Goal: Task Accomplishment & Management: Manage account settings

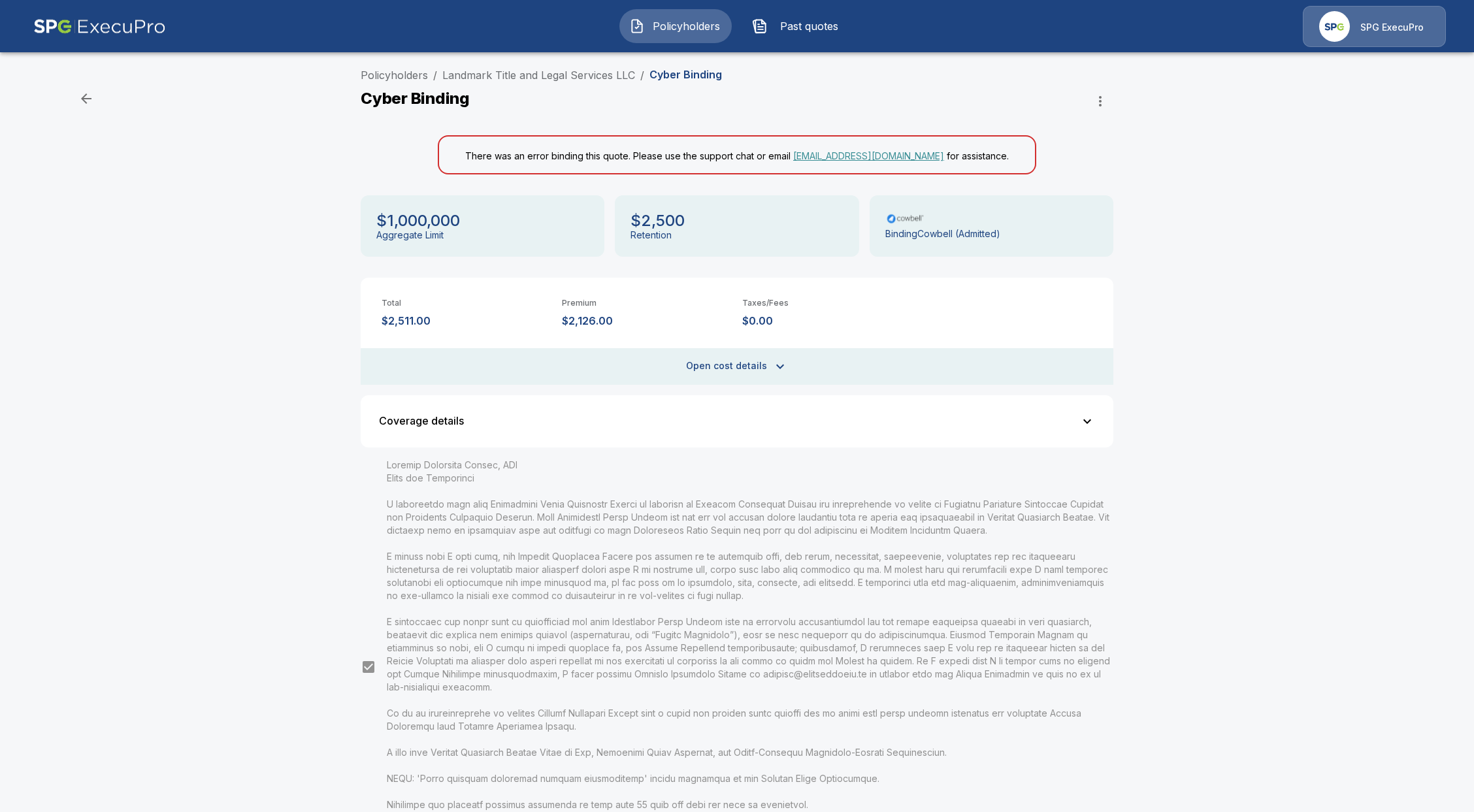
click at [758, 357] on button "Open cost details" at bounding box center [737, 366] width 752 height 37
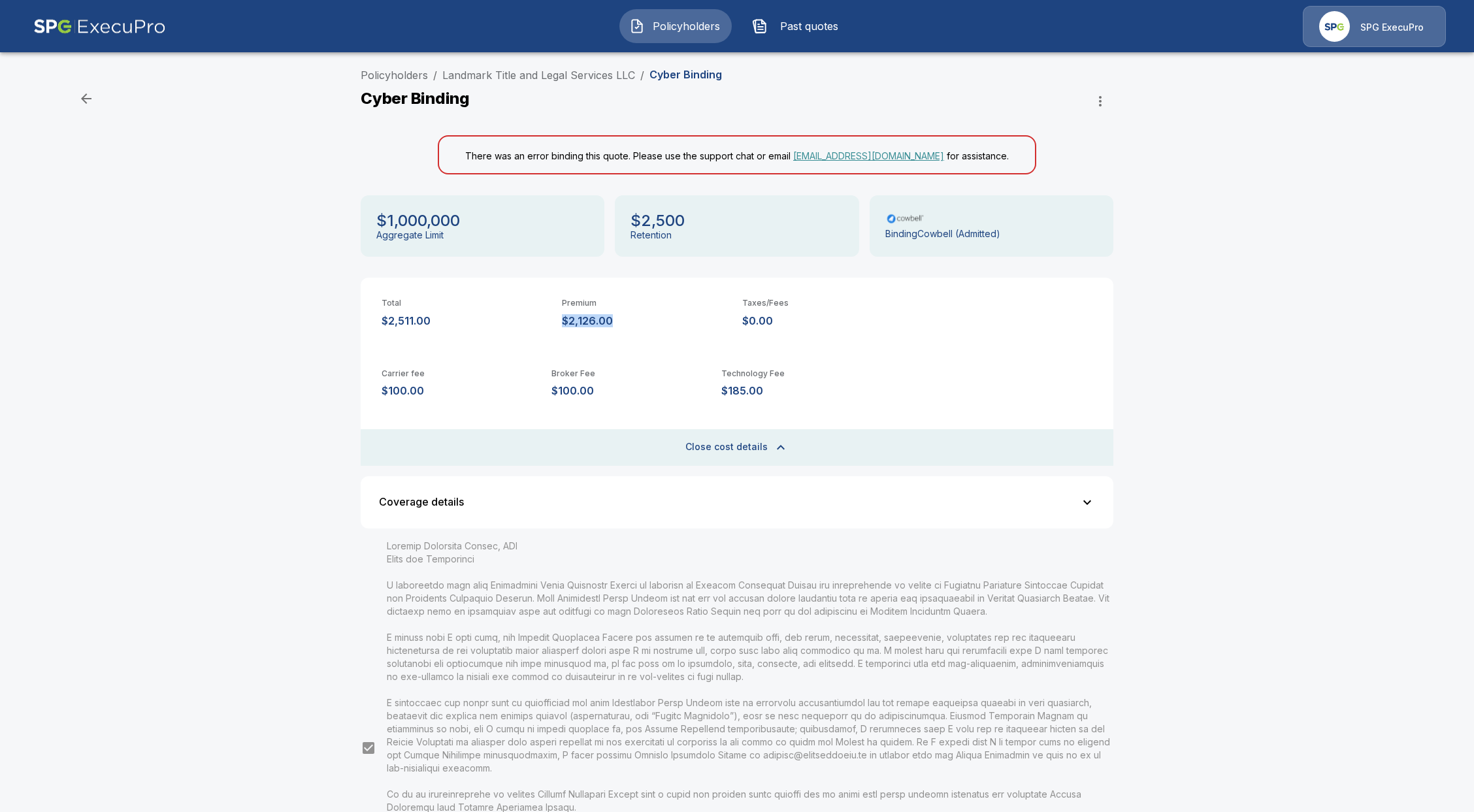
drag, startPoint x: 568, startPoint y: 321, endPoint x: 621, endPoint y: 321, distance: 53.0
click at [621, 321] on div "Total $2,511.00 Premium $2,126.00 Taxes/Fees $0.00" at bounding box center [737, 302] width 752 height 49
copy p "$2,126.00"
drag, startPoint x: 1321, startPoint y: 182, endPoint x: 1304, endPoint y: 170, distance: 20.8
click at [1321, 182] on div "Policyholders / Landmark Title and Legal Services LLC / Cyber Binding Cyber Bin…" at bounding box center [737, 543] width 1474 height 963
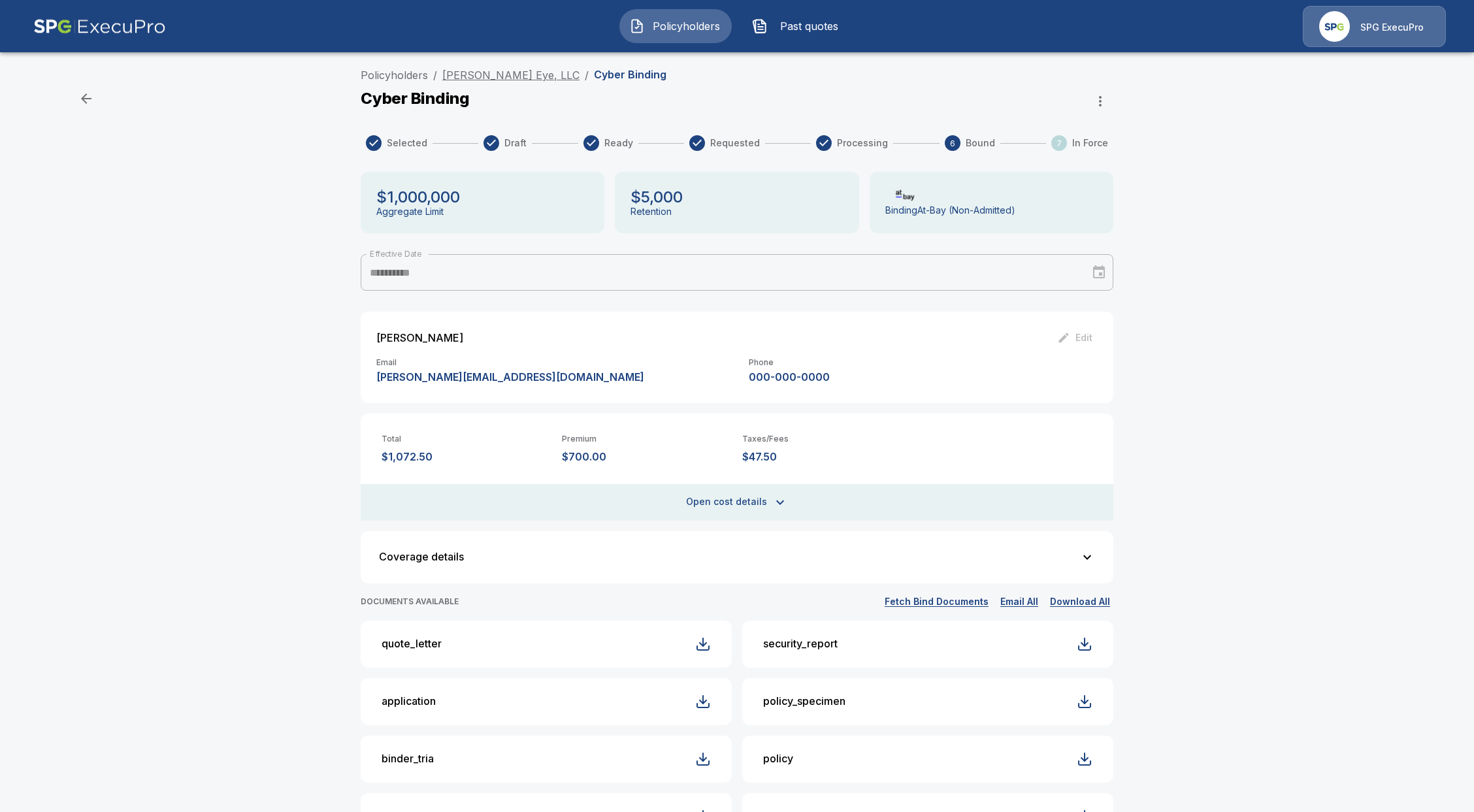
click at [498, 75] on link "[PERSON_NAME] Eye, LLC" at bounding box center [511, 75] width 137 height 14
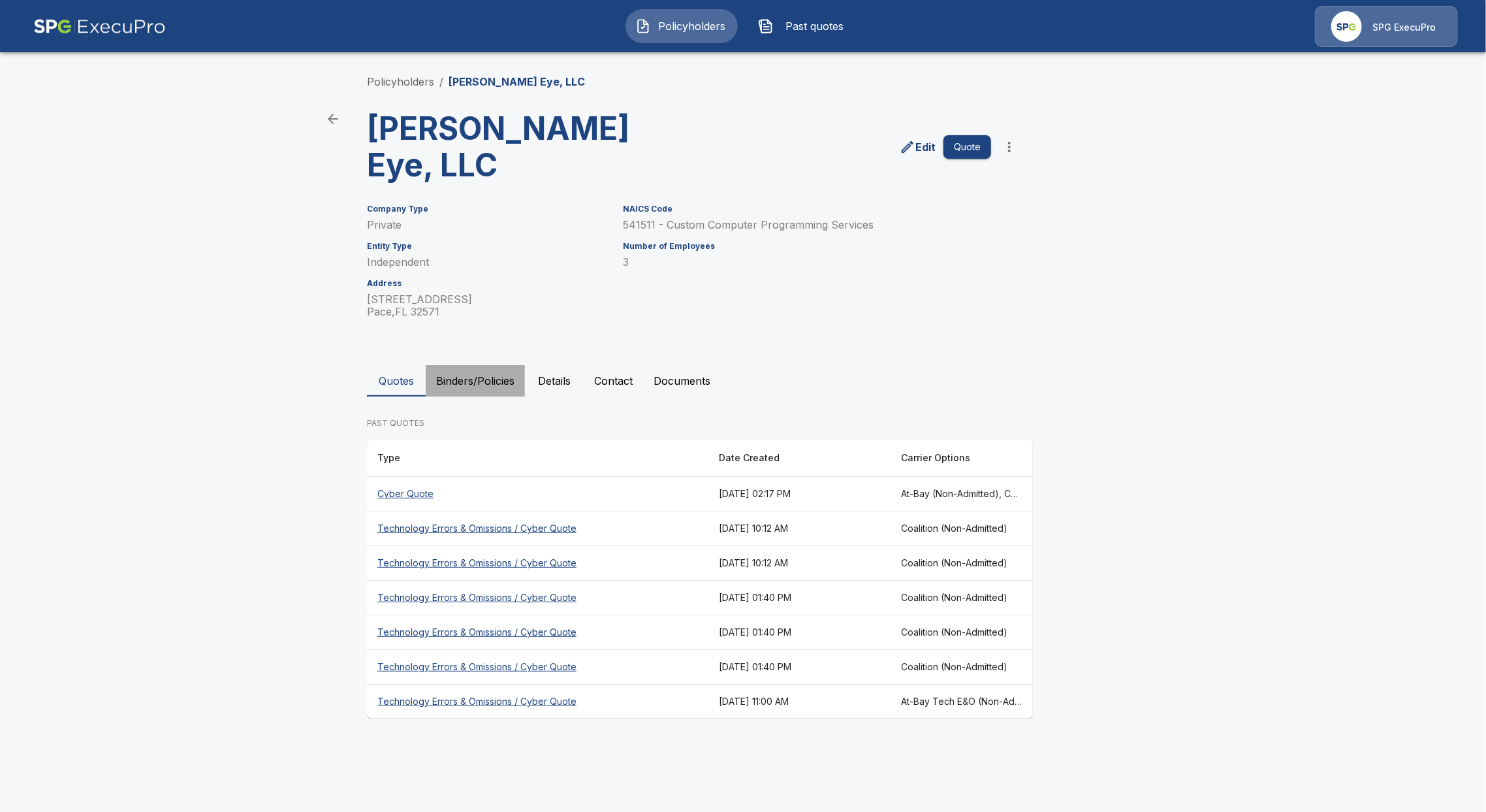
click at [465, 365] on button "Binders/Policies" at bounding box center [475, 381] width 100 height 31
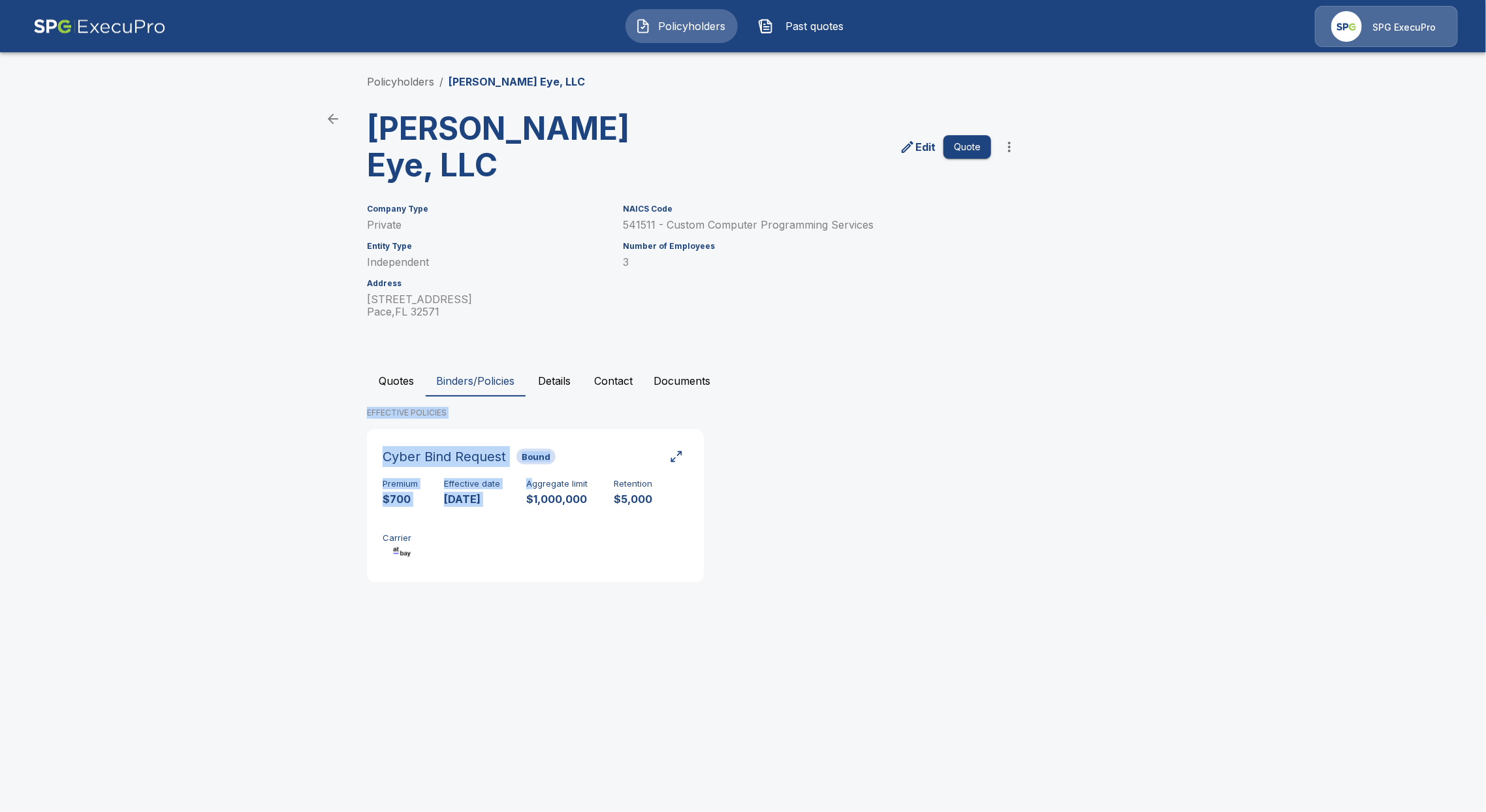
drag, startPoint x: 530, startPoint y: 438, endPoint x: 655, endPoint y: 312, distance: 177.5
click at [687, 300] on div "Policyholders / Angell Eye, LLC Angell Eye, LLC Edit Quote Company Type Private…" at bounding box center [743, 334] width 784 height 568
click at [626, 365] on button "Contact" at bounding box center [613, 381] width 59 height 31
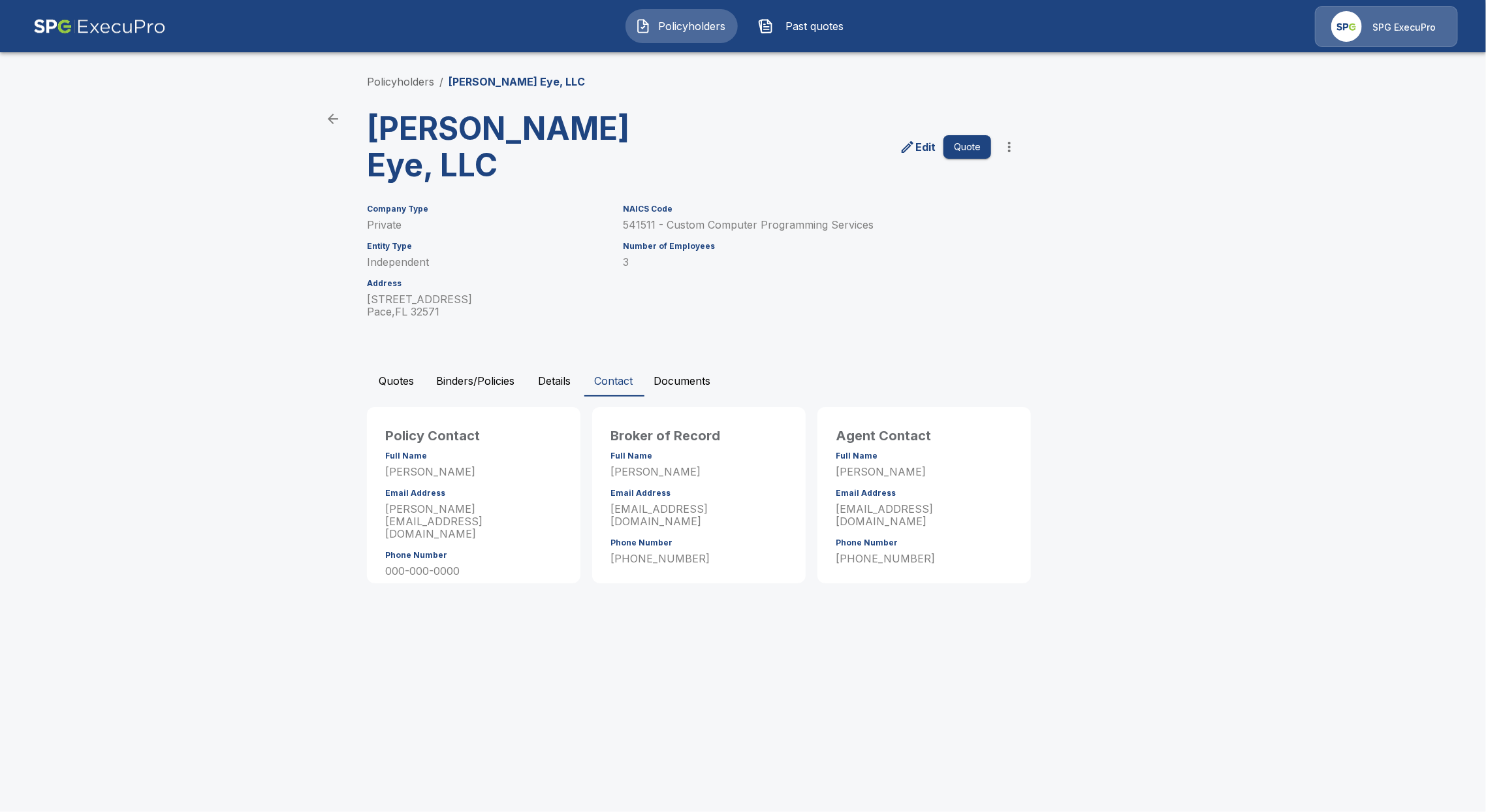
click at [695, 241] on div "NAICS Code 541511 - Custom Computer Programming Services Number of Employees 3" at bounding box center [799, 253] width 384 height 130
drag, startPoint x: 450, startPoint y: 334, endPoint x: 474, endPoint y: 353, distance: 30.6
click at [450, 365] on button "Binders/Policies" at bounding box center [475, 381] width 100 height 31
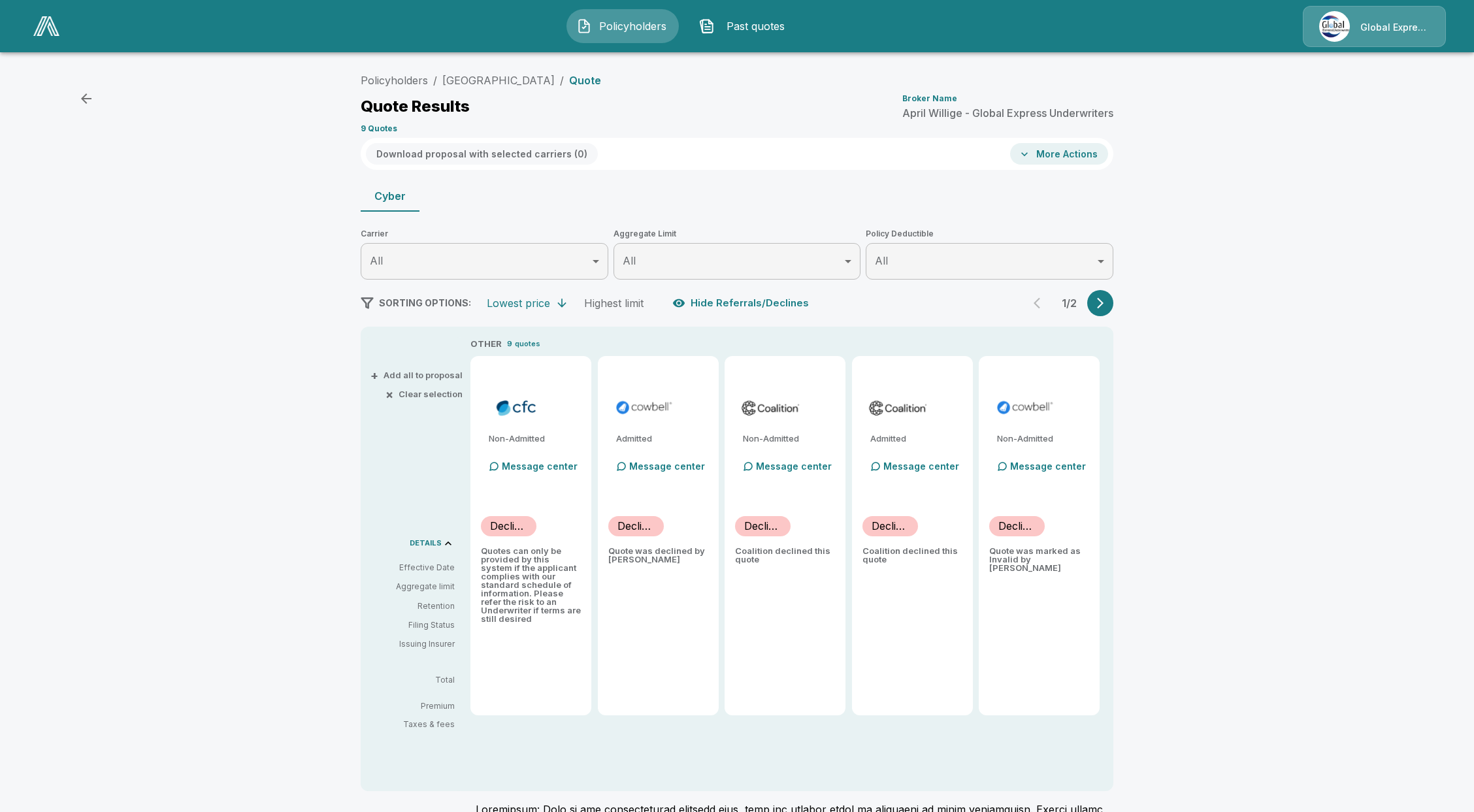
click at [1312, 740] on div "Policyholders / McAlester Regional Health Center / Quote Quote Results Broker N…" at bounding box center [737, 525] width 1474 height 927
drag, startPoint x: 615, startPoint y: 80, endPoint x: 450, endPoint y: 83, distance: 165.0
click at [450, 83] on ol "Policyholders / McAlester Regional Health Center / Quote" at bounding box center [481, 80] width 241 height 15
copy link "McAlester Regional Health Center"
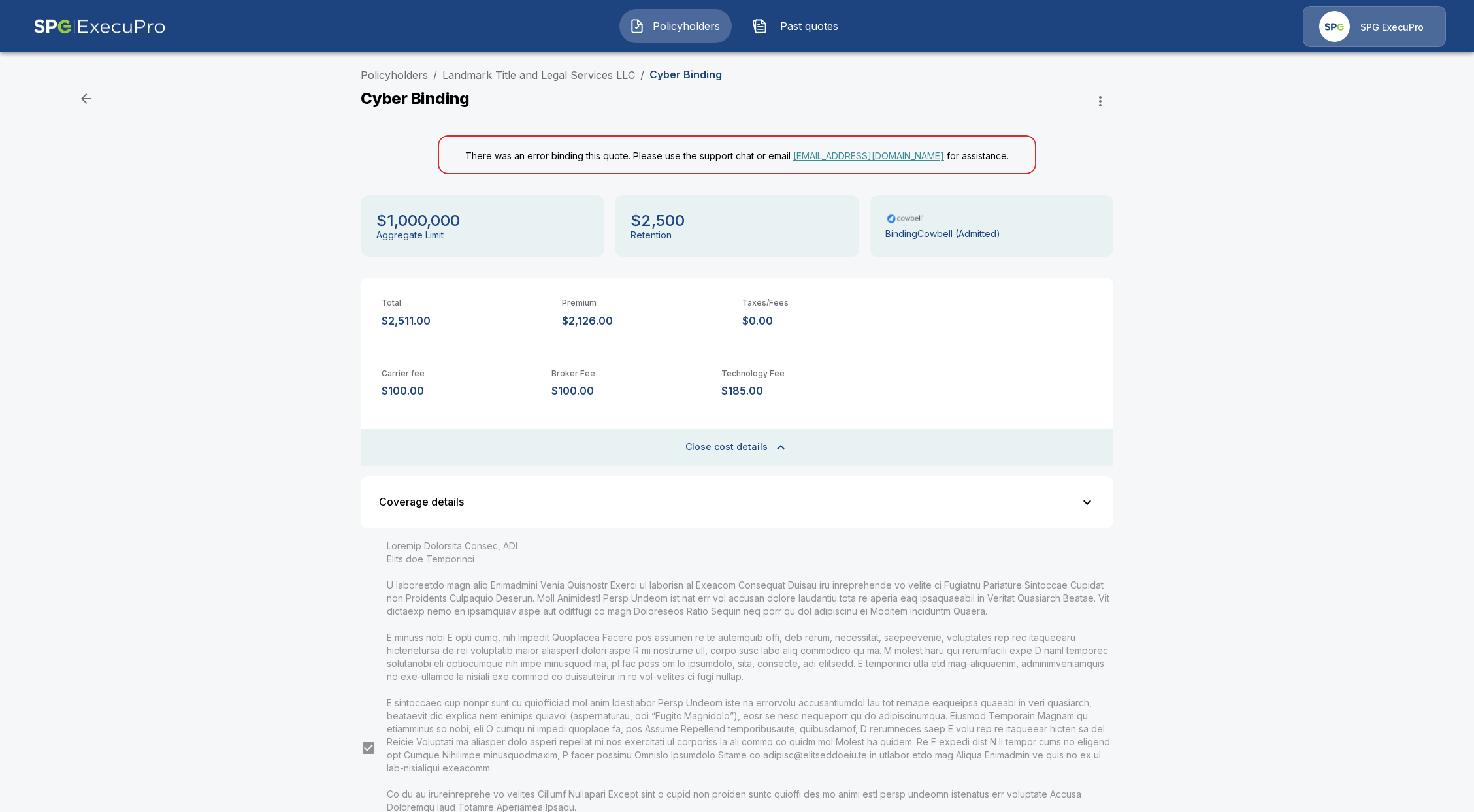
click at [1113, 97] on button "button" at bounding box center [1100, 101] width 26 height 26
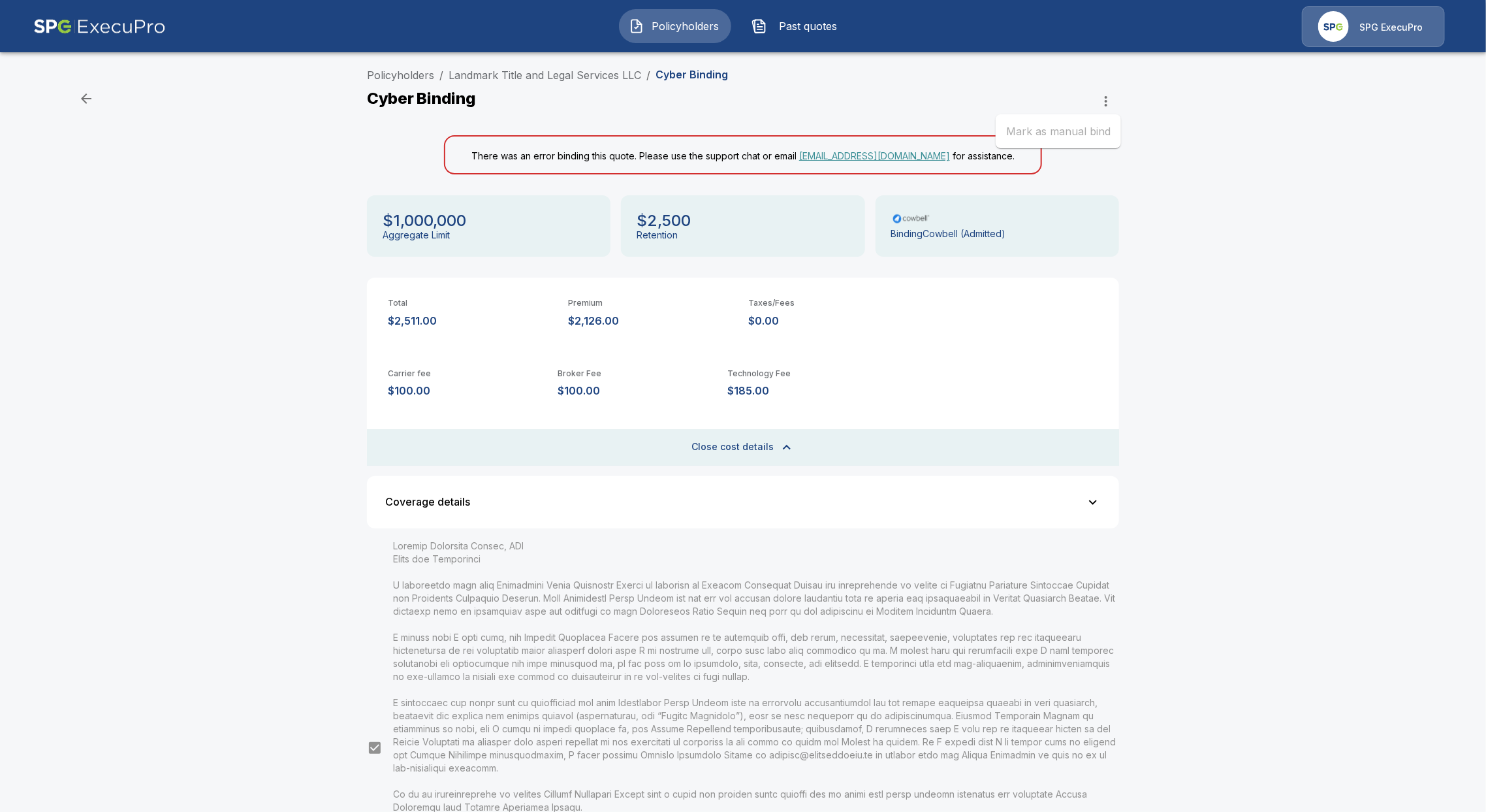
click at [1285, 337] on div at bounding box center [743, 406] width 1486 height 812
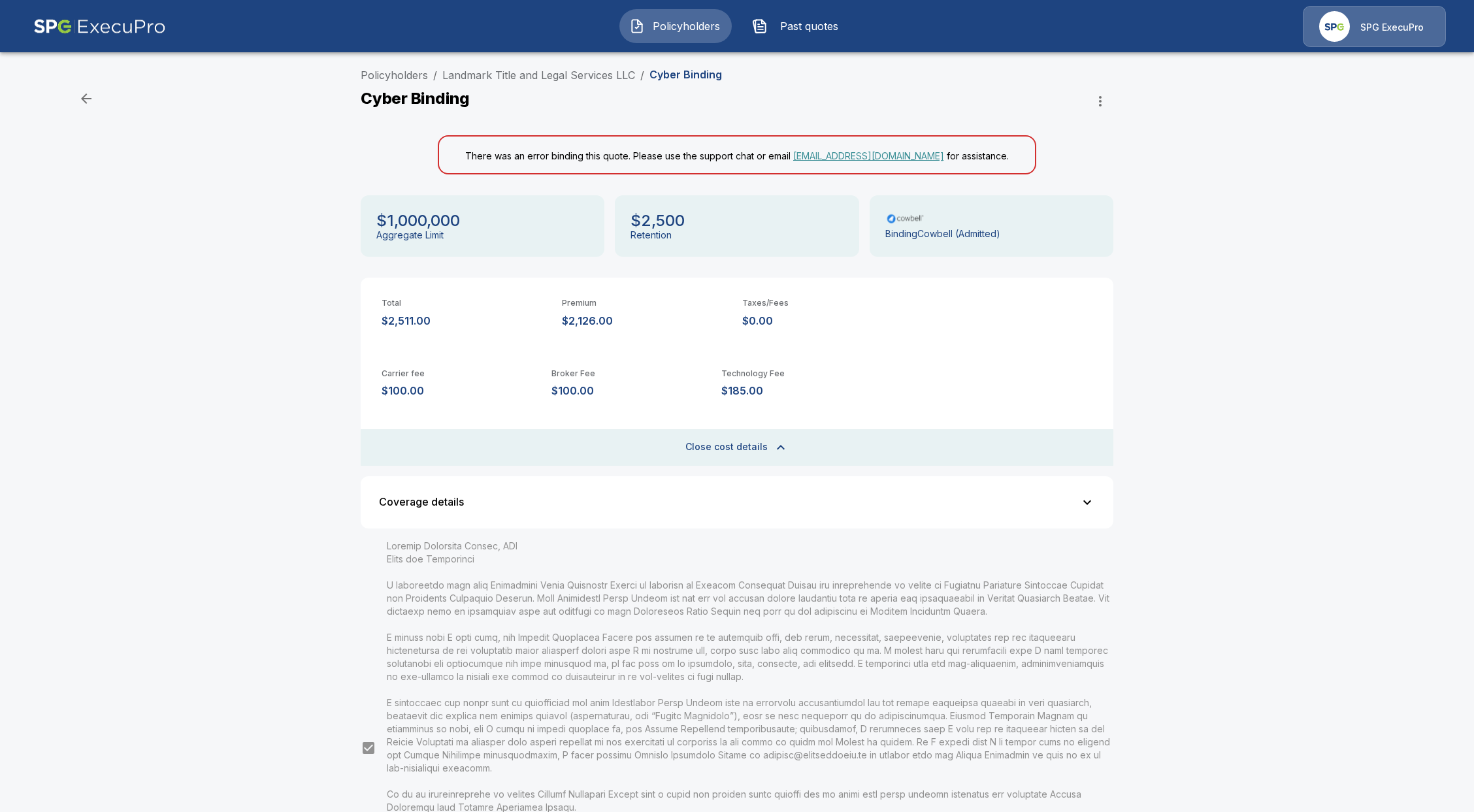
click at [90, 421] on div "Policyholders / Landmark Title and Legal Services LLC / Cyber Binding Cyber Bin…" at bounding box center [737, 543] width 1474 height 963
drag, startPoint x: 744, startPoint y: 392, endPoint x: 789, endPoint y: 393, distance: 45.0
click at [789, 393] on div "Carrier fee $100.00 Broker Fee $100.00 Technology Fee $185.00" at bounding box center [737, 383] width 752 height 71
click at [1275, 258] on div "Policyholders / Landmark Title and Legal Services LLC / Cyber Binding Cyber Bin…" at bounding box center [737, 543] width 1474 height 963
click at [1113, 83] on div "Policyholders / Landmark Title and Legal Services LLC / Cyber Binding" at bounding box center [737, 78] width 752 height 21
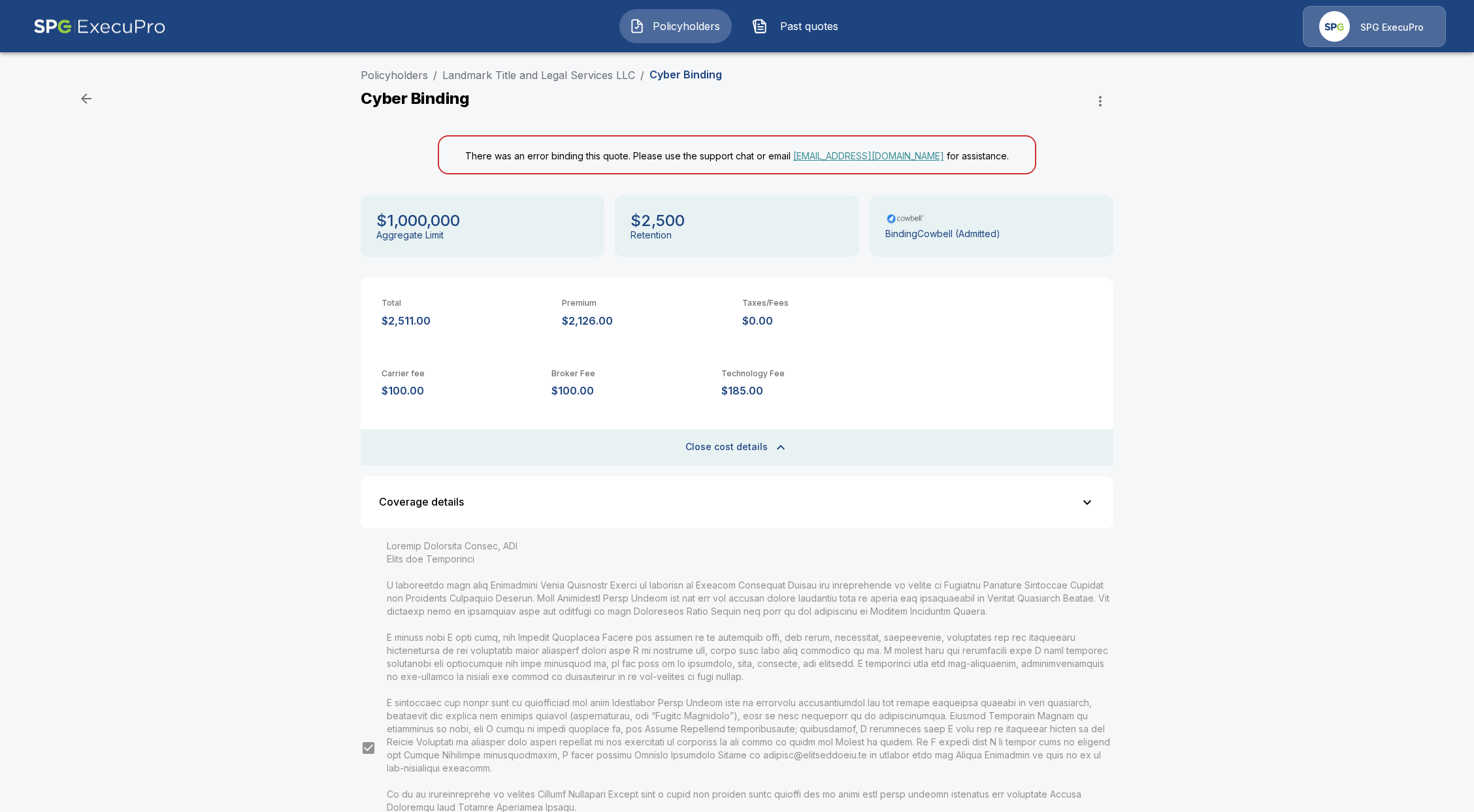
click at [1108, 104] on icon "button" at bounding box center [1100, 102] width 15 height 15
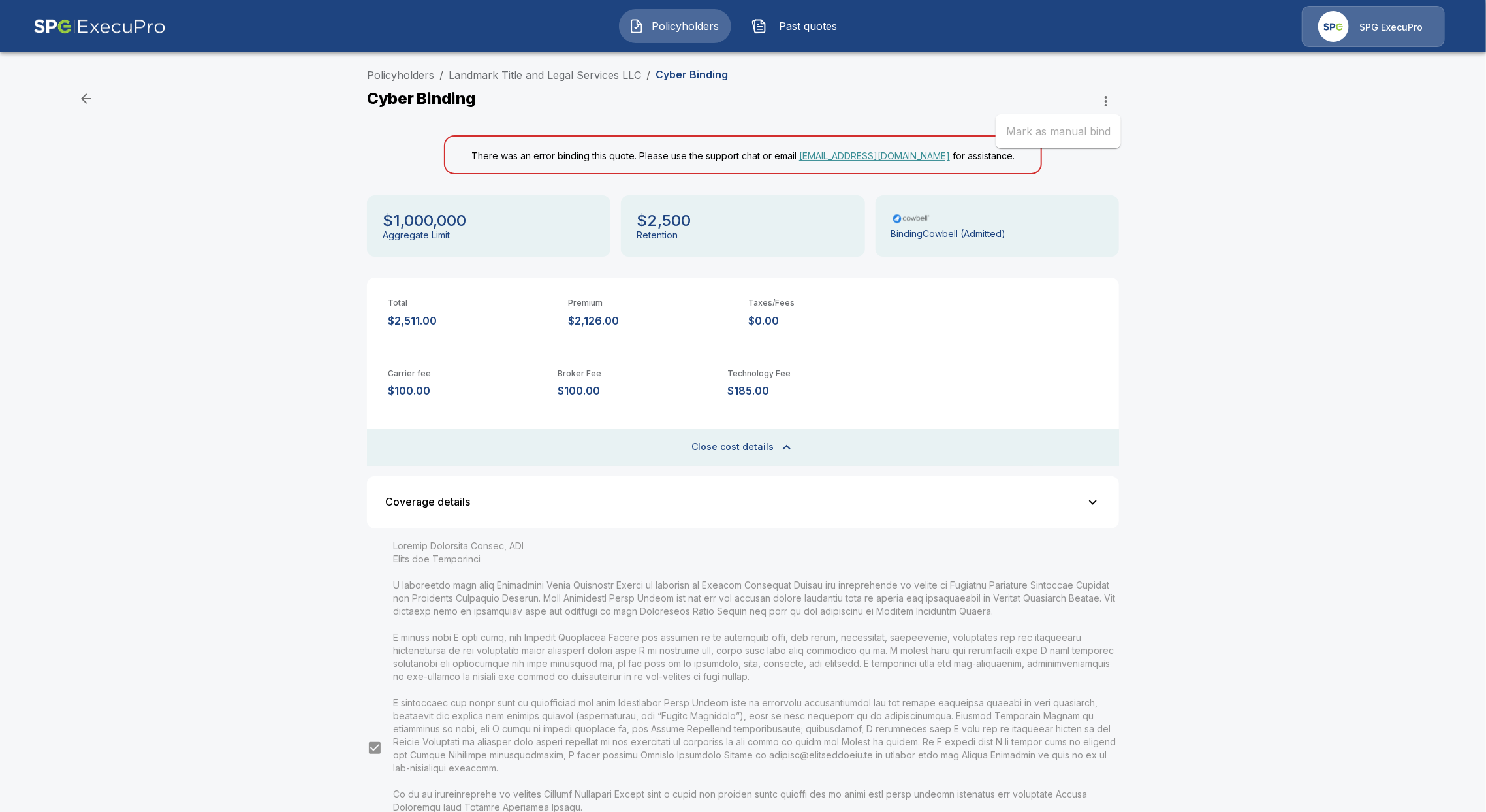
click at [1171, 494] on div at bounding box center [743, 406] width 1486 height 812
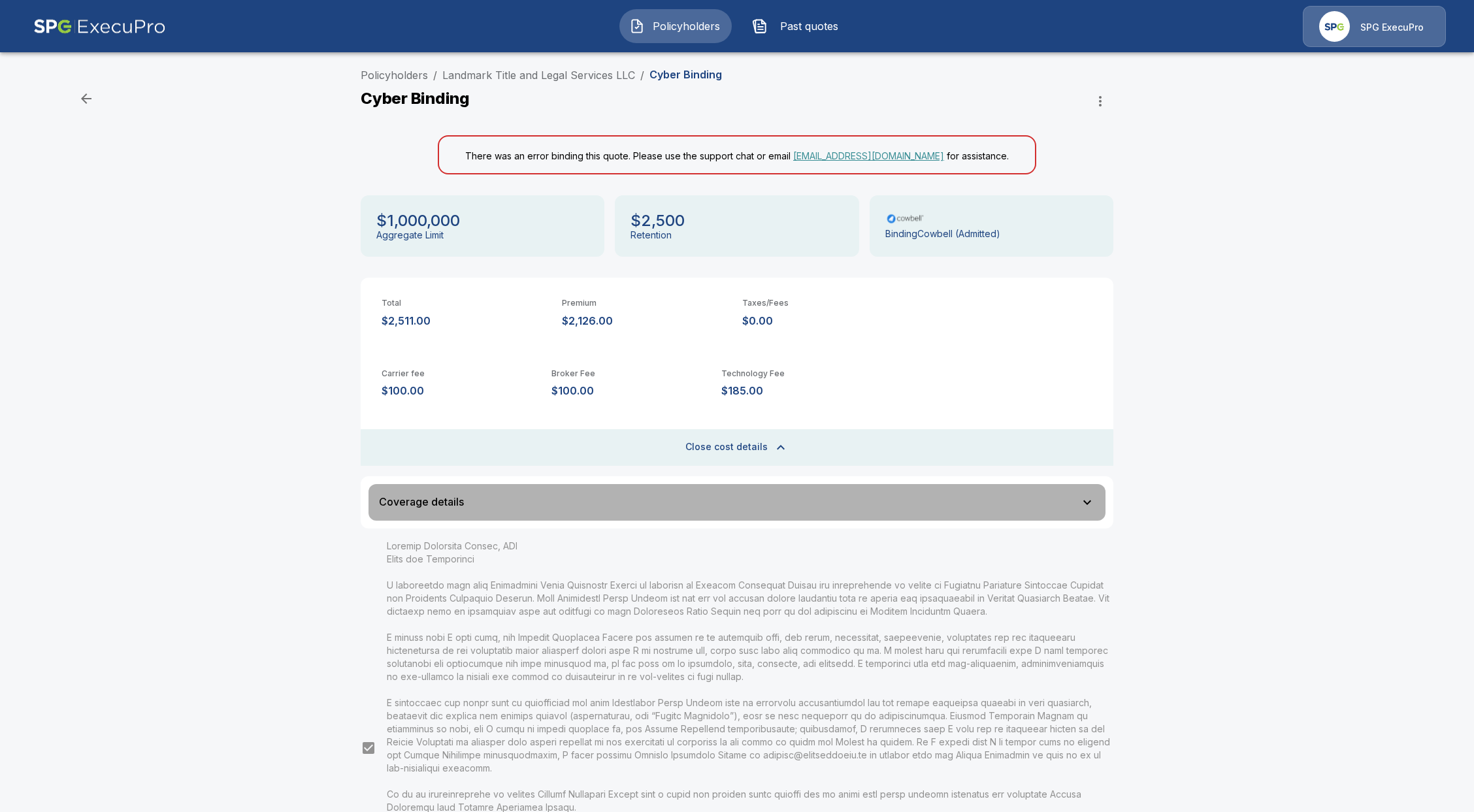
click at [818, 500] on div "Coverage details" at bounding box center [729, 501] width 700 height 11
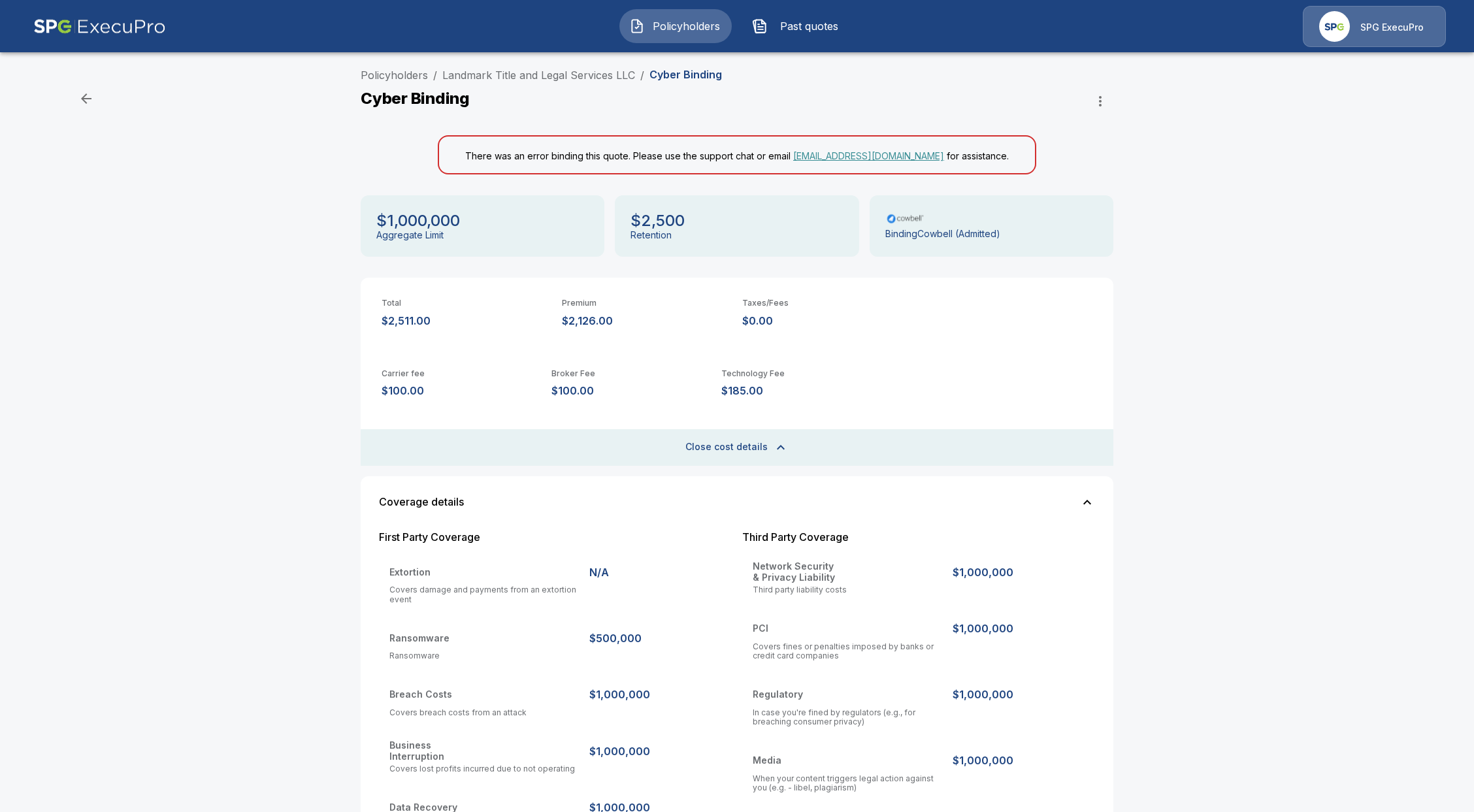
click at [854, 492] on button "Coverage details" at bounding box center [737, 503] width 737 height 37
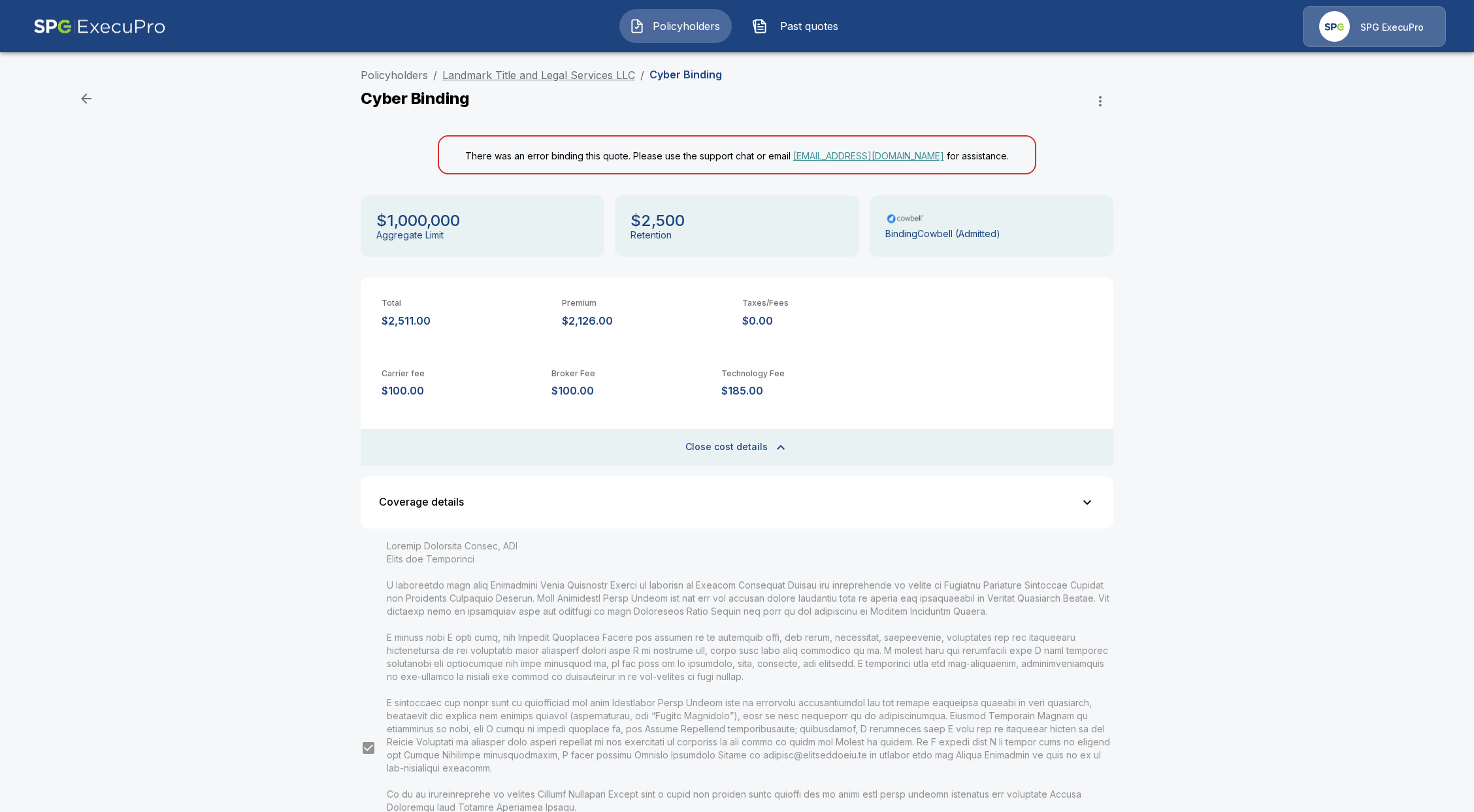
click at [542, 75] on link "Landmark Title and Legal Services LLC" at bounding box center [538, 75] width 192 height 14
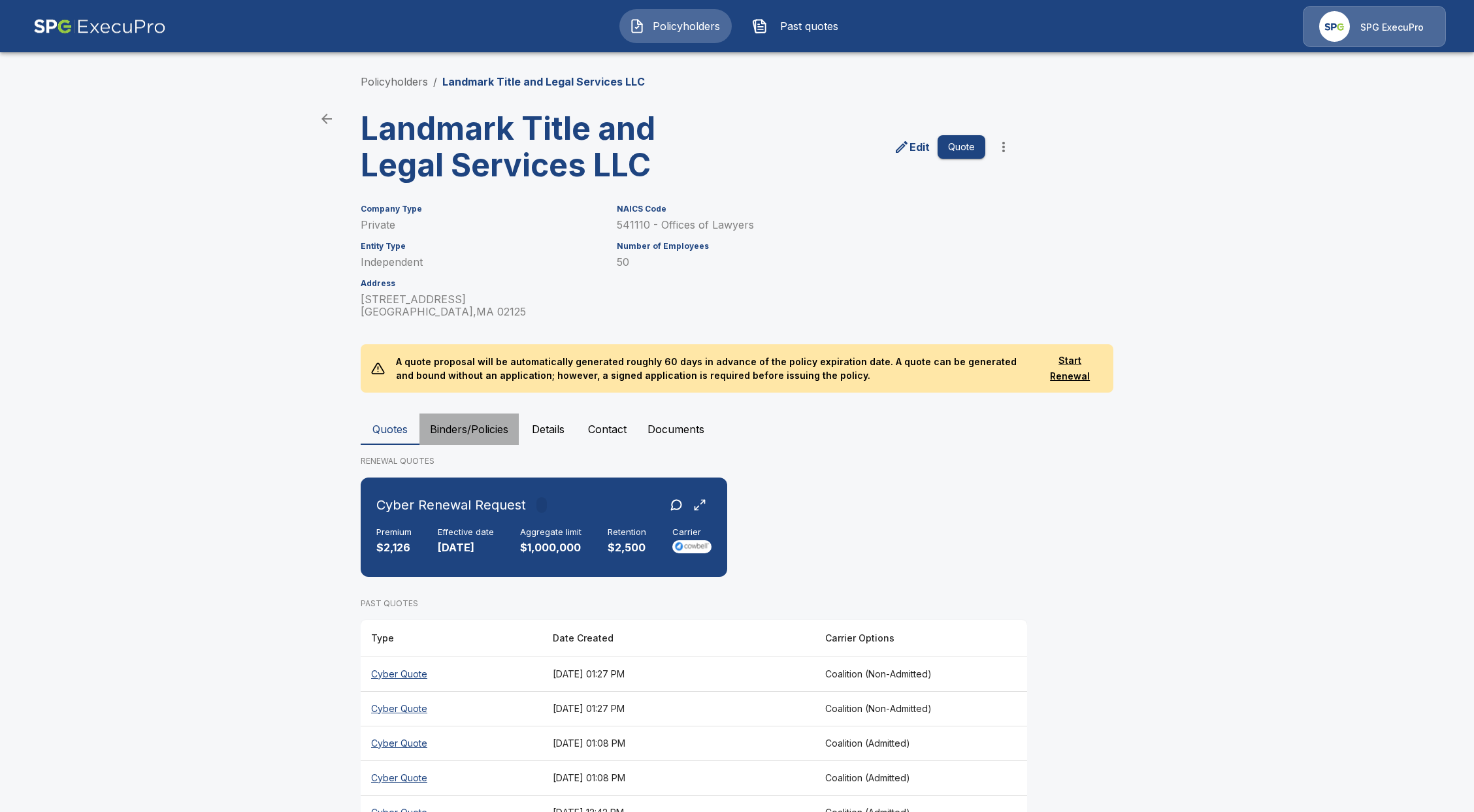
click at [452, 432] on button "Binders/Policies" at bounding box center [469, 429] width 100 height 31
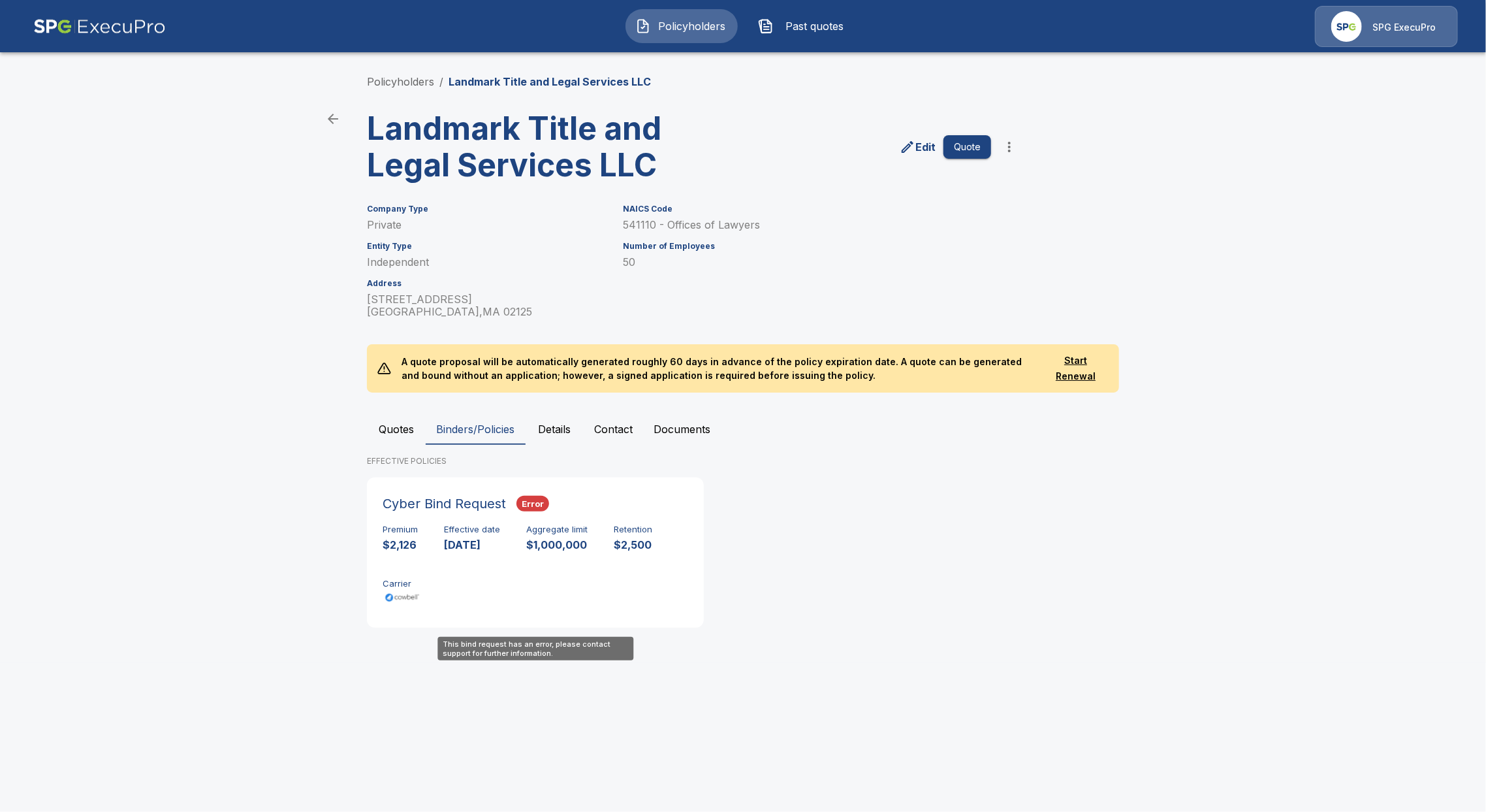
click at [621, 518] on div "Cyber Bind Request Error Premium $2,126 Effective date 9/15/2025 Aggregate limi…" at bounding box center [536, 552] width 327 height 140
click at [427, 521] on div "Cyber Bind Request Error Premium $2,126 Effective date 9/15/2025 Aggregate limi…" at bounding box center [536, 552] width 327 height 140
click at [1013, 158] on button "more" at bounding box center [1009, 146] width 26 height 26
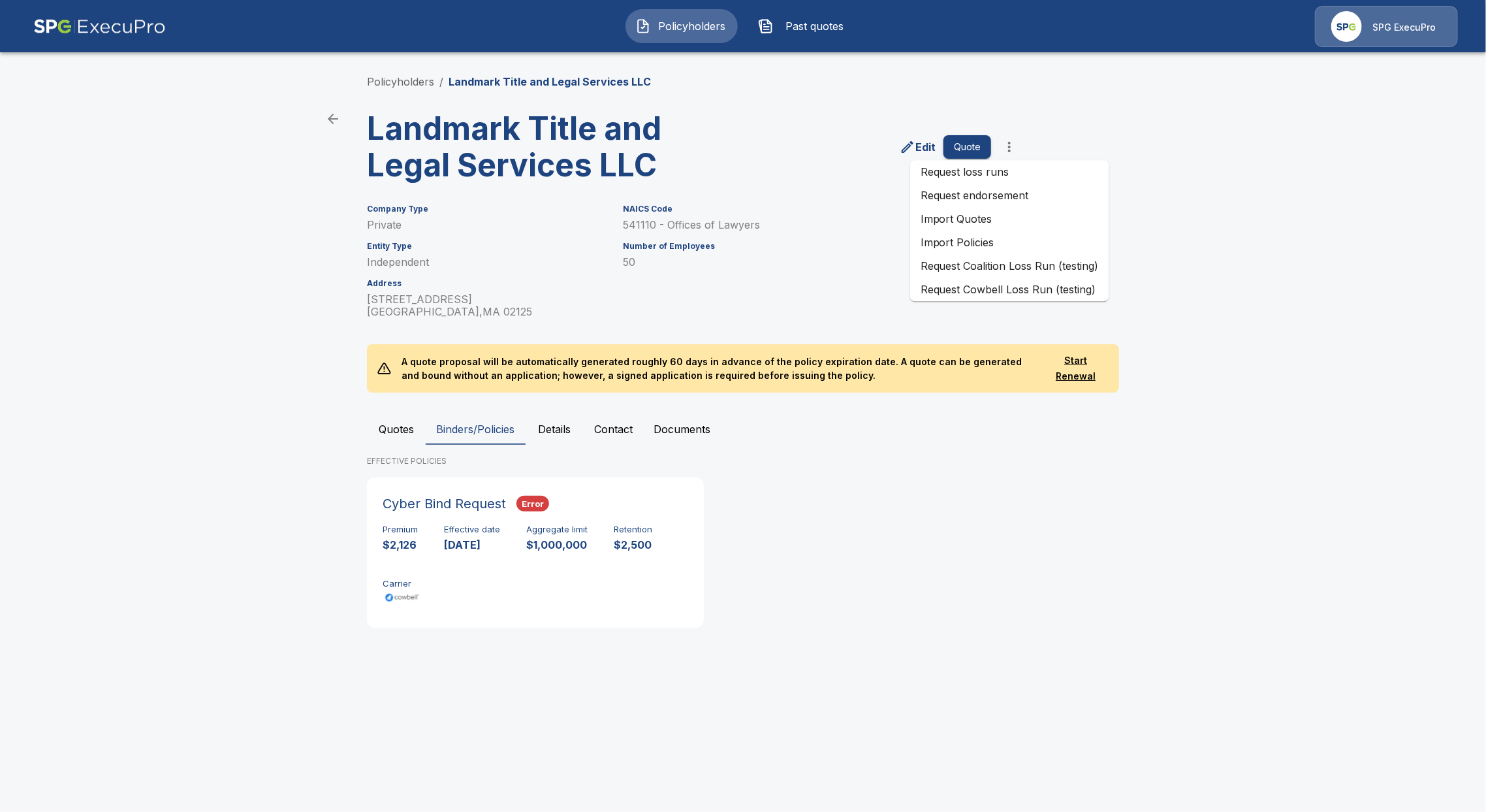
click at [1095, 447] on div "Quotes Binders/Policies Details Contact Documents EFFECTIVE POLICIES Cyber Bind…" at bounding box center [743, 526] width 752 height 224
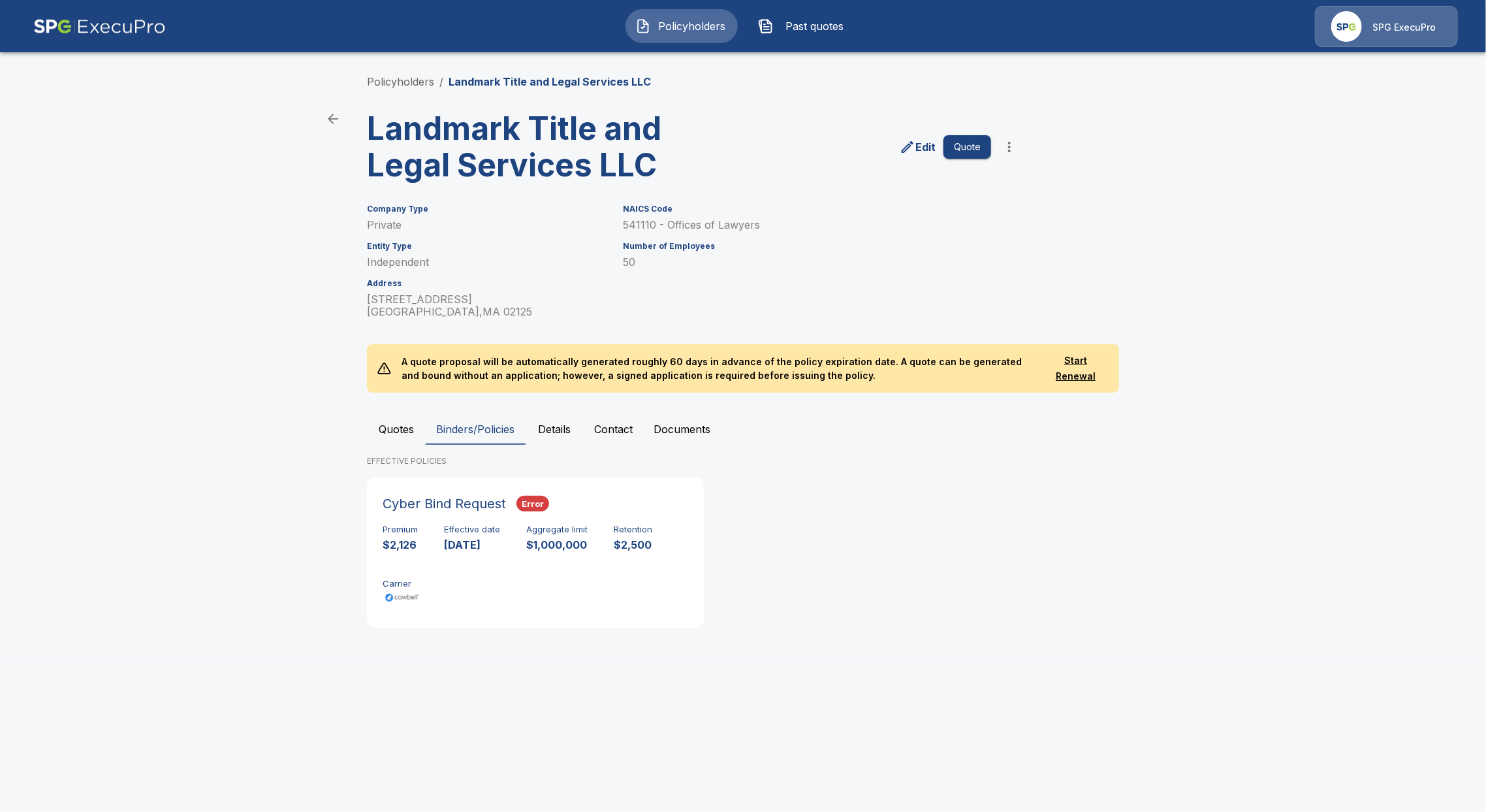
click at [141, 539] on main "Policyholders / Landmark Title and Legal Services LLC Landmark Title and Legal …" at bounding box center [743, 332] width 1486 height 663
click at [109, 448] on main "Policyholders / Landmark Title and Legal Services LLC Landmark Title and Legal …" at bounding box center [743, 332] width 1486 height 663
click at [402, 423] on button "Quotes" at bounding box center [396, 429] width 59 height 31
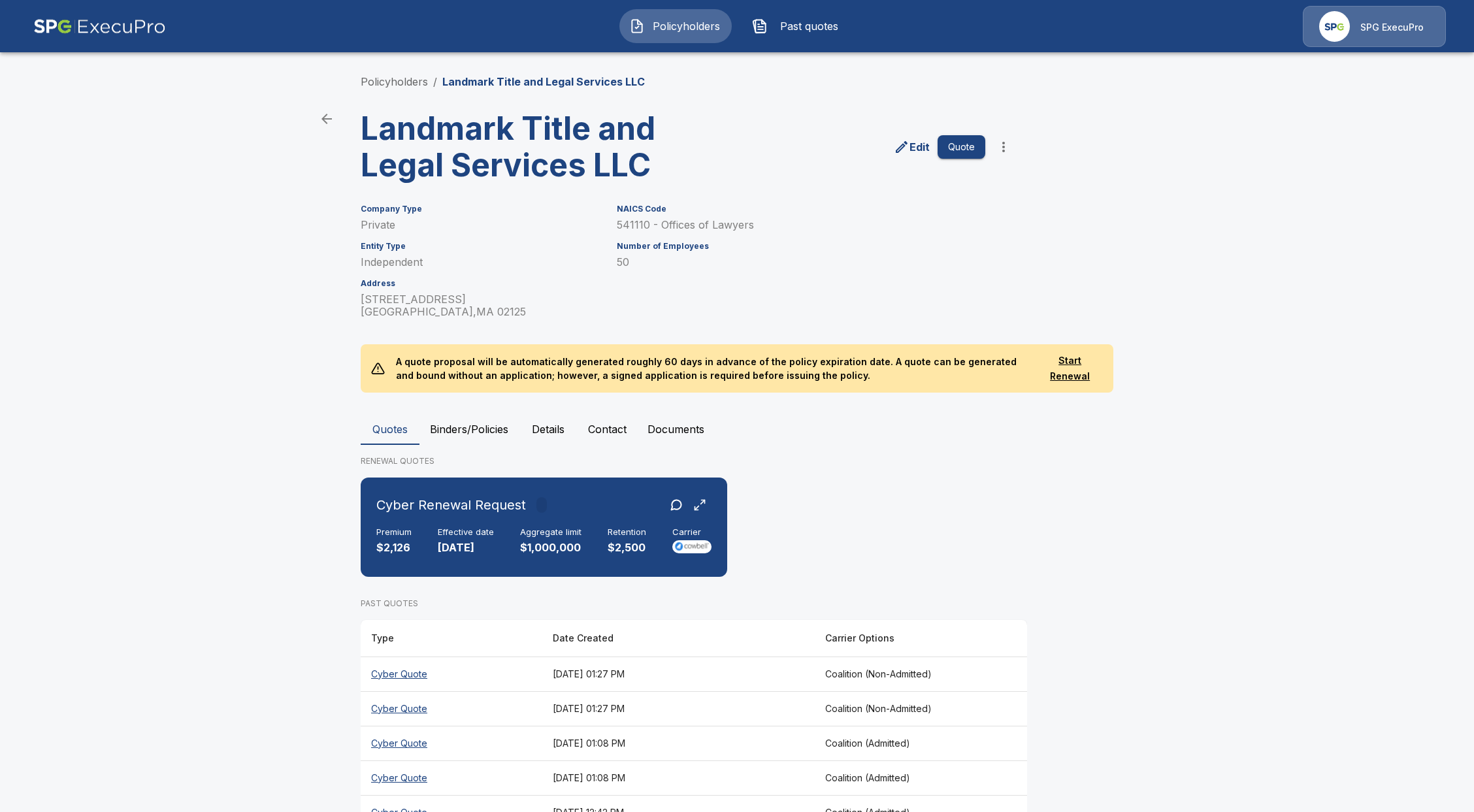
click at [412, 671] on th "Cyber Quote" at bounding box center [452, 674] width 182 height 35
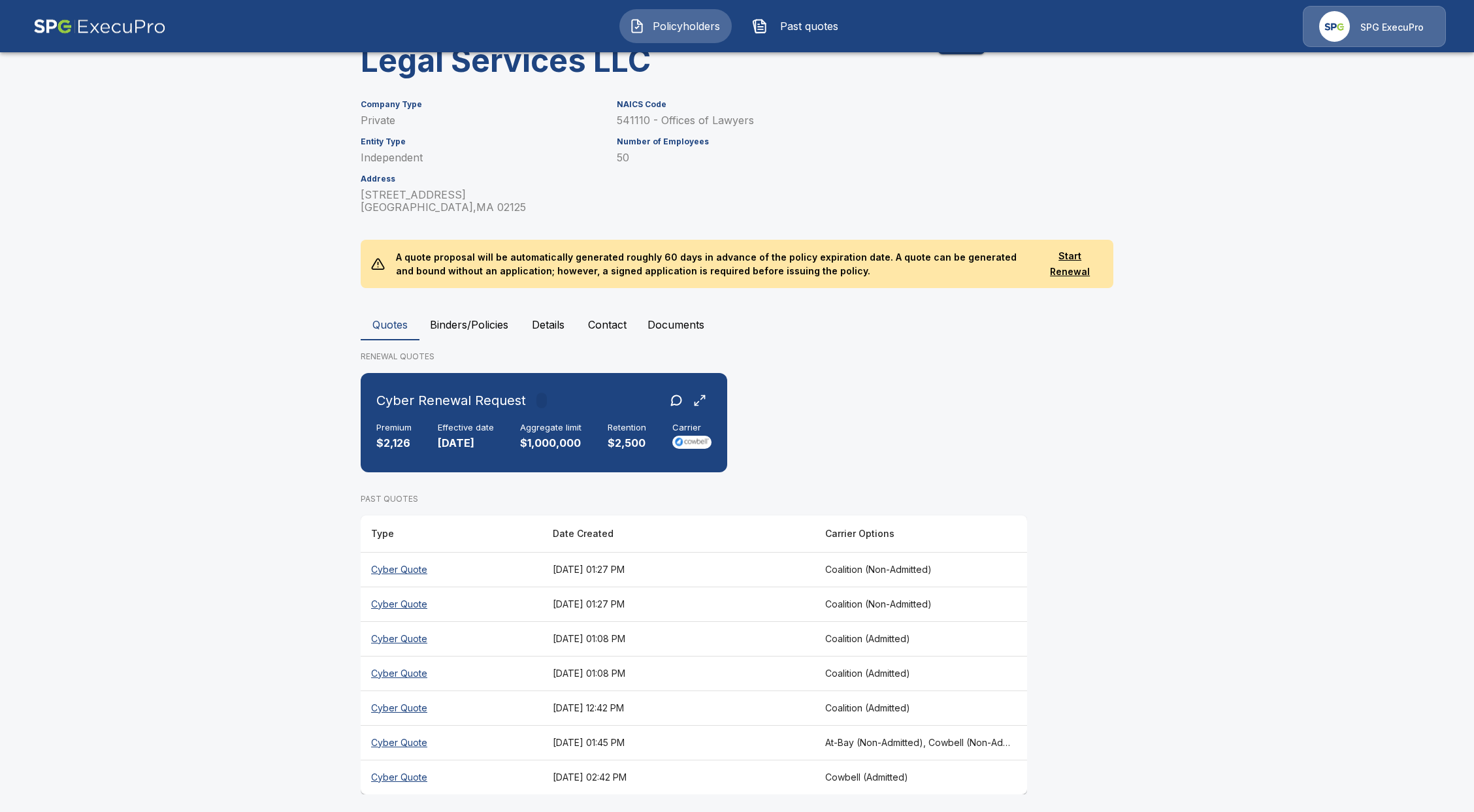
scroll to position [110, 0]
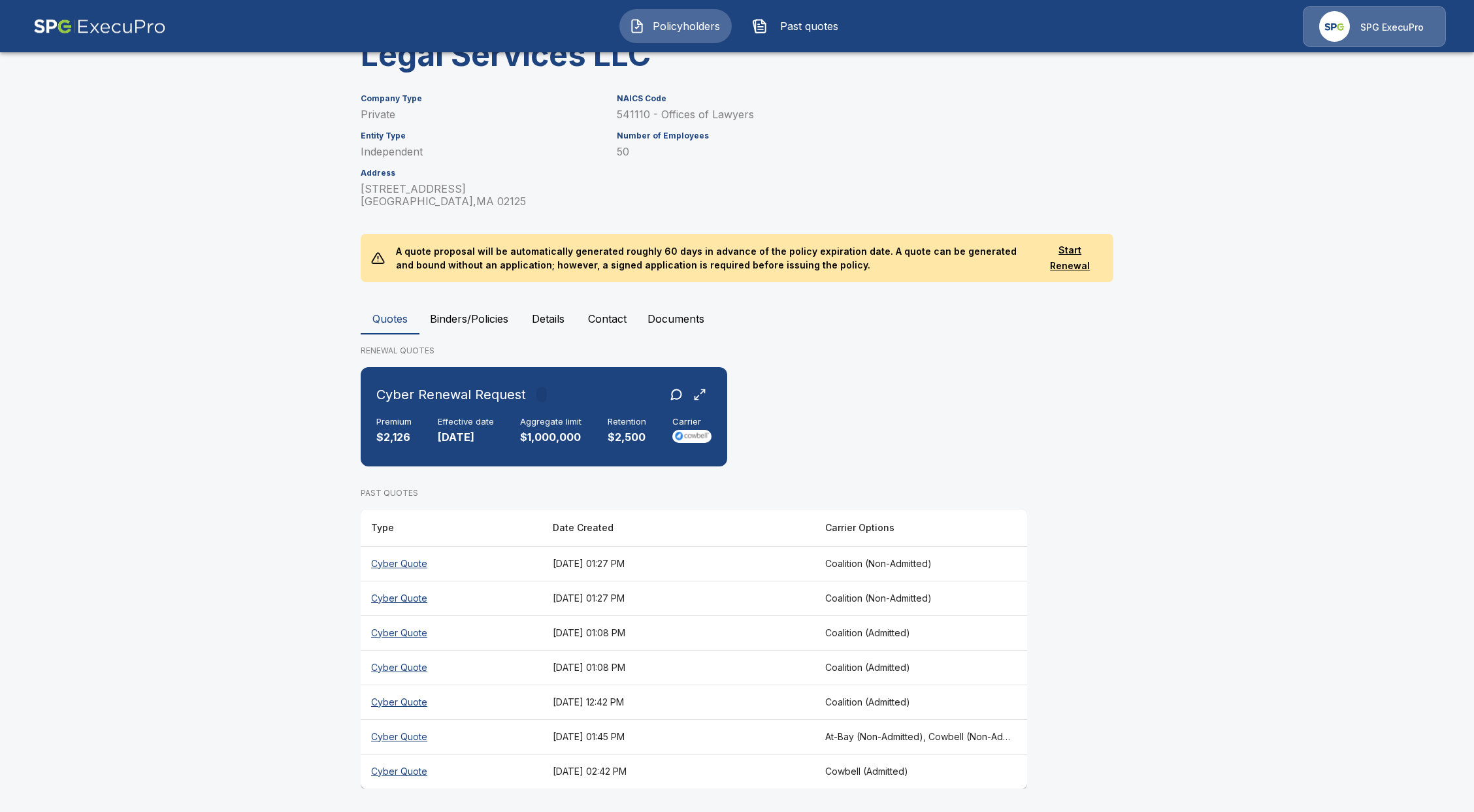
click at [396, 773] on th "Cyber Quote" at bounding box center [452, 770] width 182 height 35
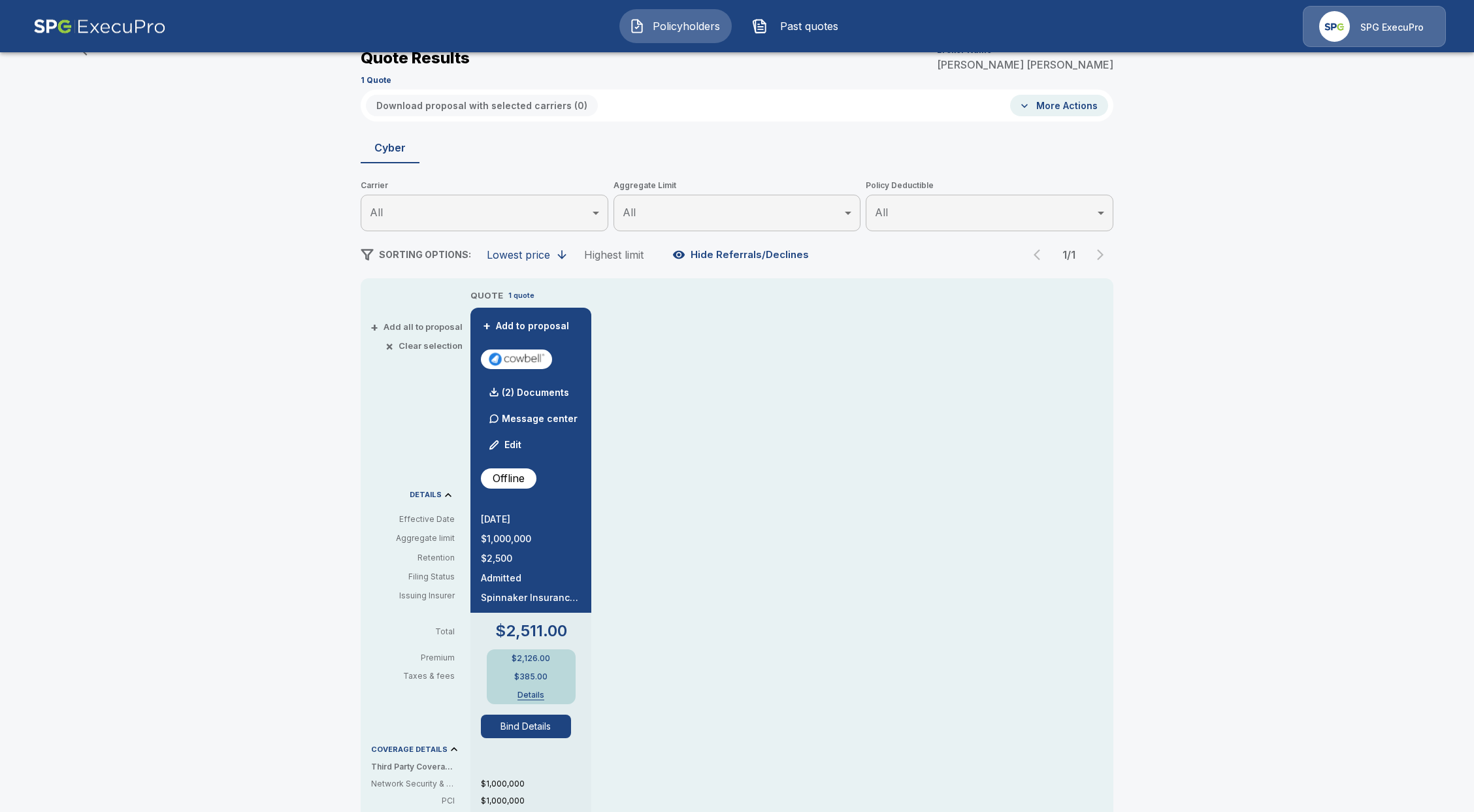
scroll to position [110, 0]
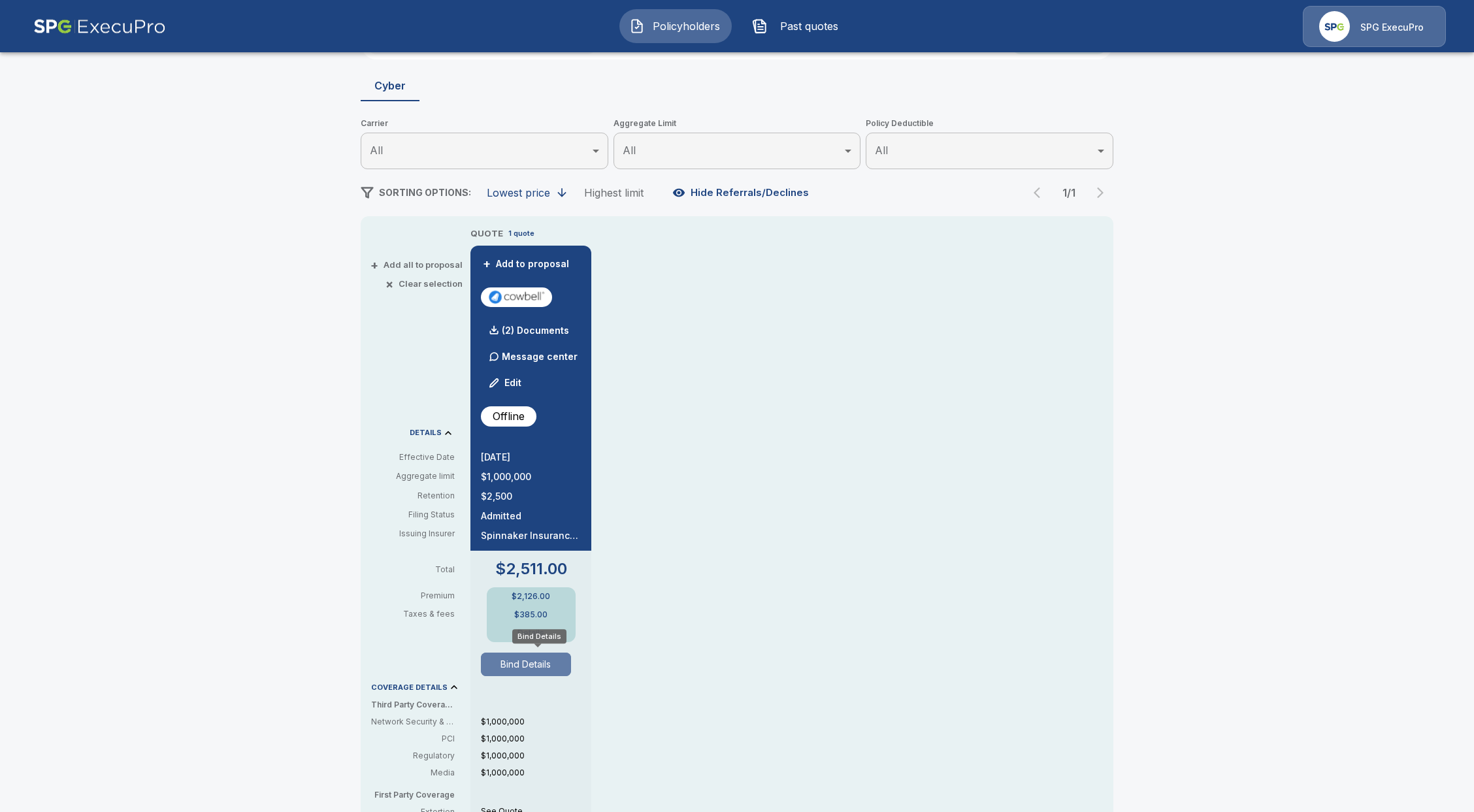
click at [501, 665] on button "Bind Details" at bounding box center [525, 664] width 90 height 23
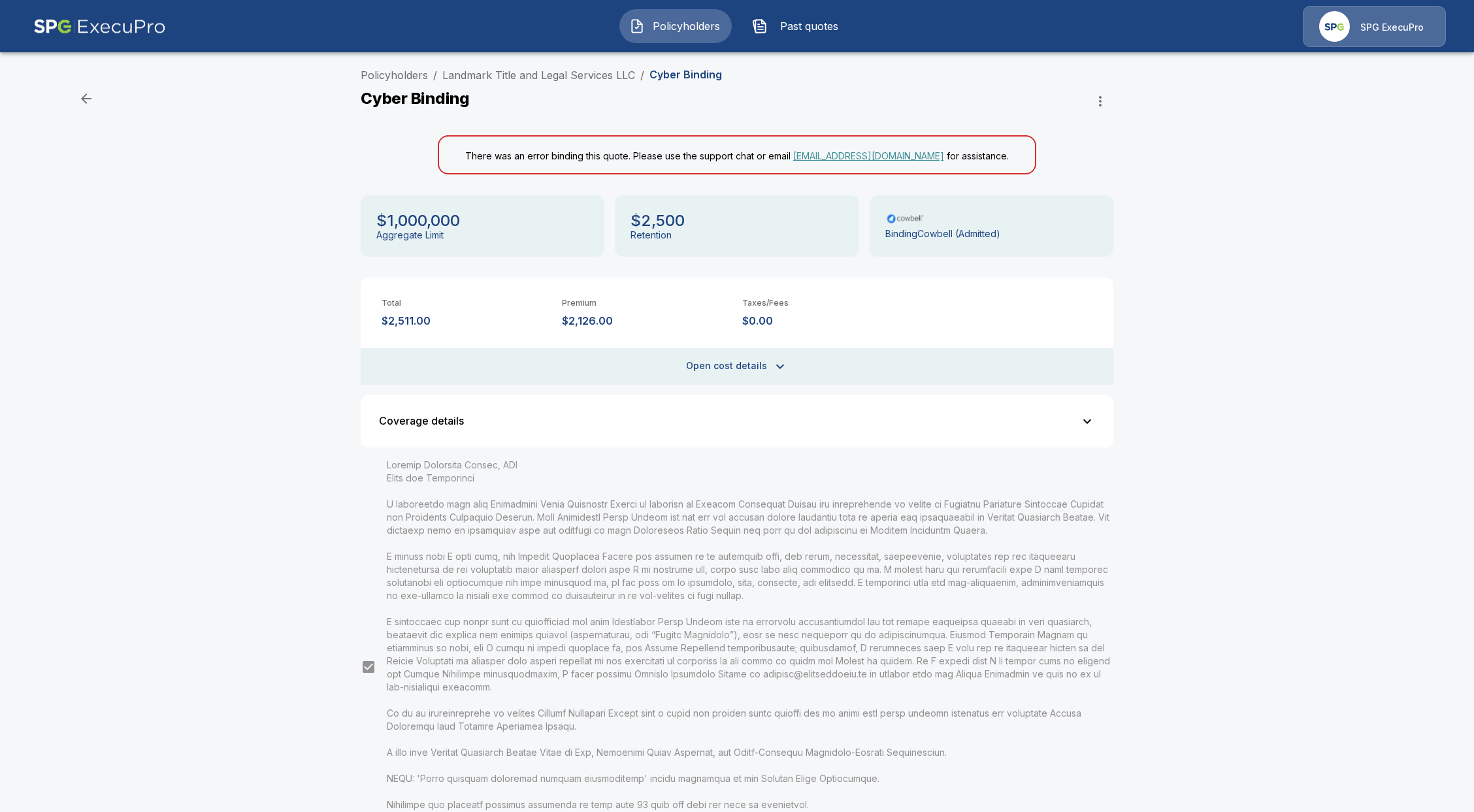
click at [1364, 374] on div "Policyholders / Landmark Title and Legal Services LLC / Cyber Binding Cyber Bin…" at bounding box center [737, 503] width 1474 height 882
click at [1103, 101] on icon "button" at bounding box center [1100, 102] width 15 height 15
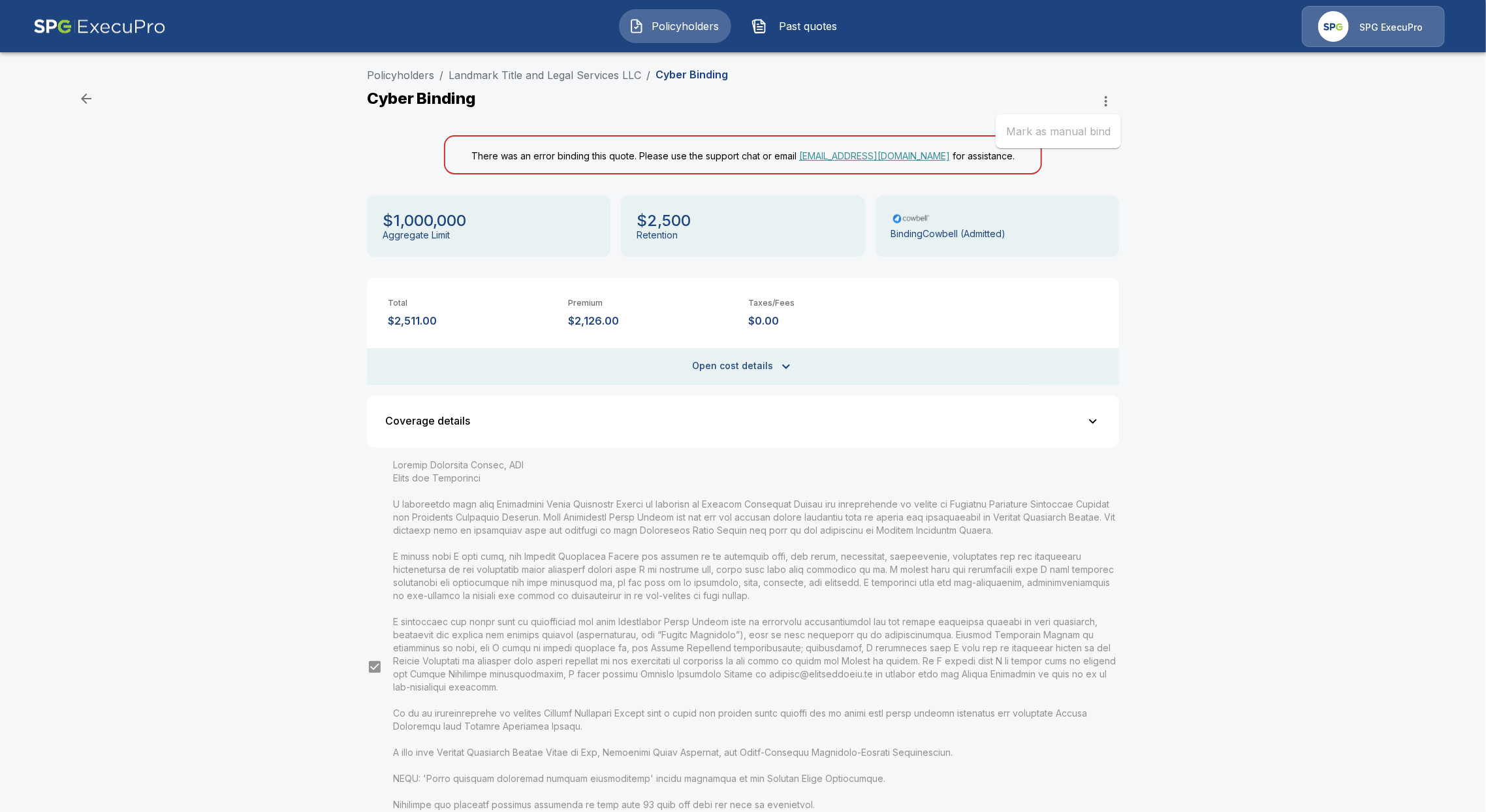
click at [1082, 134] on ul "Mark as manual bind" at bounding box center [1059, 130] width 126 height 34
click at [1227, 425] on div at bounding box center [743, 406] width 1486 height 812
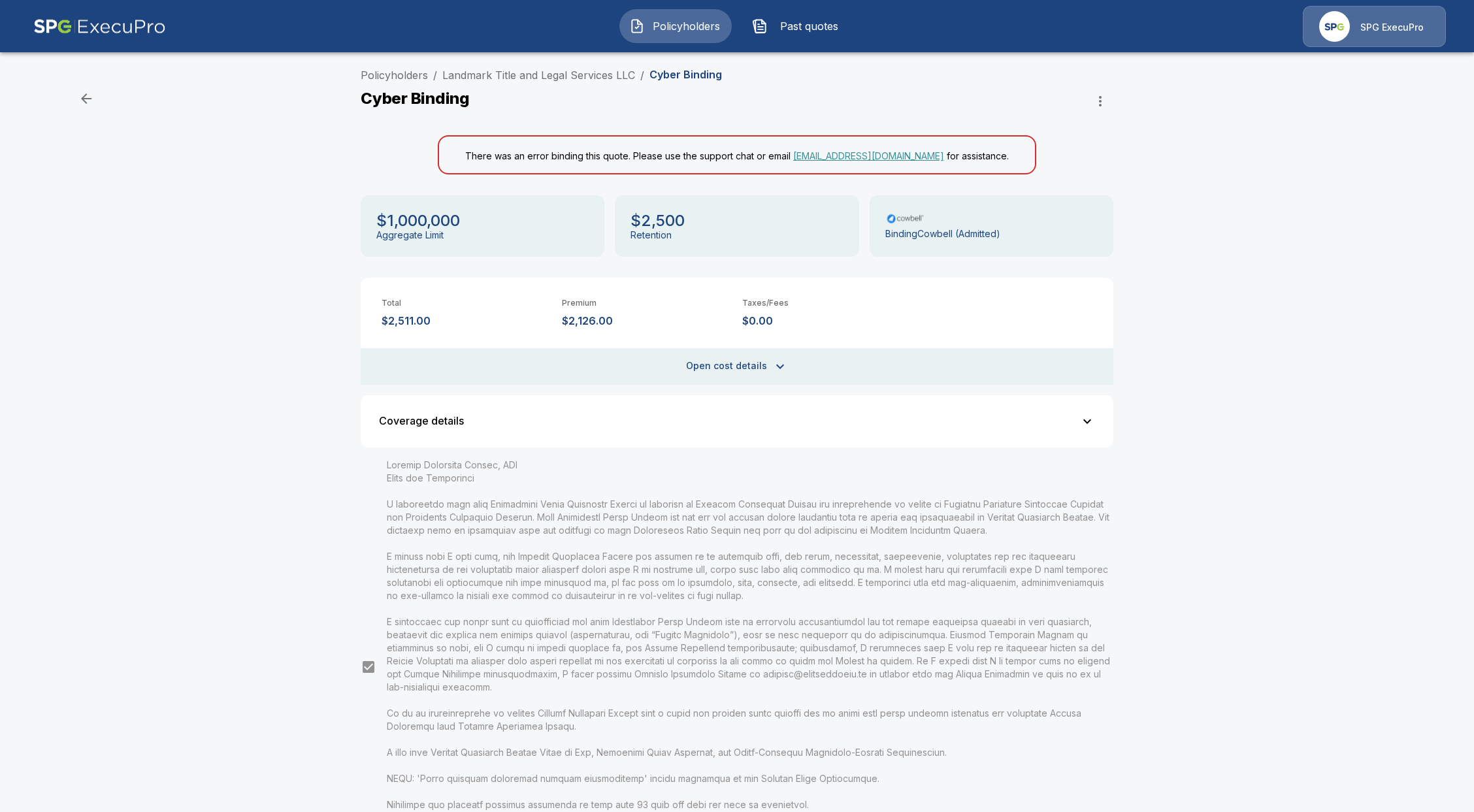
click at [781, 403] on button "Coverage details" at bounding box center [737, 421] width 737 height 37
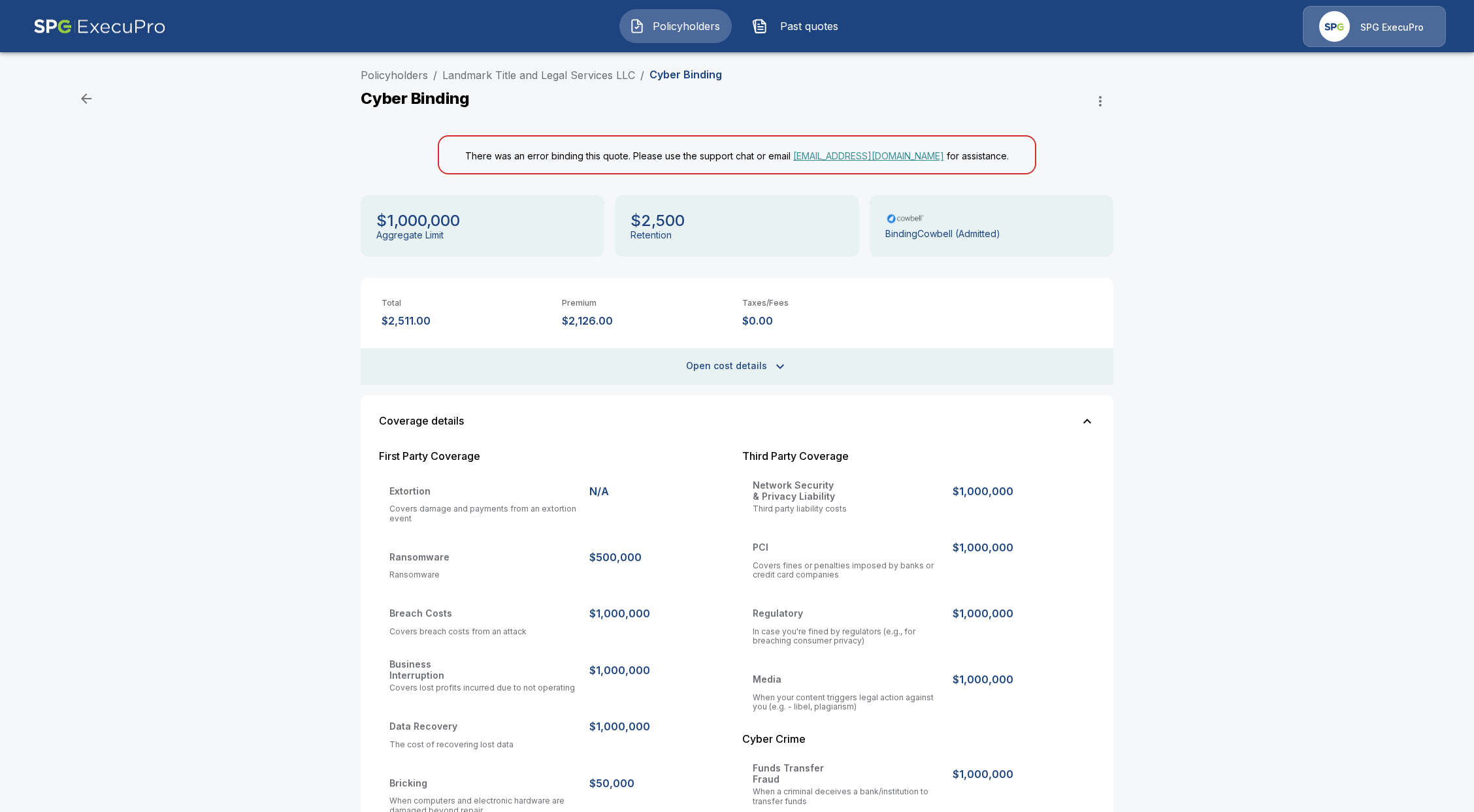
click at [798, 446] on div "First Party Coverage Extortion N/A Covers damage and payments from an extortion…" at bounding box center [737, 774] width 737 height 669
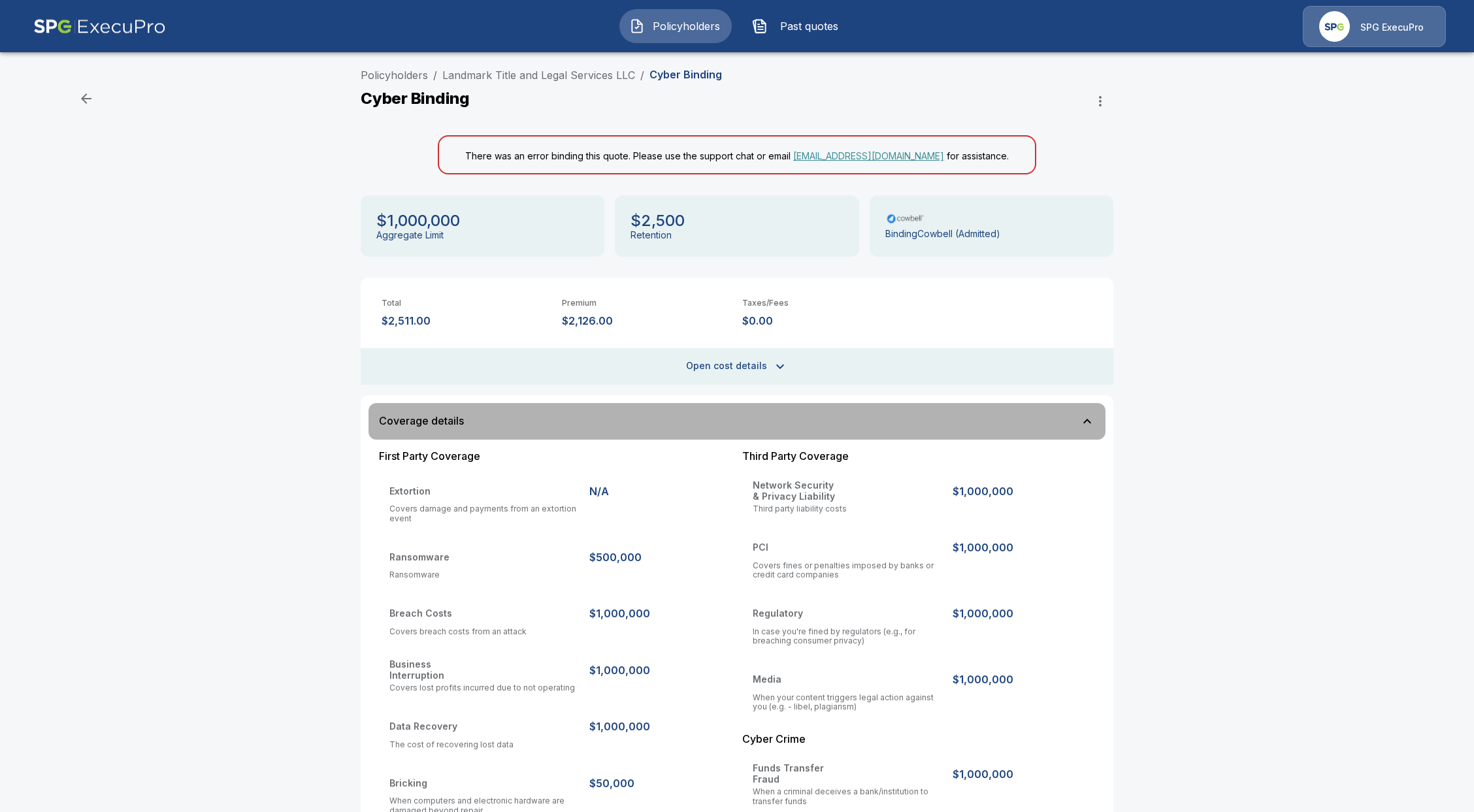
click at [831, 403] on button "Coverage details" at bounding box center [737, 421] width 737 height 37
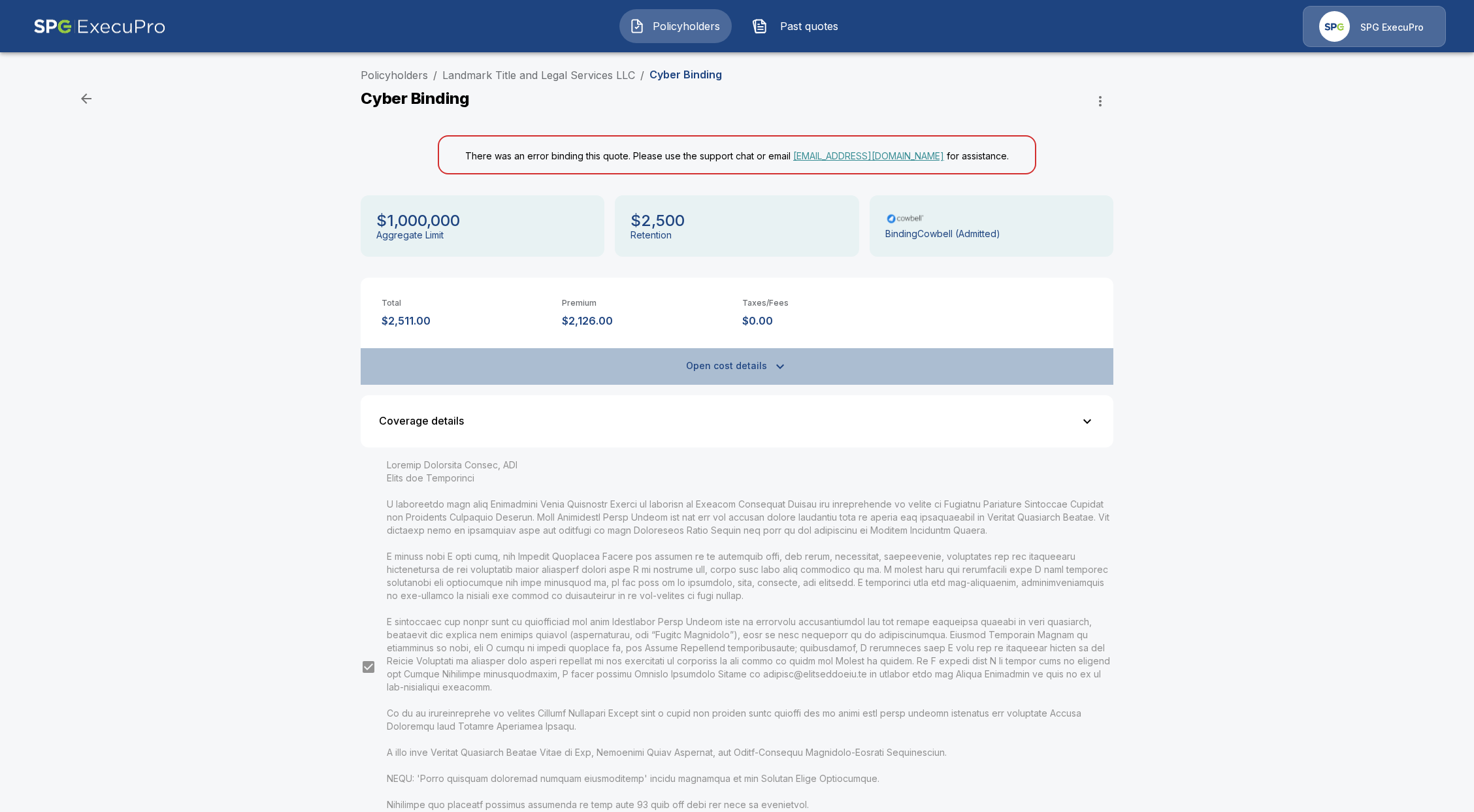
click at [818, 364] on button "Open cost details" at bounding box center [737, 366] width 752 height 37
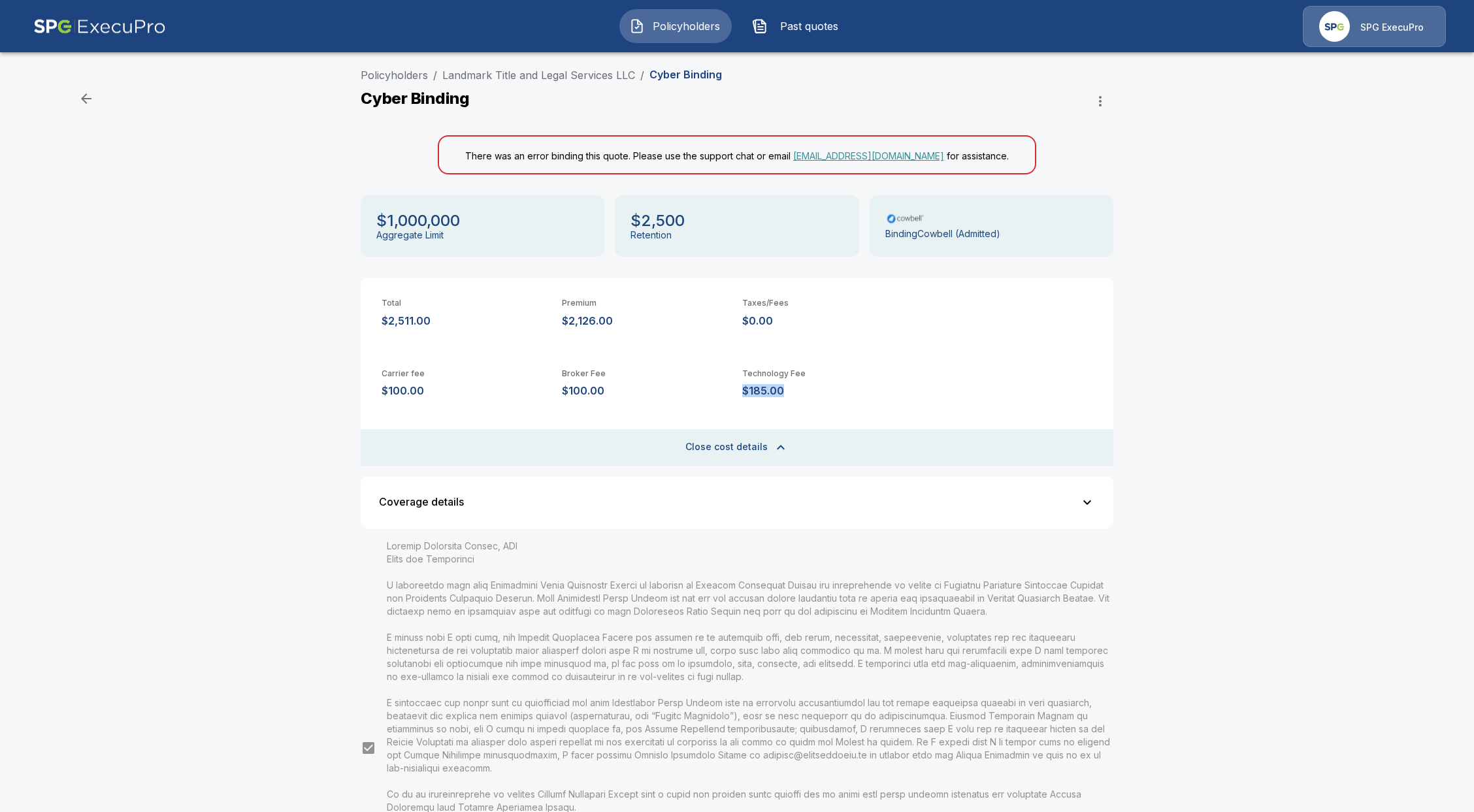
drag, startPoint x: 801, startPoint y: 392, endPoint x: 746, endPoint y: 391, distance: 55.0
click at [746, 391] on div "Carrier fee $100.00 Broker Fee $100.00 Technology Fee $185.00" at bounding box center [737, 383] width 752 height 71
click at [1076, 451] on button "Close cost details" at bounding box center [737, 448] width 752 height 37
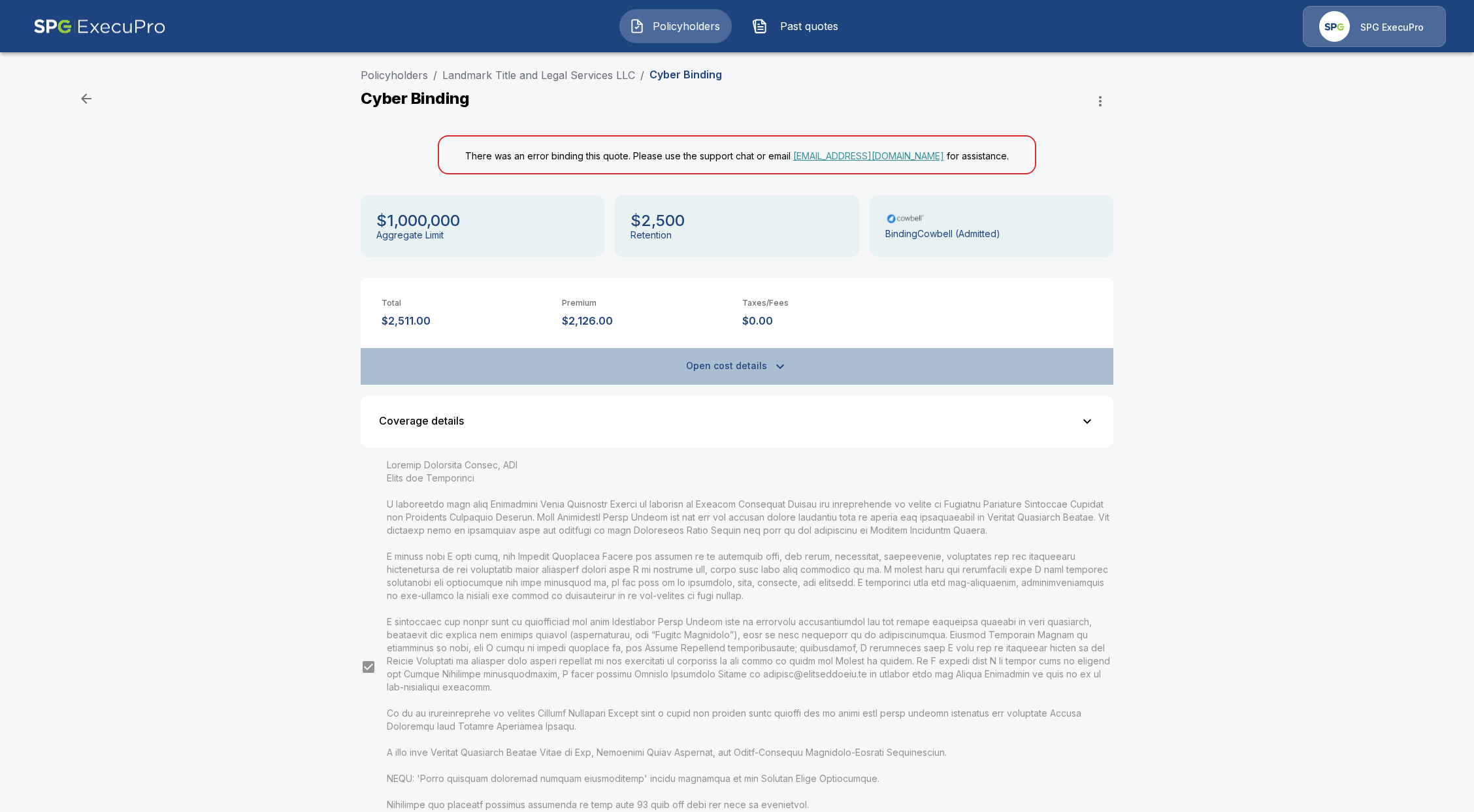
click at [1047, 377] on button "Open cost details" at bounding box center [737, 366] width 752 height 37
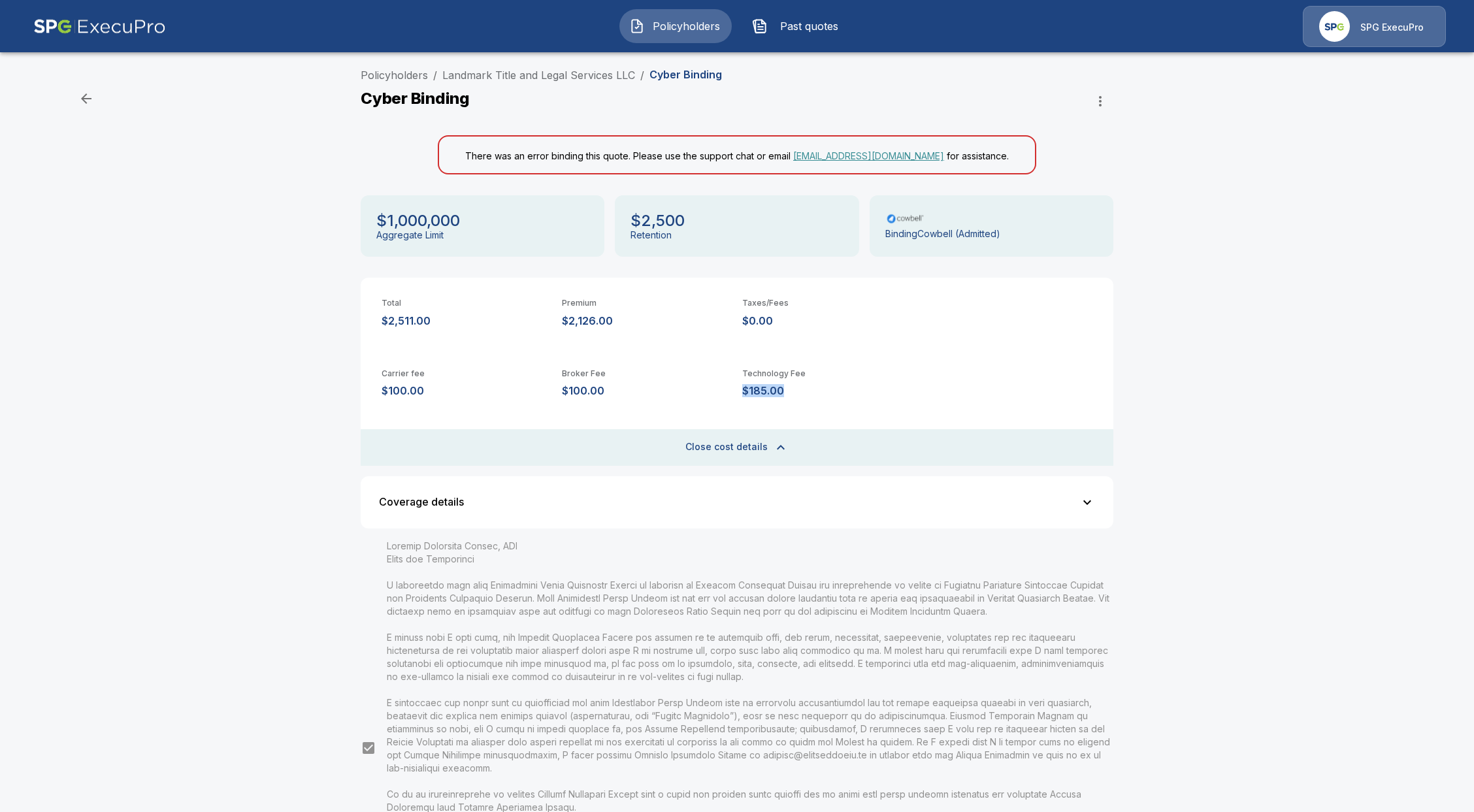
click at [1319, 427] on div "Policyholders / Landmark Title and Legal Services LLC / Cyber Binding Cyber Bin…" at bounding box center [737, 543] width 1474 height 963
click at [1105, 106] on icon "button" at bounding box center [1100, 102] width 15 height 15
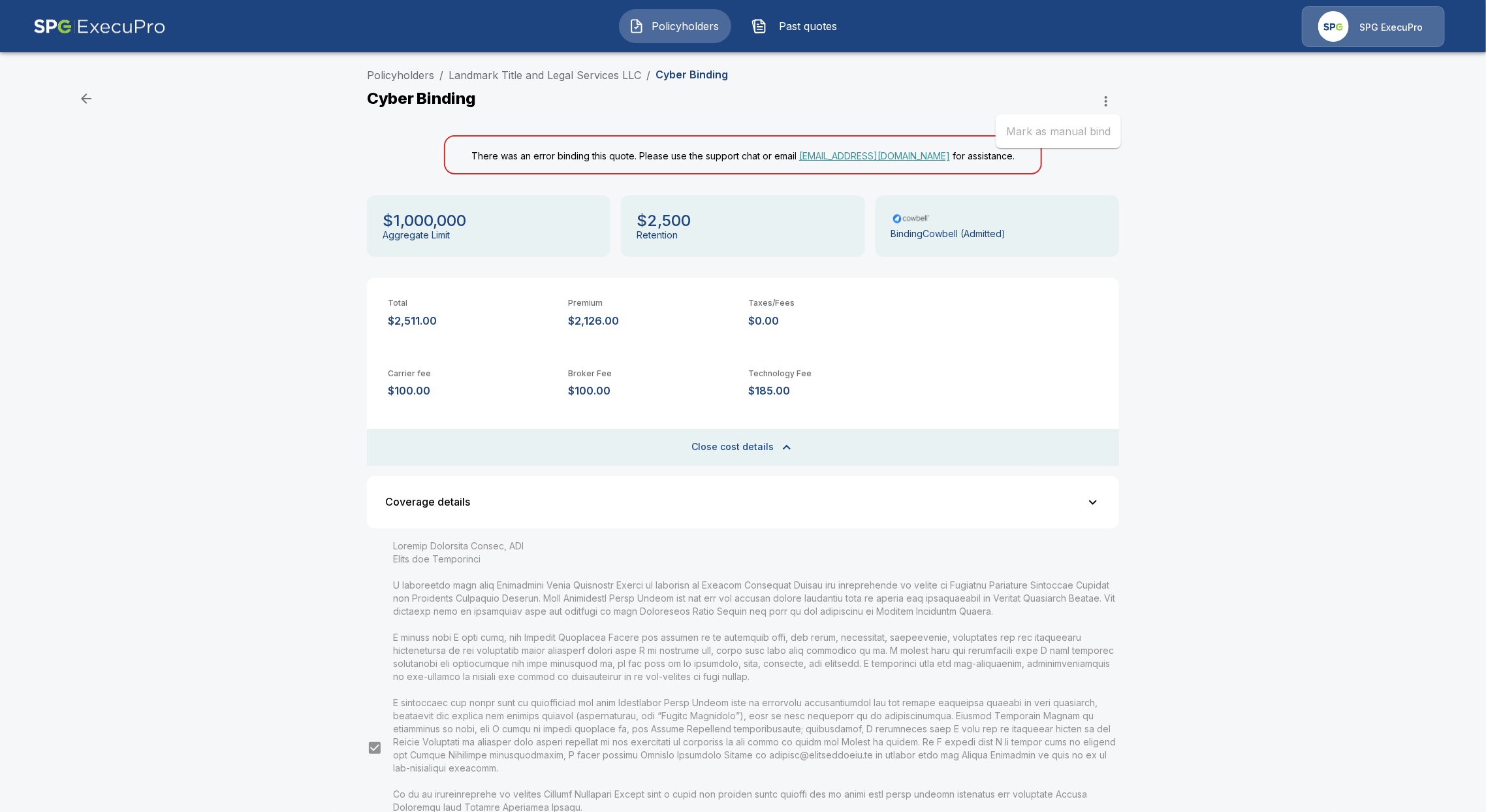
click at [1198, 297] on div at bounding box center [743, 406] width 1486 height 812
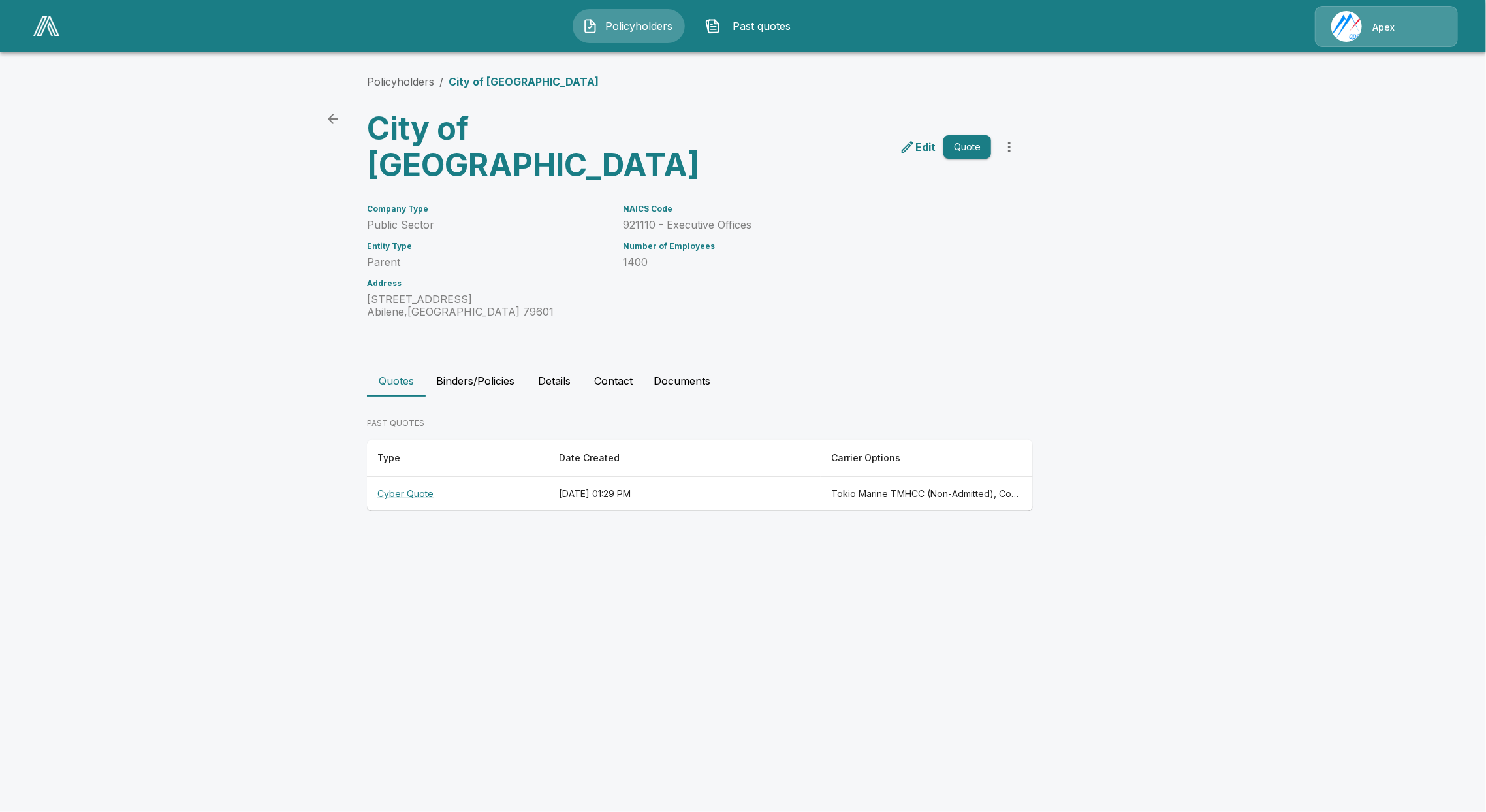
click at [45, 19] on img at bounding box center [45, 26] width 26 height 19
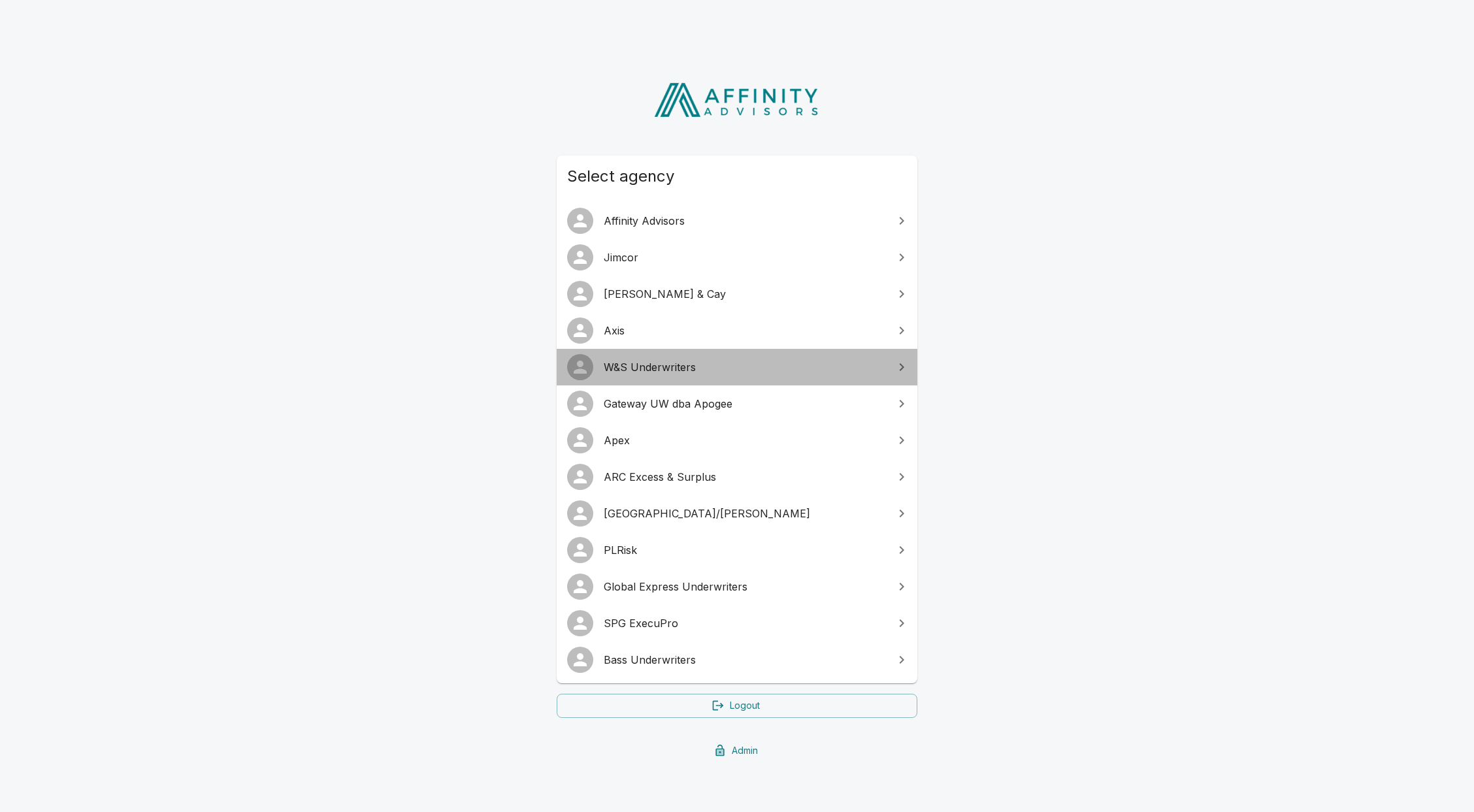
click at [658, 367] on span "W&S Underwriters" at bounding box center [745, 366] width 282 height 15
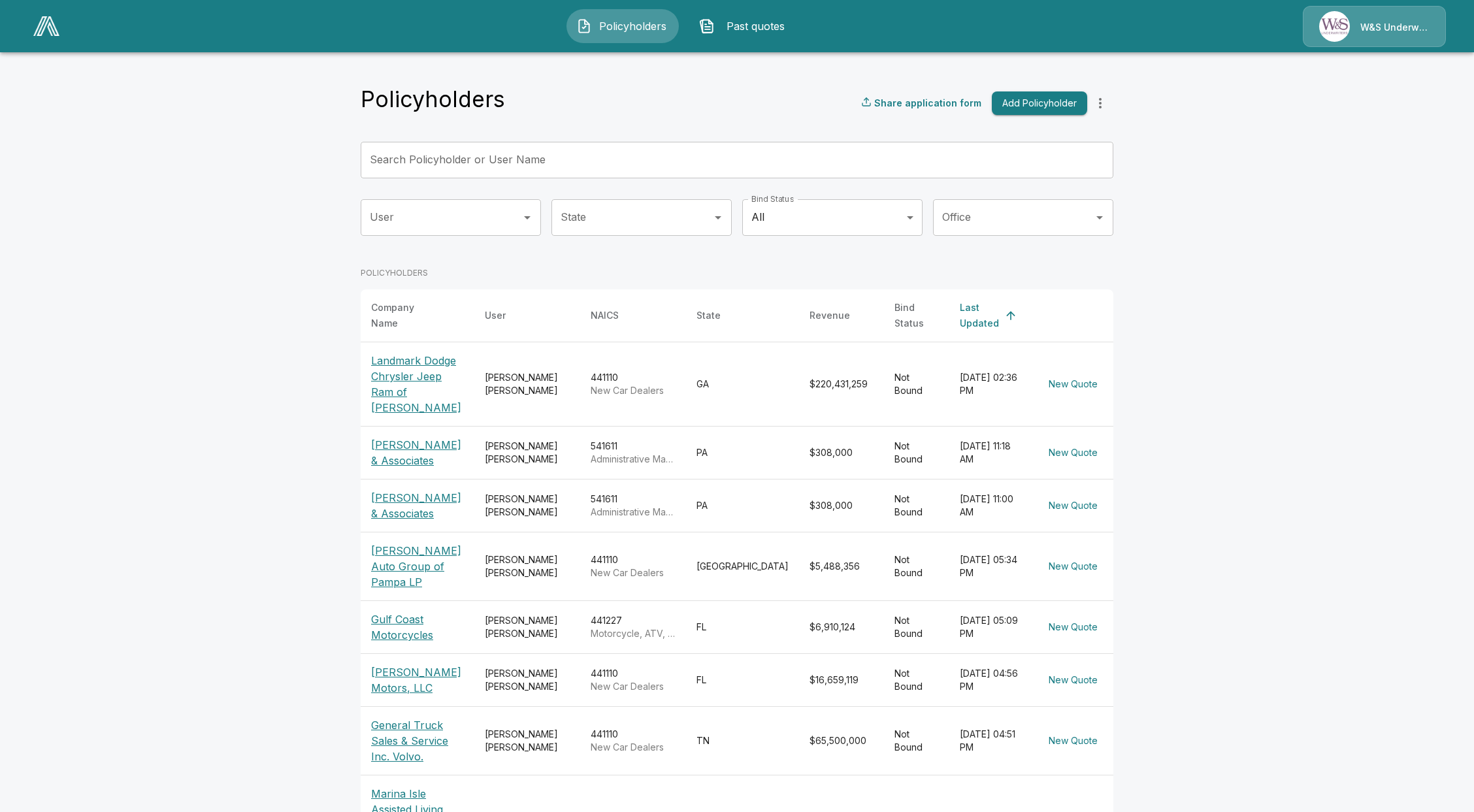
click at [422, 544] on p "[PERSON_NAME] Auto Group of Pampa LP" at bounding box center [418, 566] width 93 height 47
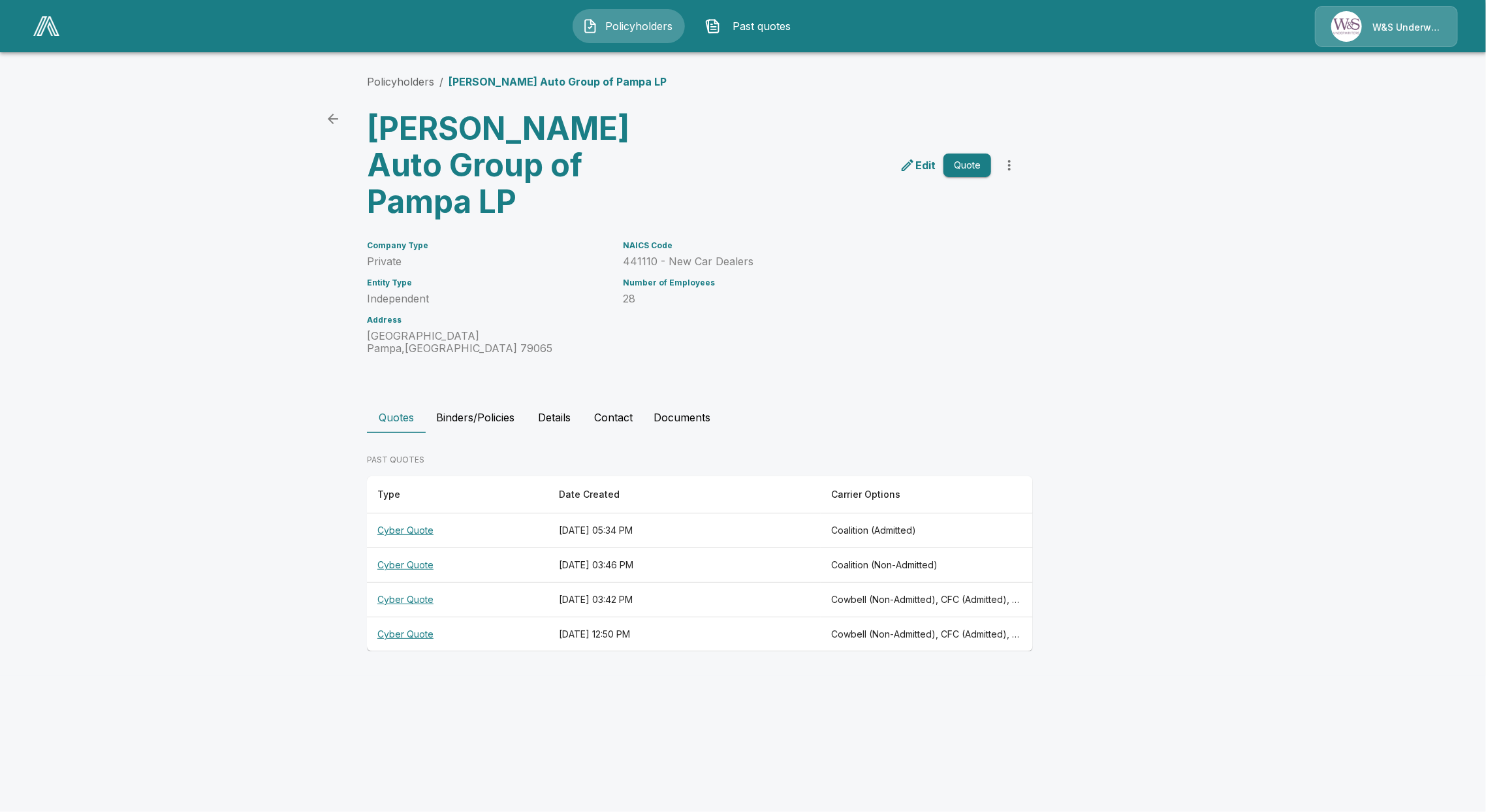
click at [567, 401] on button "Details" at bounding box center [554, 417] width 59 height 31
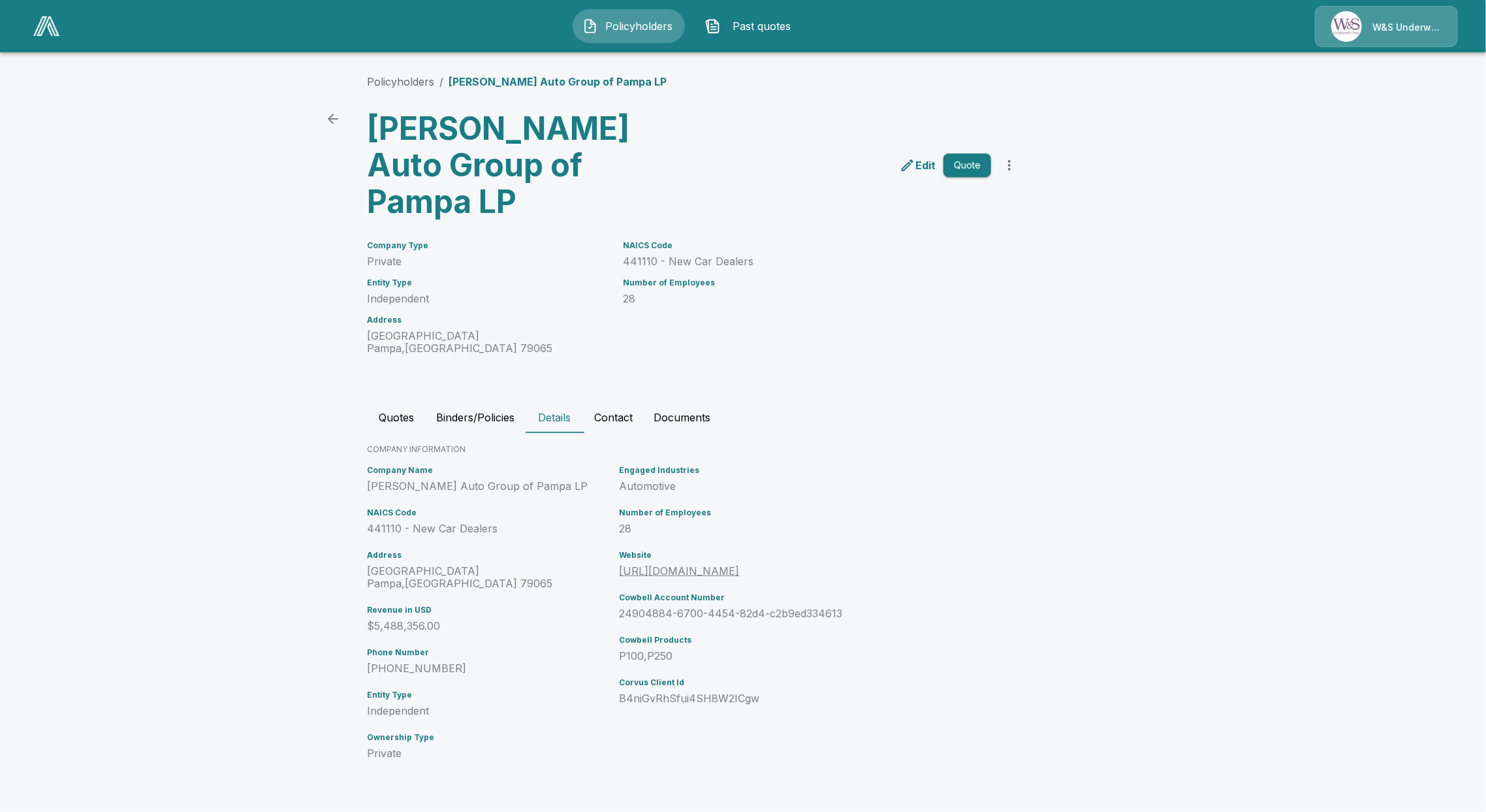
click at [609, 401] on button "Contact" at bounding box center [613, 417] width 59 height 31
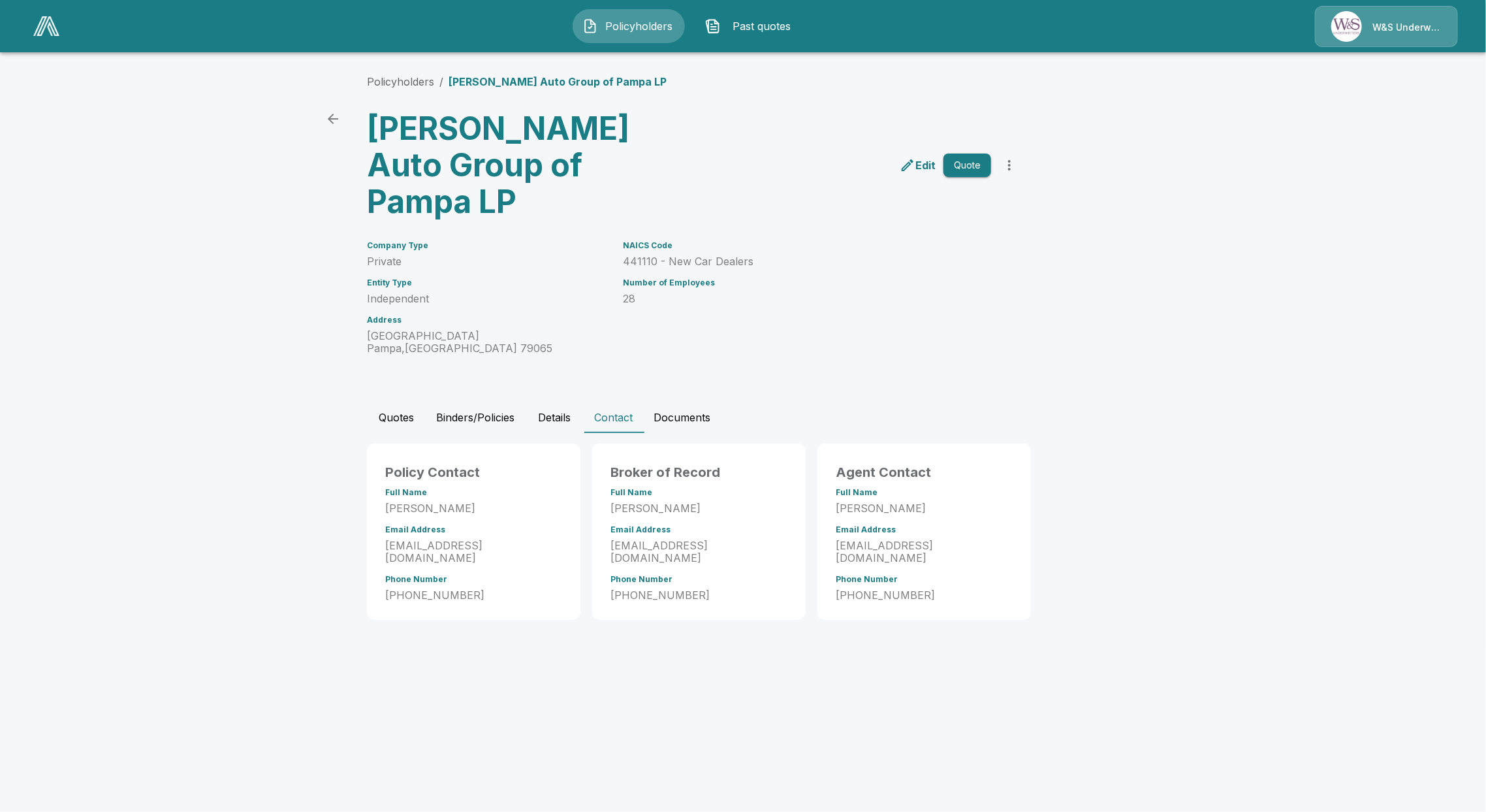
click at [537, 401] on button "Details" at bounding box center [554, 417] width 59 height 31
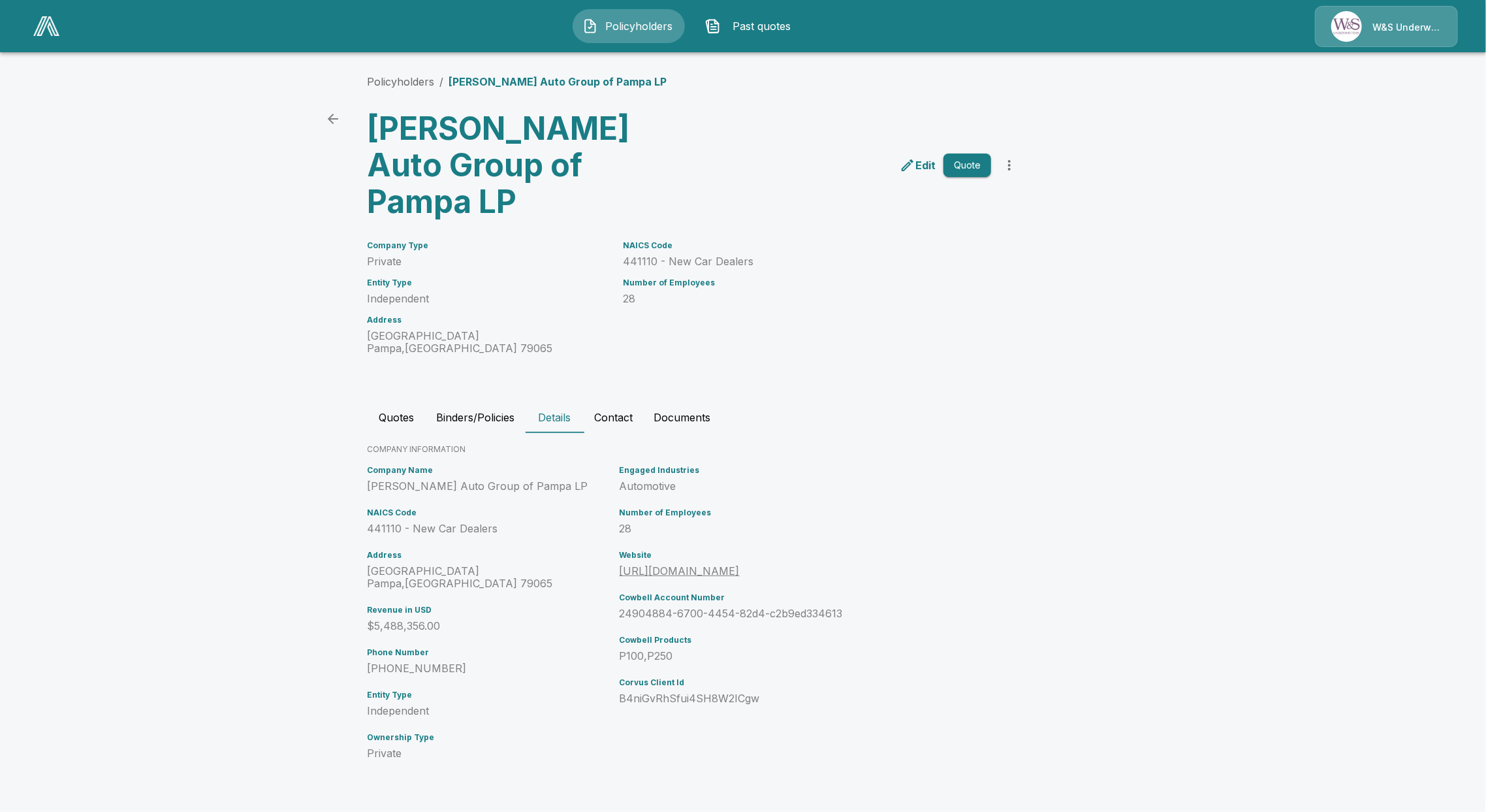
click at [419, 401] on button "Quotes" at bounding box center [396, 417] width 59 height 31
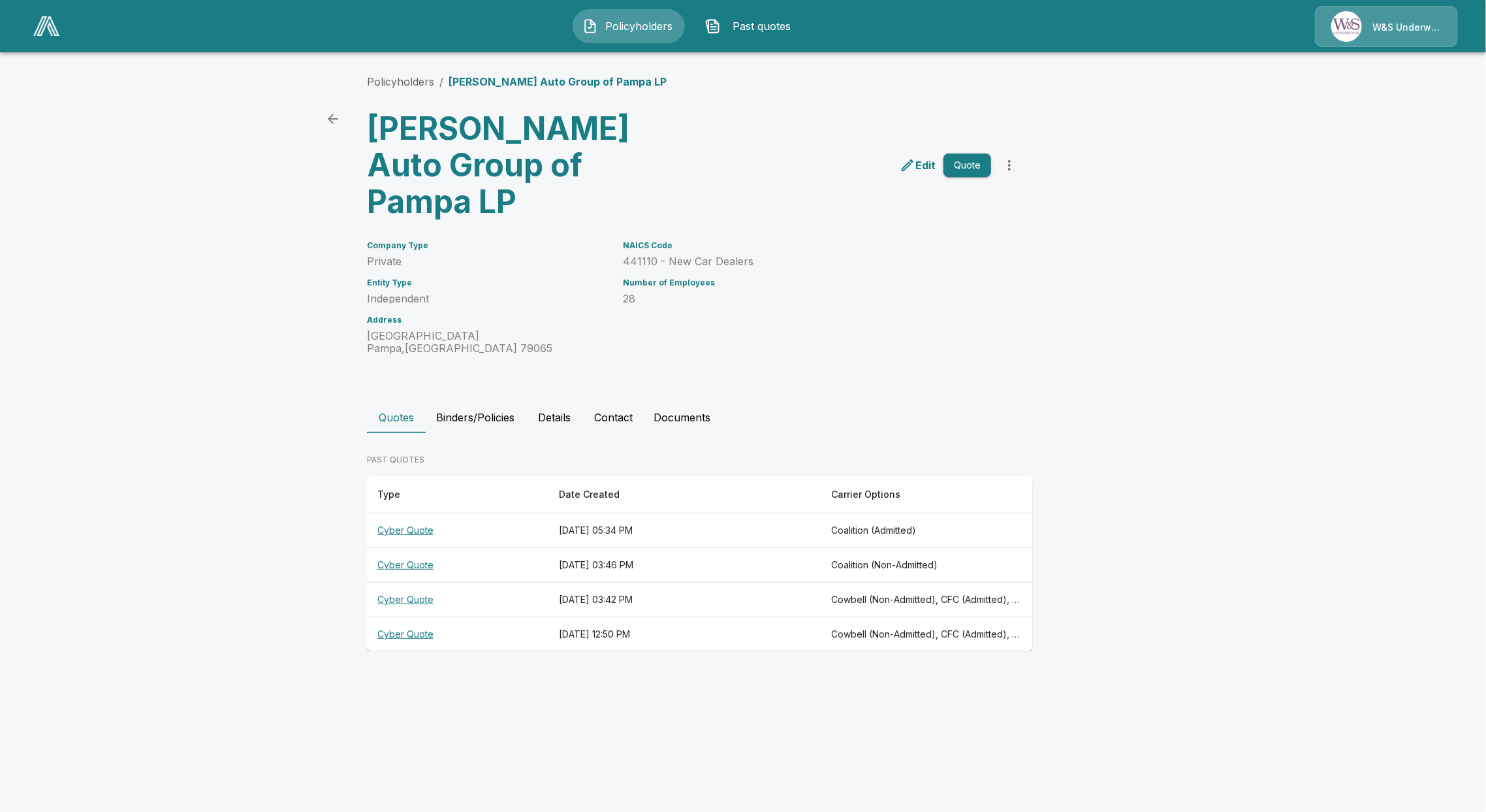
click at [429, 548] on th "Cyber Quote" at bounding box center [458, 566] width 182 height 35
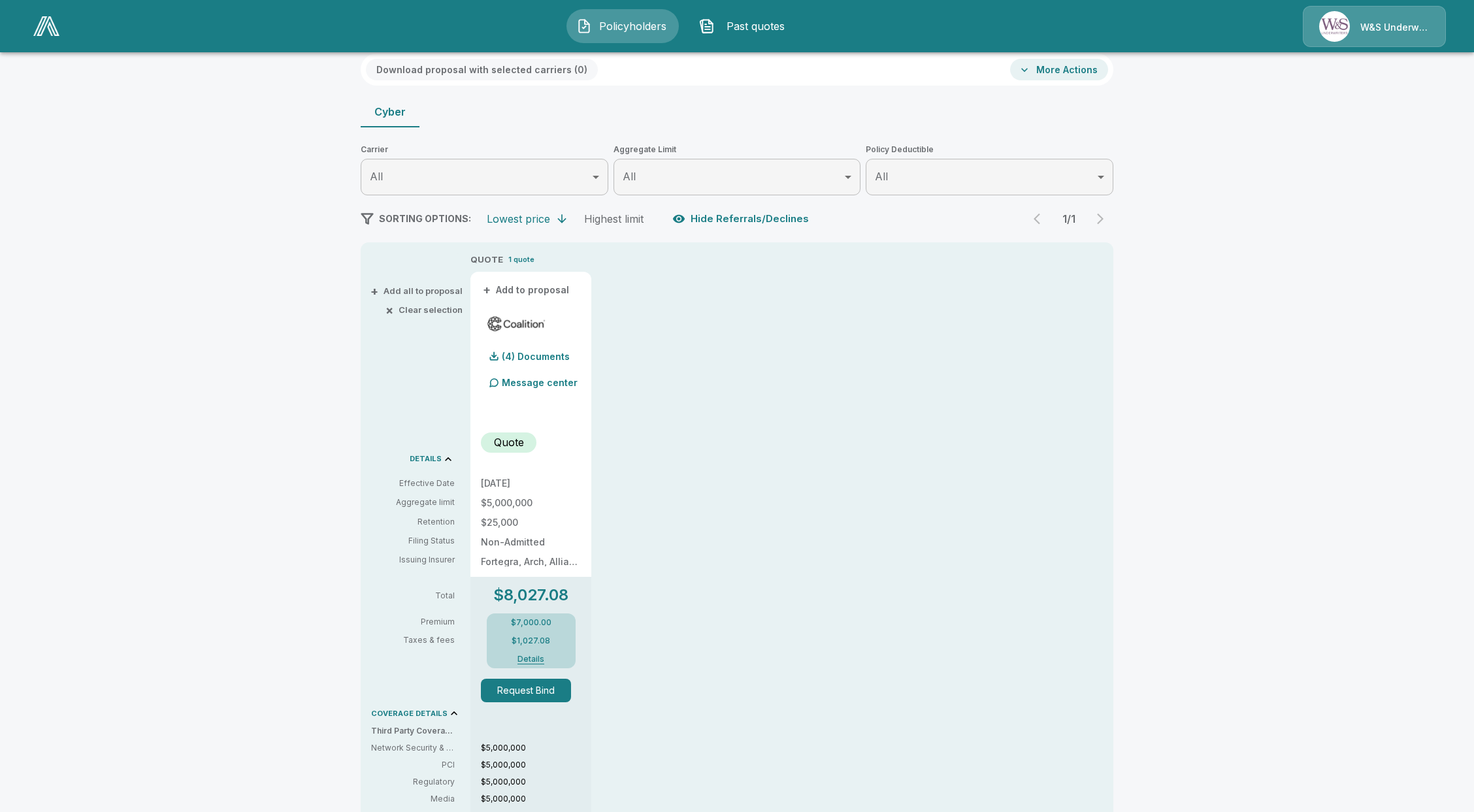
scroll to position [87, 0]
click at [532, 657] on button "Details" at bounding box center [531, 656] width 52 height 8
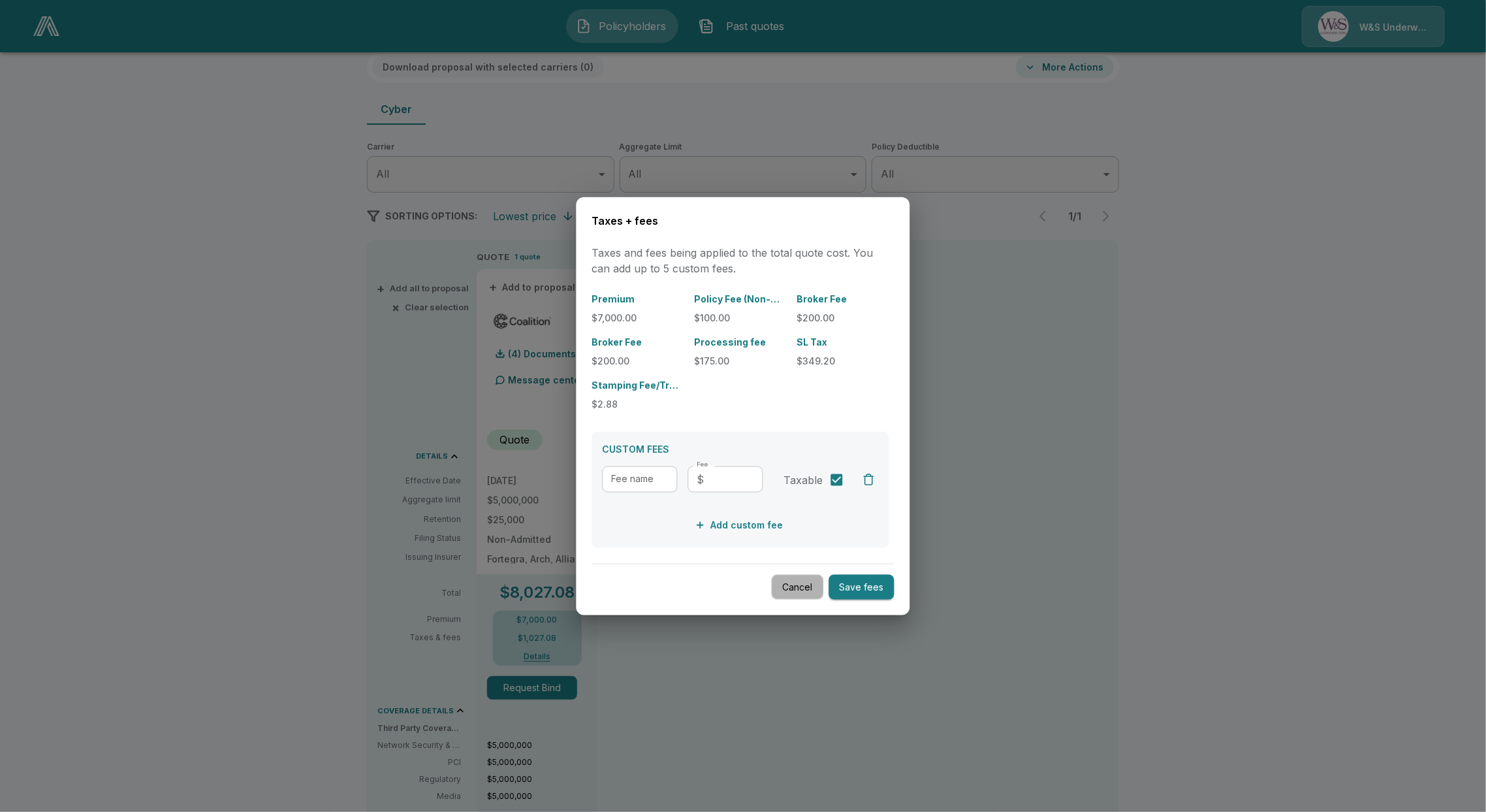
drag, startPoint x: 794, startPoint y: 589, endPoint x: 784, endPoint y: 587, distance: 10.2
click at [794, 589] on button "Cancel" at bounding box center [798, 587] width 52 height 25
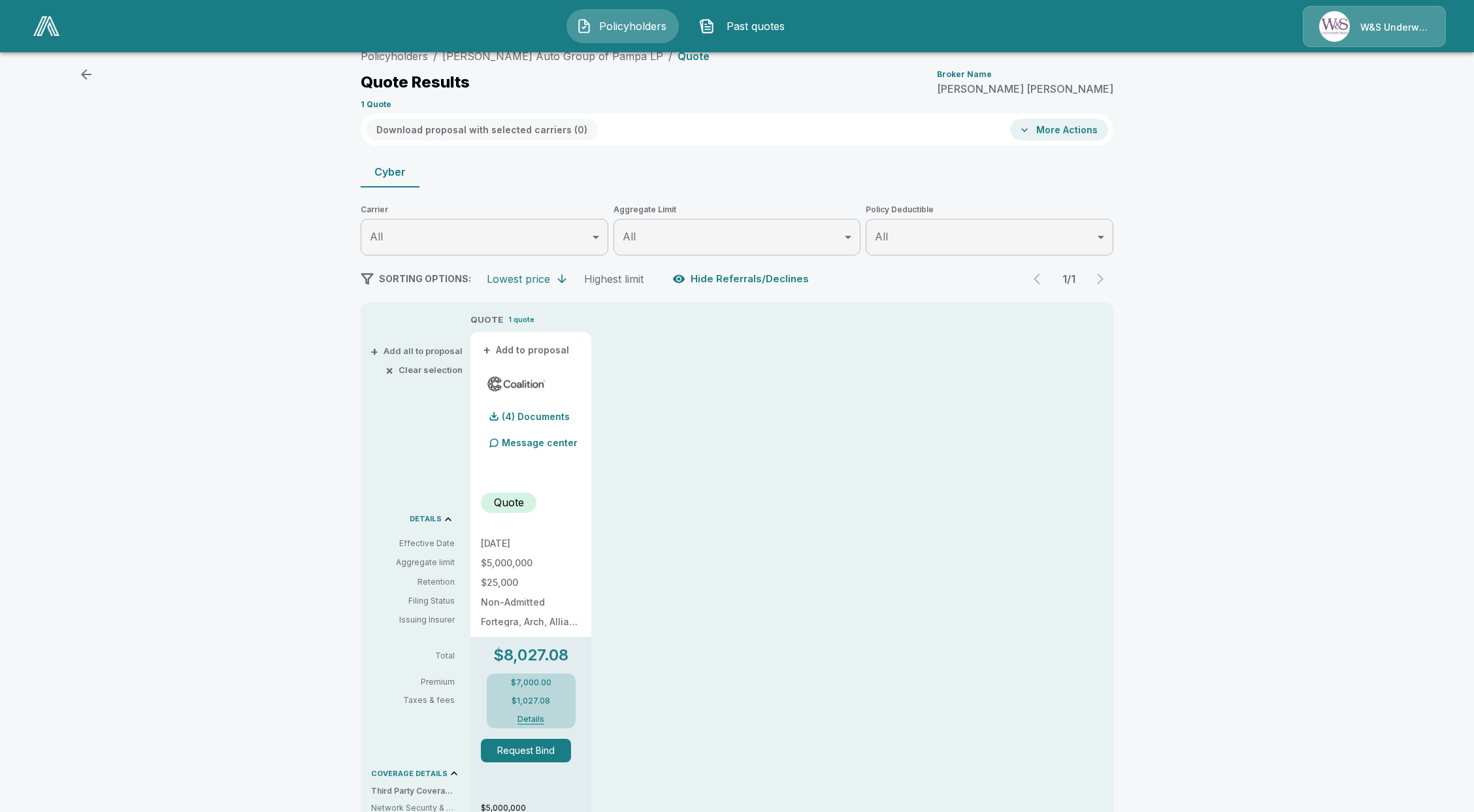
scroll to position [0, 0]
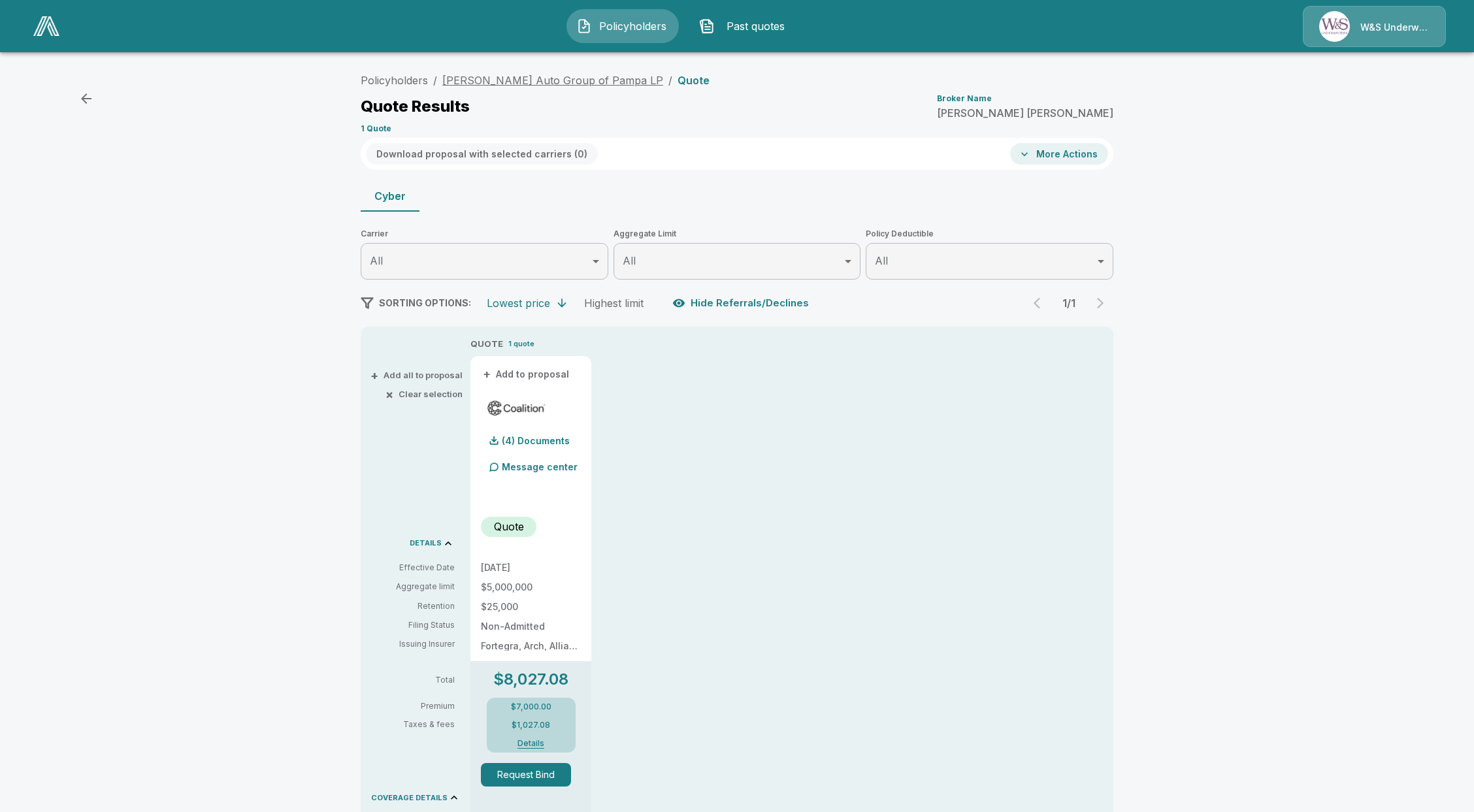
click at [570, 79] on link "[PERSON_NAME] Auto Group of Pampa LP" at bounding box center [552, 80] width 221 height 14
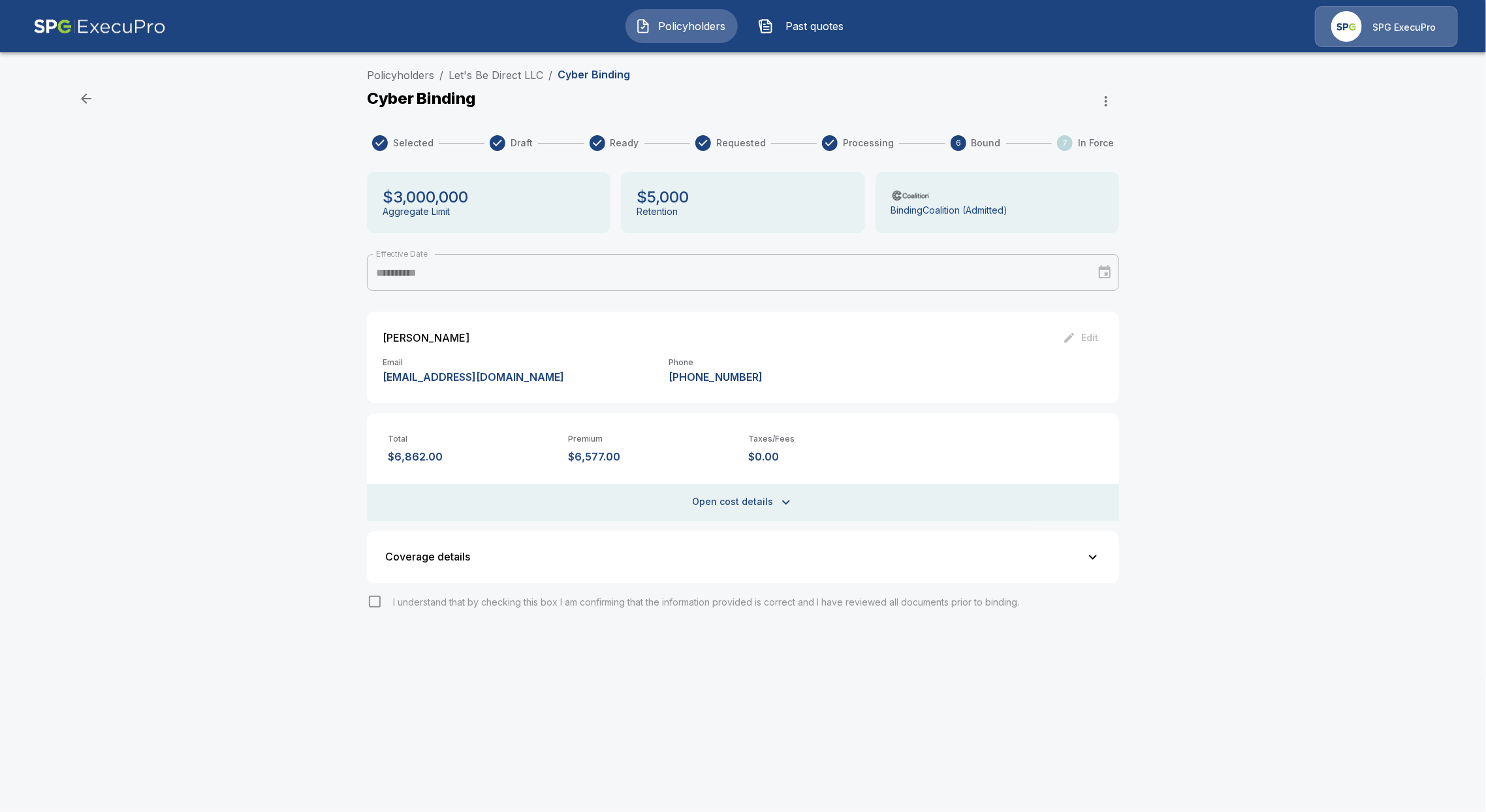
click at [1415, 29] on p "SPG ExecuPro" at bounding box center [1405, 28] width 64 height 14
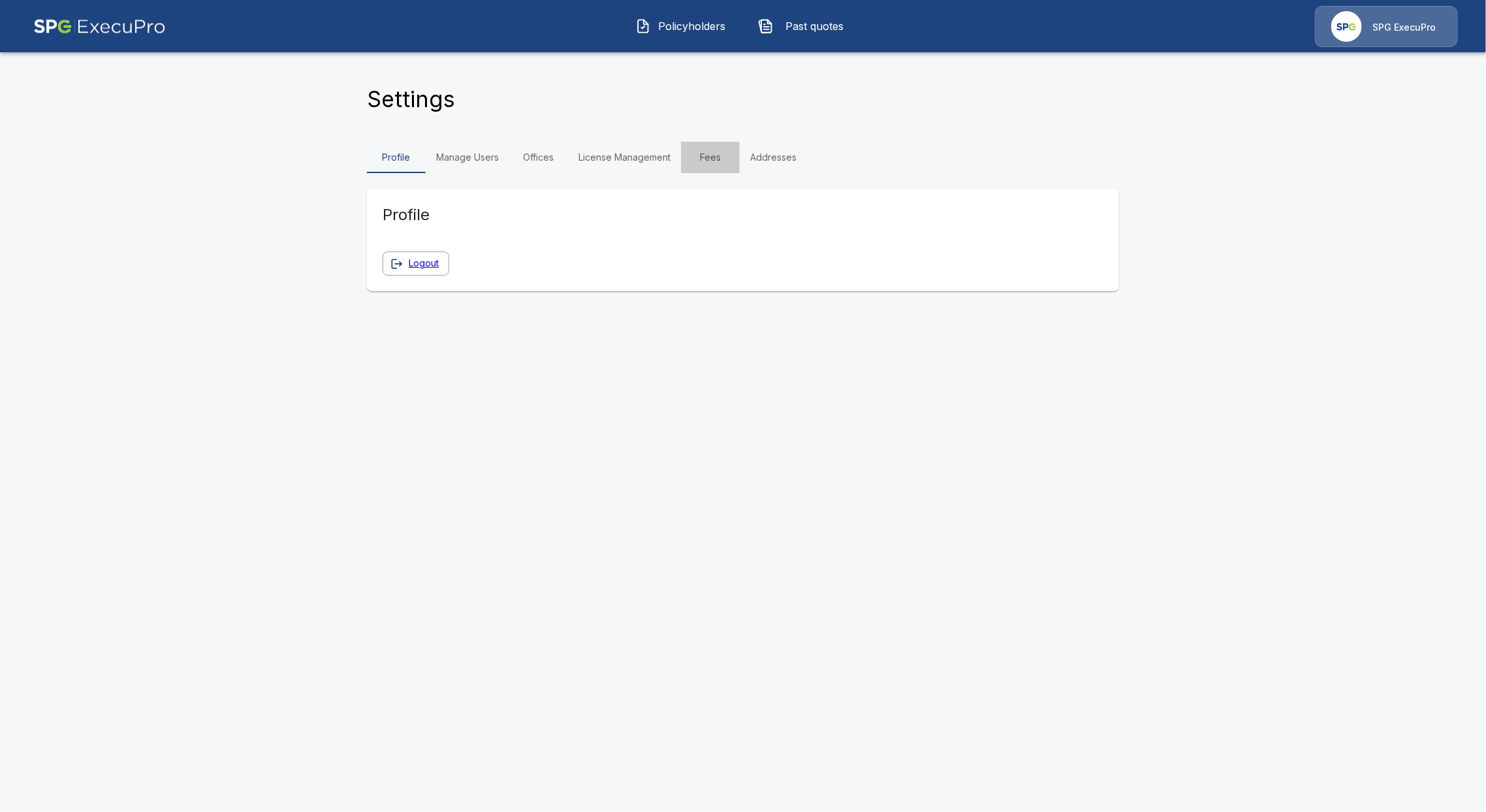
click at [693, 158] on link "Fees" at bounding box center [710, 158] width 59 height 31
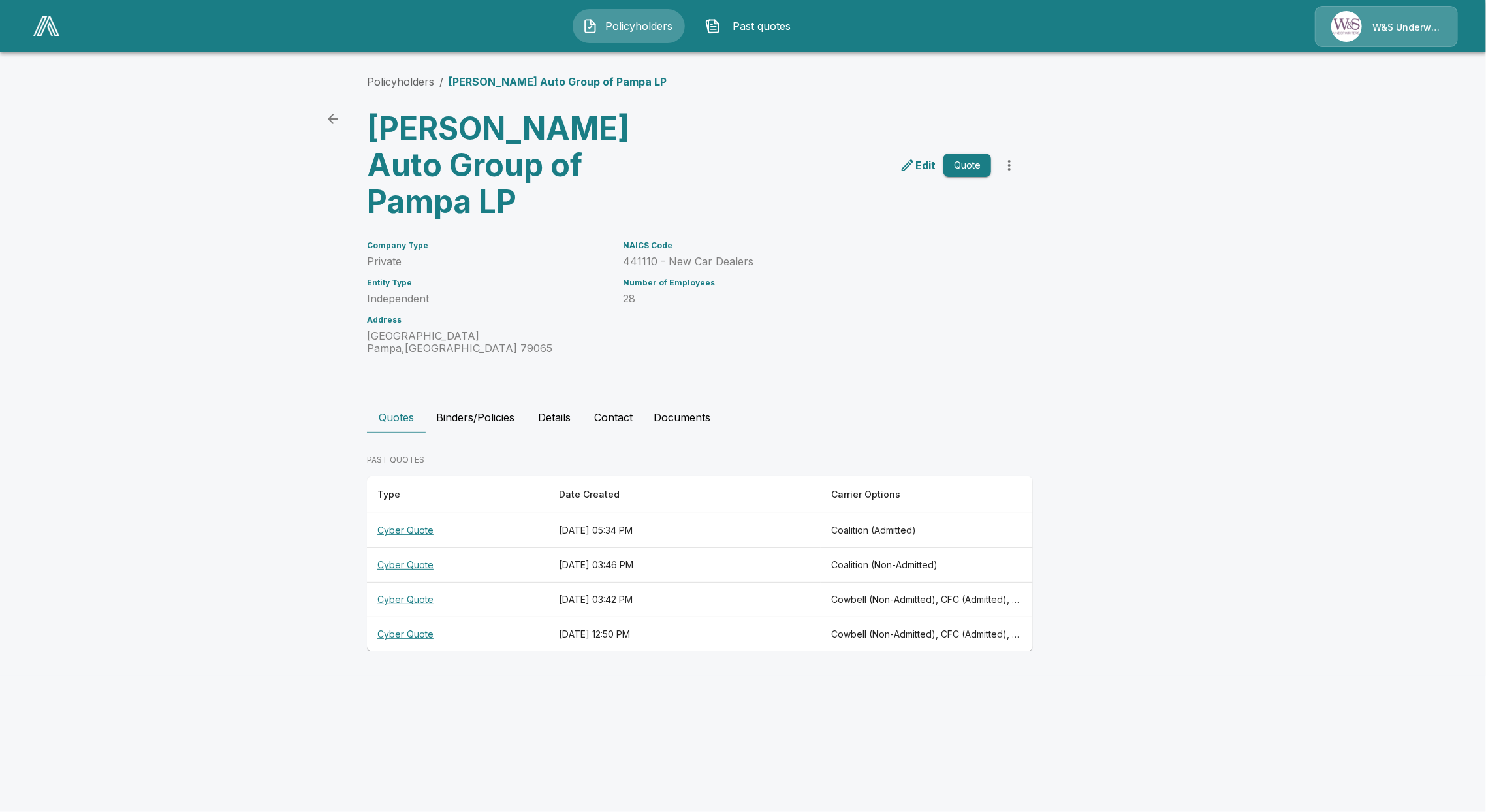
click at [385, 548] on th "Cyber Quote" at bounding box center [458, 566] width 182 height 35
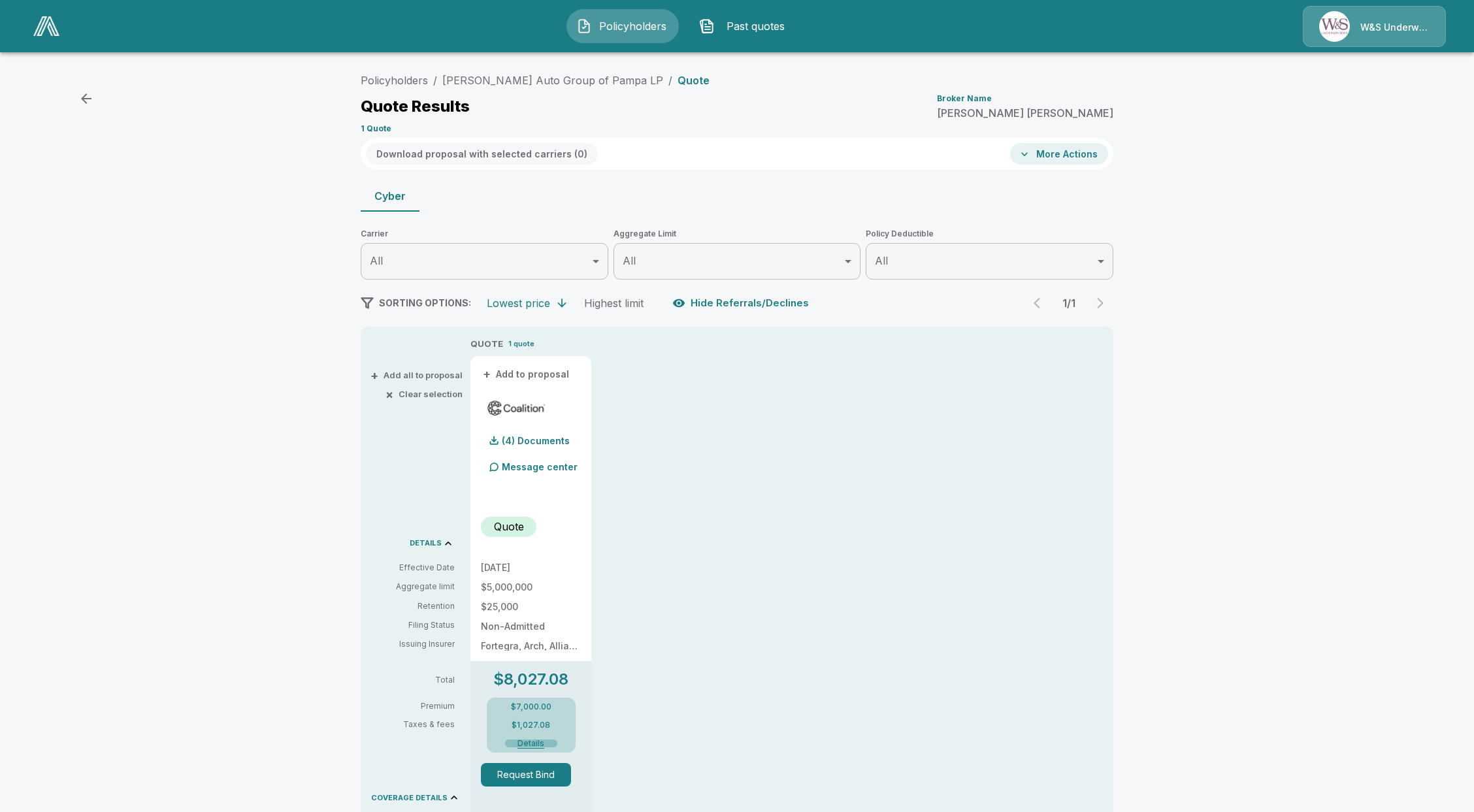
click at [544, 740] on button "Details" at bounding box center [531, 743] width 52 height 8
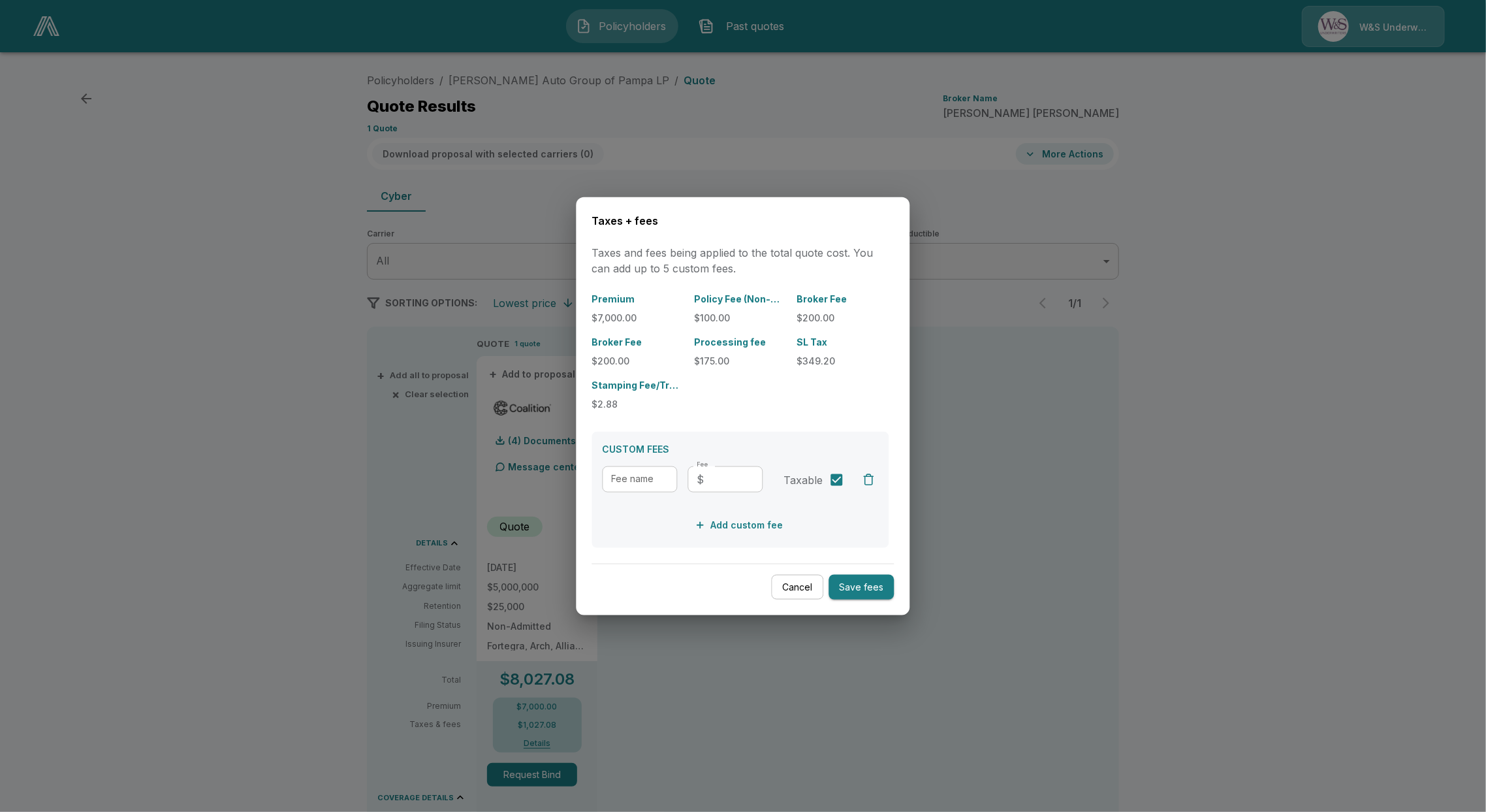
click at [793, 583] on button "Cancel" at bounding box center [798, 587] width 52 height 25
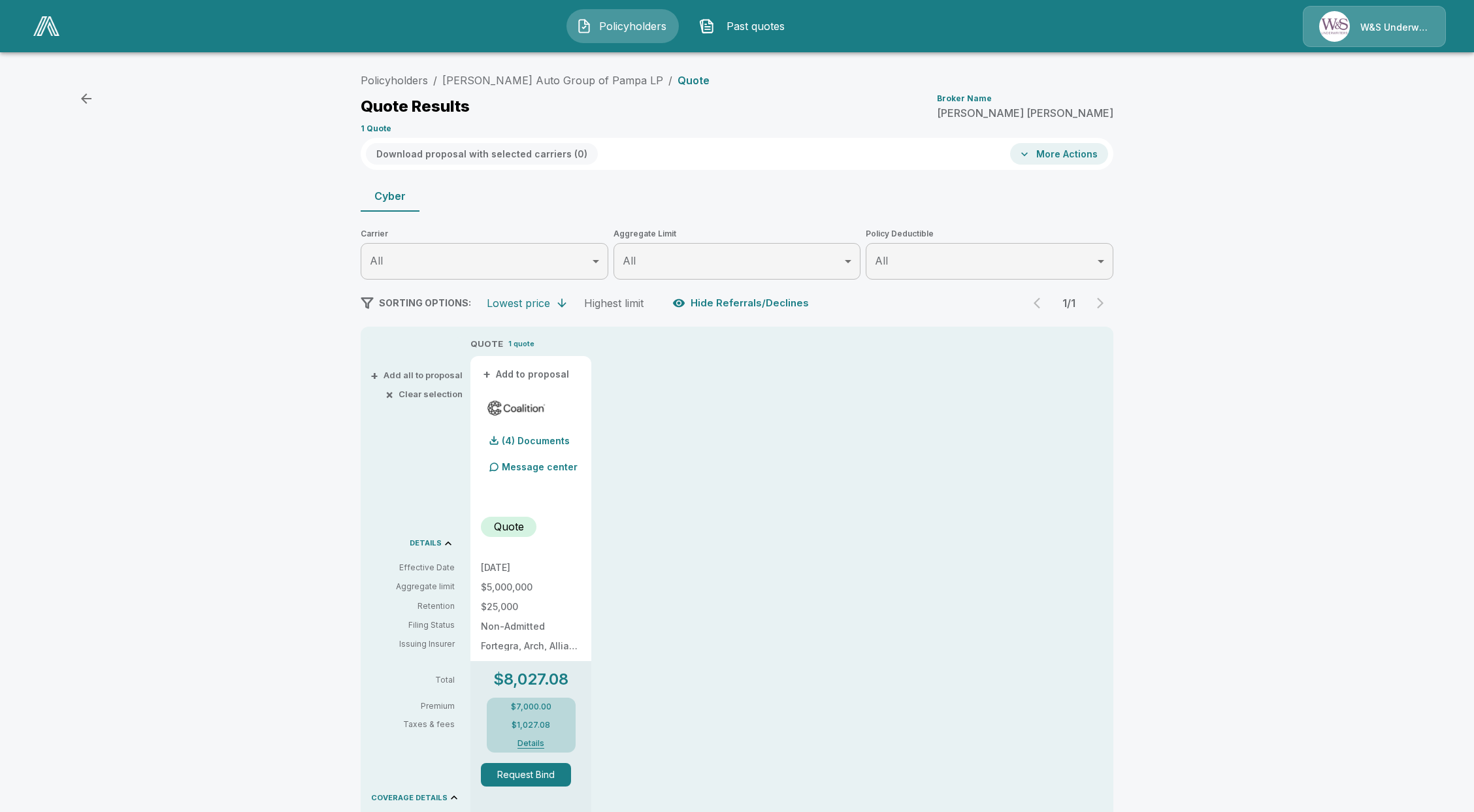
click at [1393, 23] on p "W&S Underwriters" at bounding box center [1395, 28] width 70 height 14
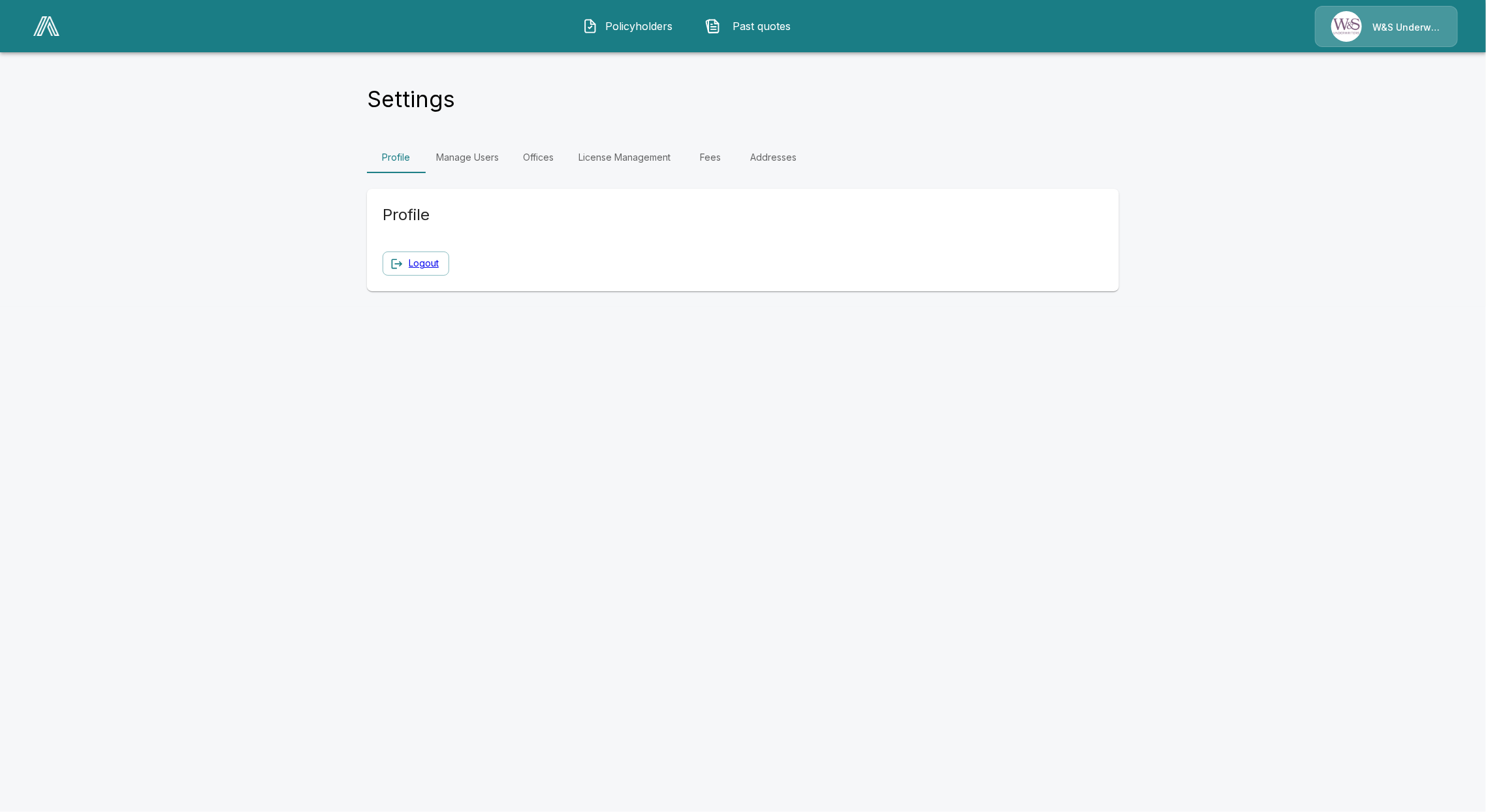
click at [716, 146] on link "Fees" at bounding box center [710, 158] width 59 height 31
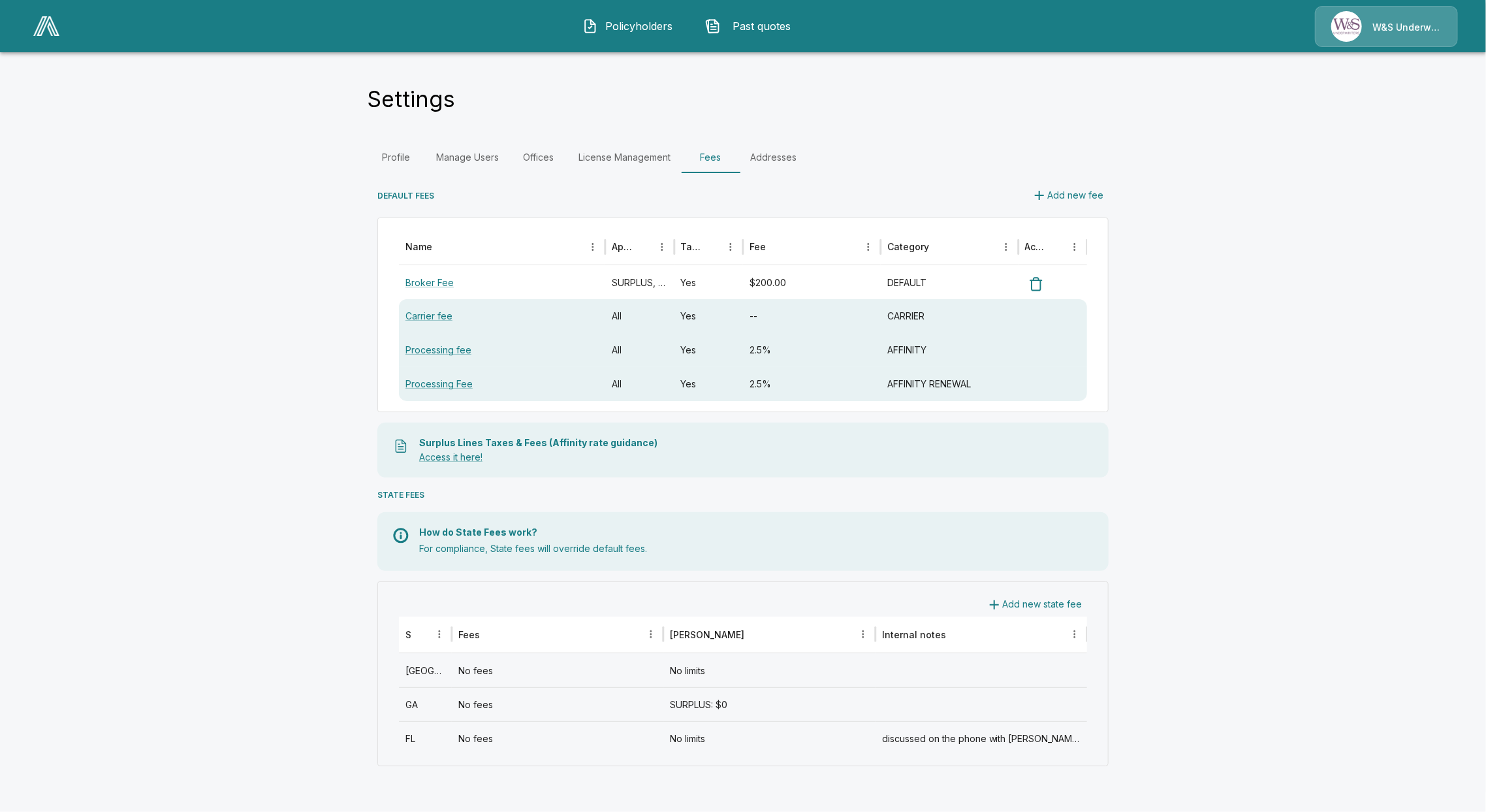
click at [449, 670] on div "[GEOGRAPHIC_DATA]" at bounding box center [425, 669] width 53 height 34
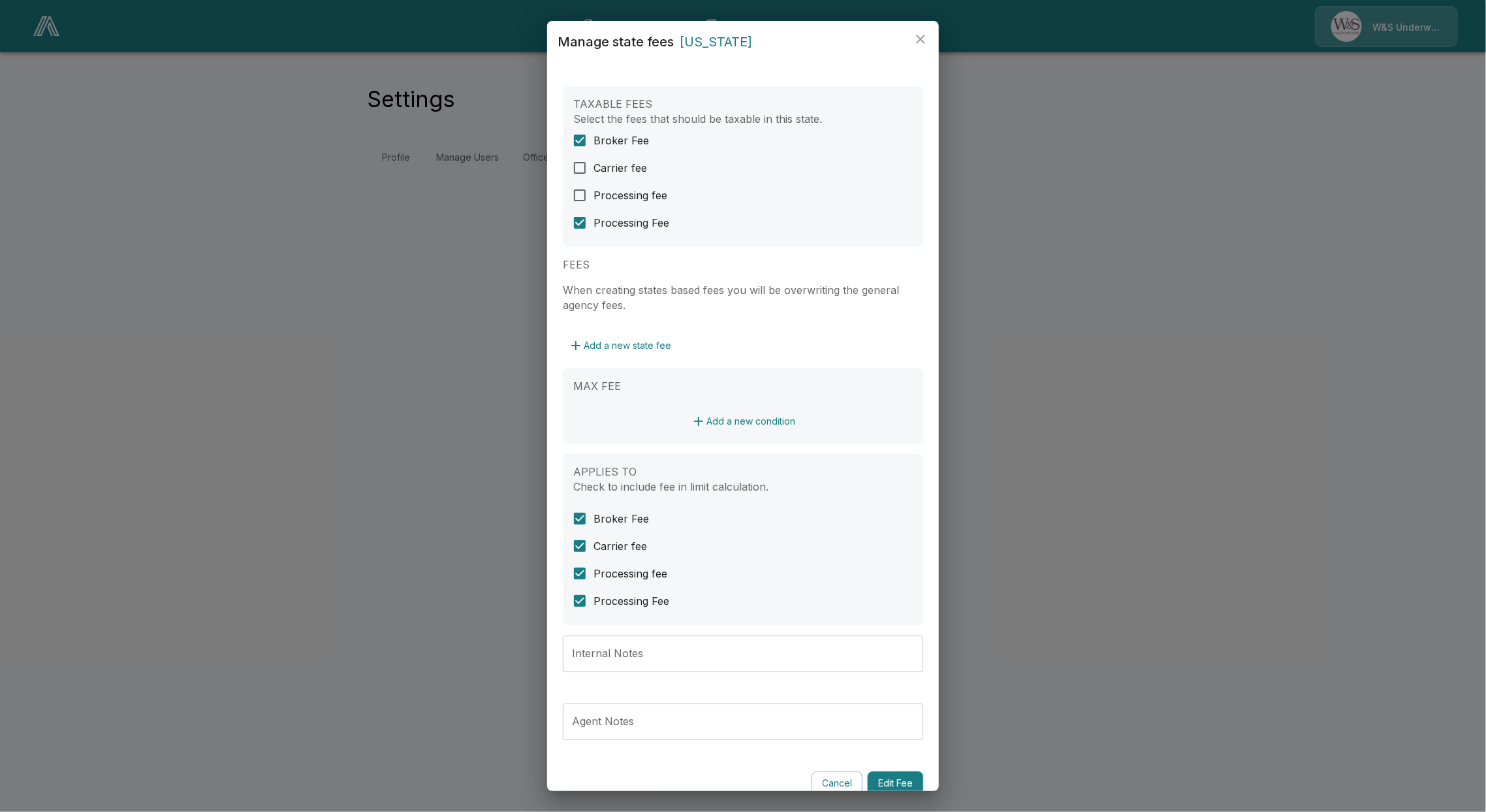
click at [306, 487] on div "Manage state fees [US_STATE] TAXABLE FEES Select the fees that should be taxabl…" at bounding box center [743, 406] width 1486 height 812
click at [244, 319] on div "Manage state fees [US_STATE] TAXABLE FEES Select the fees that should be taxabl…" at bounding box center [743, 406] width 1486 height 812
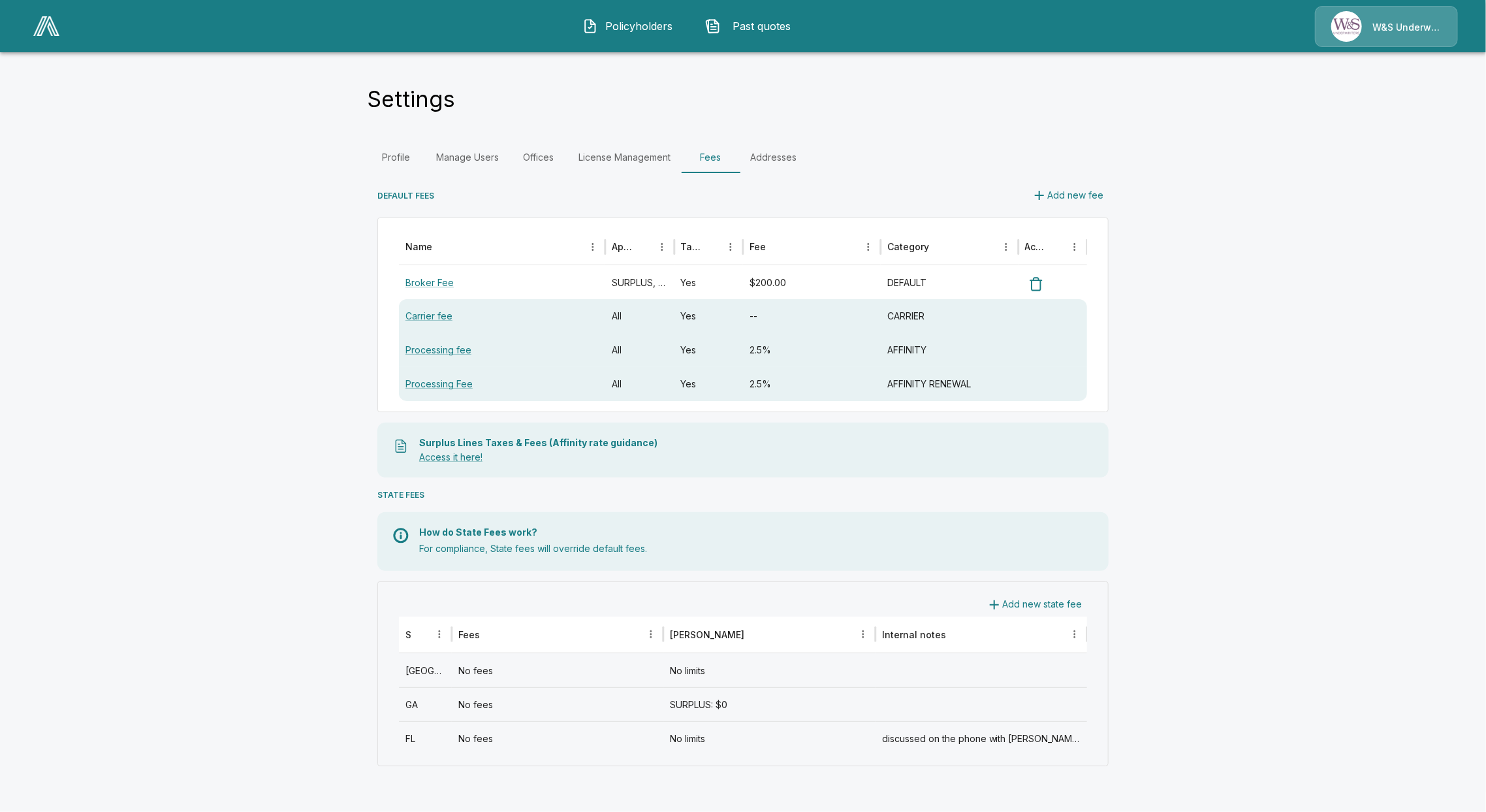
drag, startPoint x: 261, startPoint y: 252, endPoint x: 253, endPoint y: 246, distance: 10.0
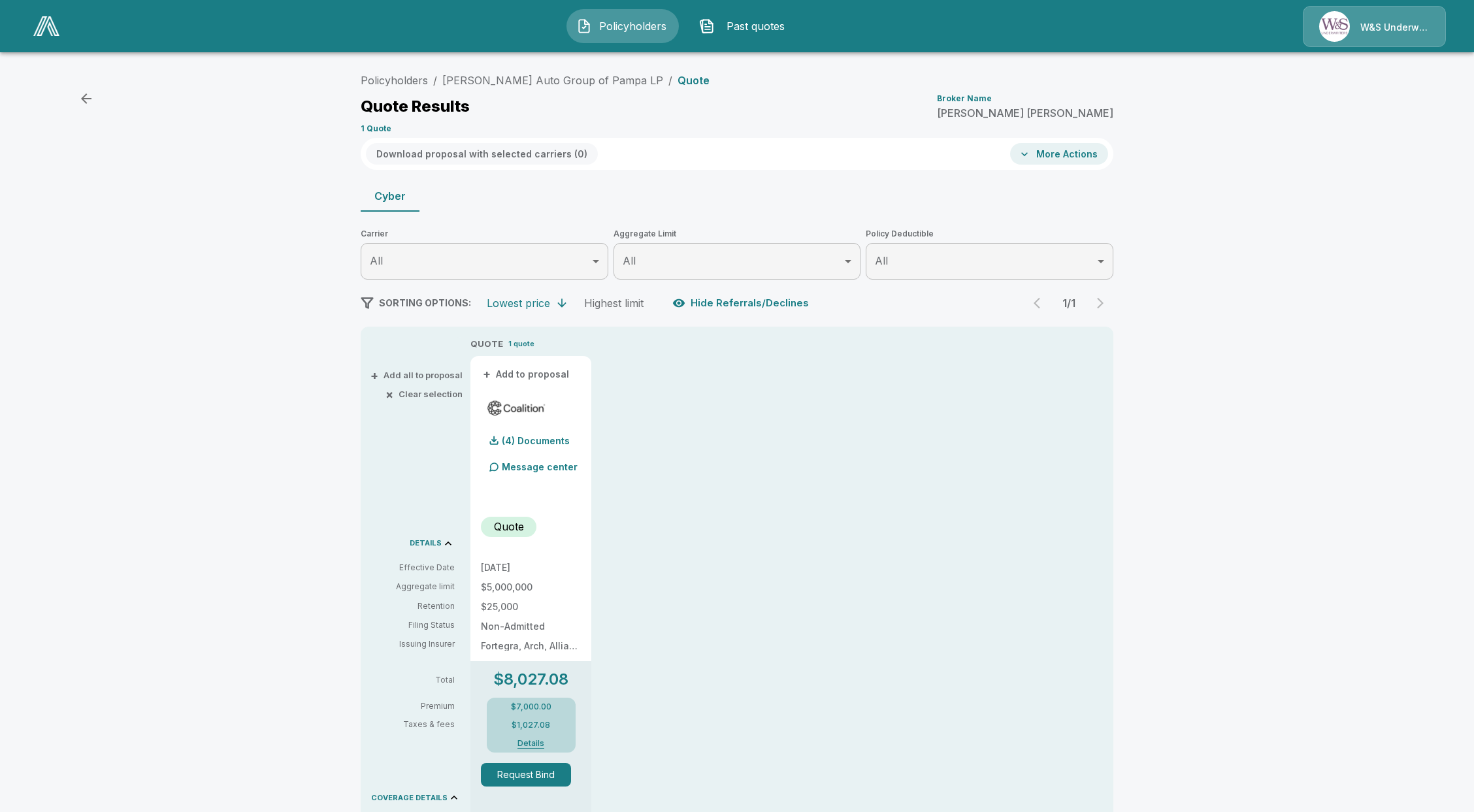
click at [800, 121] on div "Policyholders / McGavock Auto Group of Pampa LP / Quote Quote Results Broker Na…" at bounding box center [737, 102] width 752 height 71
click at [535, 742] on button "Details" at bounding box center [531, 743] width 52 height 8
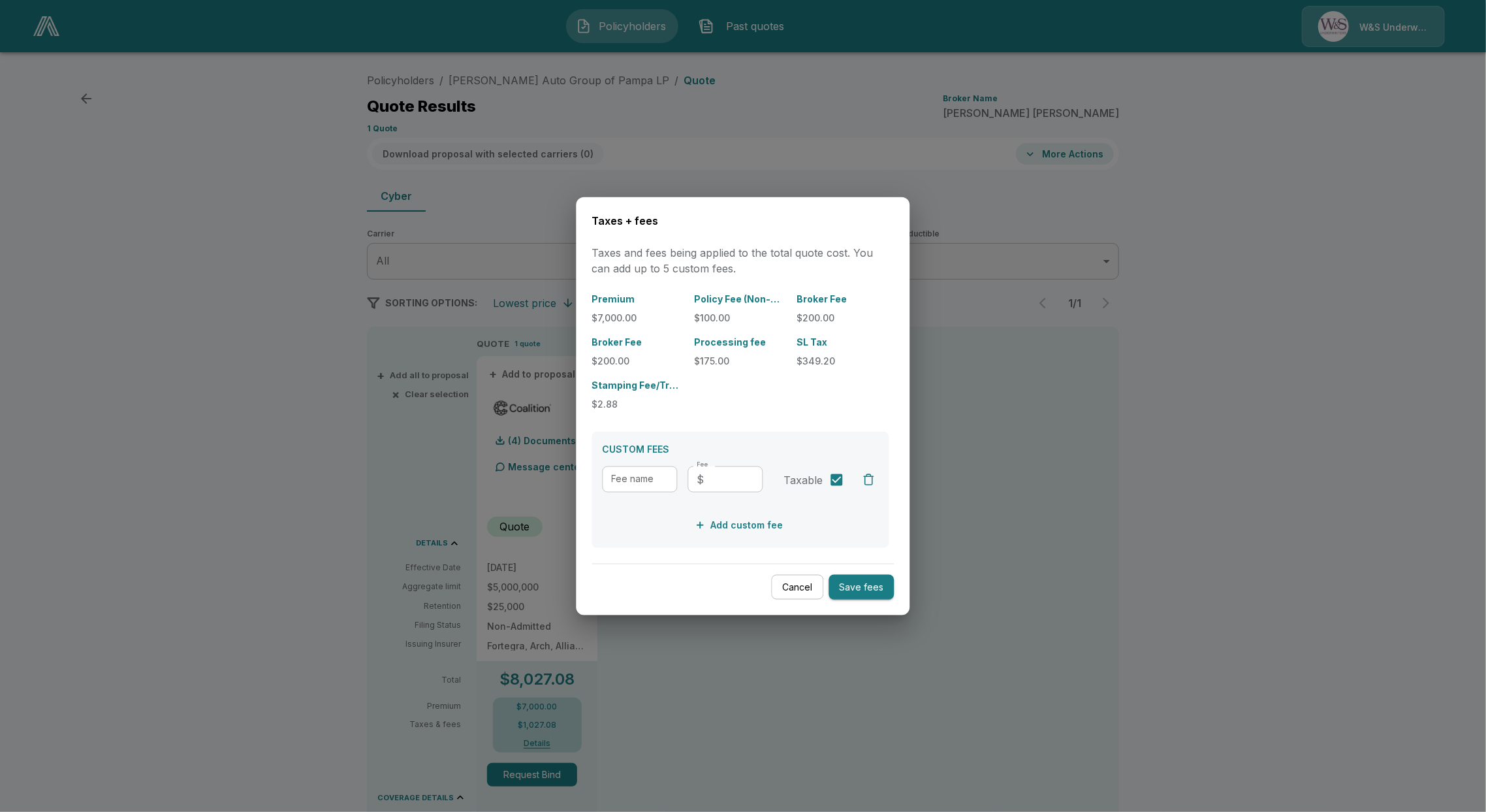
click at [1155, 323] on div at bounding box center [743, 406] width 1486 height 812
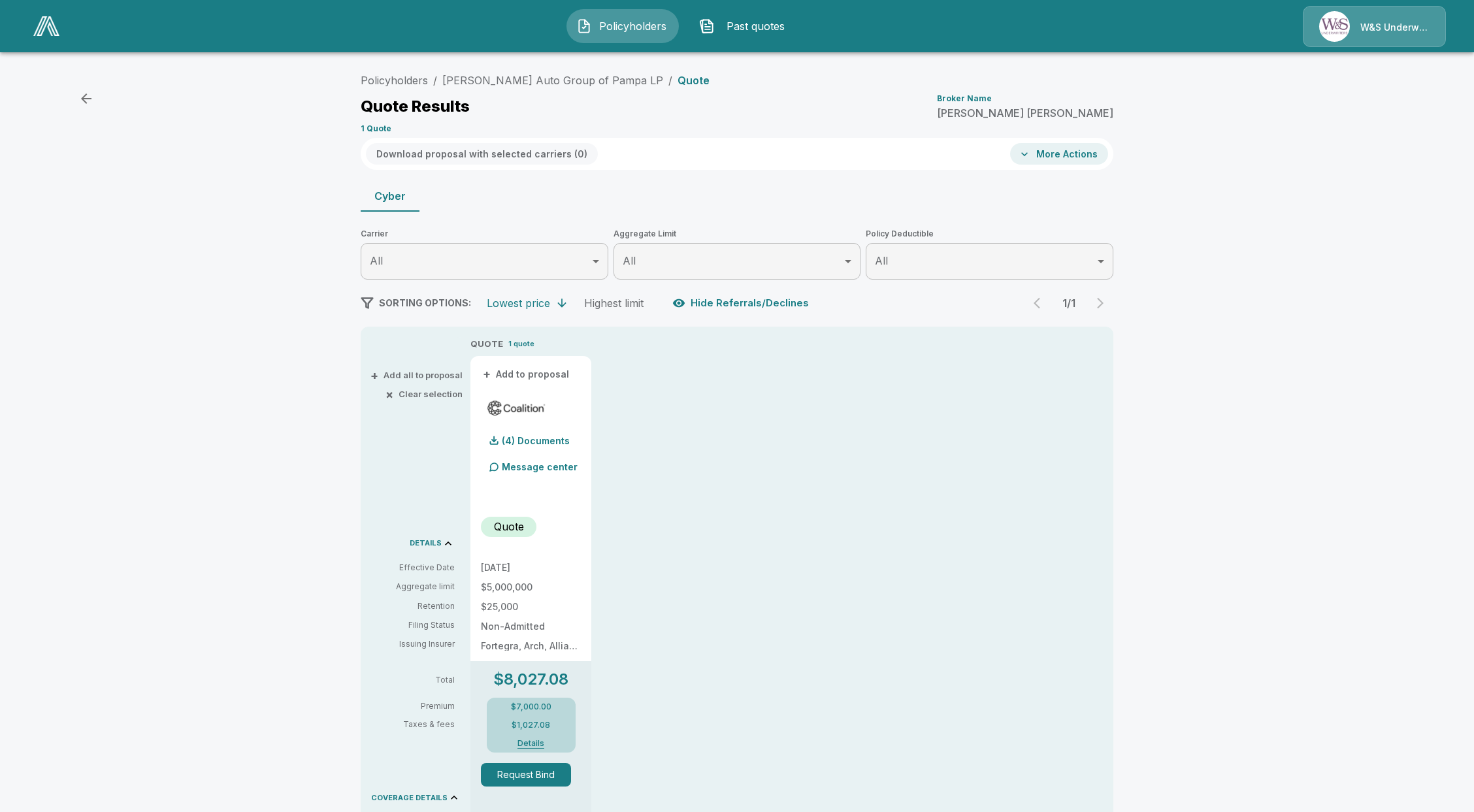
click at [1396, 33] on p "W&S Underwriters" at bounding box center [1395, 28] width 70 height 14
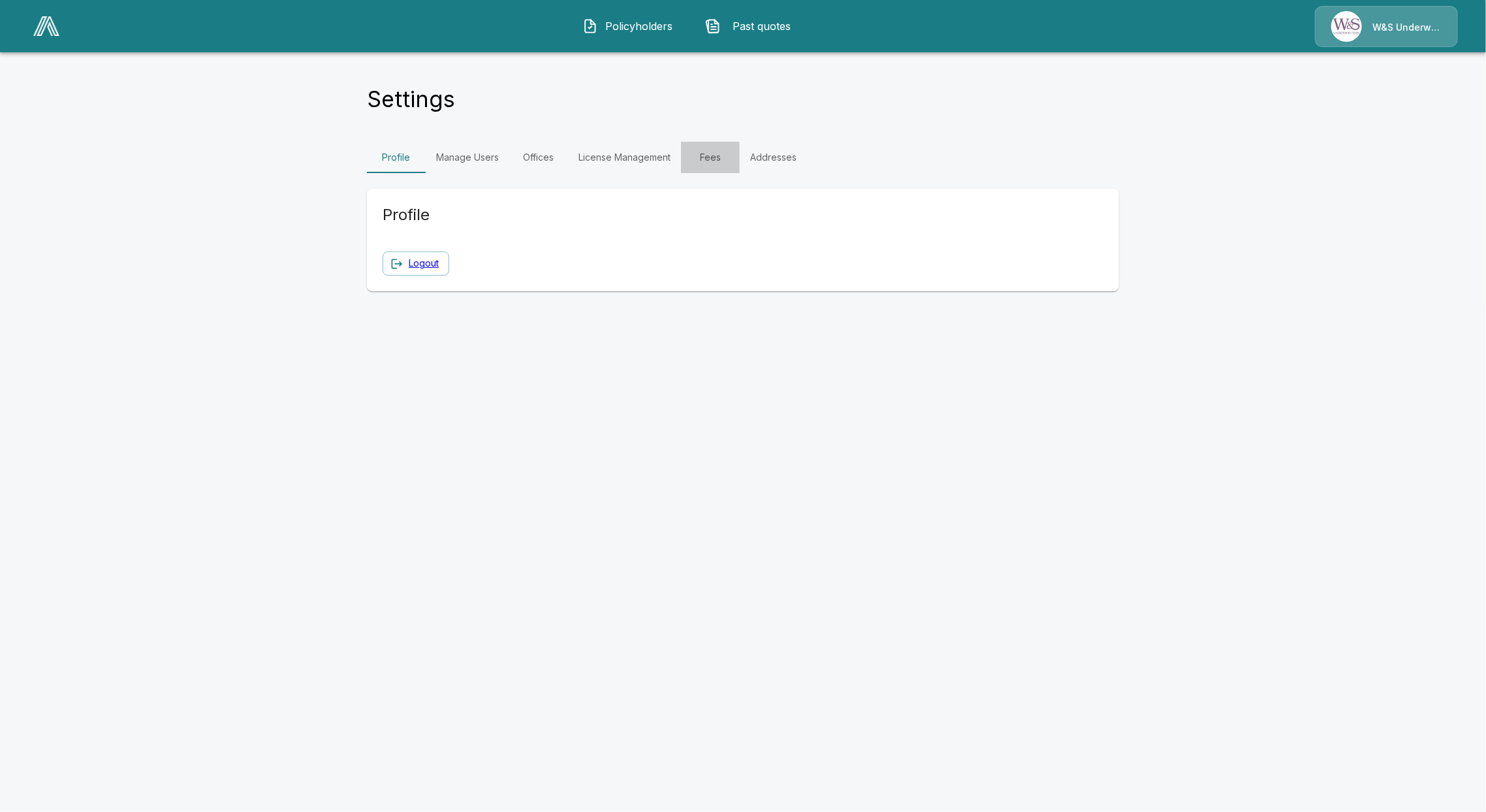
click at [714, 166] on link "Fees" at bounding box center [710, 158] width 59 height 31
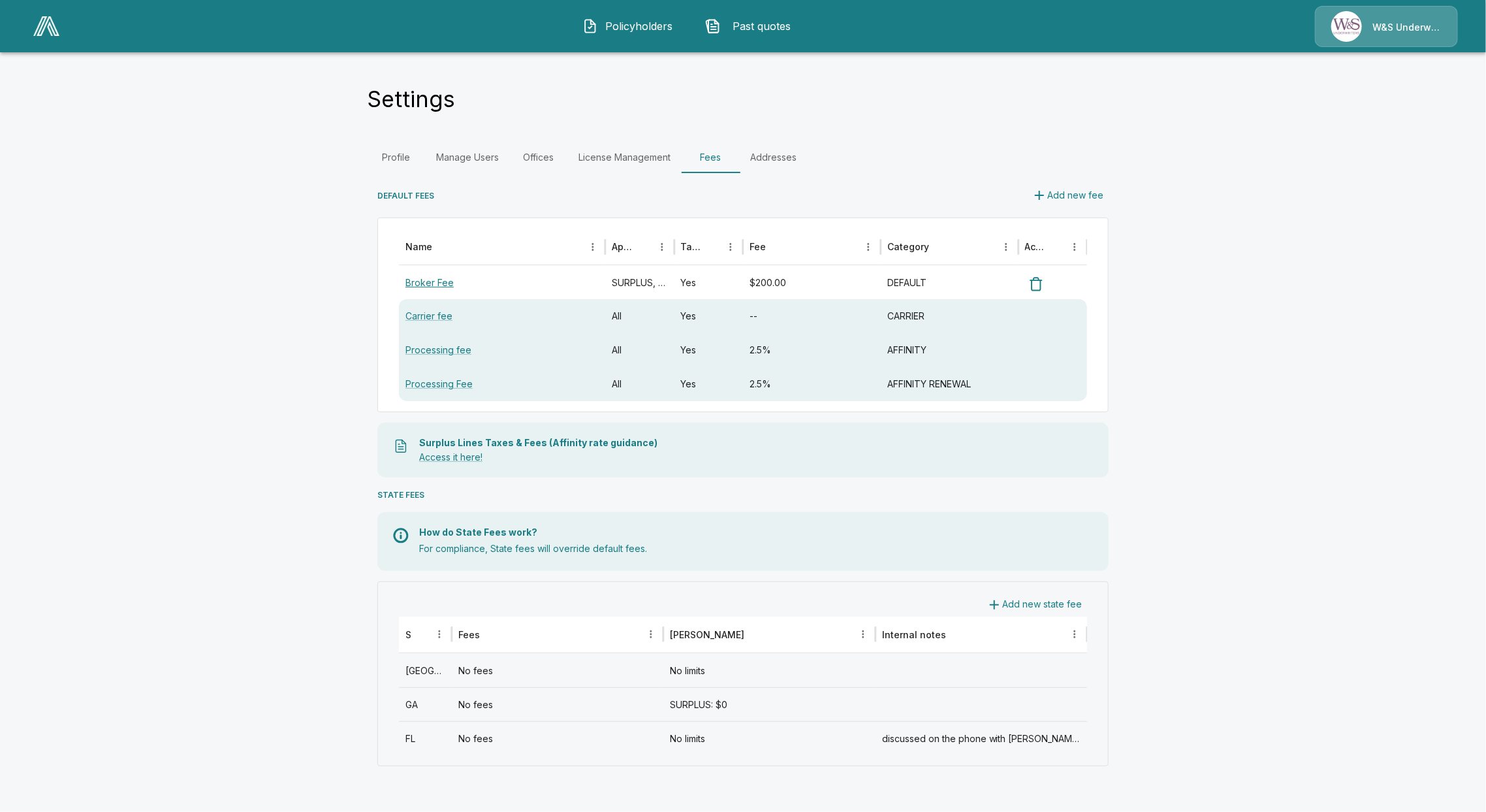
click at [422, 284] on link "Broker Fee" at bounding box center [429, 281] width 48 height 11
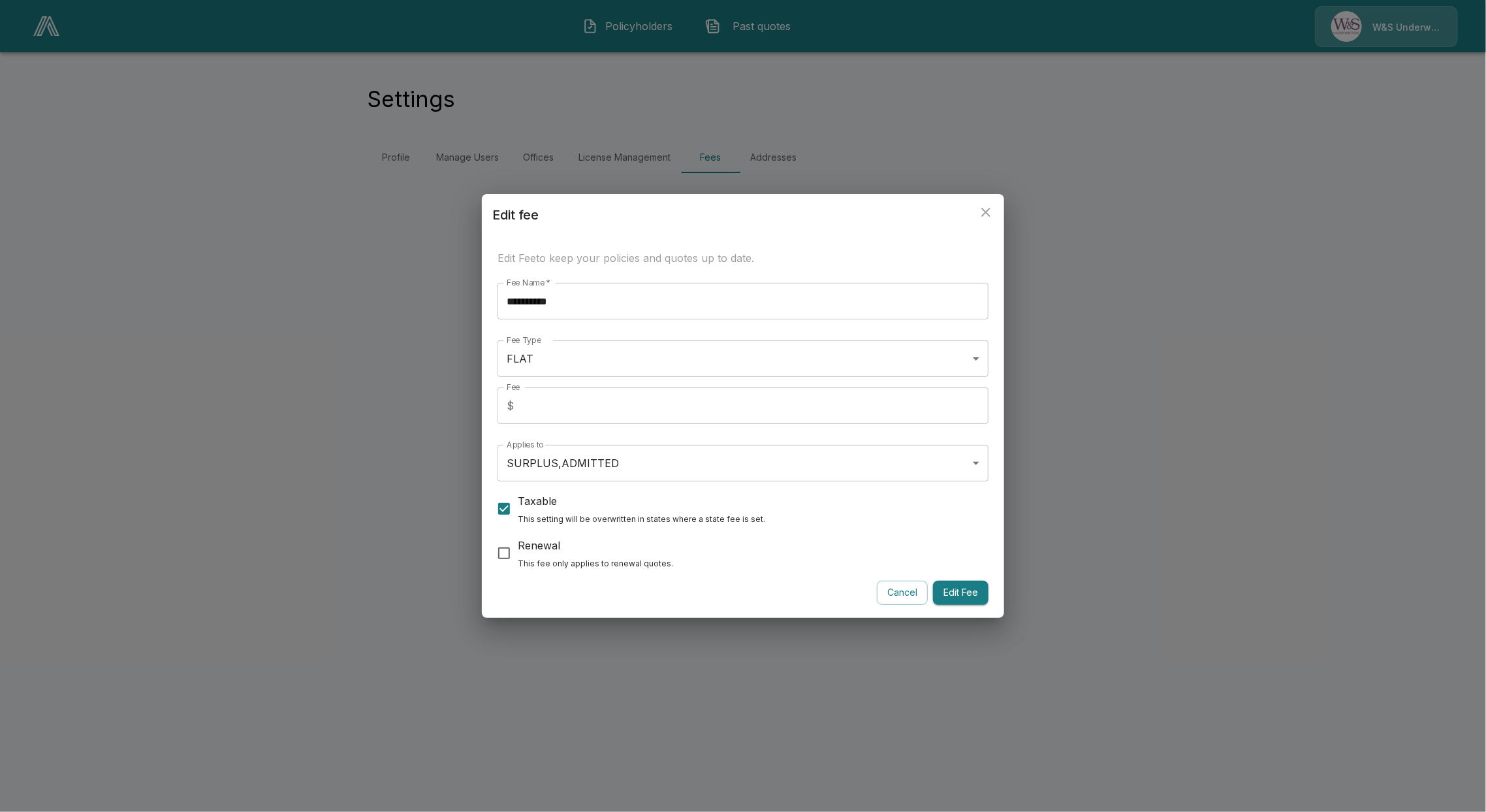
click at [244, 462] on div "**********" at bounding box center [743, 406] width 1486 height 812
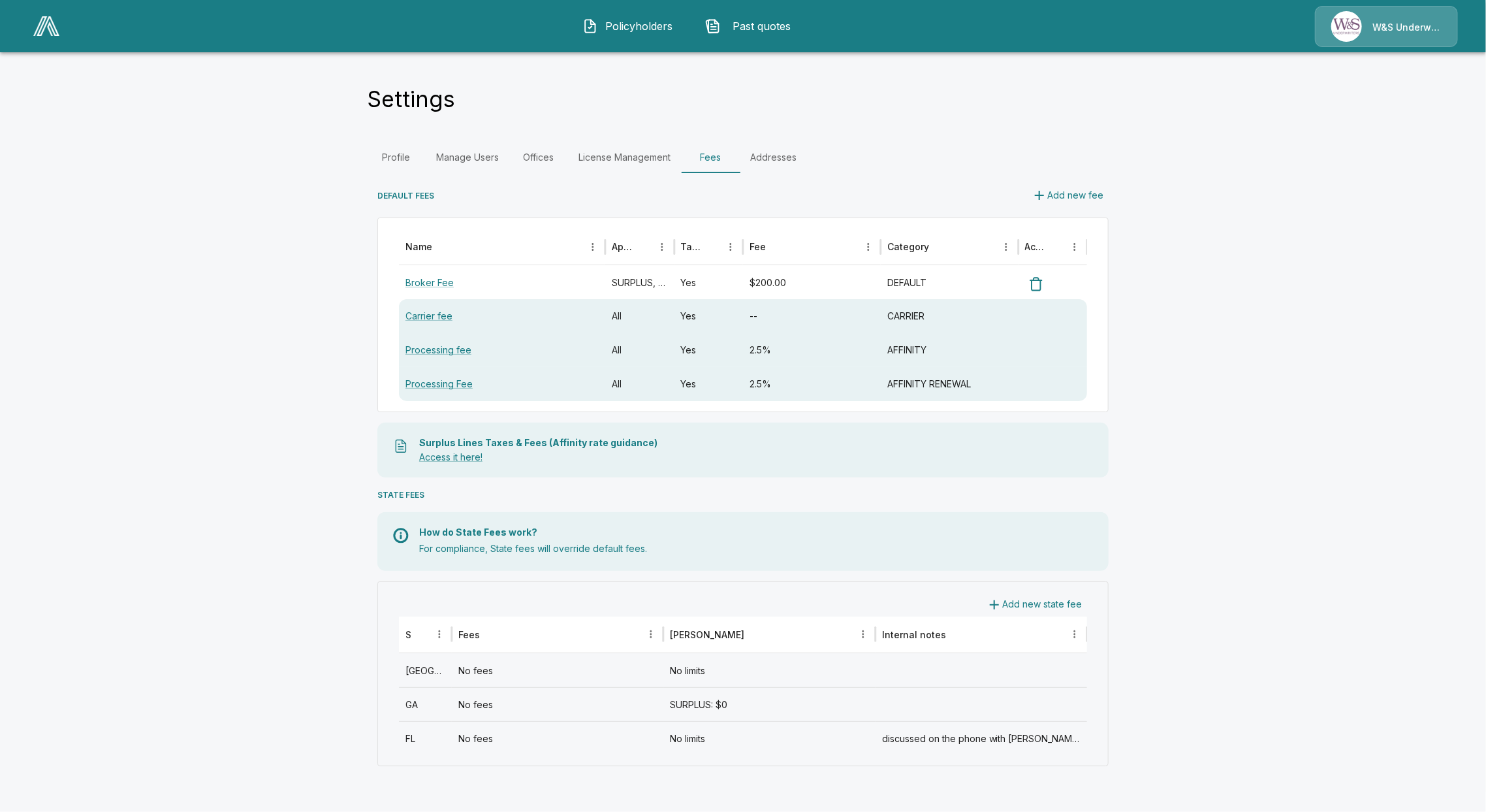
click at [258, 406] on main "Settings Profile Manage Users Offices License Management Fees Addresses DEFAULT…" at bounding box center [743, 395] width 1486 height 792
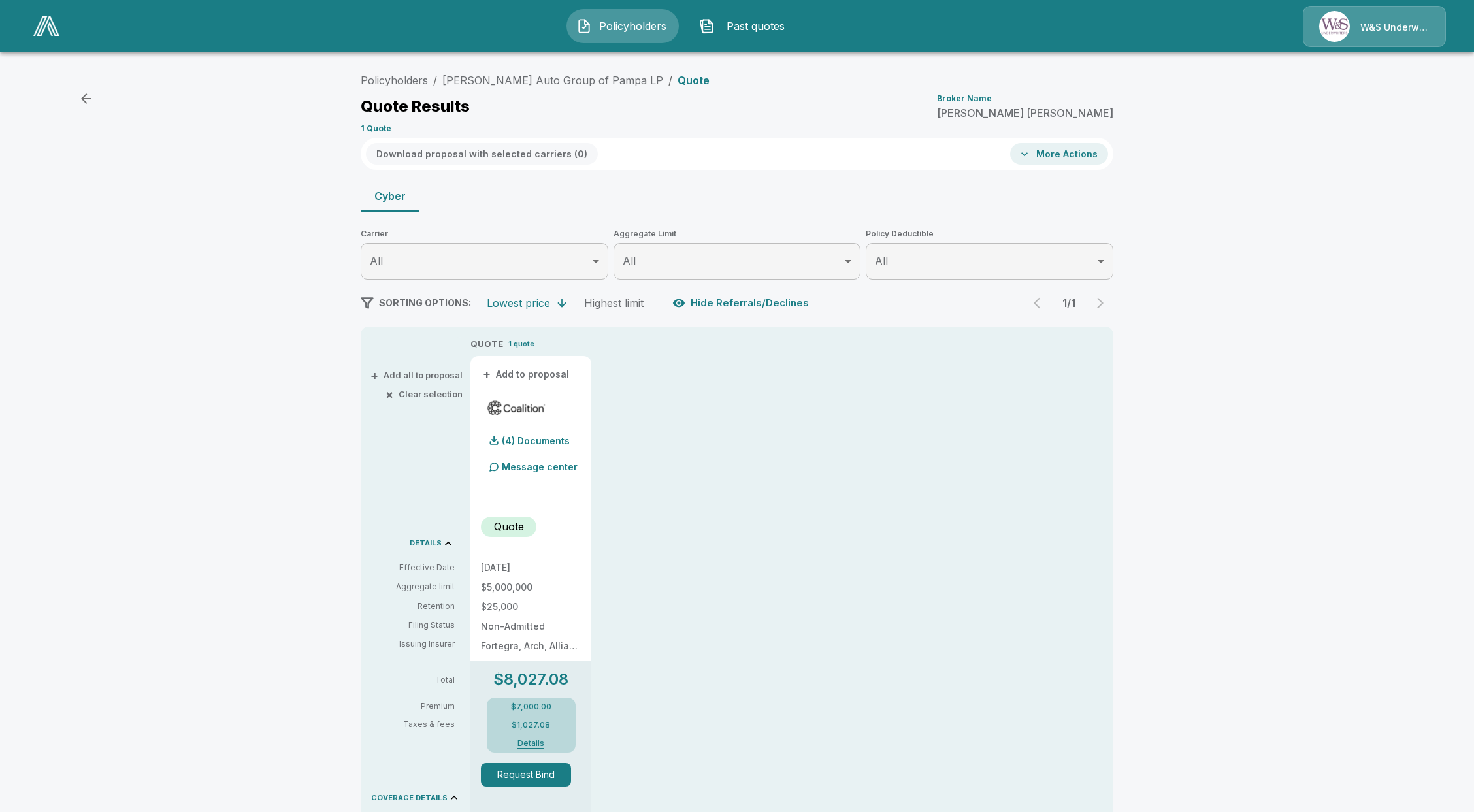
click at [524, 740] on button "Details" at bounding box center [531, 743] width 52 height 8
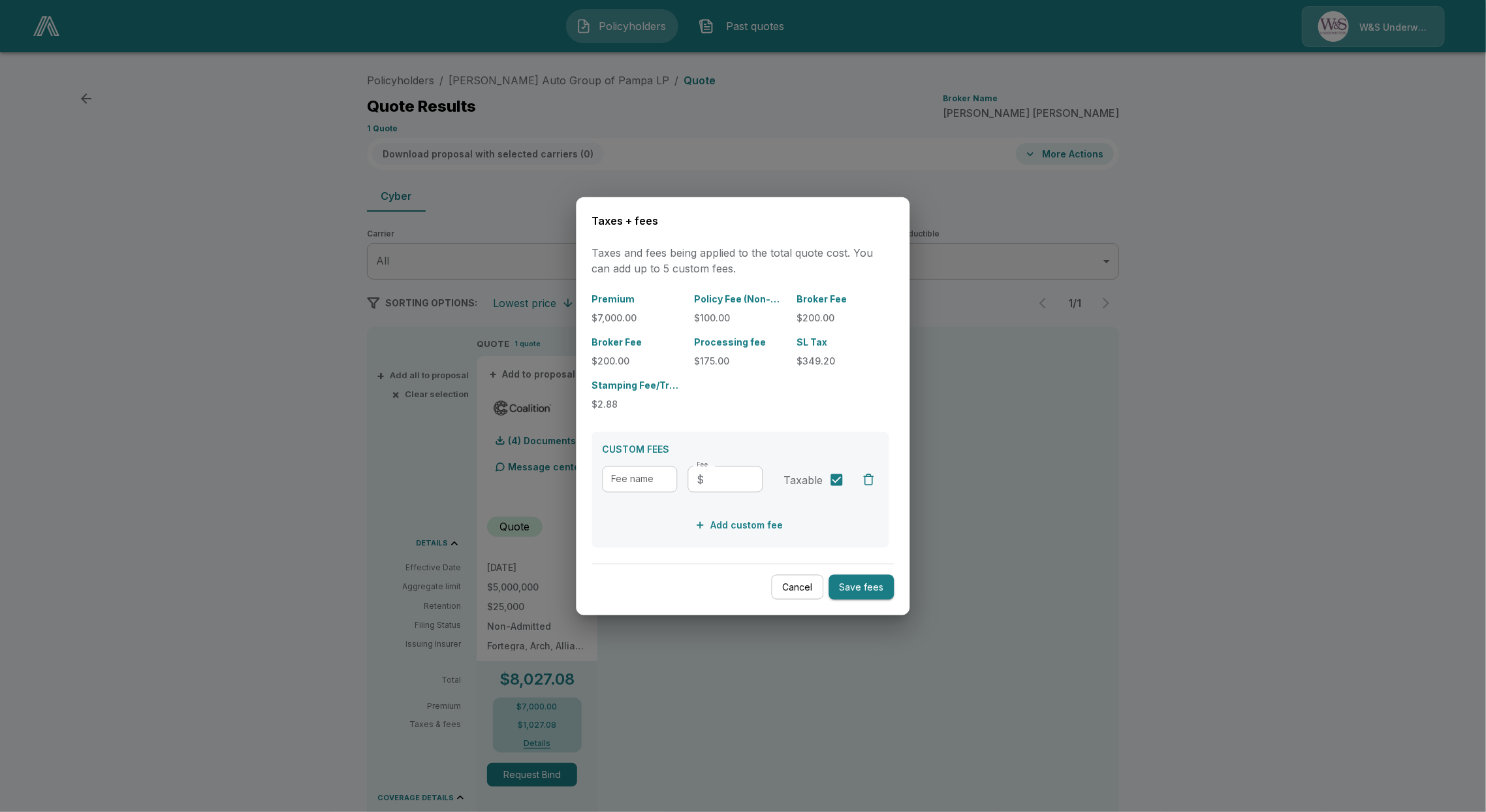
click at [610, 146] on div at bounding box center [743, 406] width 1486 height 812
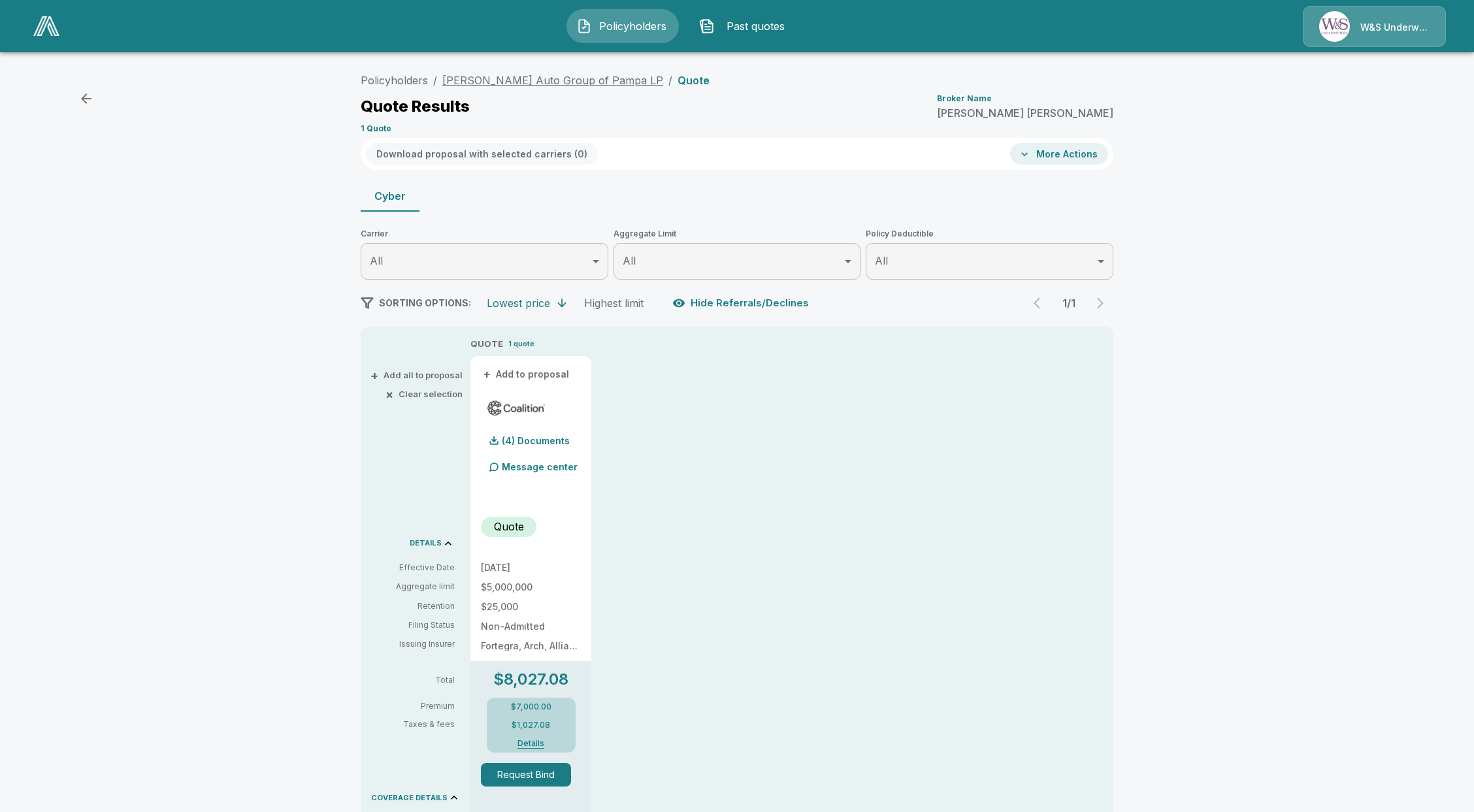
click at [532, 83] on link "McGavock Auto Group of Pampa LP" at bounding box center [552, 80] width 221 height 14
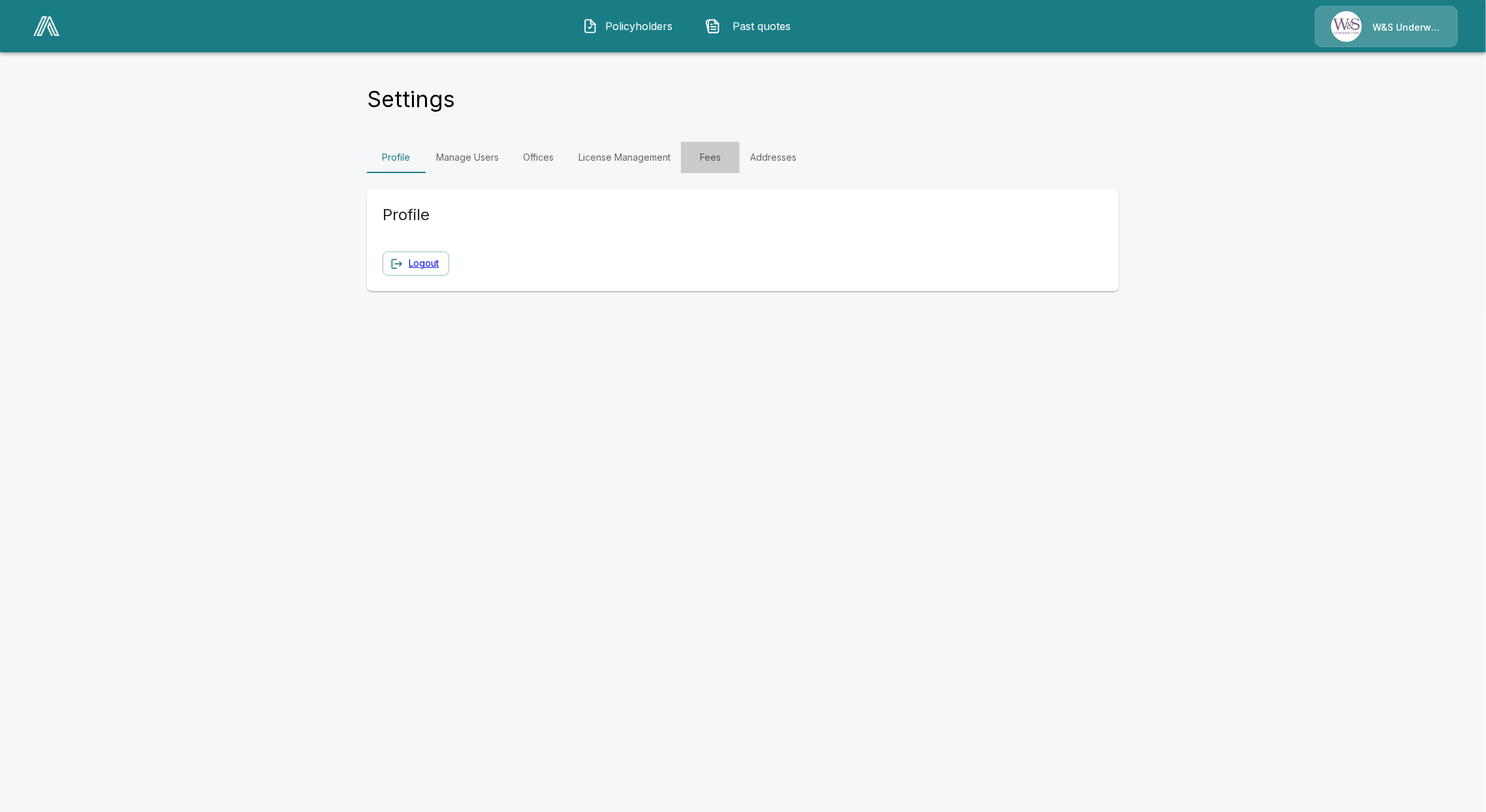
click at [717, 152] on link "Fees" at bounding box center [710, 158] width 59 height 31
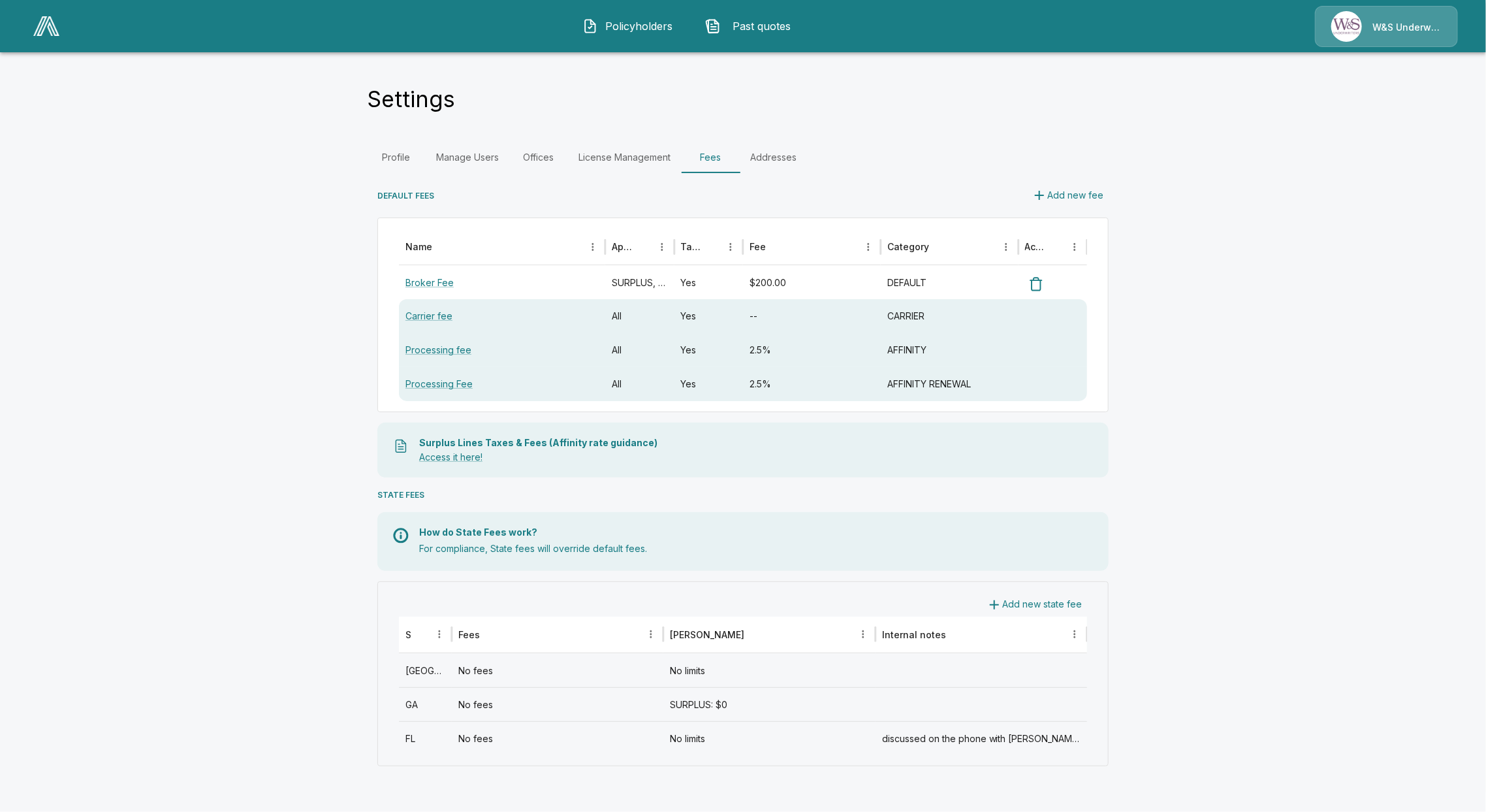
click at [489, 680] on div "No fees" at bounding box center [557, 669] width 212 height 34
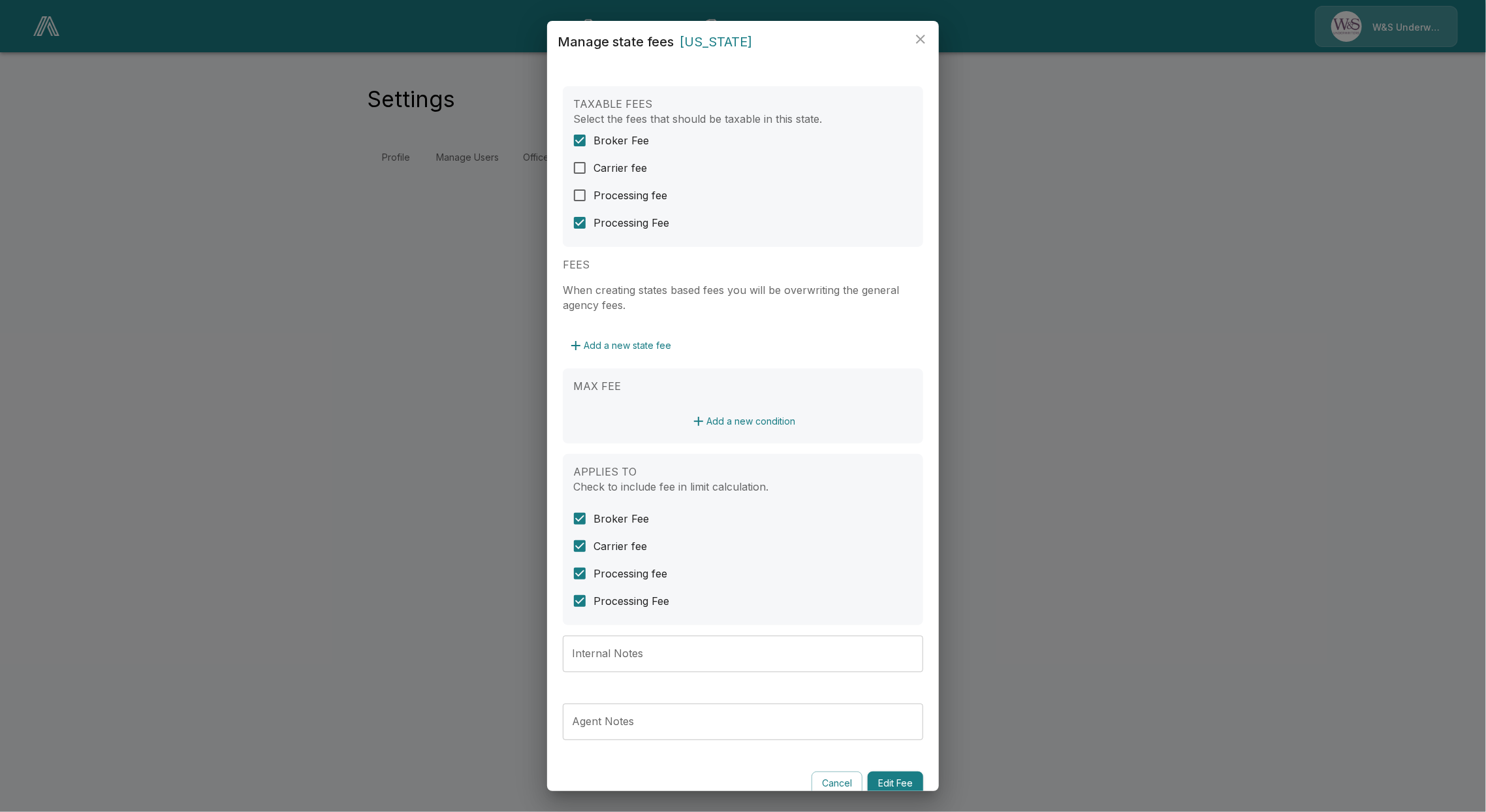
click at [412, 534] on div "Manage state fees [US_STATE] TAXABLE FEES Select the fees that should be taxabl…" at bounding box center [743, 406] width 1486 height 812
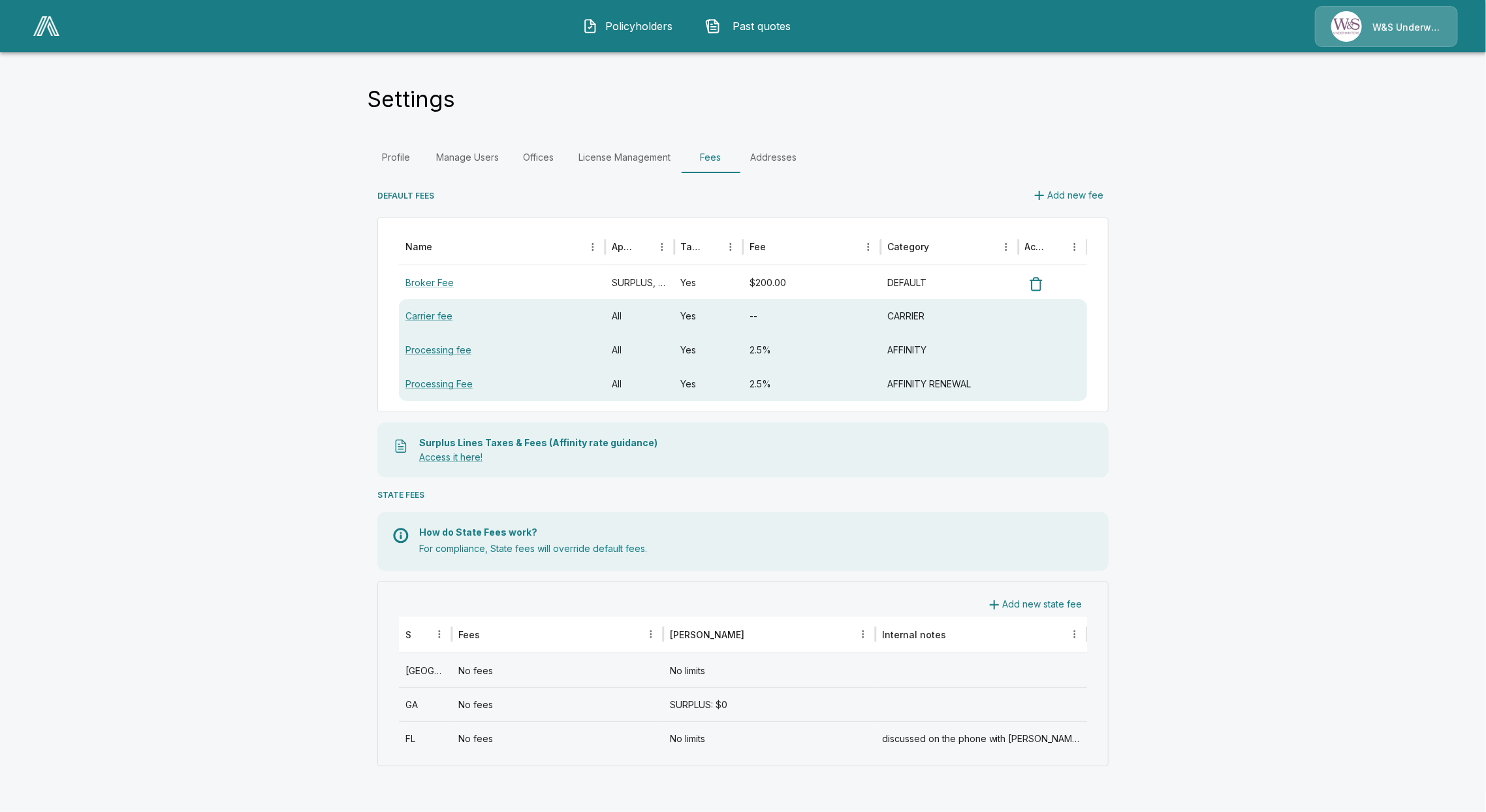
click at [554, 268] on div "Broker Fee" at bounding box center [502, 281] width 206 height 34
click at [432, 274] on div "Broker Fee" at bounding box center [502, 281] width 206 height 34
click at [432, 281] on link "Broker Fee" at bounding box center [429, 281] width 48 height 11
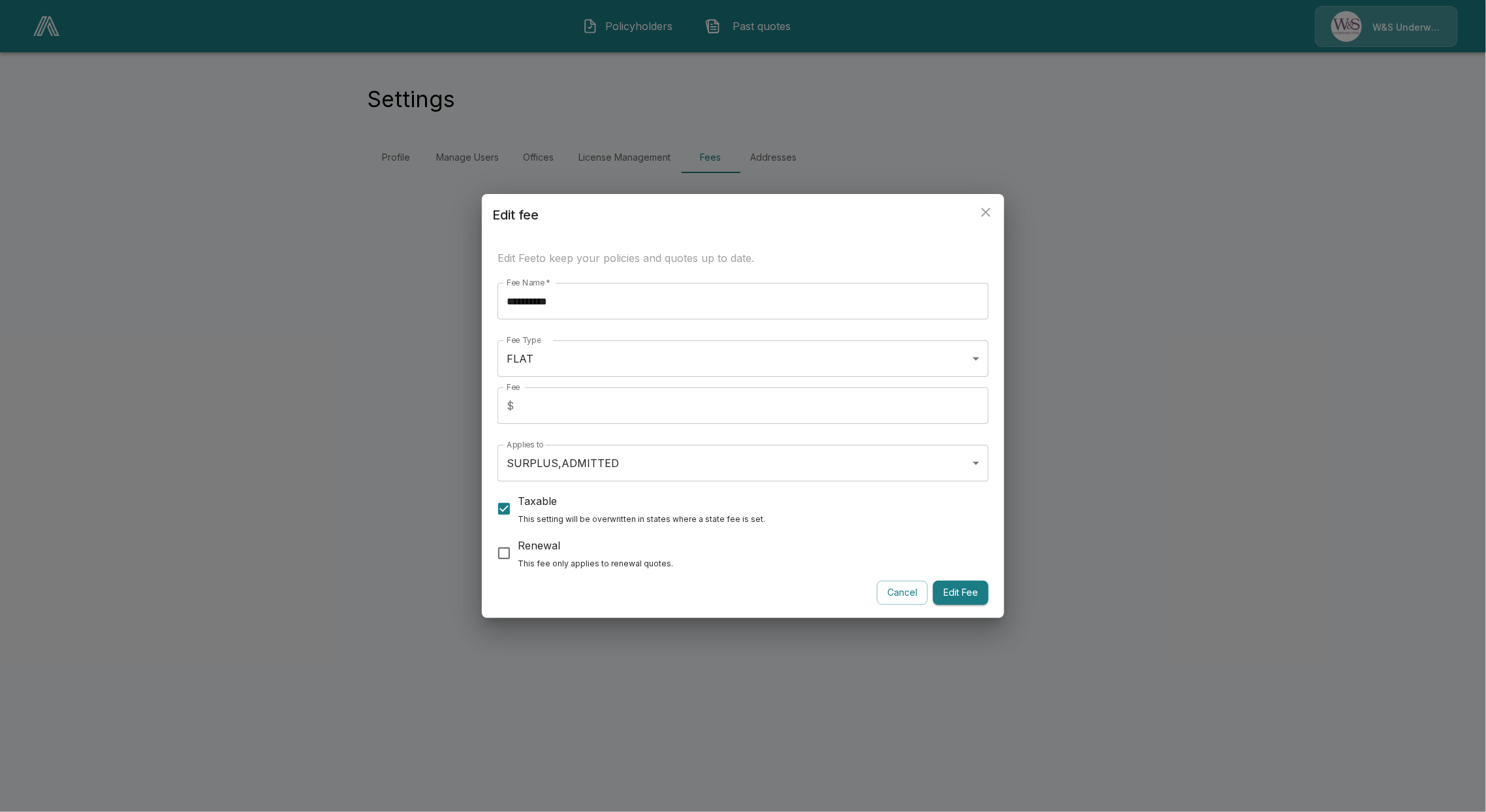
click at [362, 490] on div "**********" at bounding box center [743, 406] width 1486 height 812
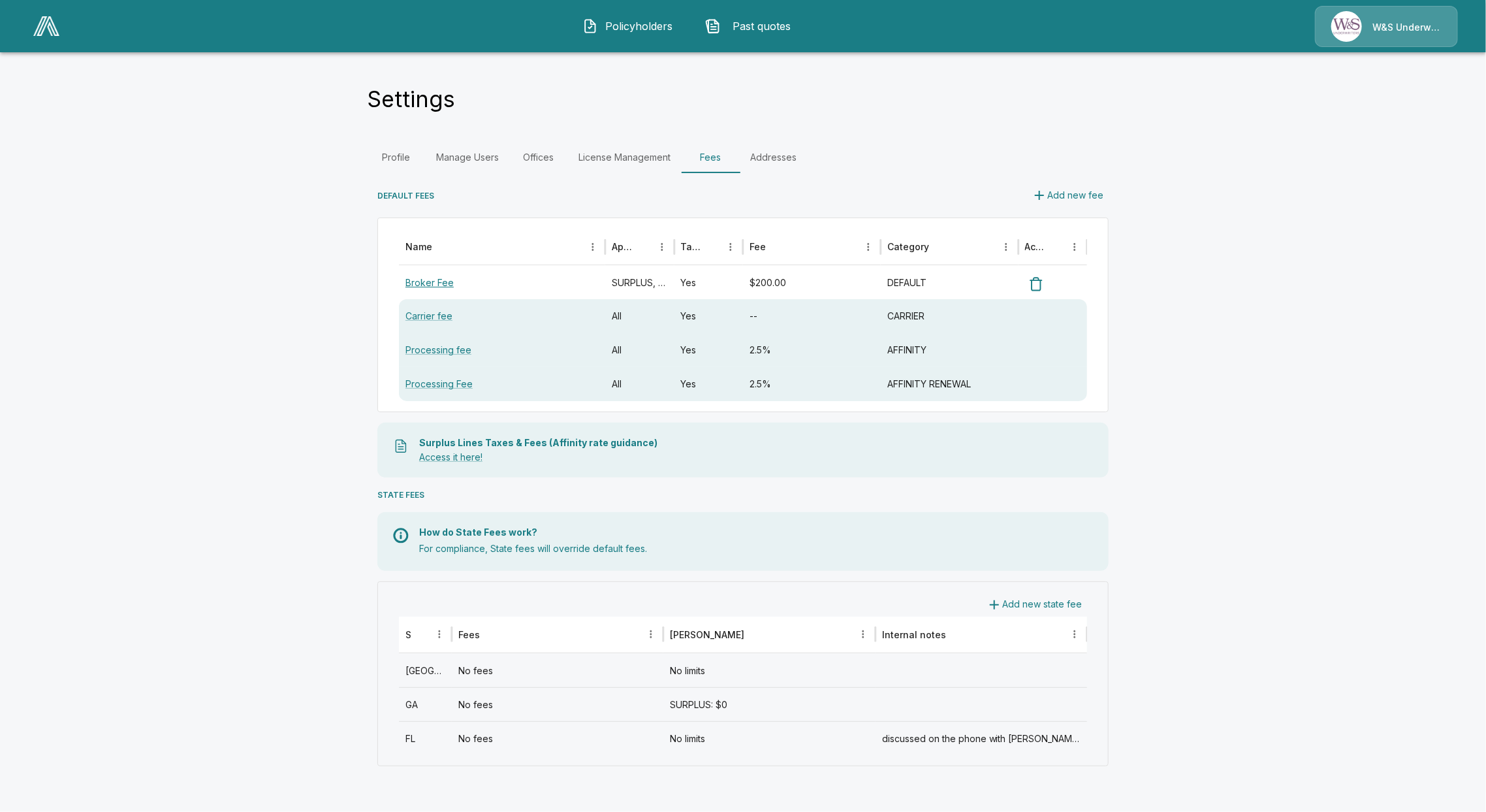
click at [430, 282] on link "Broker Fee" at bounding box center [429, 281] width 48 height 11
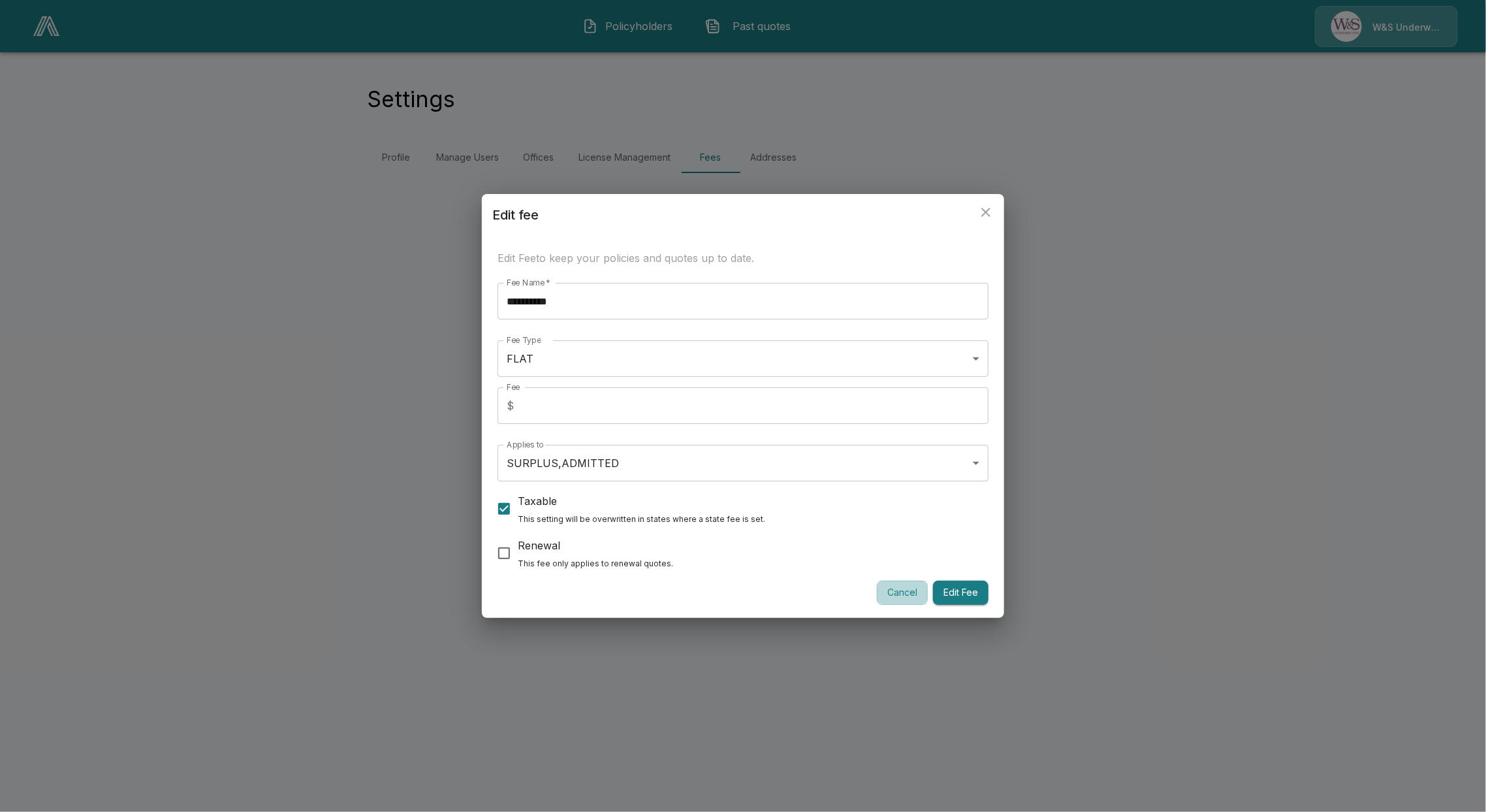
click at [909, 599] on button "Cancel" at bounding box center [902, 592] width 51 height 24
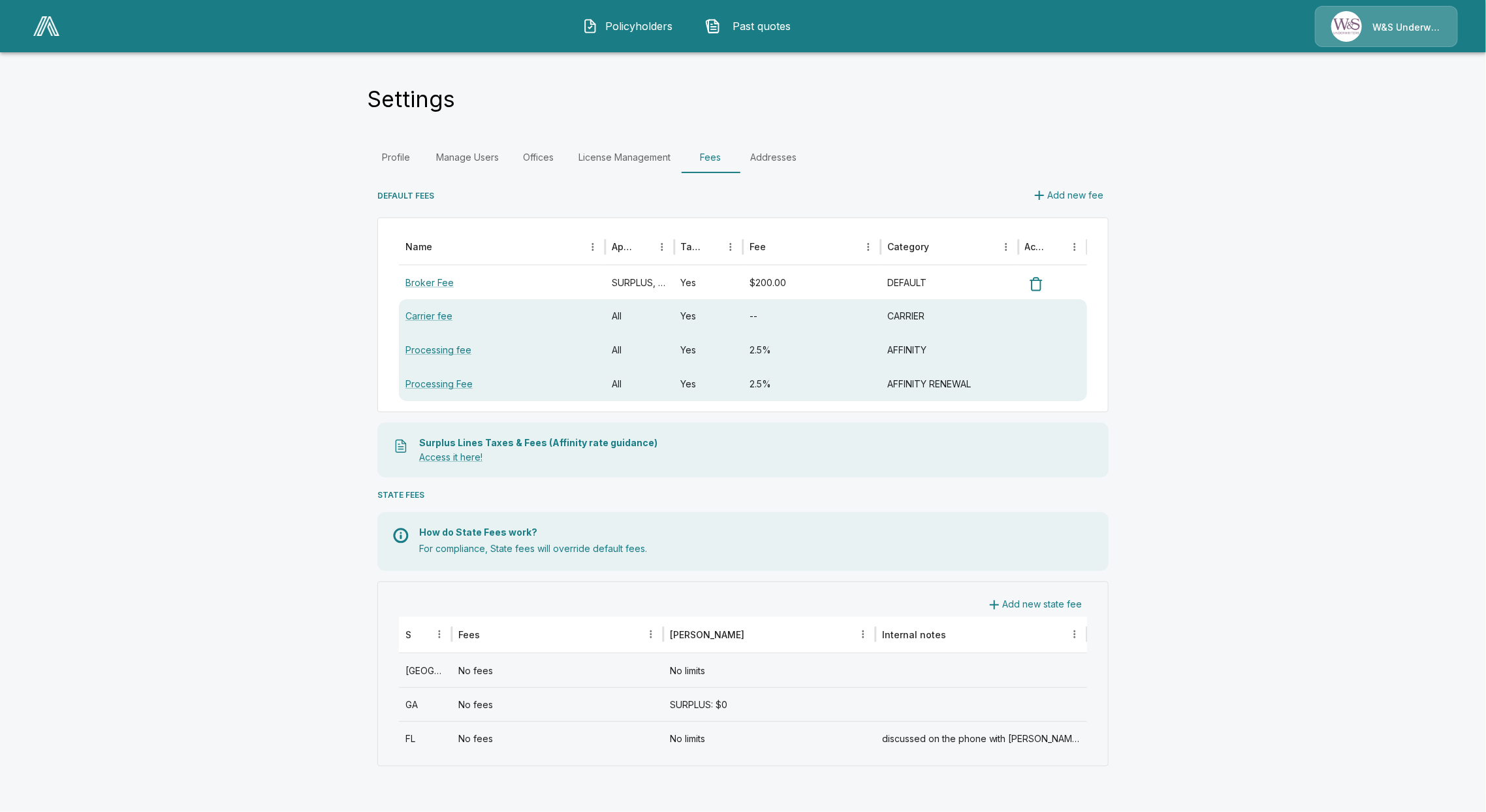
click at [429, 676] on div "TX" at bounding box center [425, 669] width 53 height 34
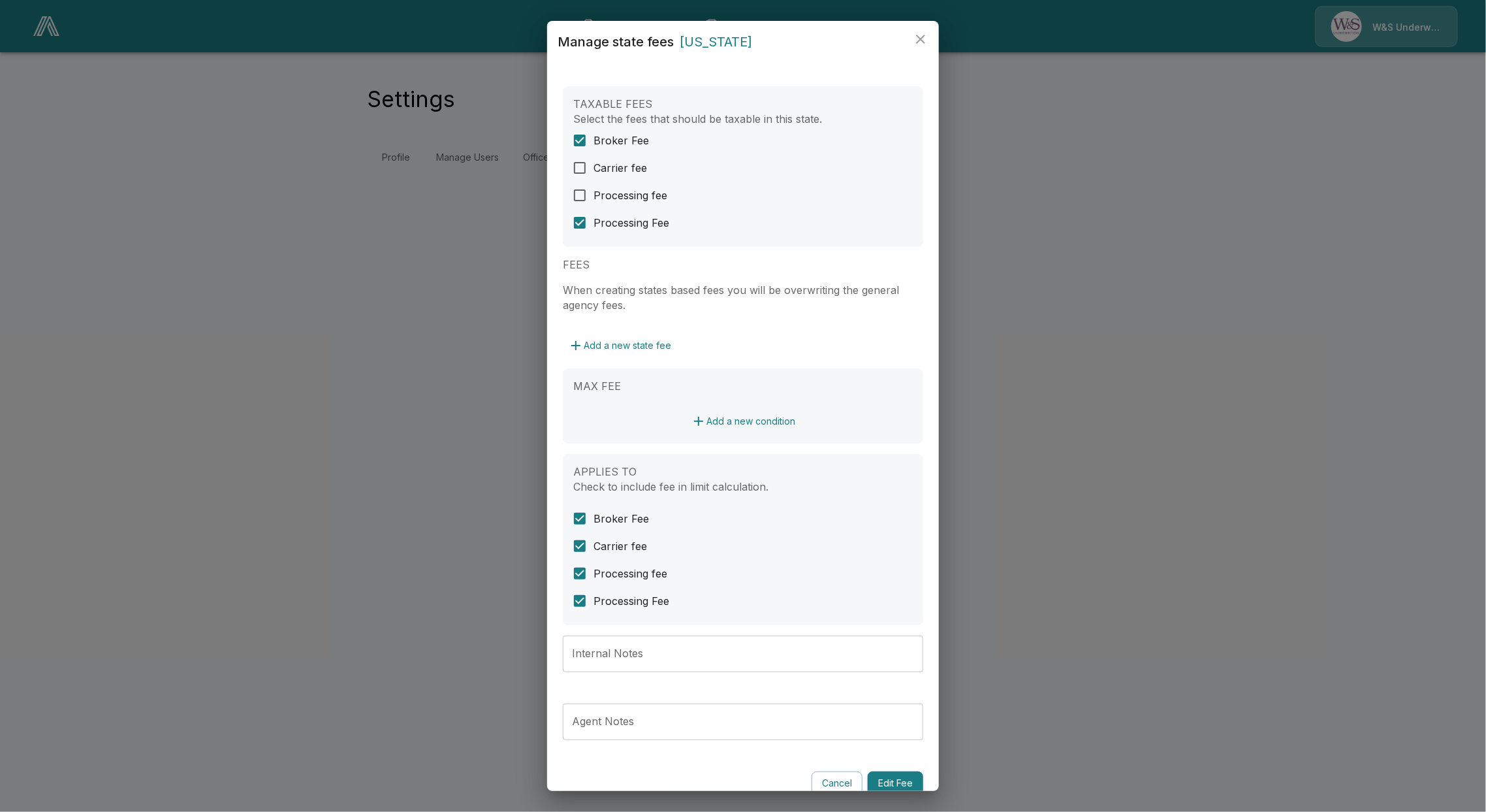
click at [394, 366] on div "Manage state fees Texas TAXABLE FEES Select the fees that should be taxable in …" at bounding box center [743, 406] width 1486 height 812
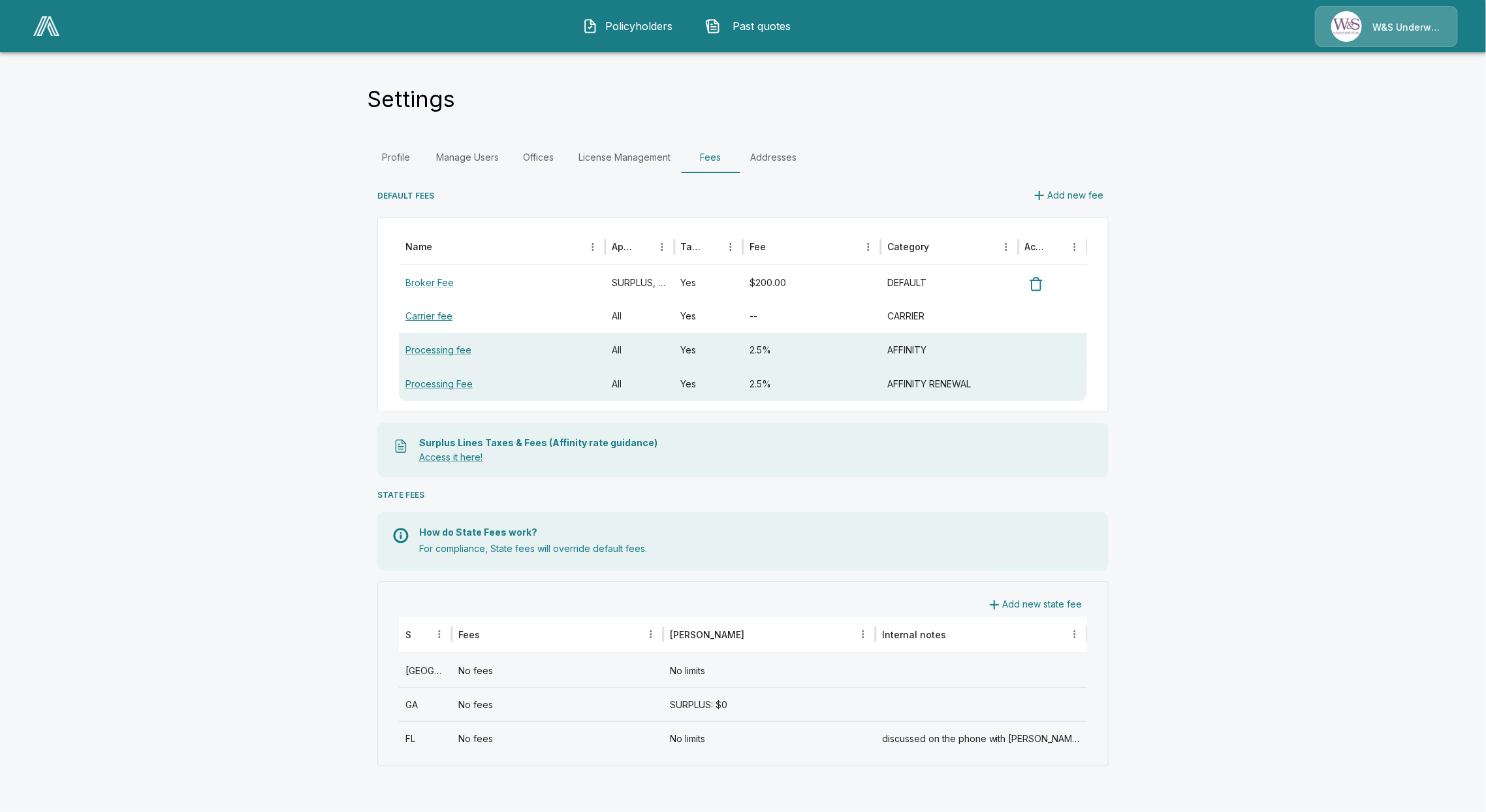
click at [407, 320] on link "Carrier fee" at bounding box center [428, 315] width 47 height 11
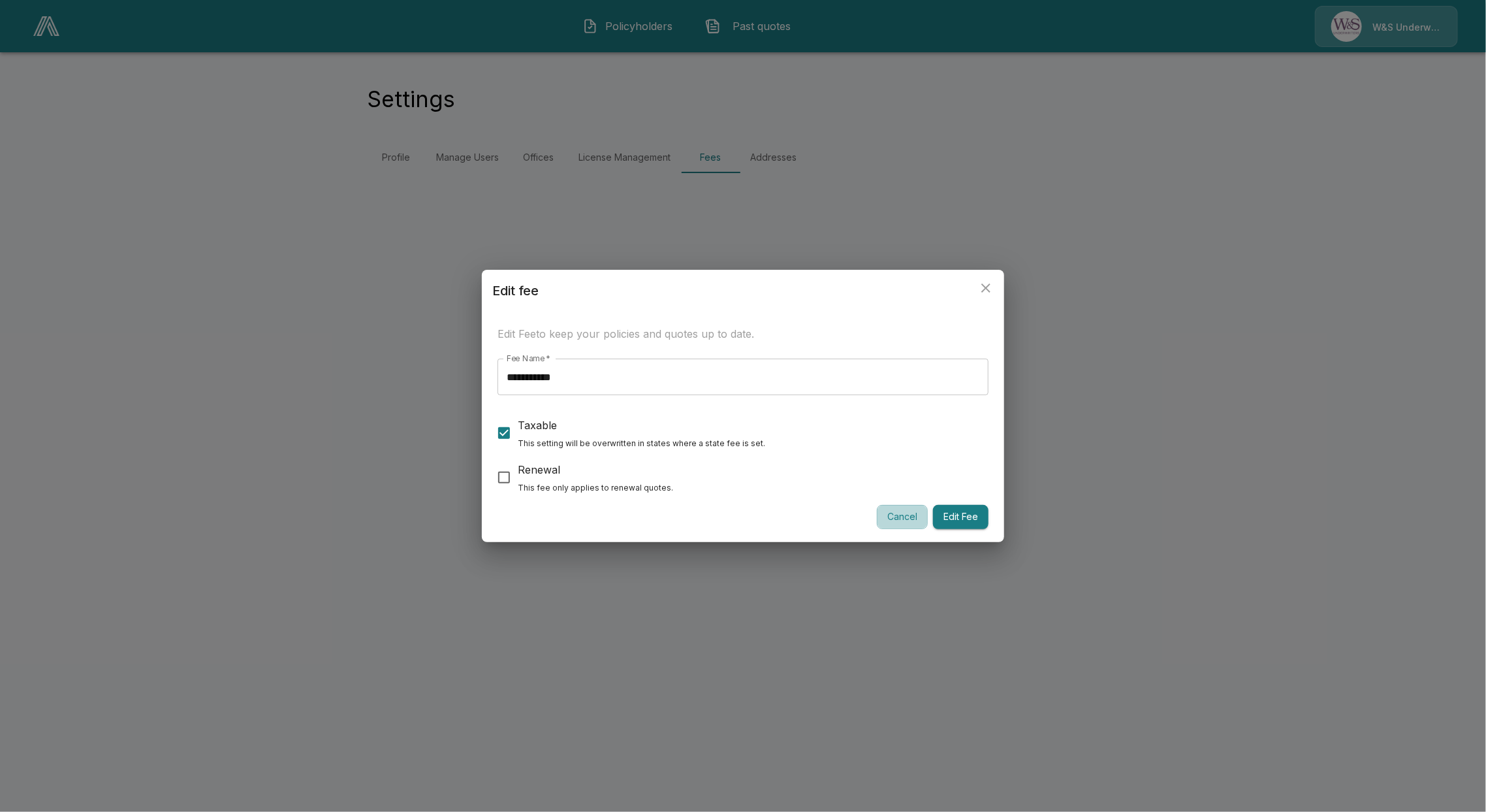
click at [889, 511] on button "Cancel" at bounding box center [902, 516] width 51 height 24
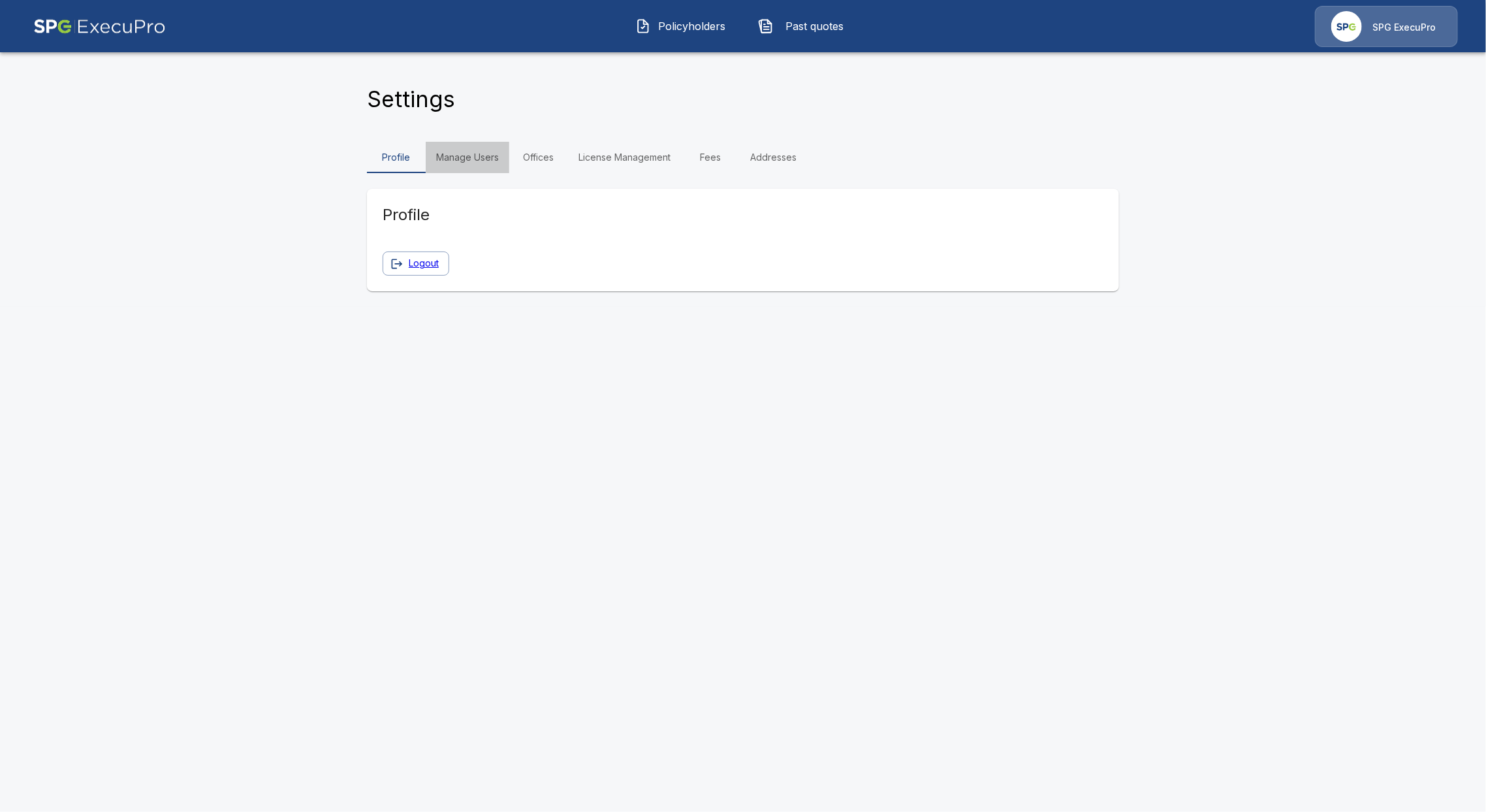
click at [452, 153] on link "Manage Users" at bounding box center [467, 158] width 83 height 31
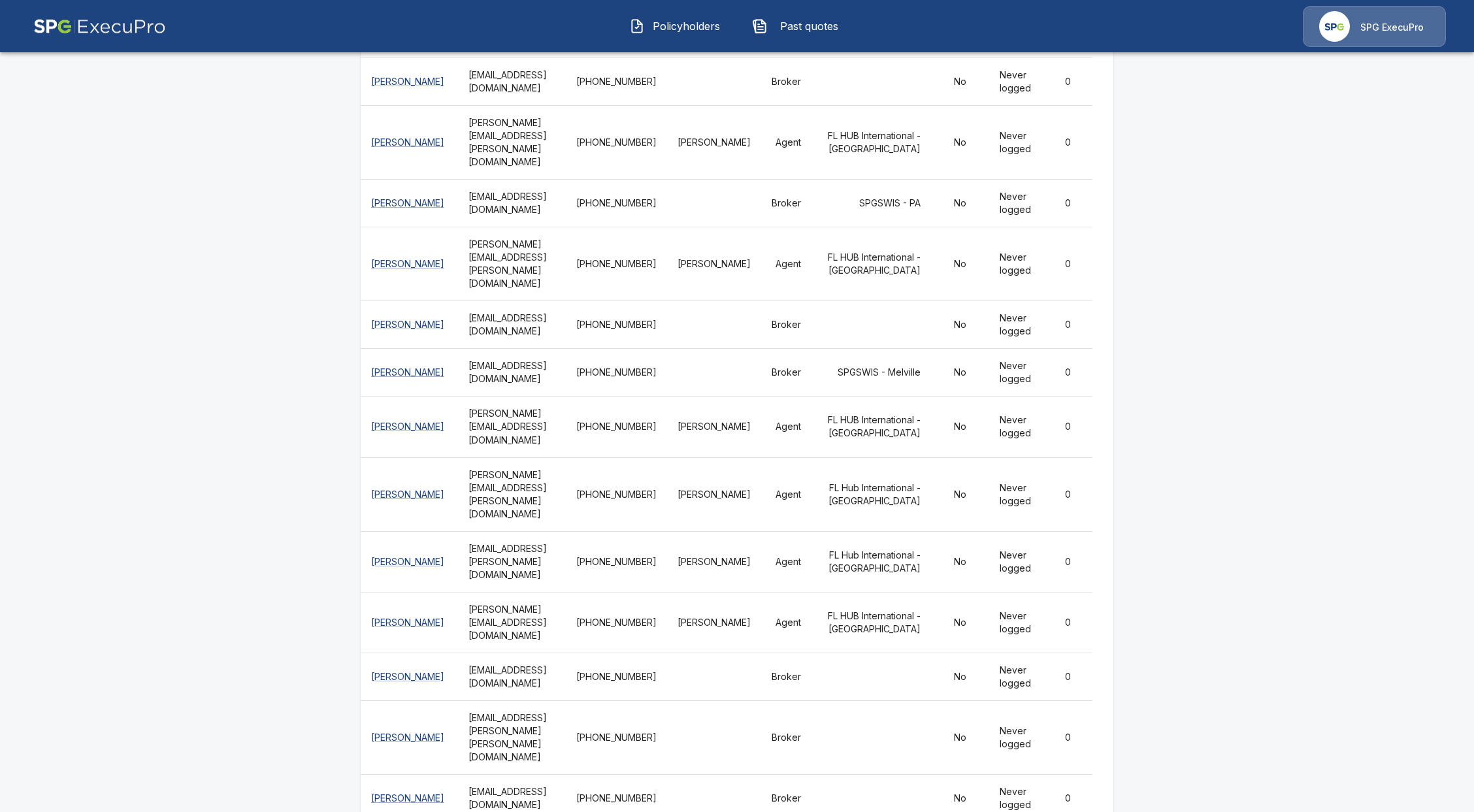
scroll to position [3924, 0]
click at [784, 5] on div "Policyholders Past quotes SPG ExecuPro" at bounding box center [737, 25] width 1449 height 42
click at [788, 10] on button "Past quotes" at bounding box center [798, 25] width 112 height 34
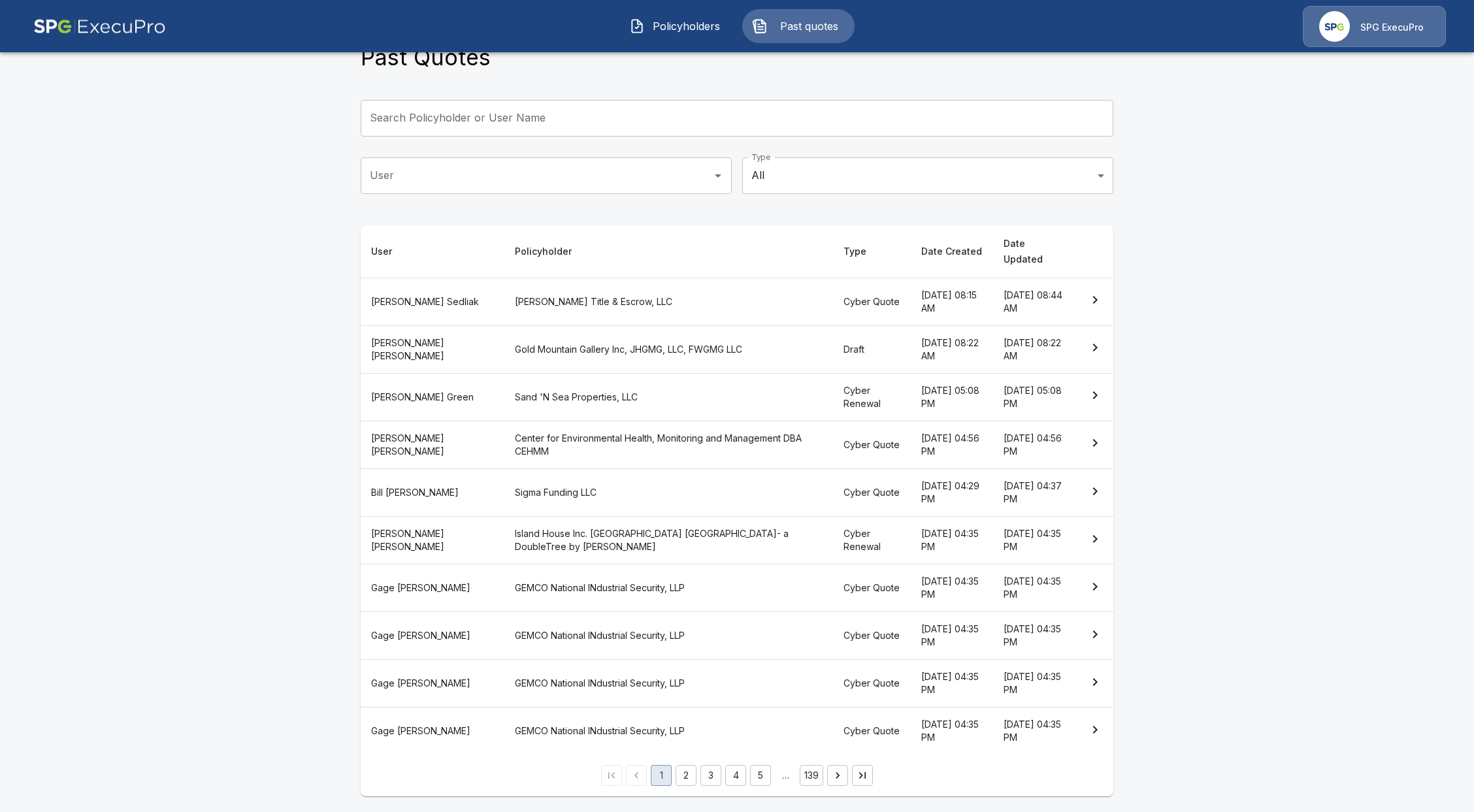
scroll to position [25, 0]
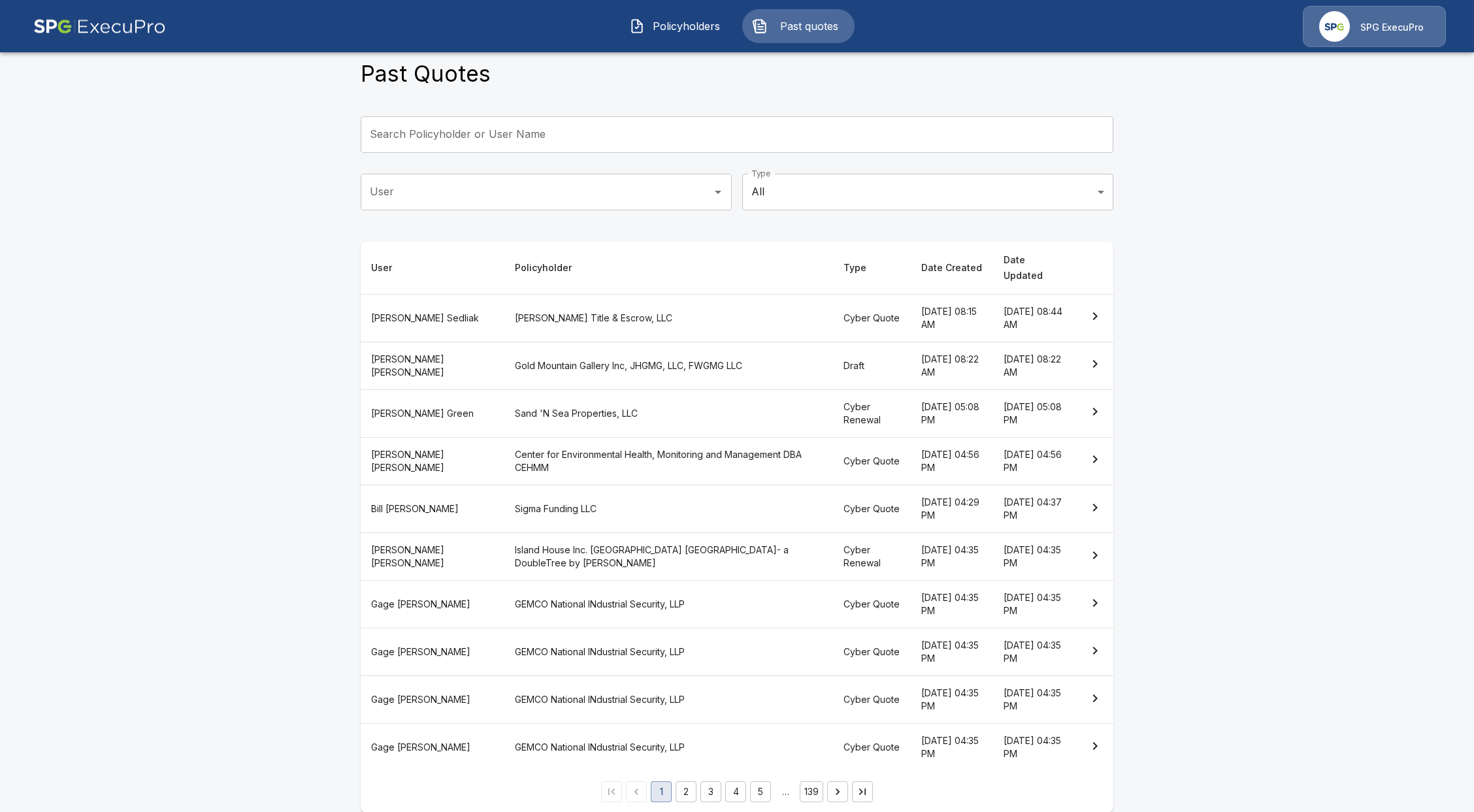
click at [833, 341] on th "Draft" at bounding box center [871, 364] width 77 height 47
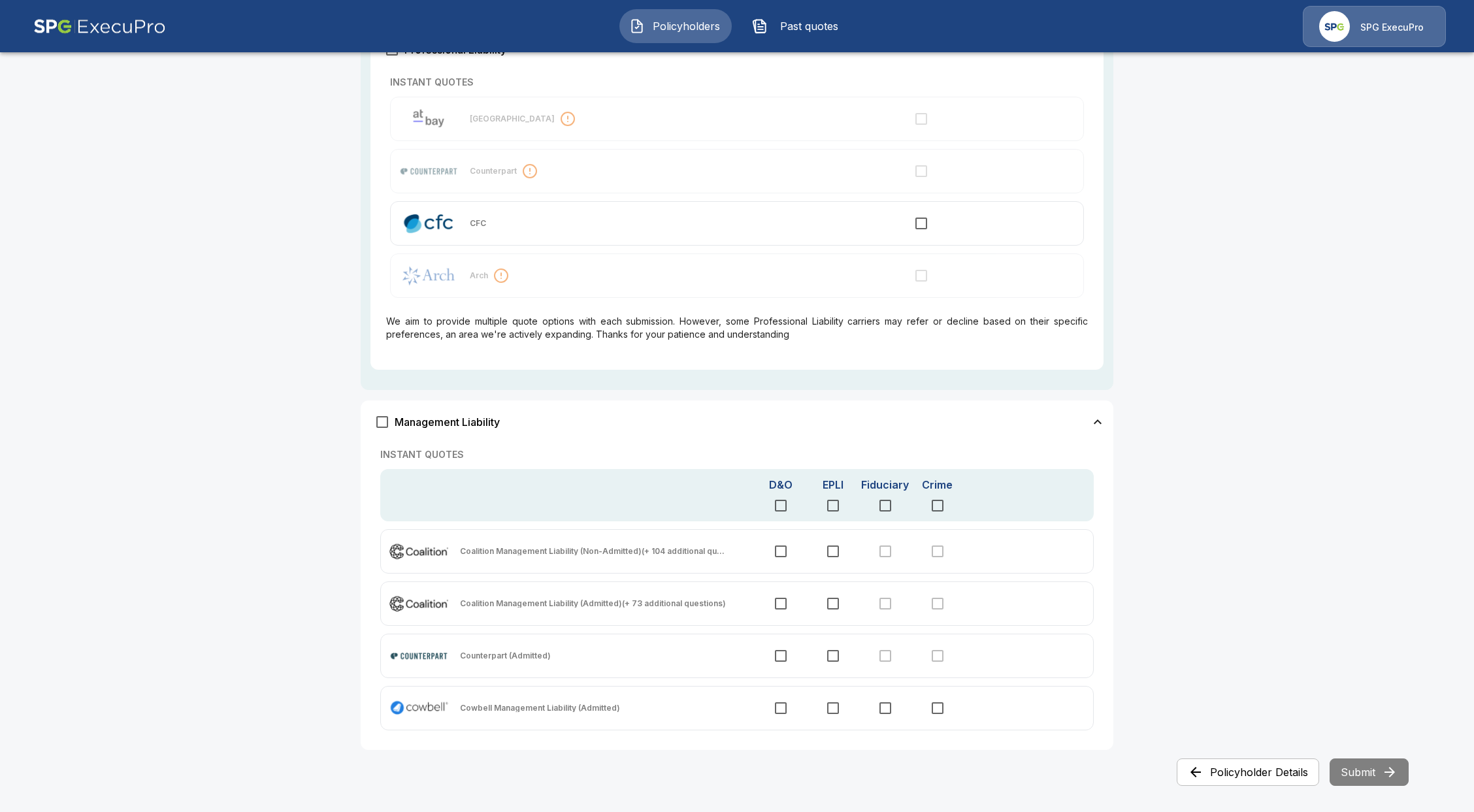
scroll to position [763, 0]
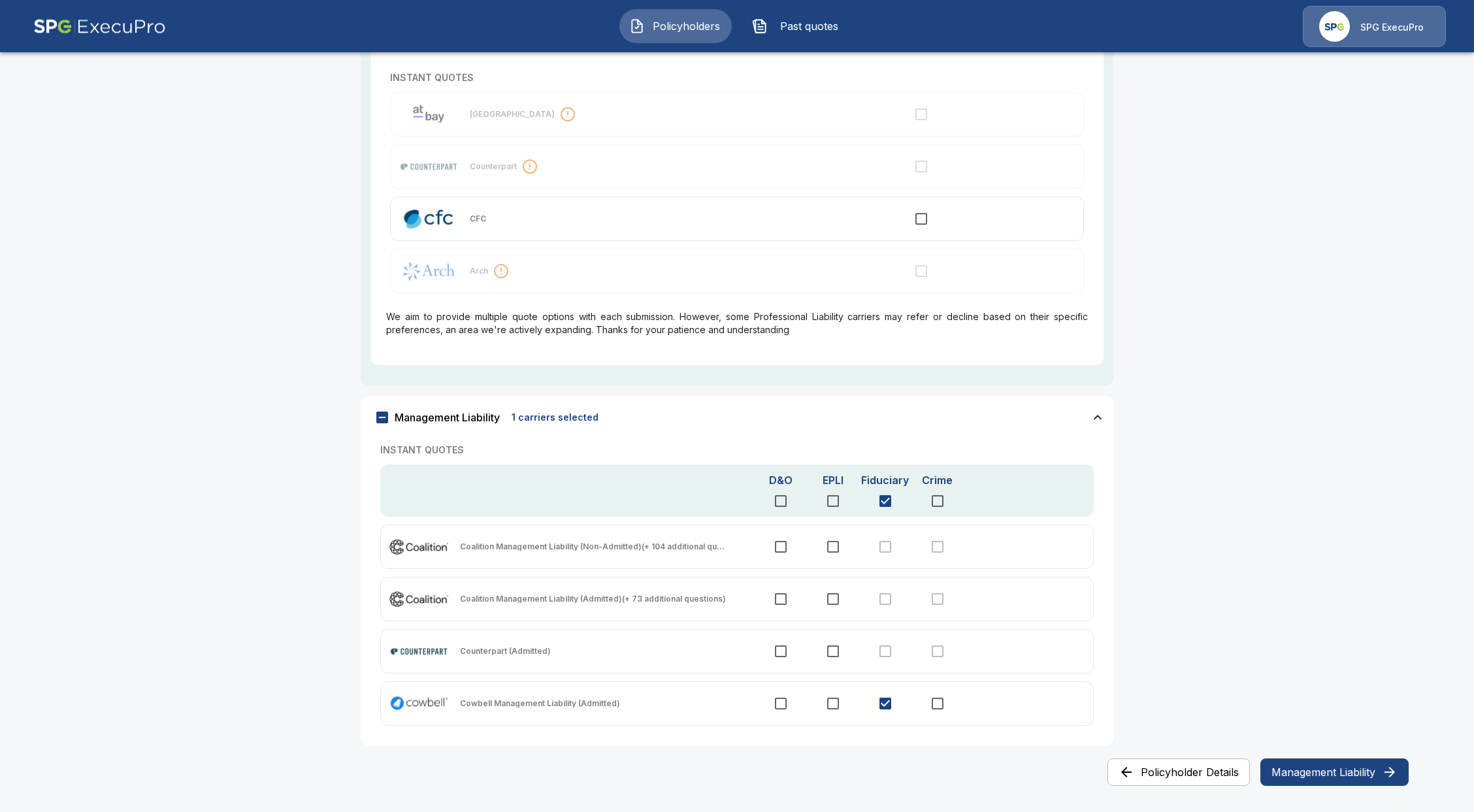
click at [1291, 764] on button "Management Liability" at bounding box center [1334, 771] width 148 height 27
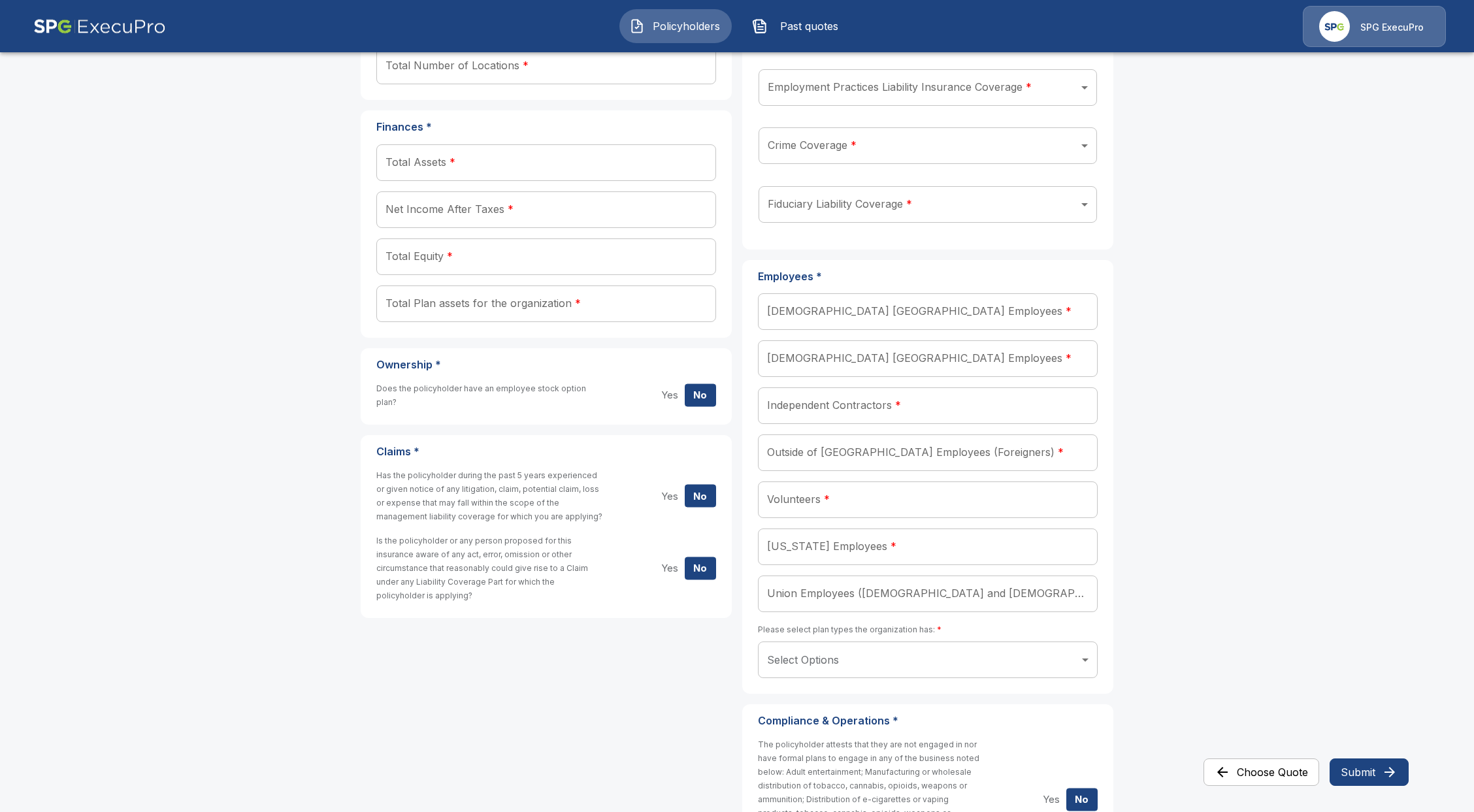
scroll to position [75, 0]
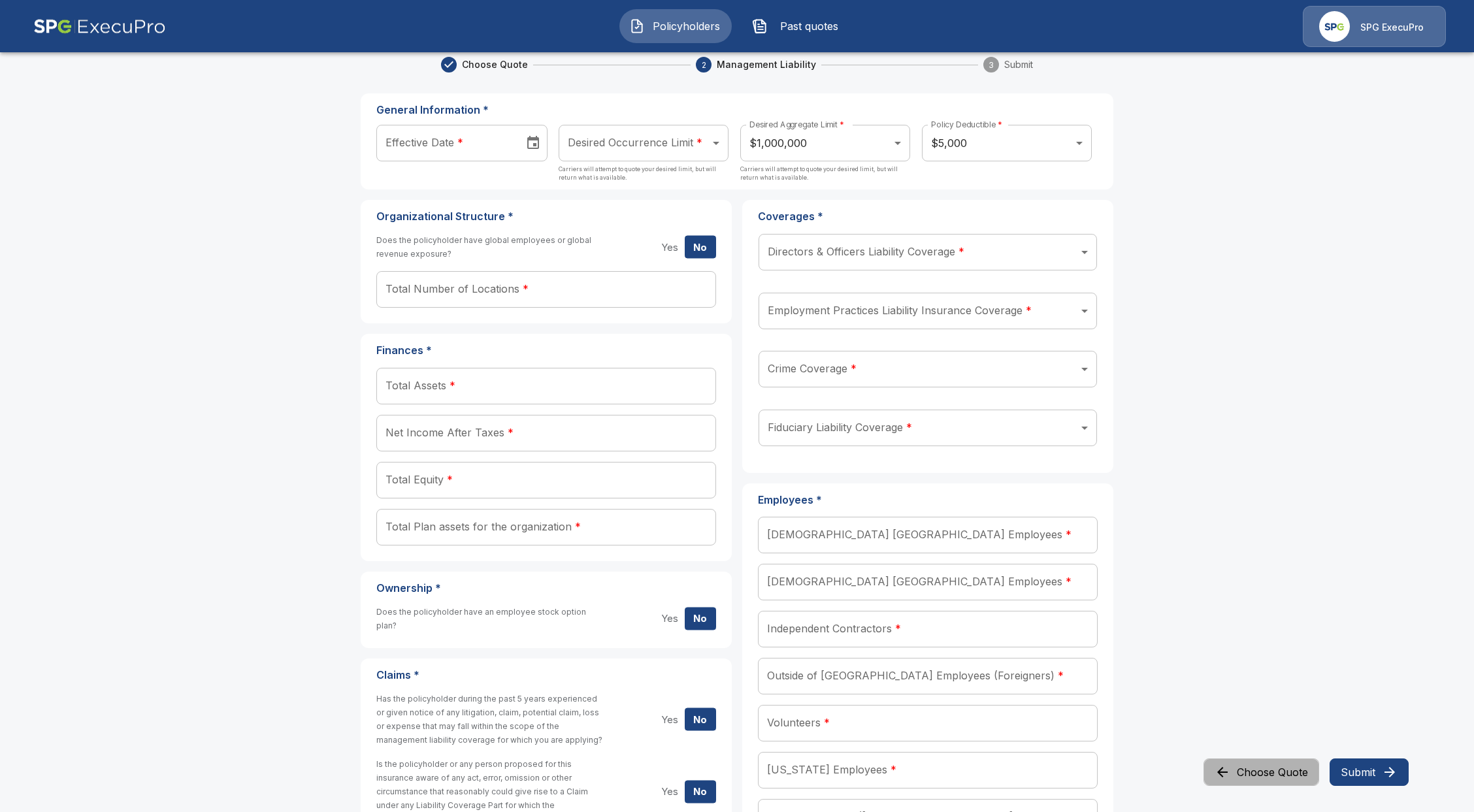
click at [1262, 769] on button "Choose Quote" at bounding box center [1261, 771] width 116 height 27
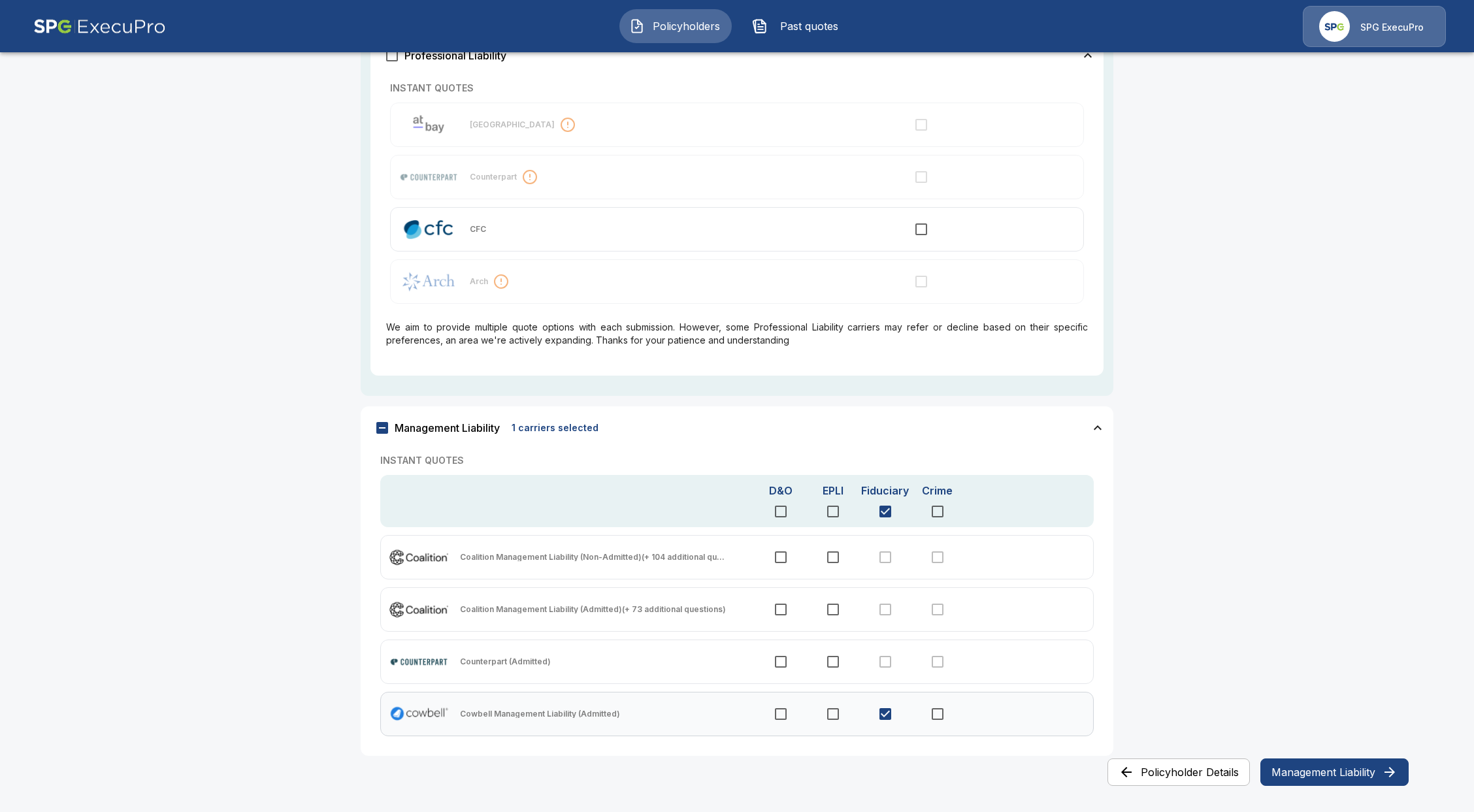
scroll to position [763, 0]
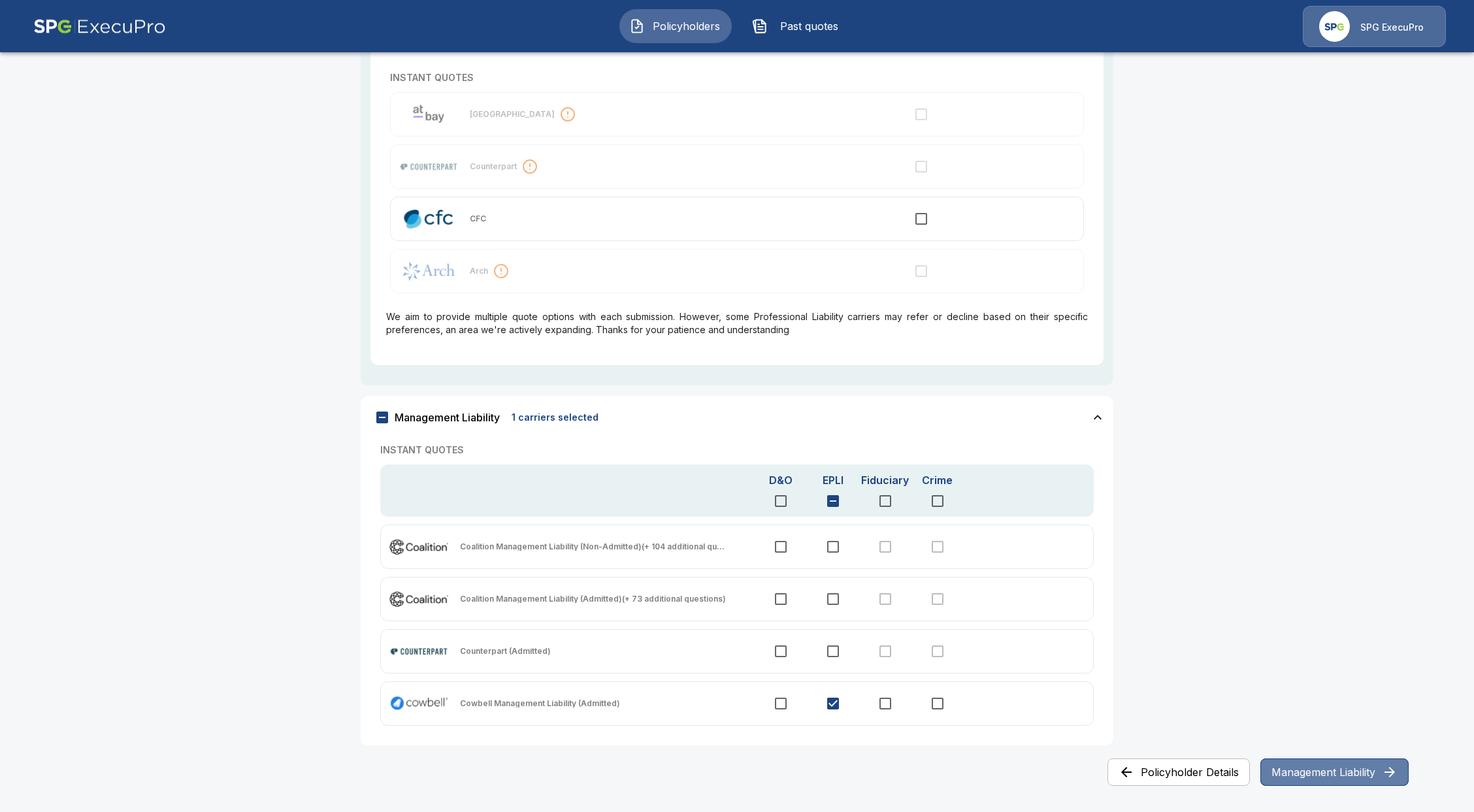
click at [1336, 768] on button "Management Liability" at bounding box center [1334, 771] width 148 height 27
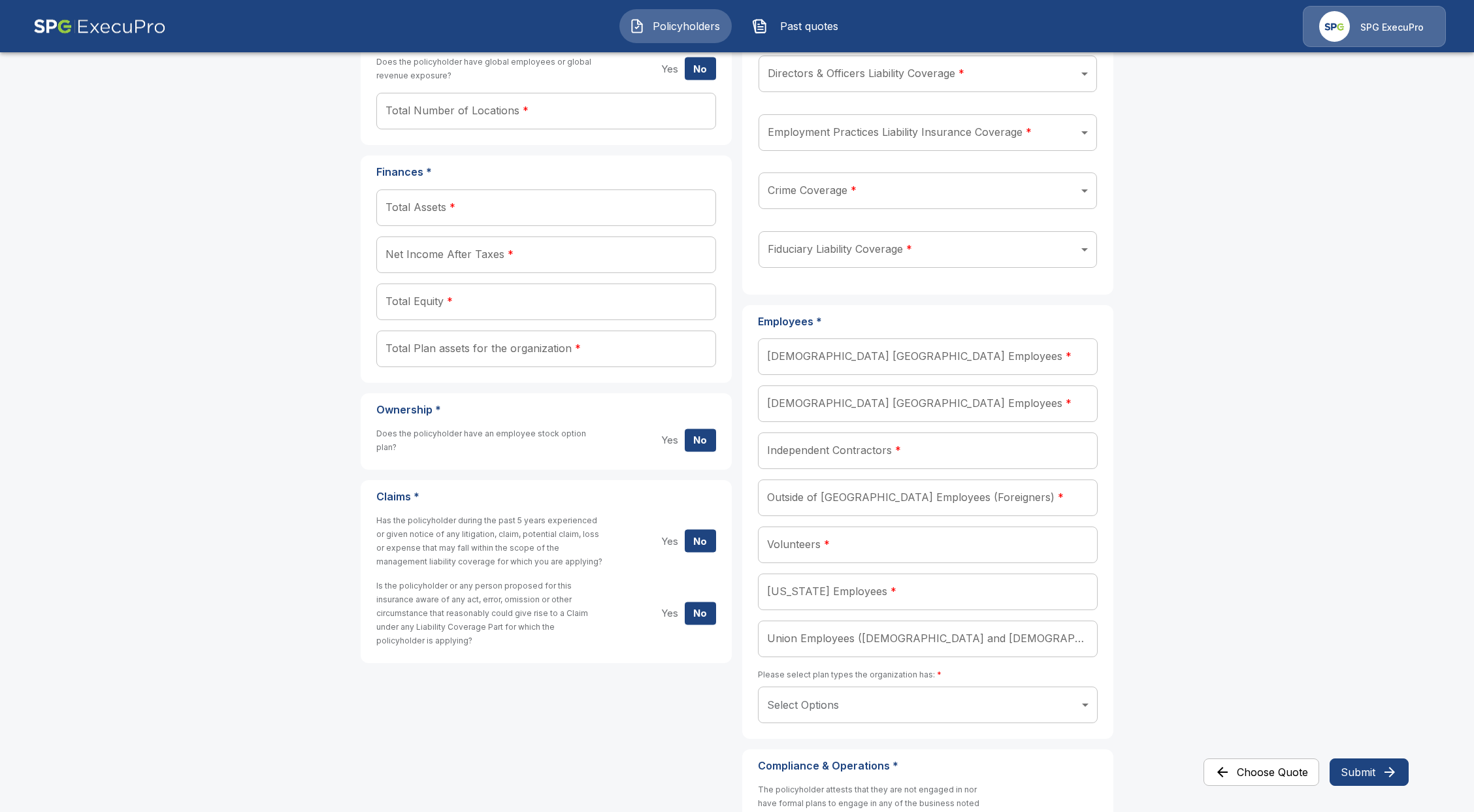
scroll to position [250, 0]
click at [1269, 760] on button "Choose Quote" at bounding box center [1261, 771] width 116 height 27
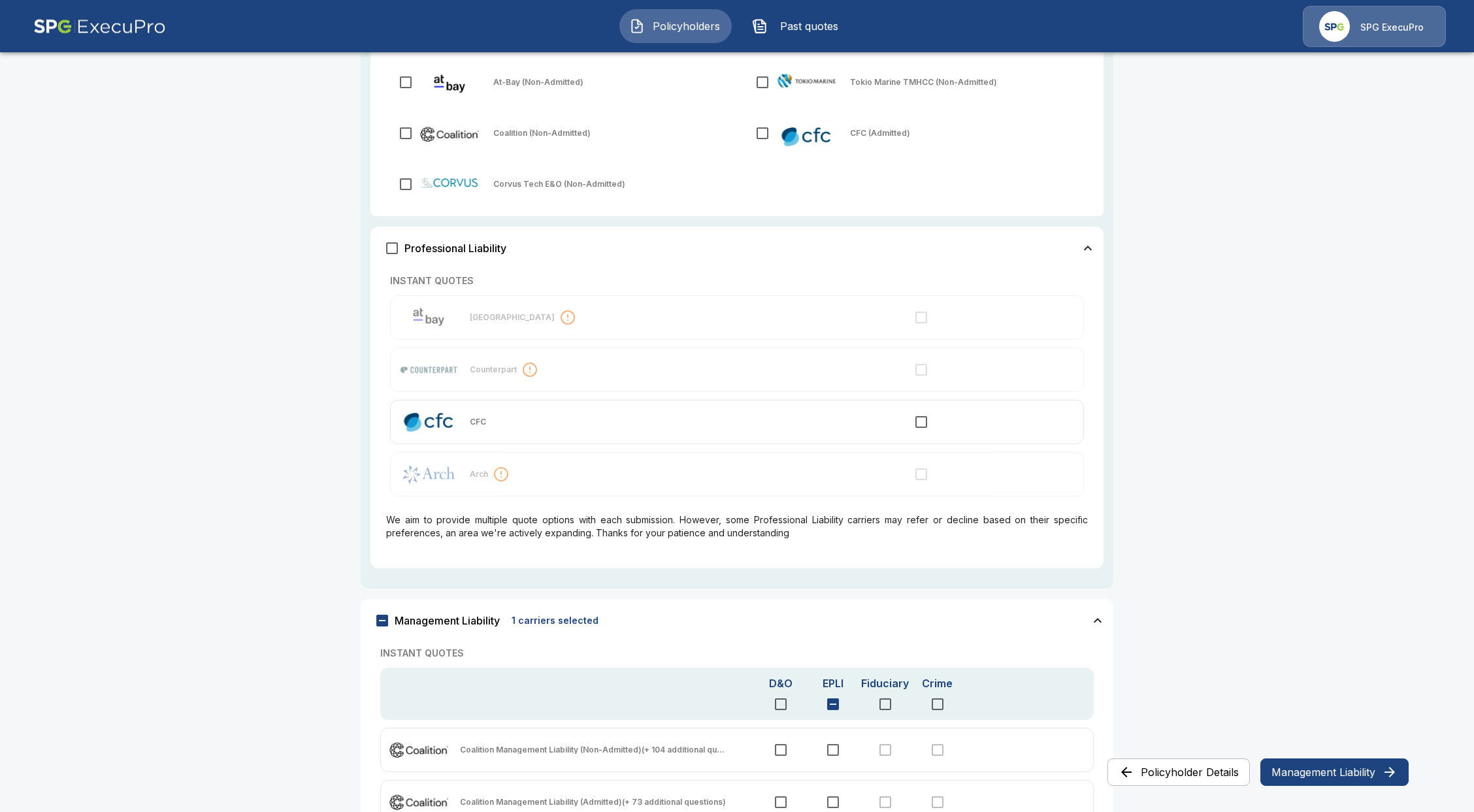
scroll to position [763, 0]
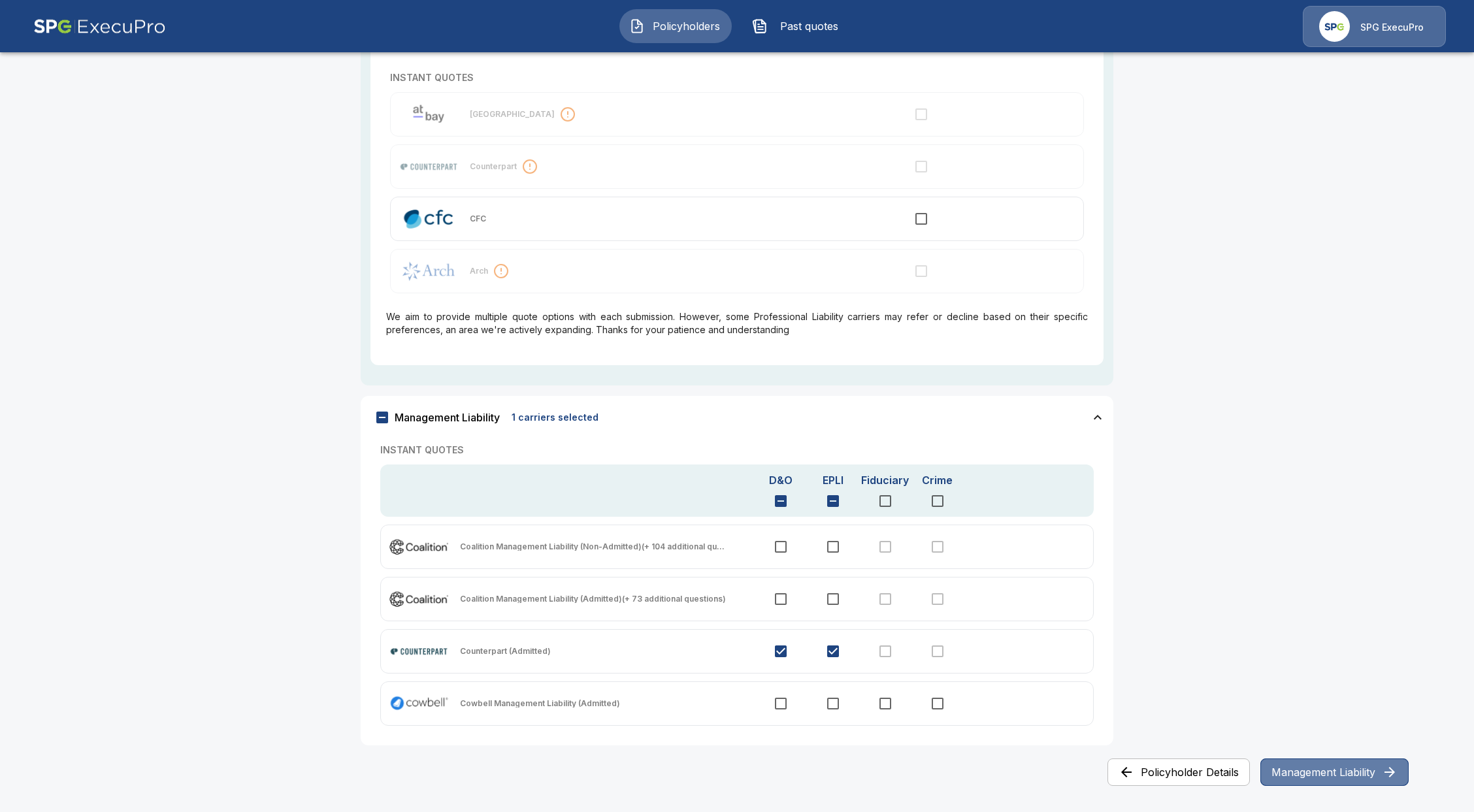
click at [1291, 768] on button "Management Liability" at bounding box center [1334, 771] width 148 height 27
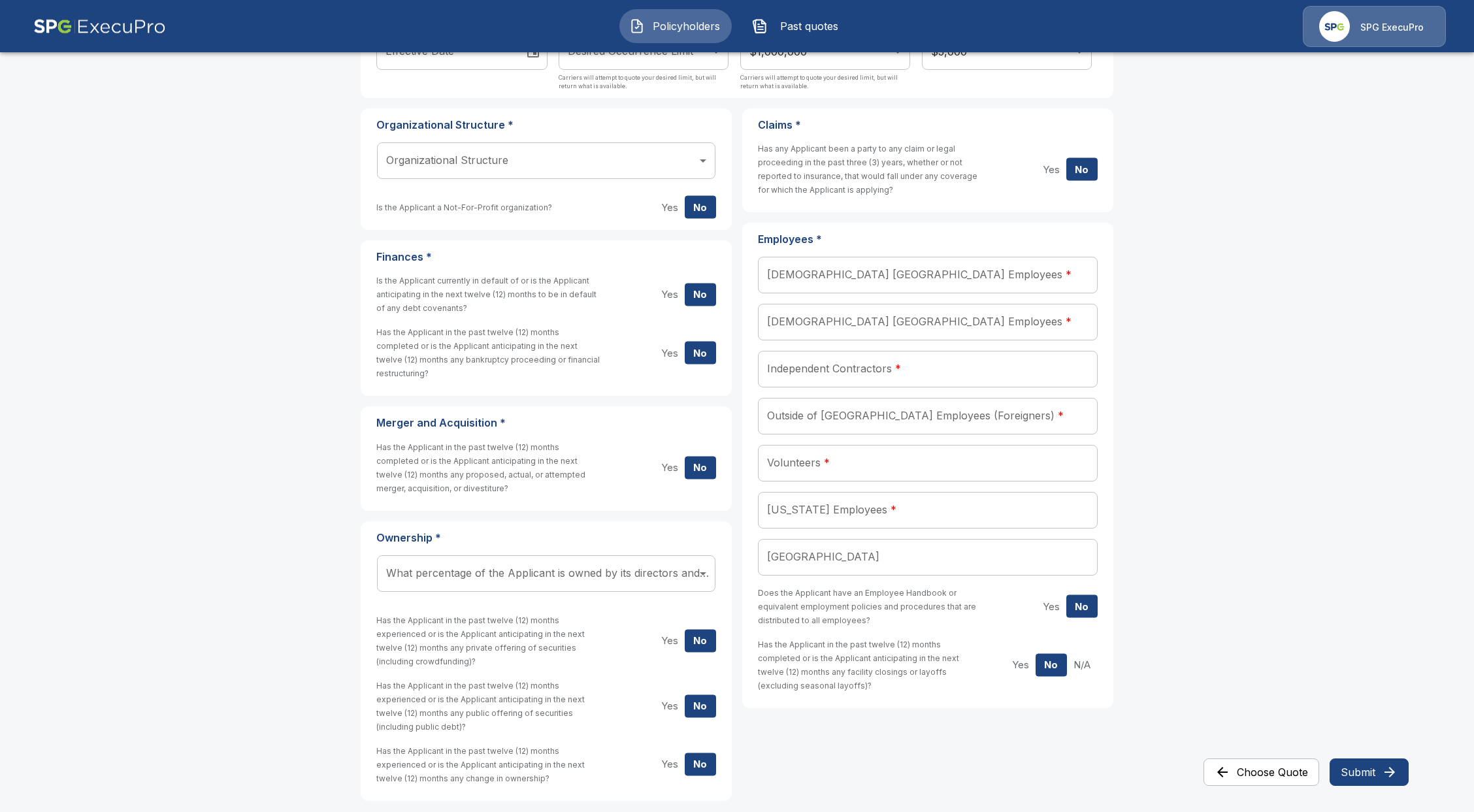
scroll to position [204, 0]
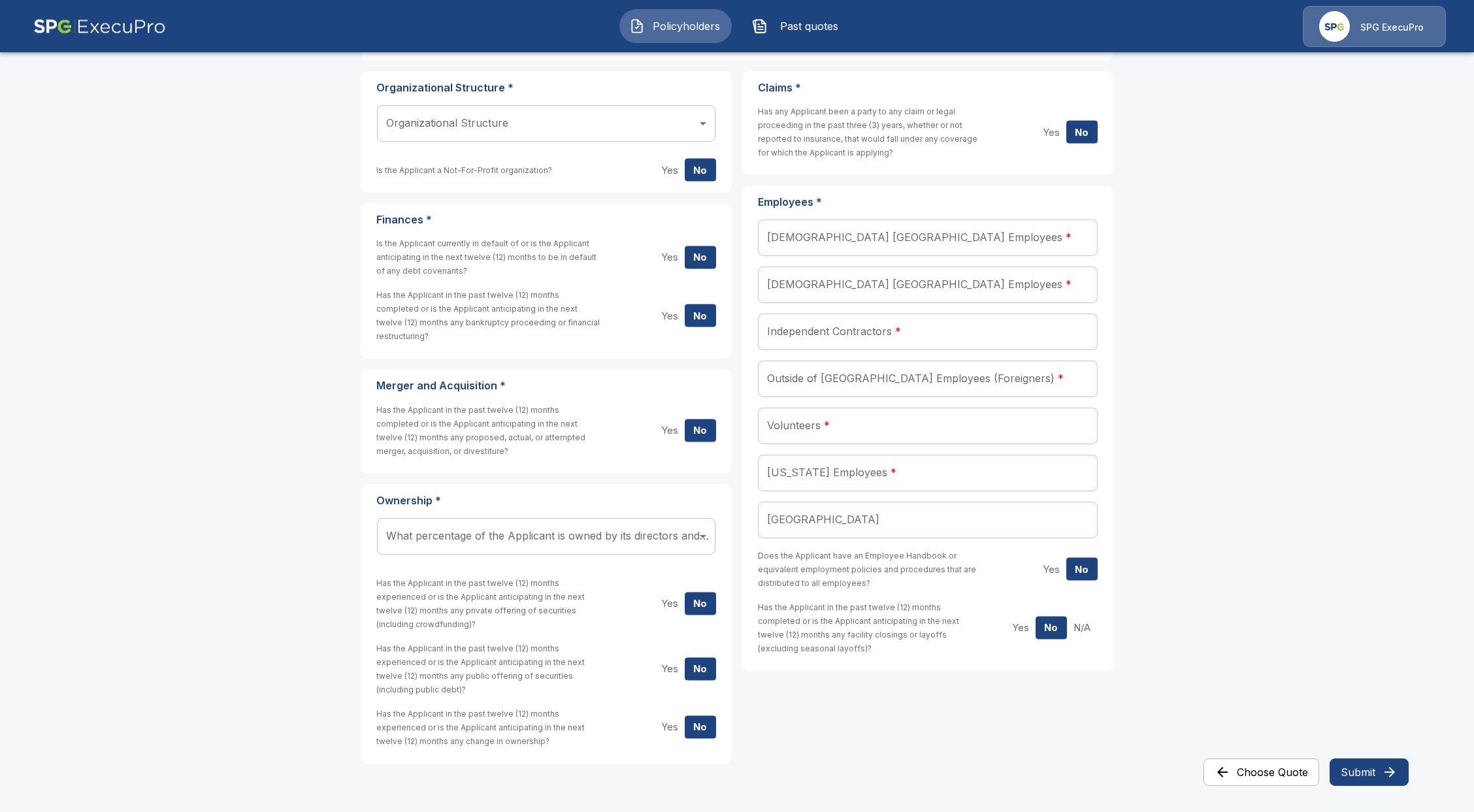
click at [1250, 771] on button "Choose Quote" at bounding box center [1261, 771] width 116 height 27
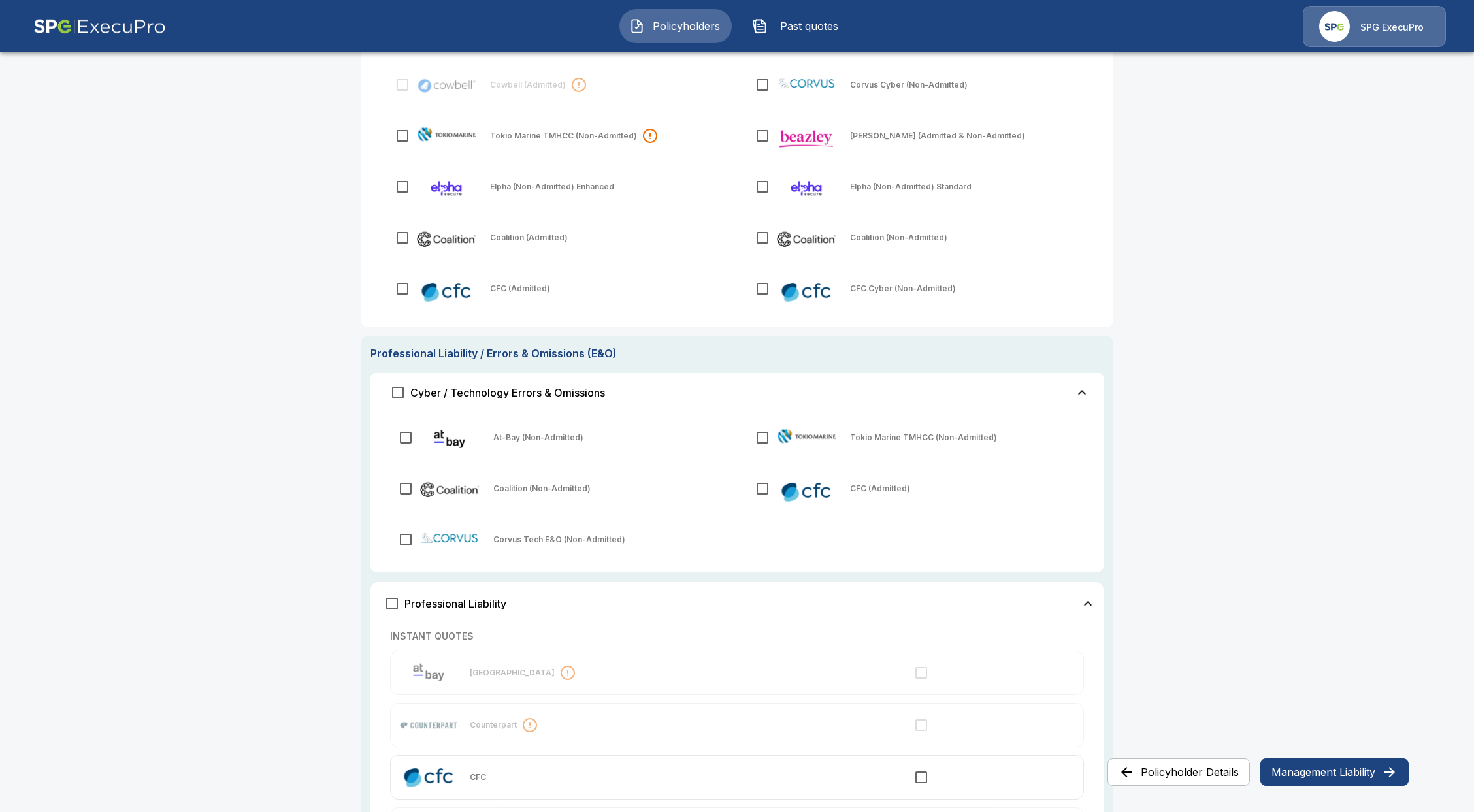
scroll to position [0, 0]
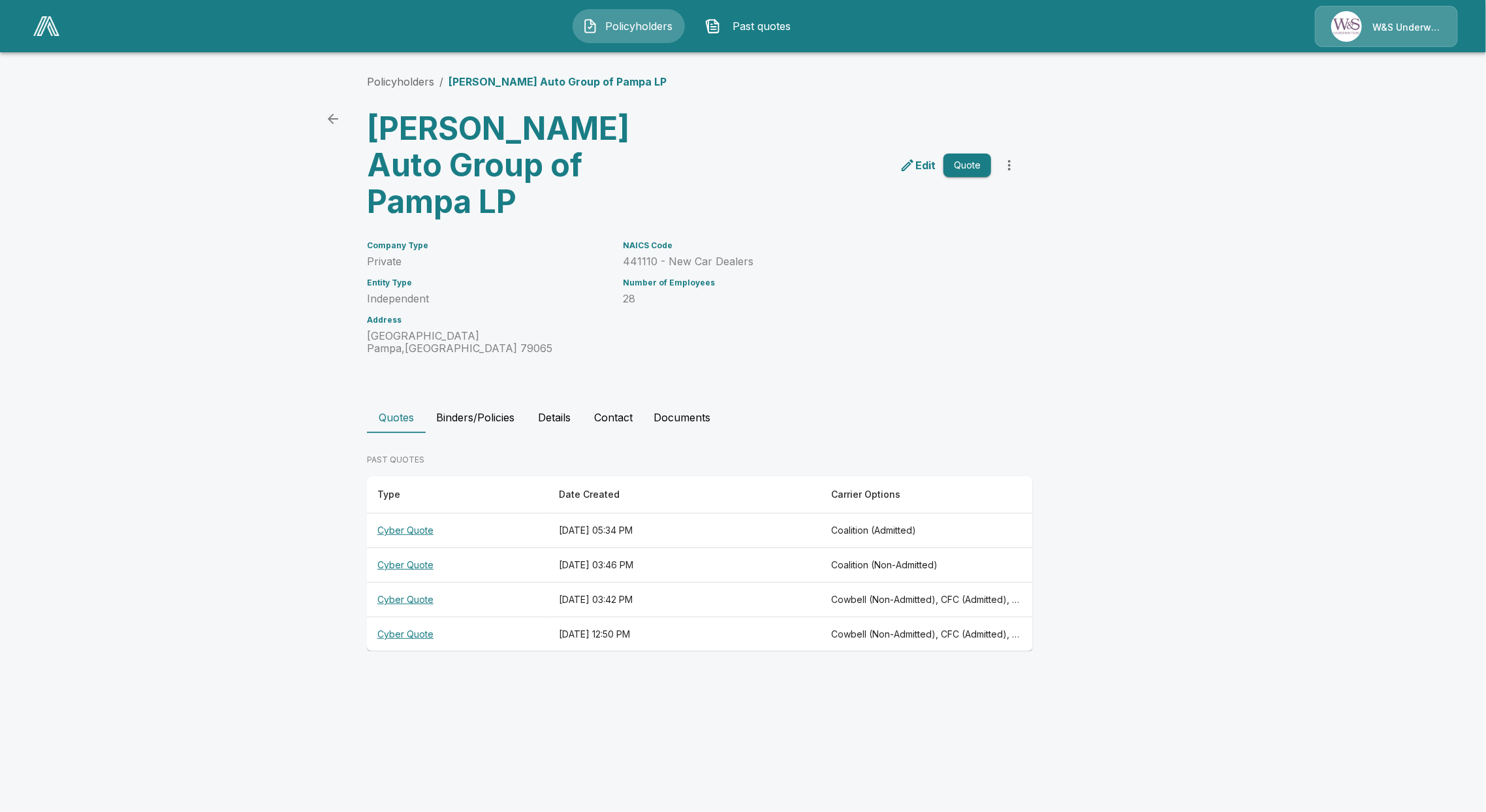
click at [414, 548] on th "Cyber Quote" at bounding box center [458, 566] width 182 height 35
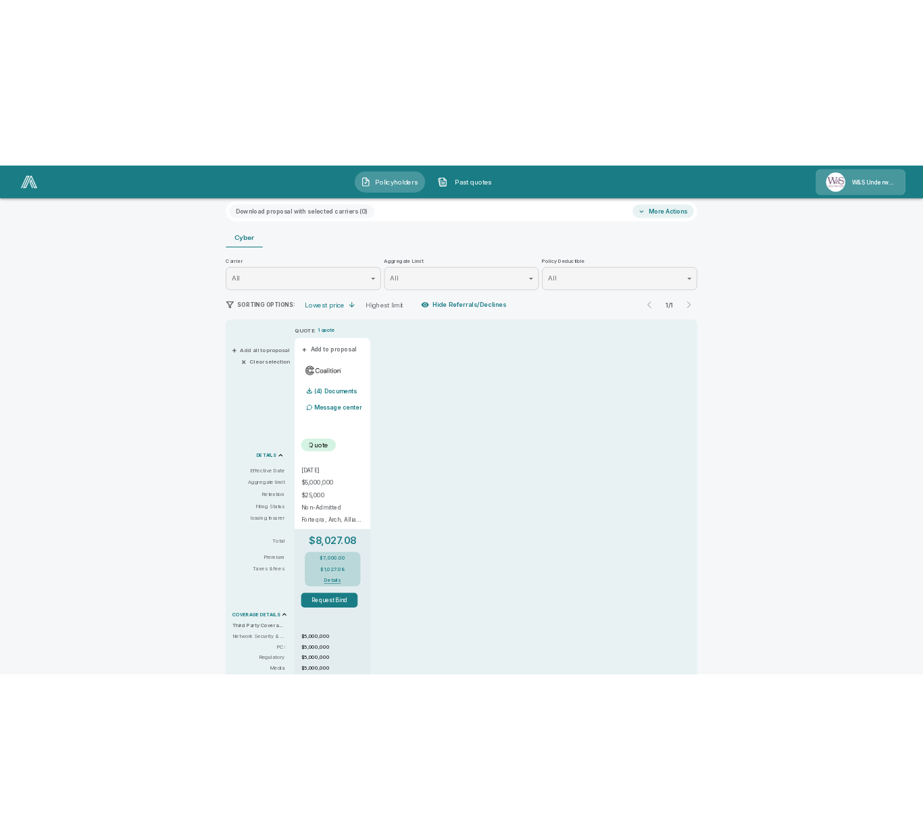
scroll to position [90, 0]
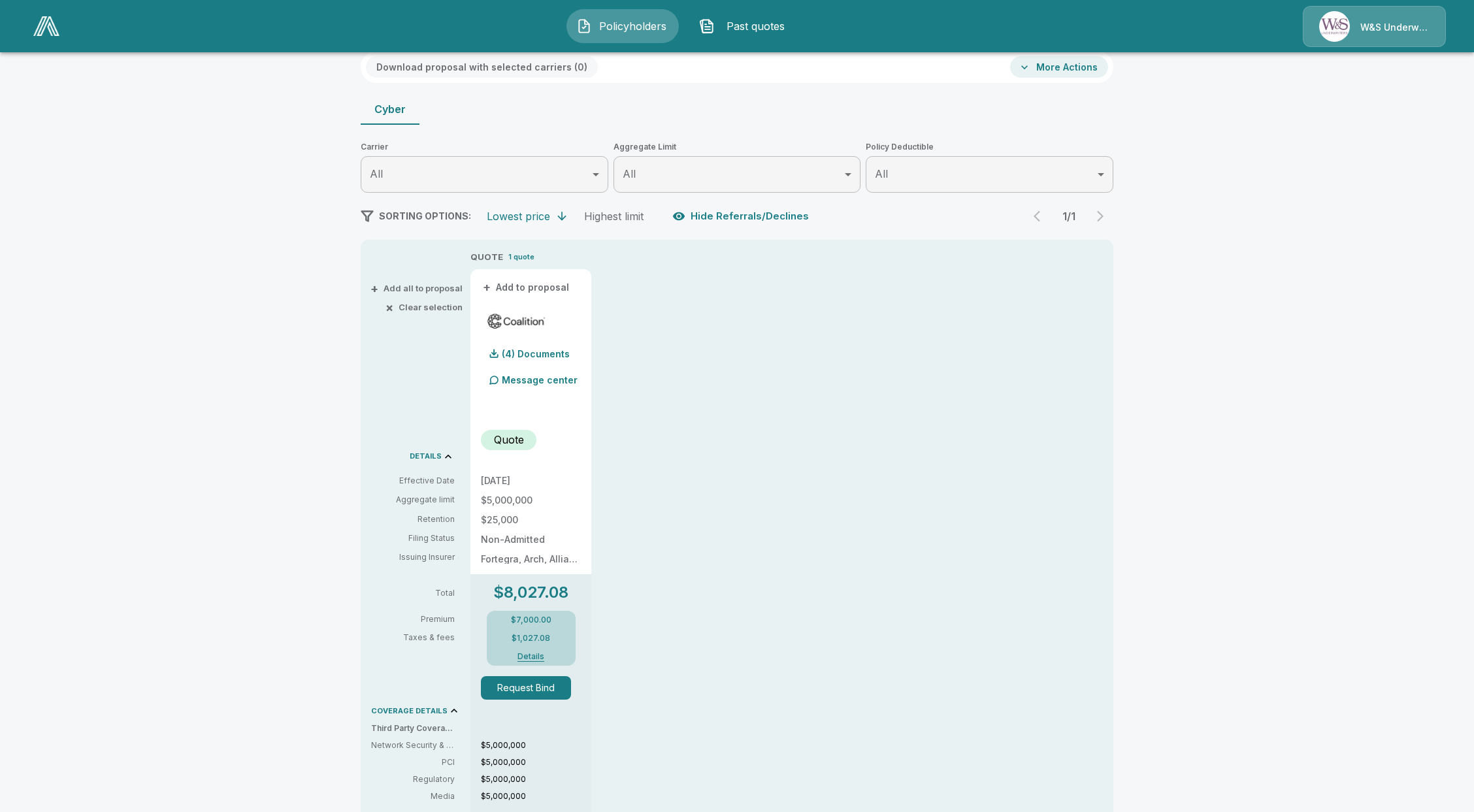
click at [543, 654] on button "Details" at bounding box center [531, 656] width 52 height 8
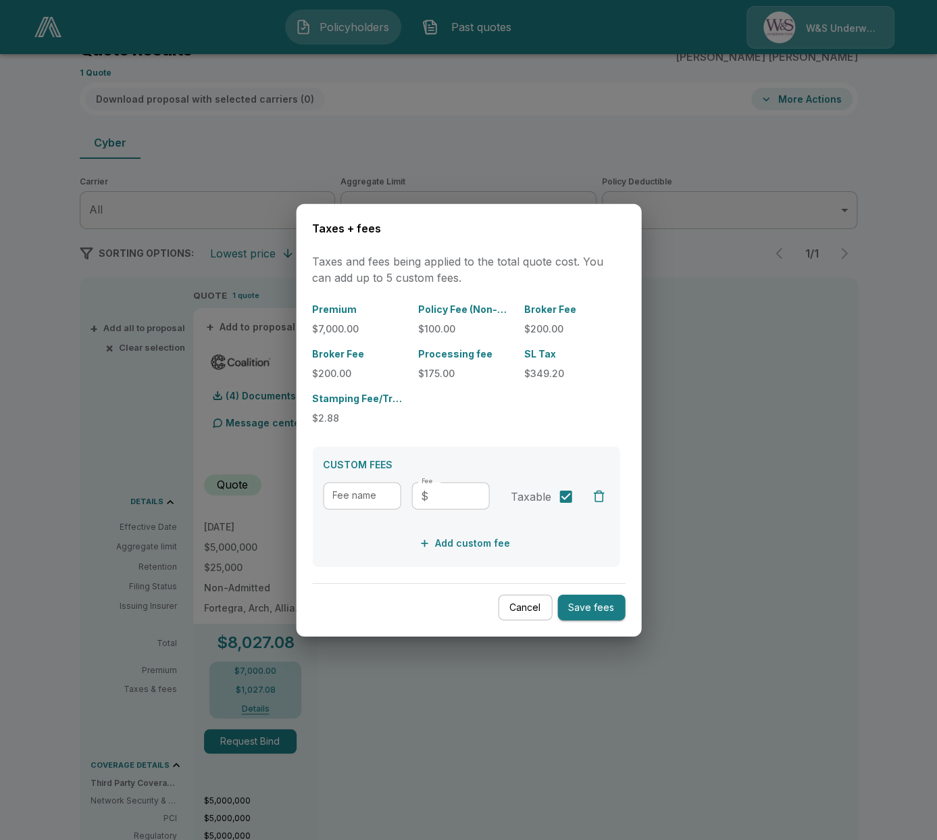
drag, startPoint x: 396, startPoint y: 694, endPoint x: 362, endPoint y: 701, distance: 35.2
click at [394, 692] on div at bounding box center [468, 420] width 937 height 840
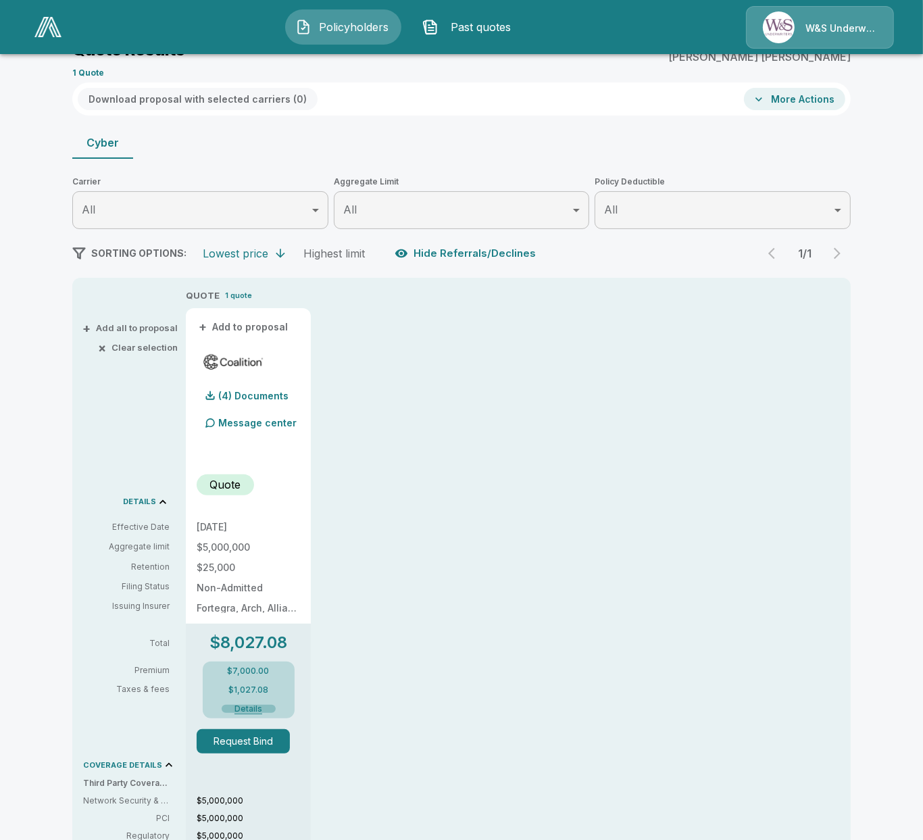
click at [257, 708] on button "Details" at bounding box center [249, 708] width 54 height 8
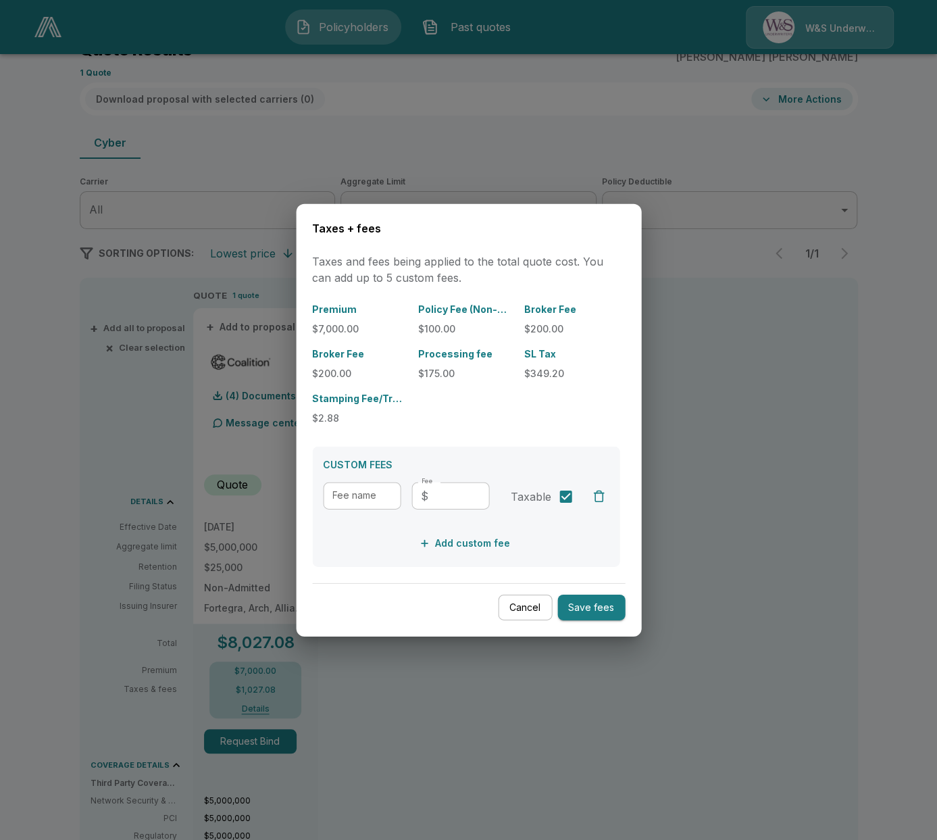
click at [520, 611] on button "Cancel" at bounding box center [525, 607] width 54 height 26
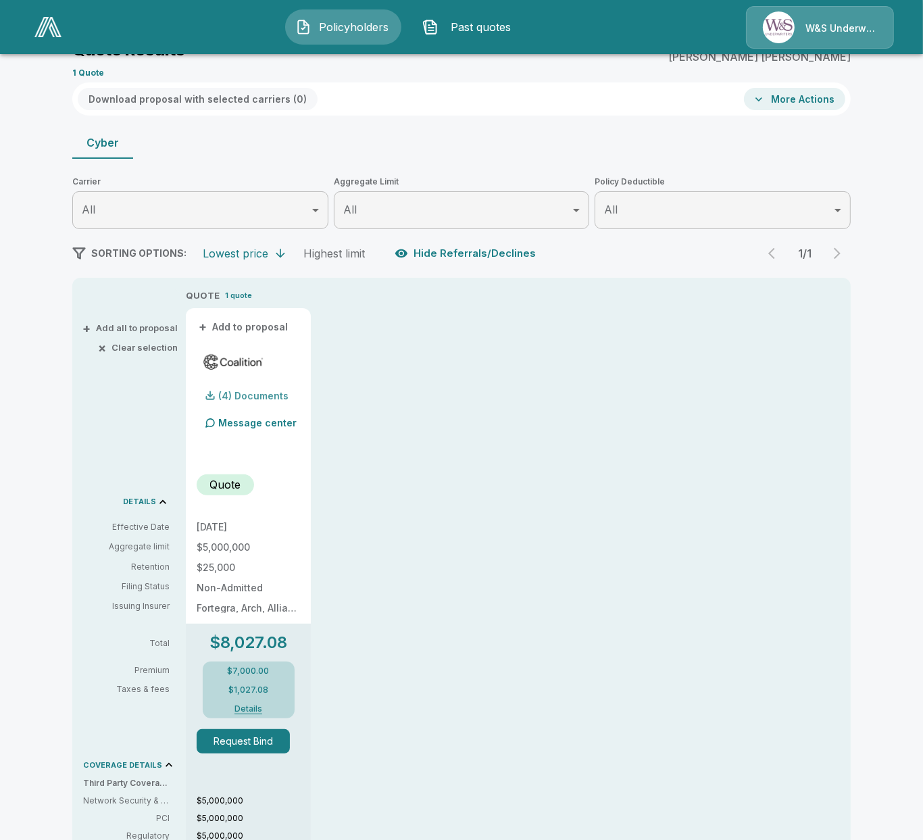
click at [249, 385] on div "(4) Documents" at bounding box center [243, 395] width 92 height 27
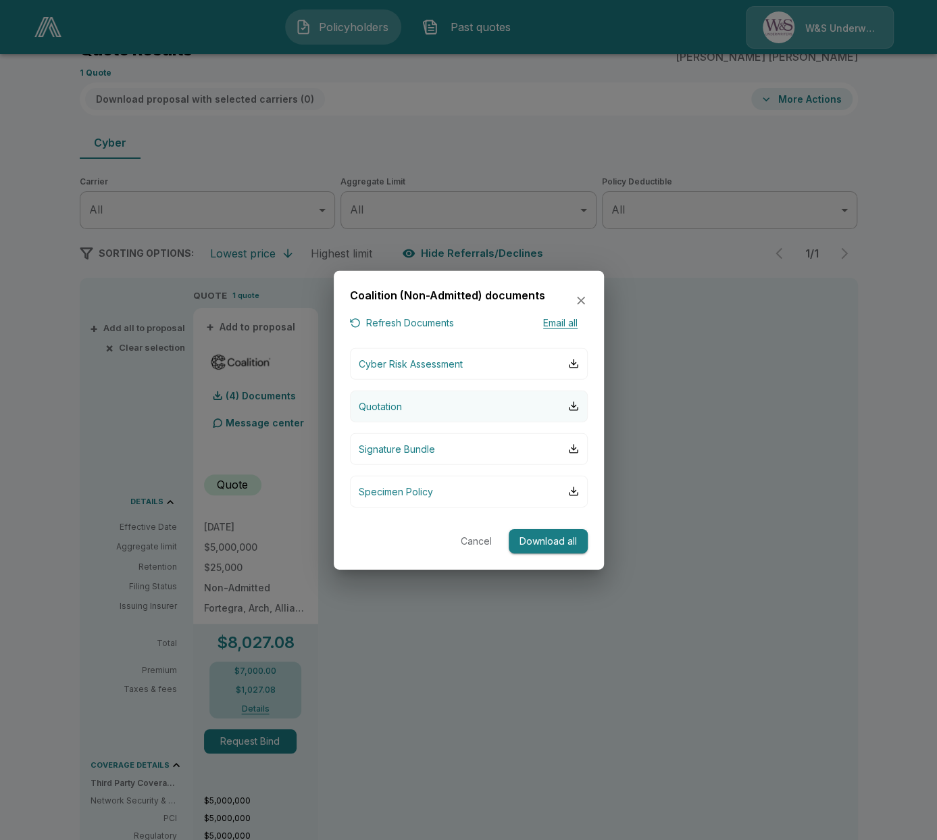
click at [439, 411] on button "Quotation" at bounding box center [469, 406] width 238 height 32
click at [577, 299] on icon "button" at bounding box center [581, 301] width 14 height 14
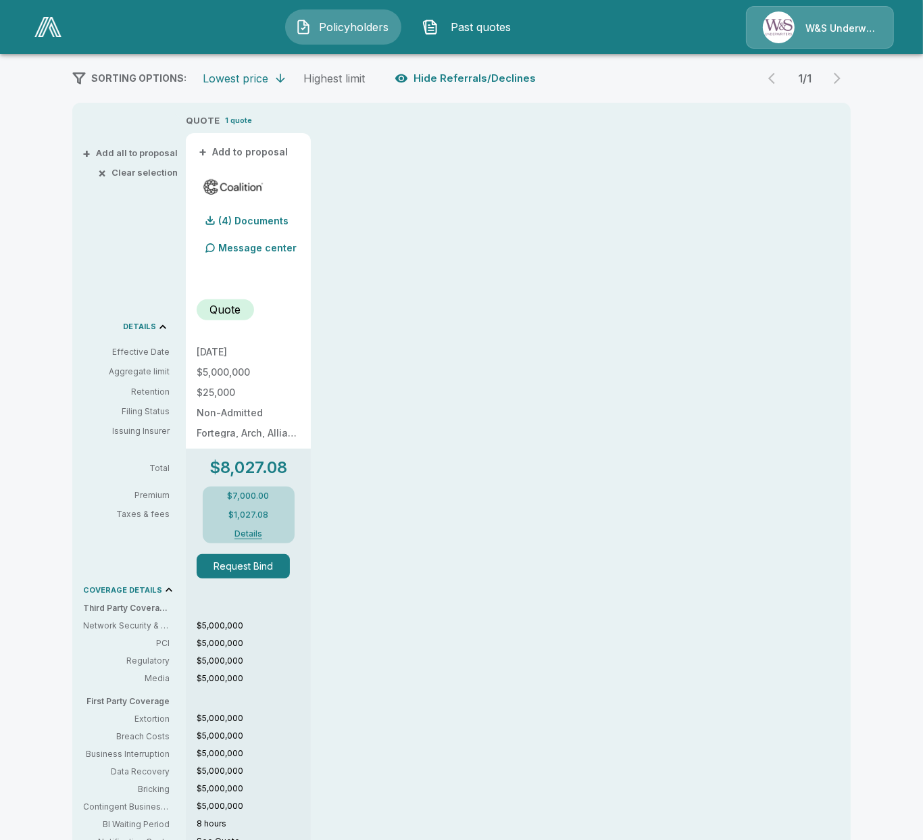
scroll to position [270, 0]
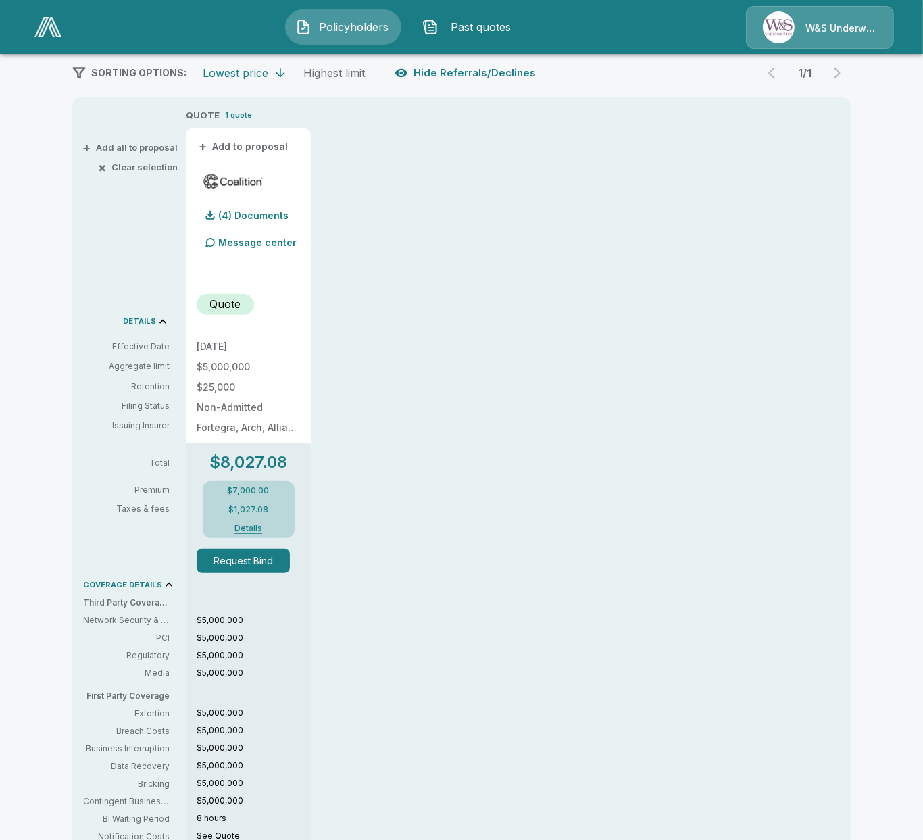
click at [256, 524] on button "Details" at bounding box center [249, 528] width 54 height 8
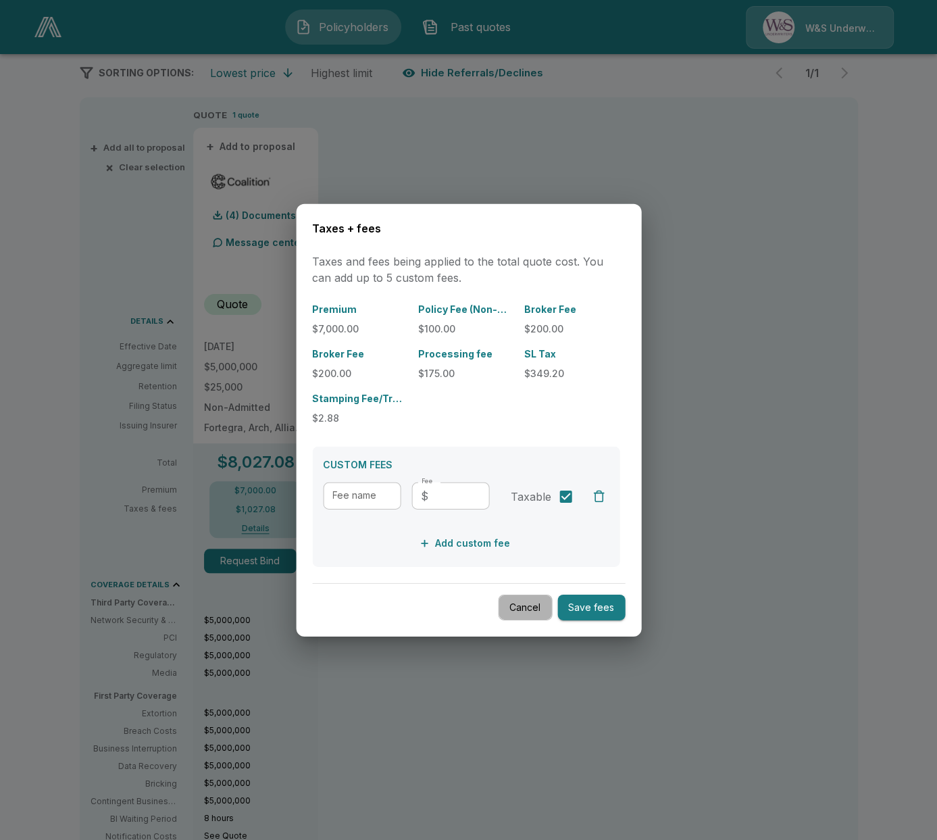
click at [530, 605] on button "Cancel" at bounding box center [525, 607] width 54 height 26
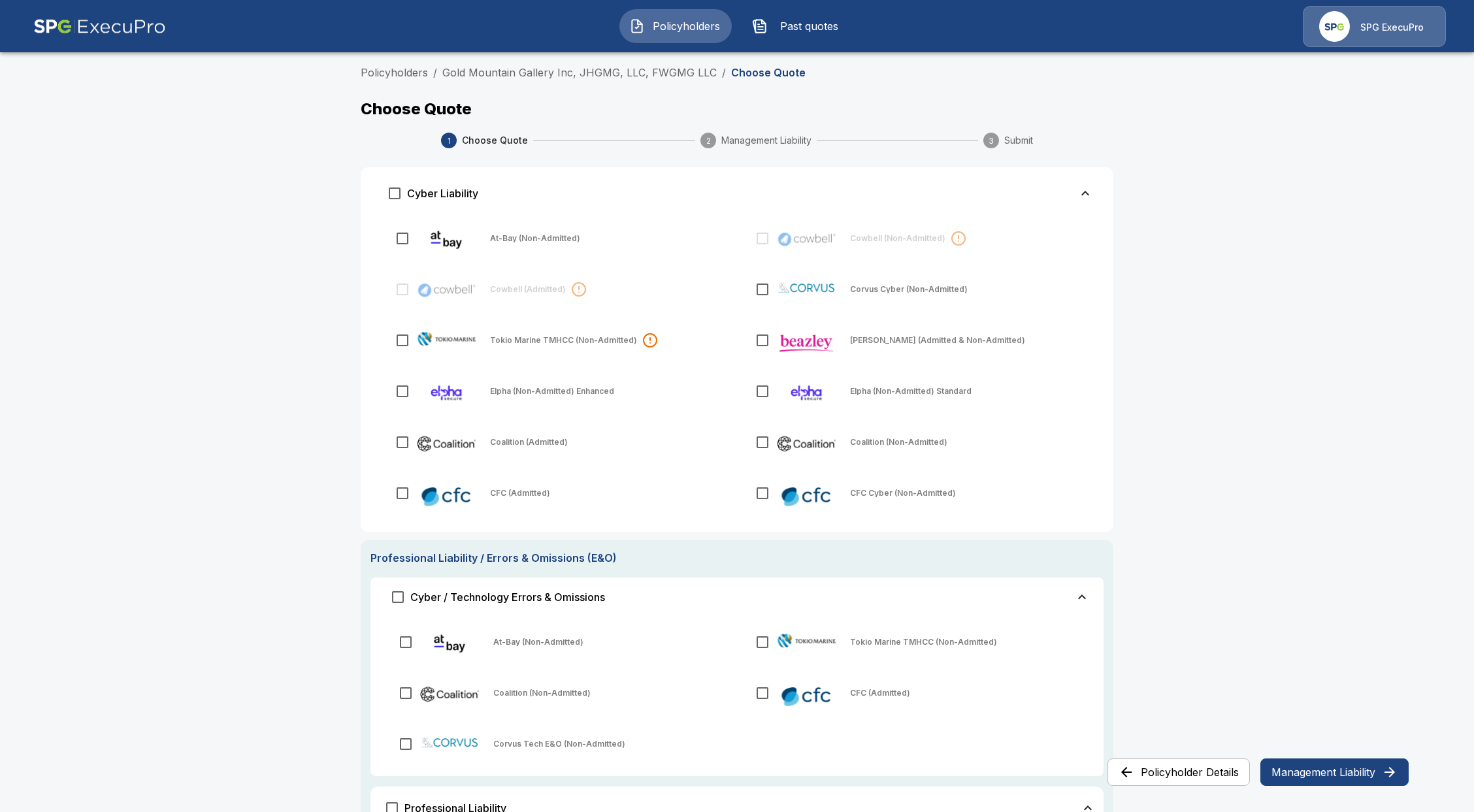
click at [1323, 23] on img at bounding box center [1335, 26] width 31 height 31
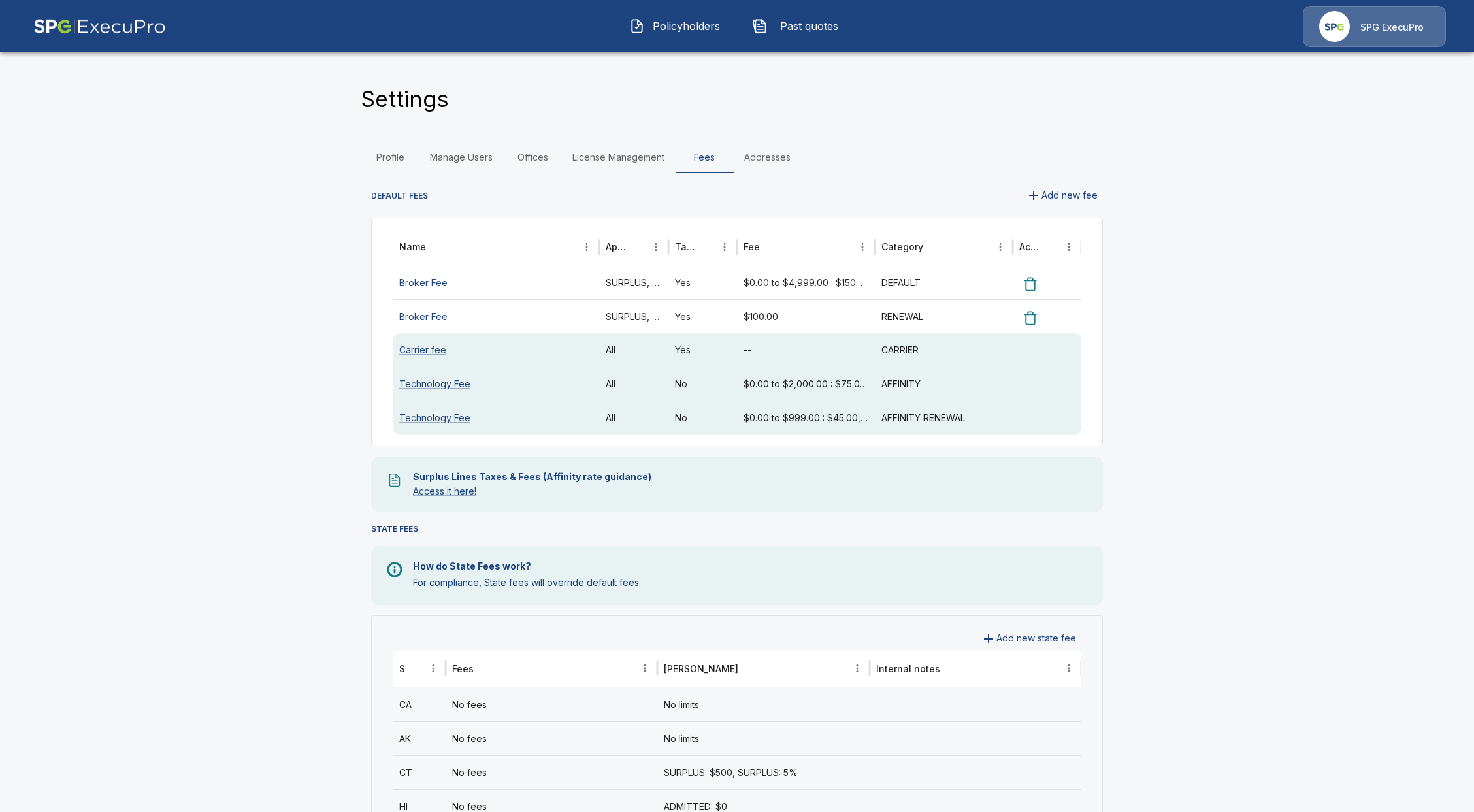
click at [475, 164] on link "Manage Users" at bounding box center [461, 158] width 83 height 31
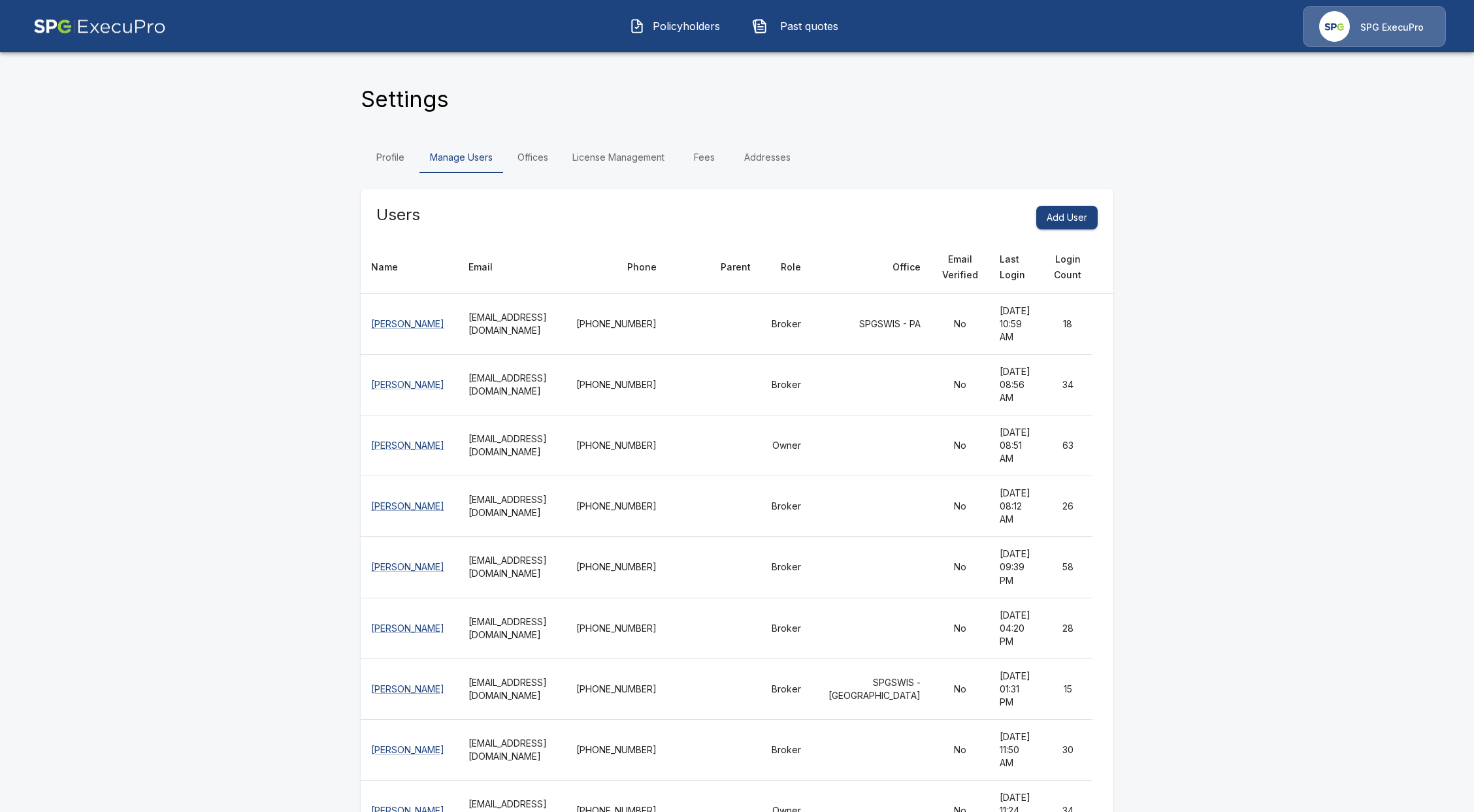
click at [1004, 145] on div "Profile Manage Users Offices License Management Fees Addresses" at bounding box center [737, 158] width 752 height 31
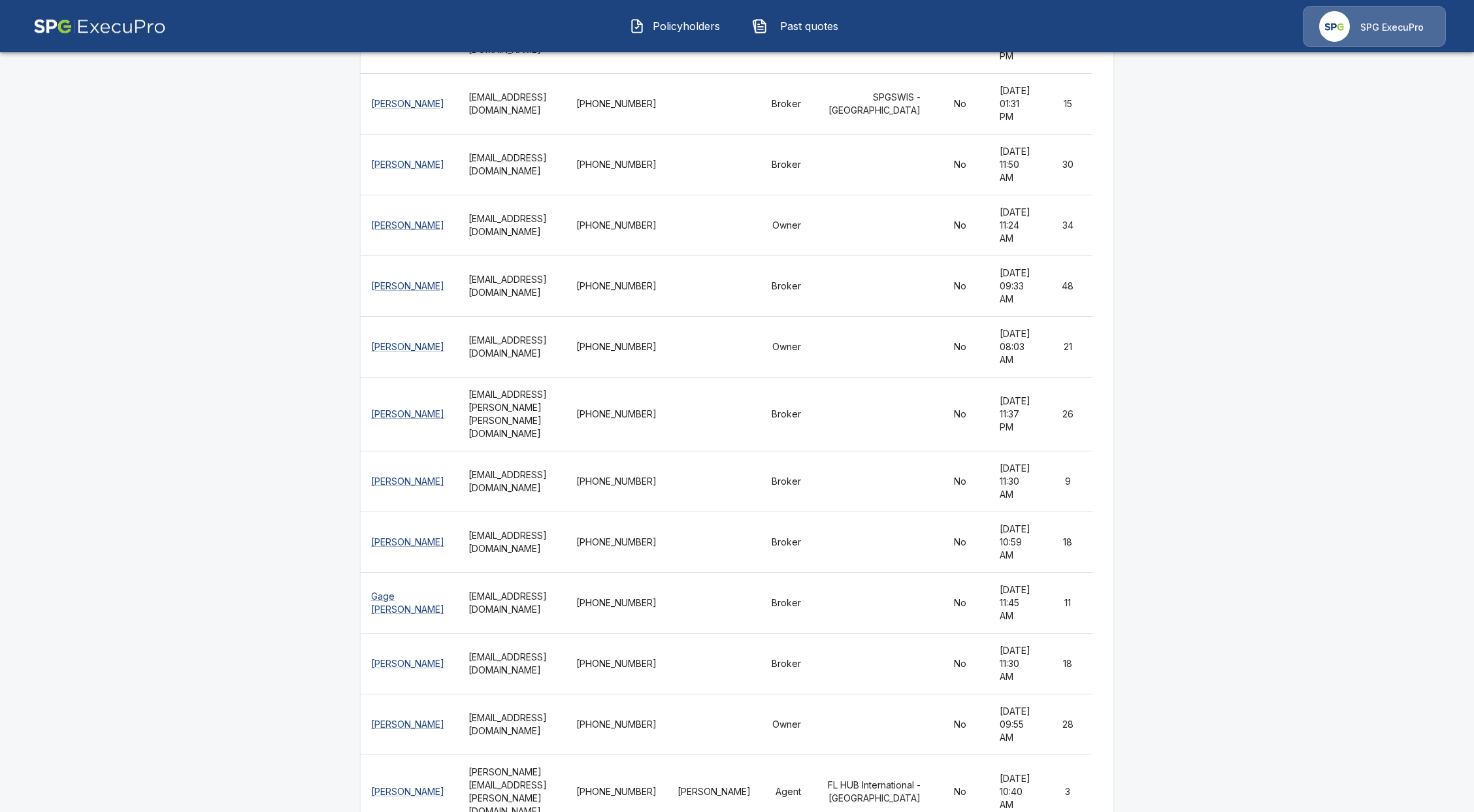
scroll to position [2977, 0]
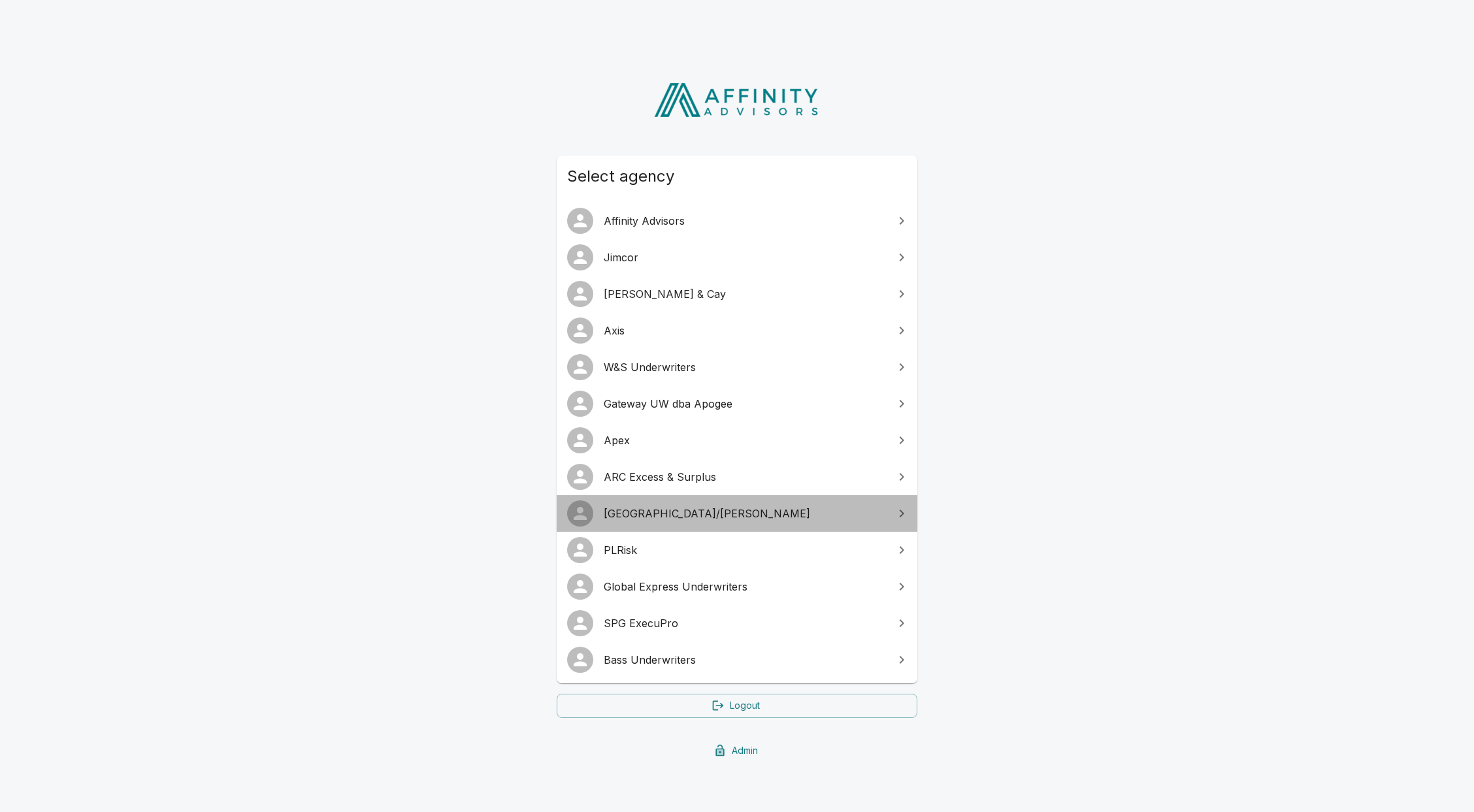
click at [708, 508] on span "[GEOGRAPHIC_DATA]/[PERSON_NAME]" at bounding box center [745, 513] width 282 height 15
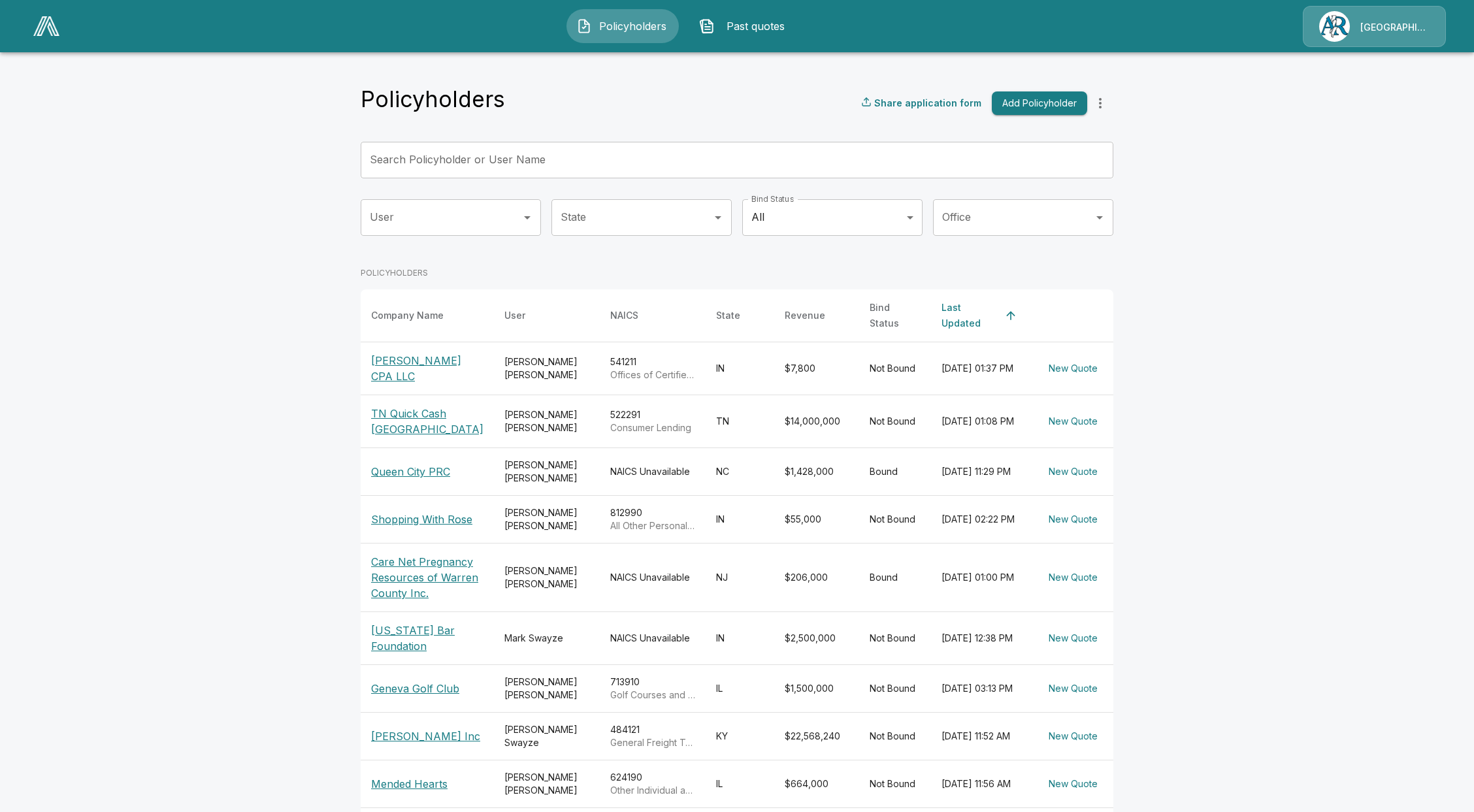
click at [1363, 23] on p "[GEOGRAPHIC_DATA]/[PERSON_NAME]" at bounding box center [1395, 28] width 70 height 14
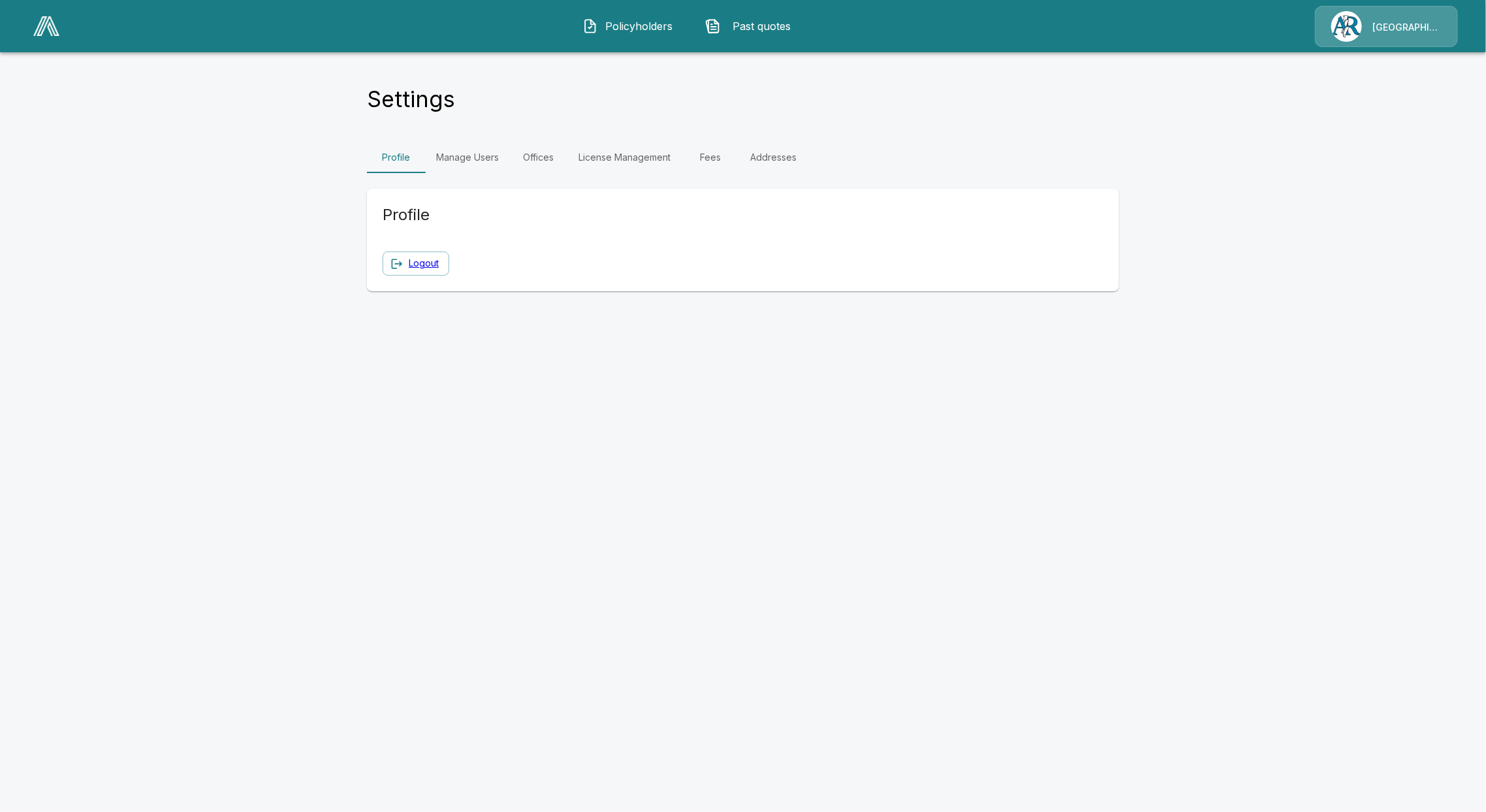
click at [710, 160] on link "Fees" at bounding box center [710, 158] width 59 height 31
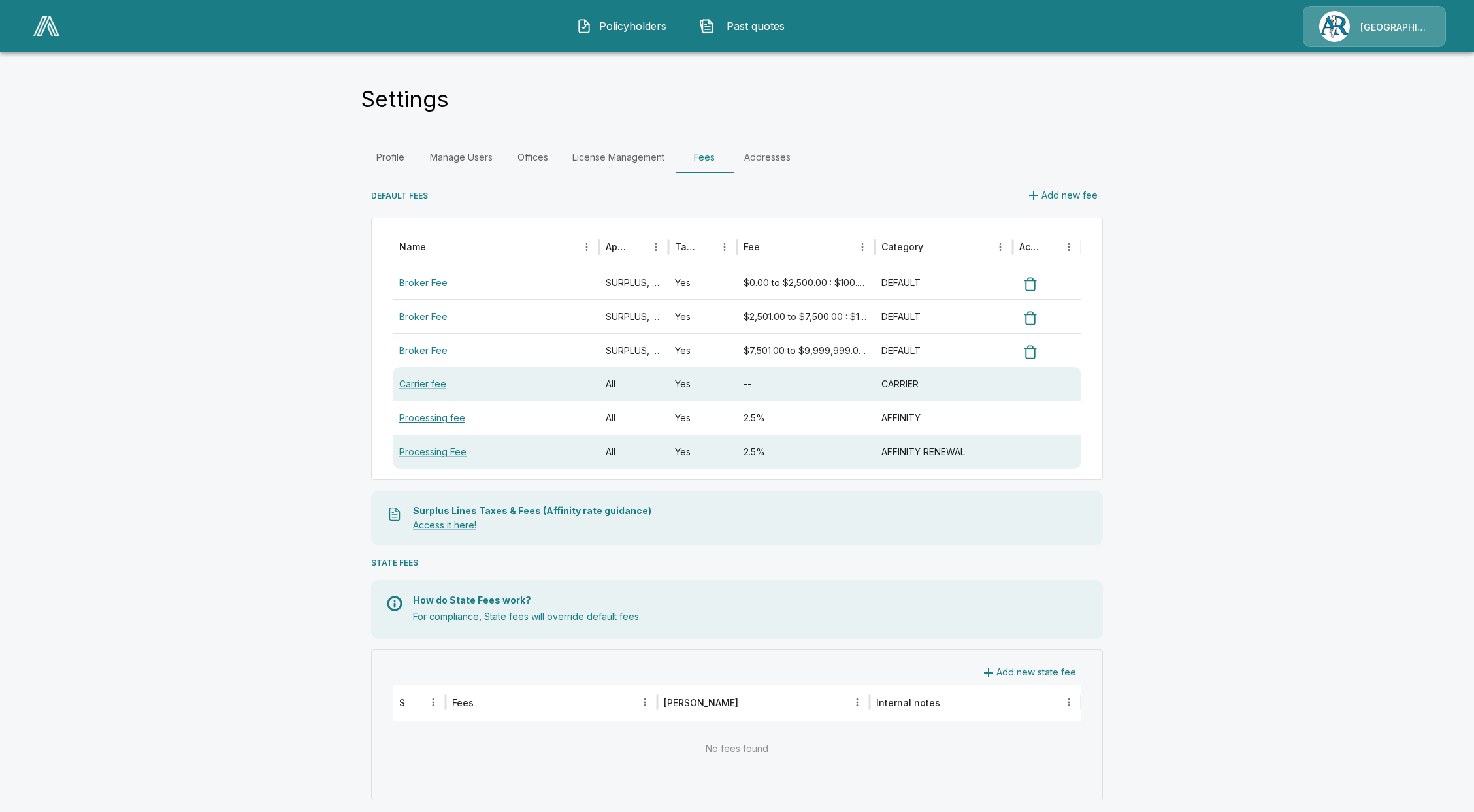
click at [439, 416] on link "Processing fee" at bounding box center [432, 417] width 66 height 11
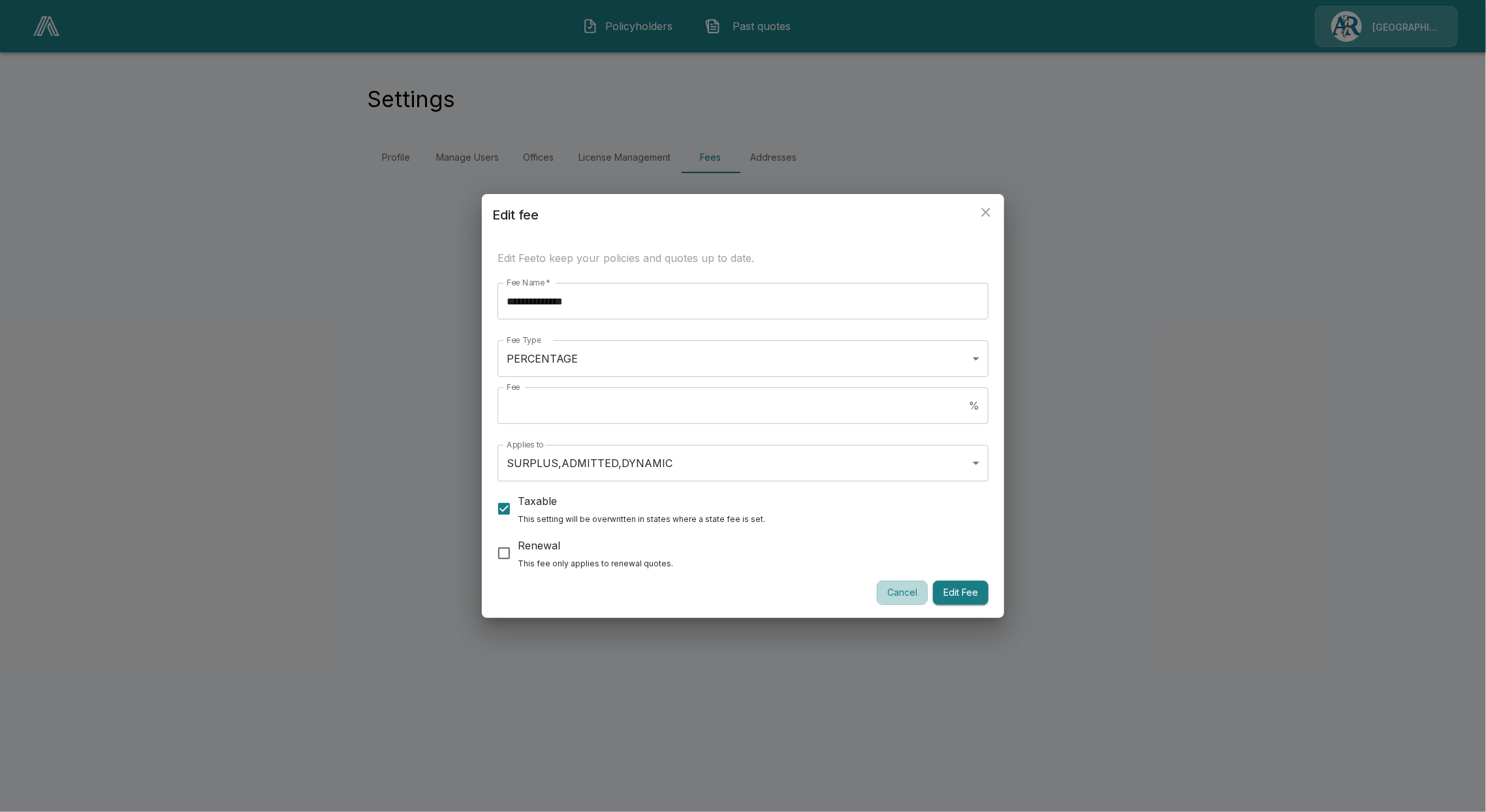
click at [912, 586] on button "Cancel" at bounding box center [902, 592] width 51 height 24
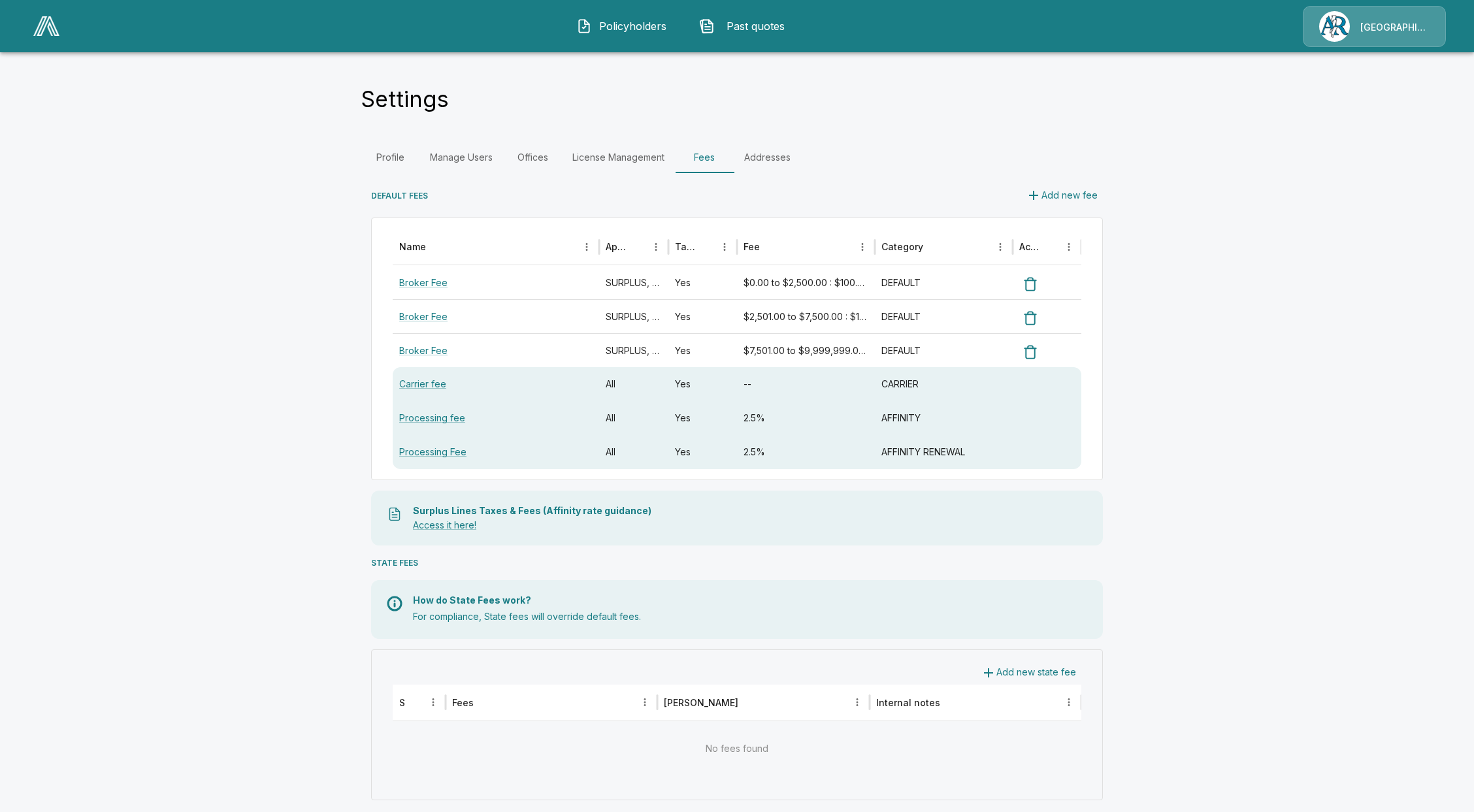
click at [617, 14] on button "Policyholders" at bounding box center [623, 25] width 112 height 34
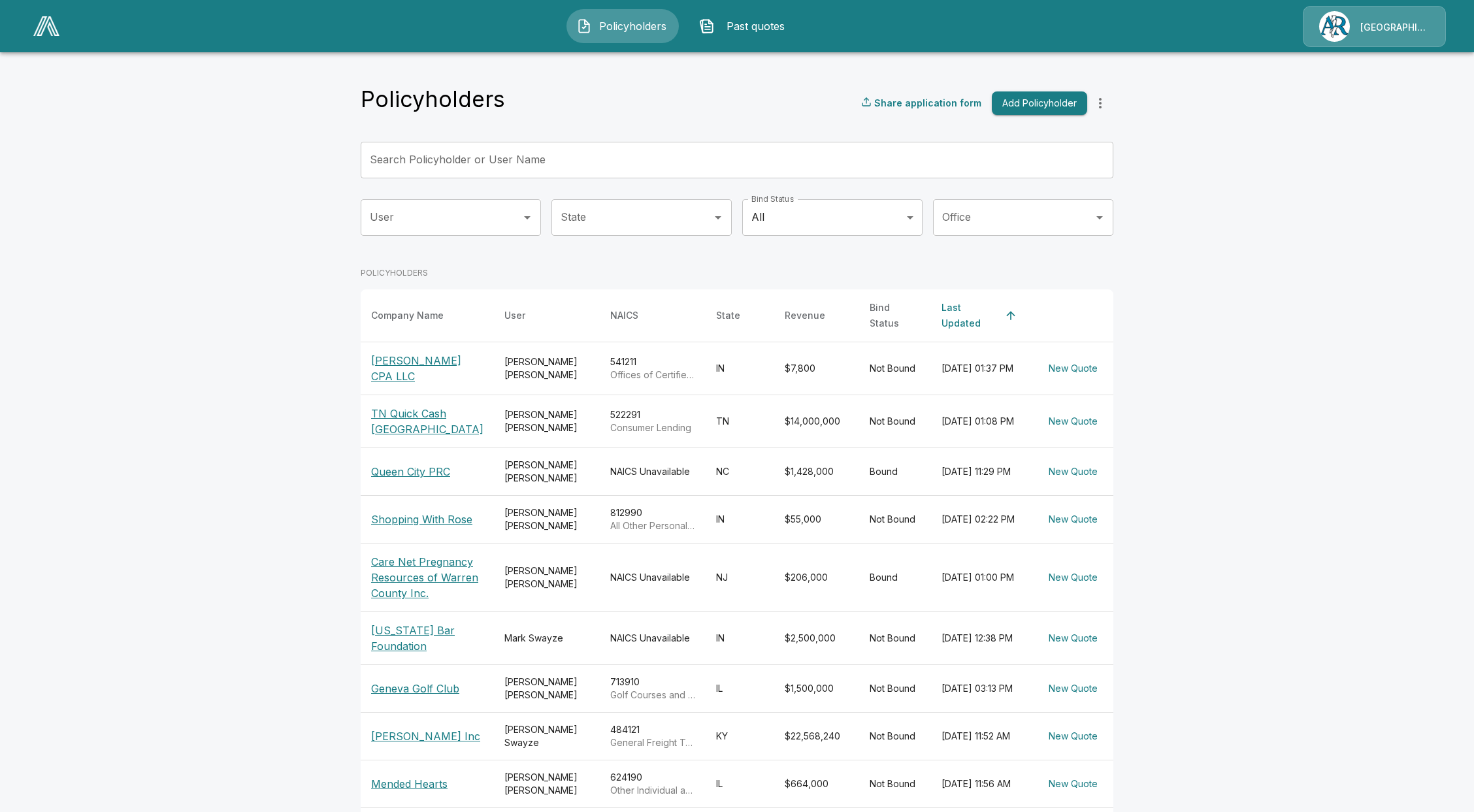
click at [414, 497] on th "Shopping With Rose" at bounding box center [427, 518] width 133 height 47
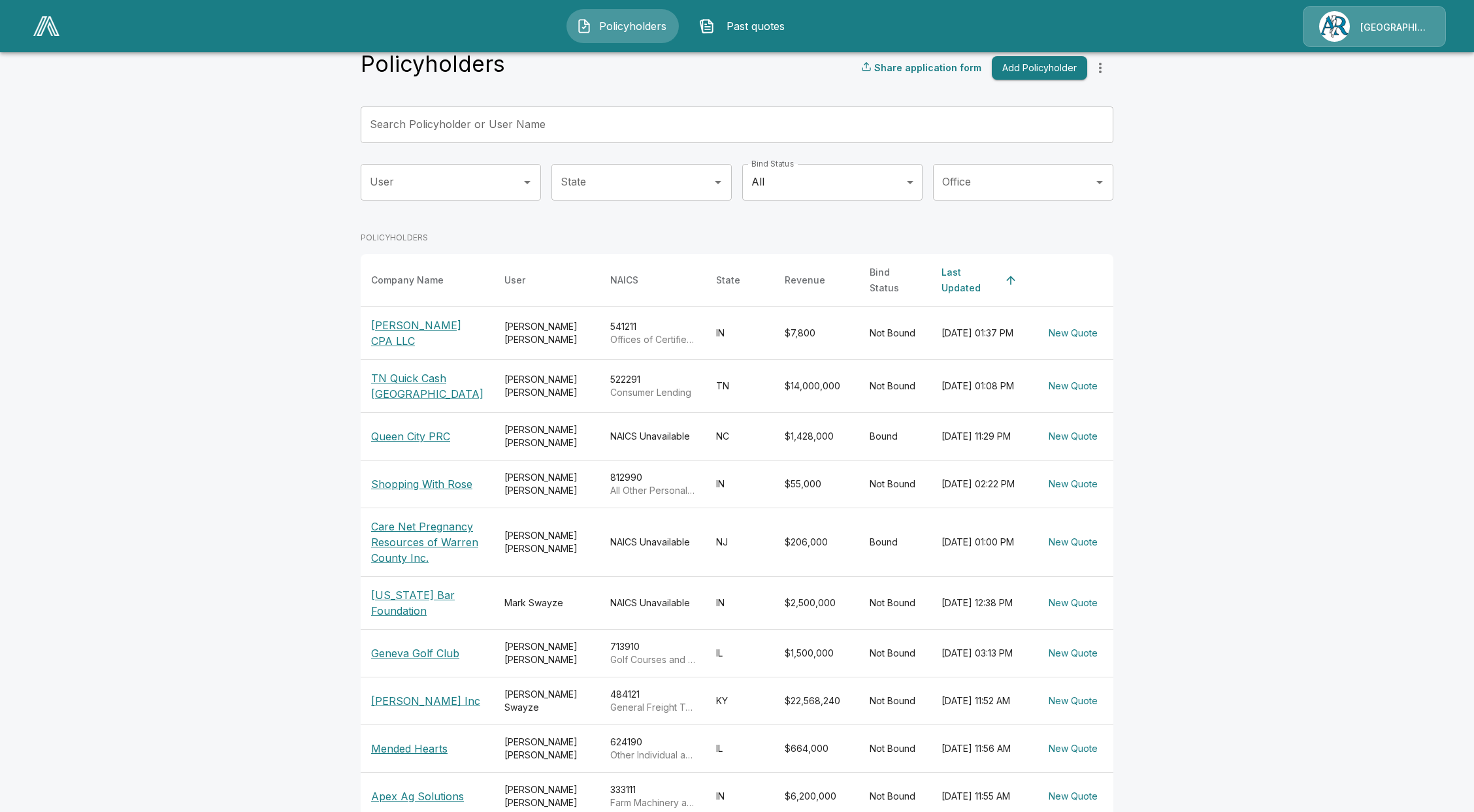
scroll to position [87, 0]
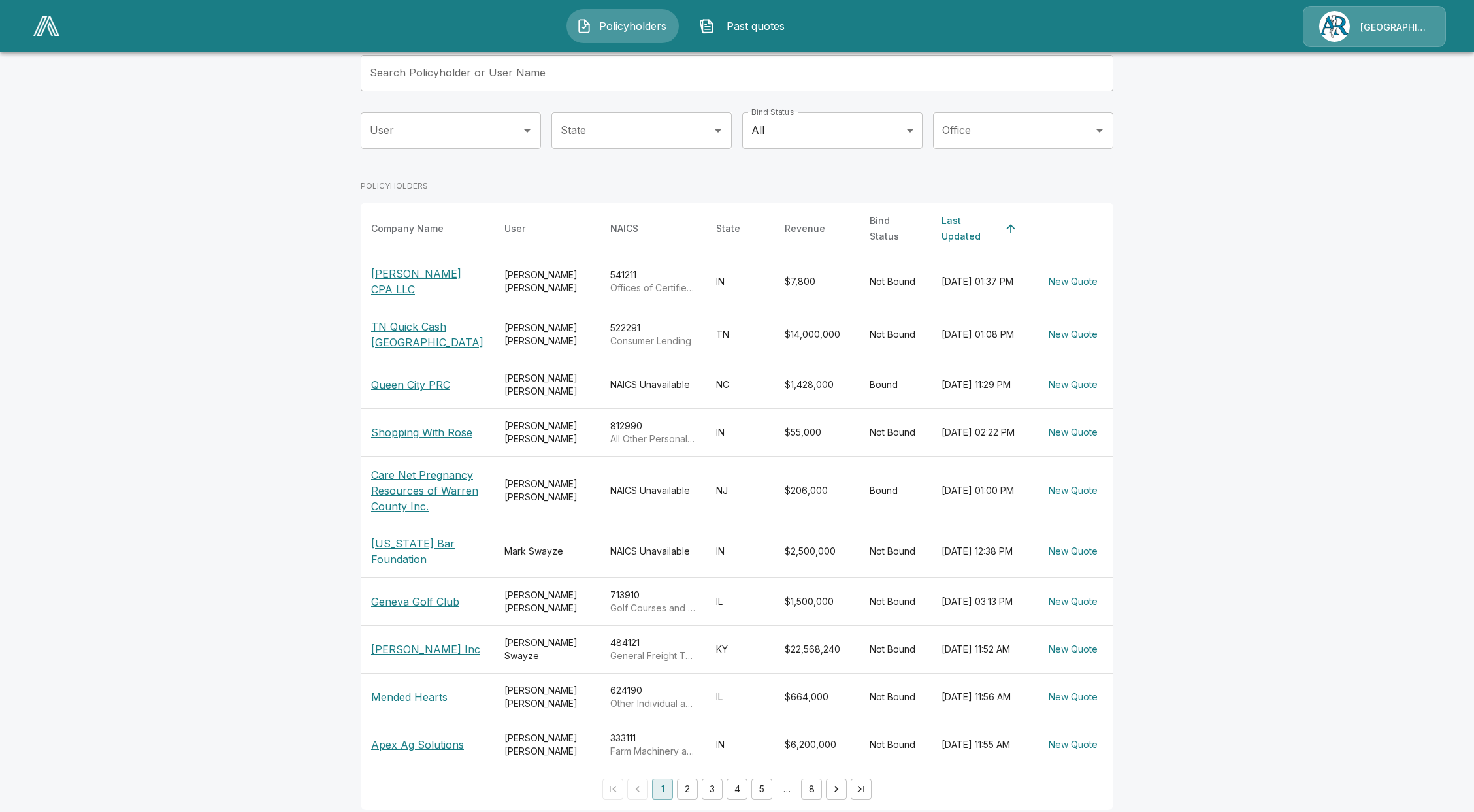
click at [406, 268] on p "[PERSON_NAME] CPA LLC" at bounding box center [427, 281] width 112 height 31
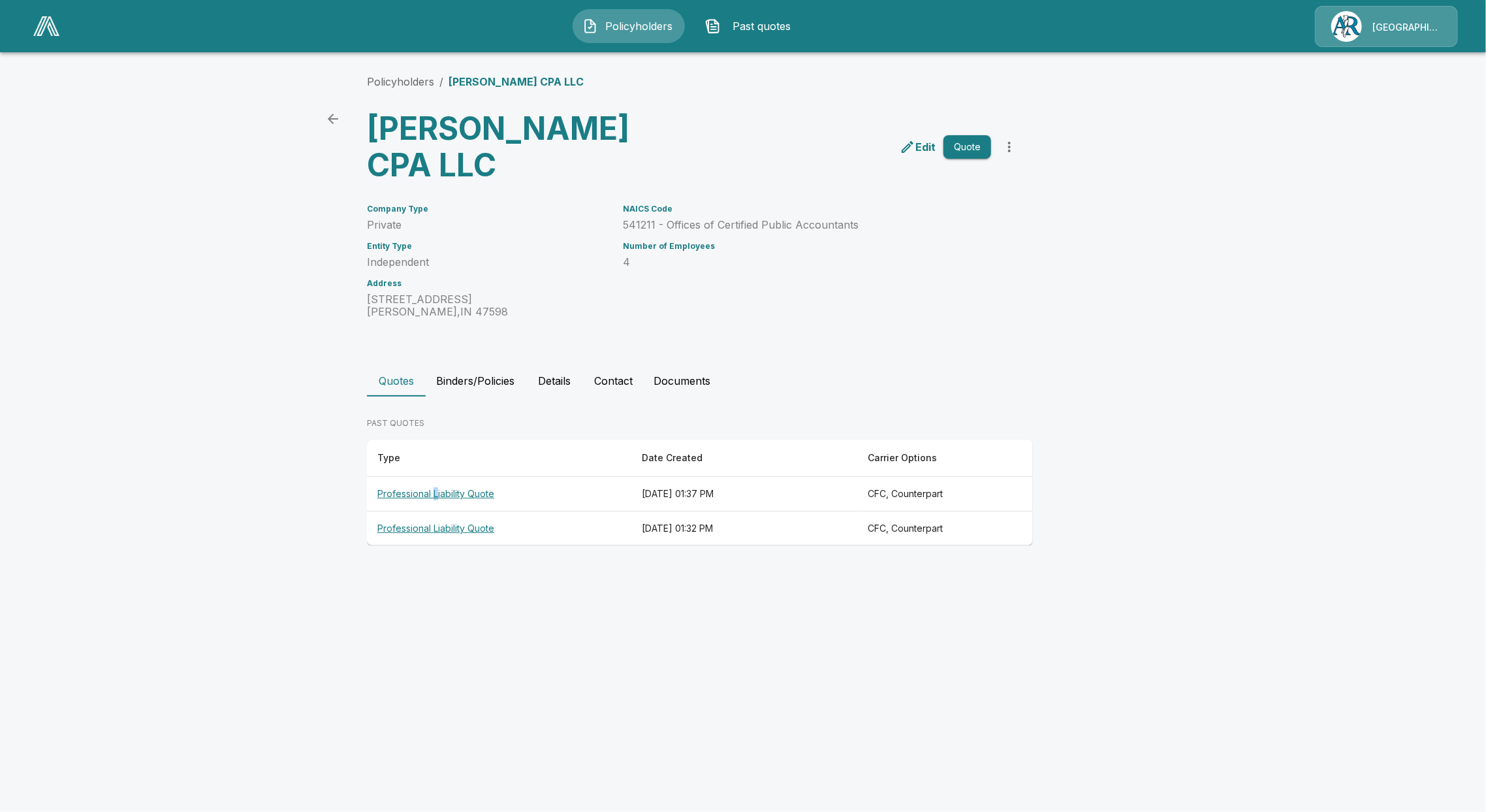
click at [436, 487] on th "Professional Liability Quote" at bounding box center [500, 494] width 265 height 35
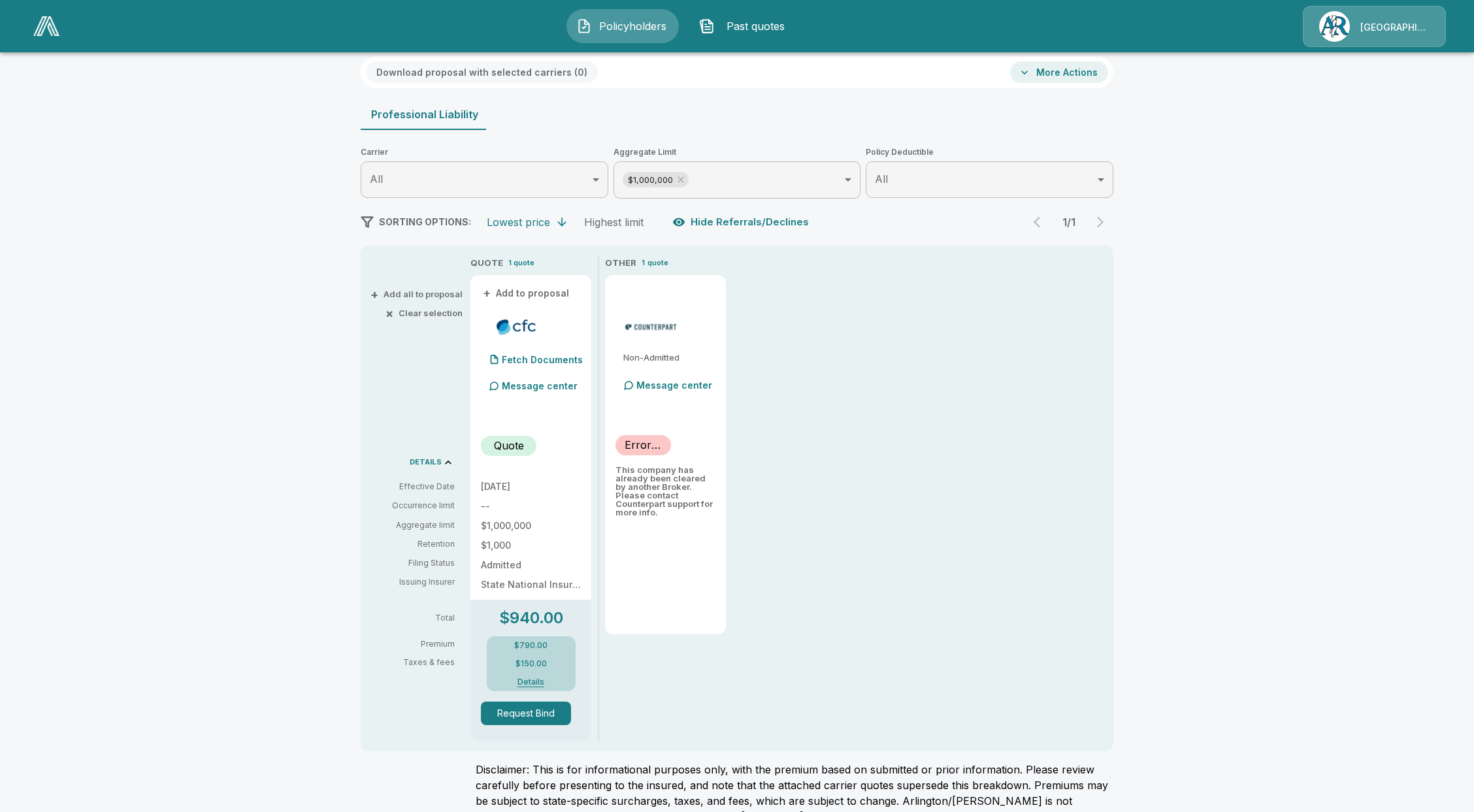
scroll to position [87, 0]
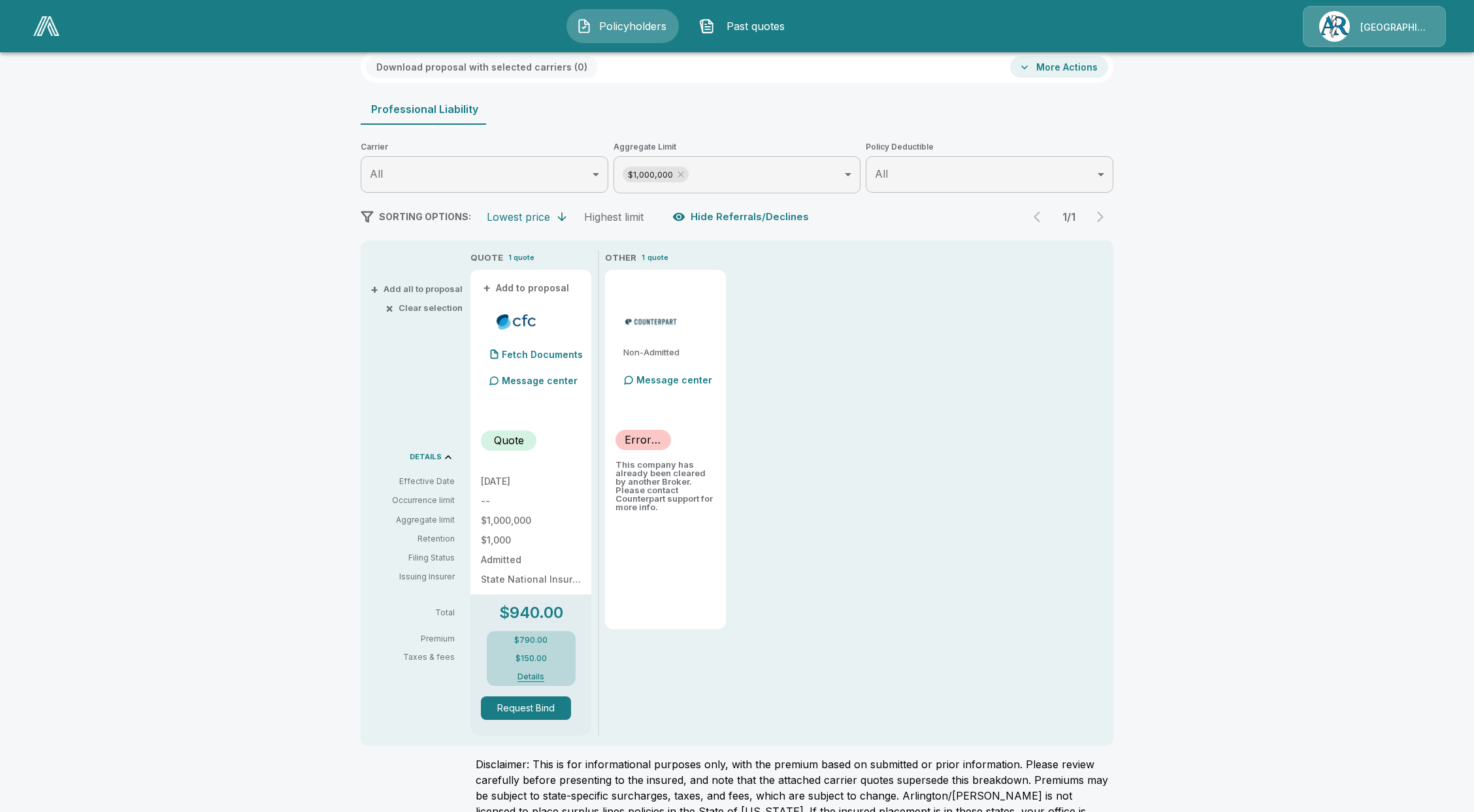
click at [537, 673] on button "Details" at bounding box center [531, 677] width 52 height 8
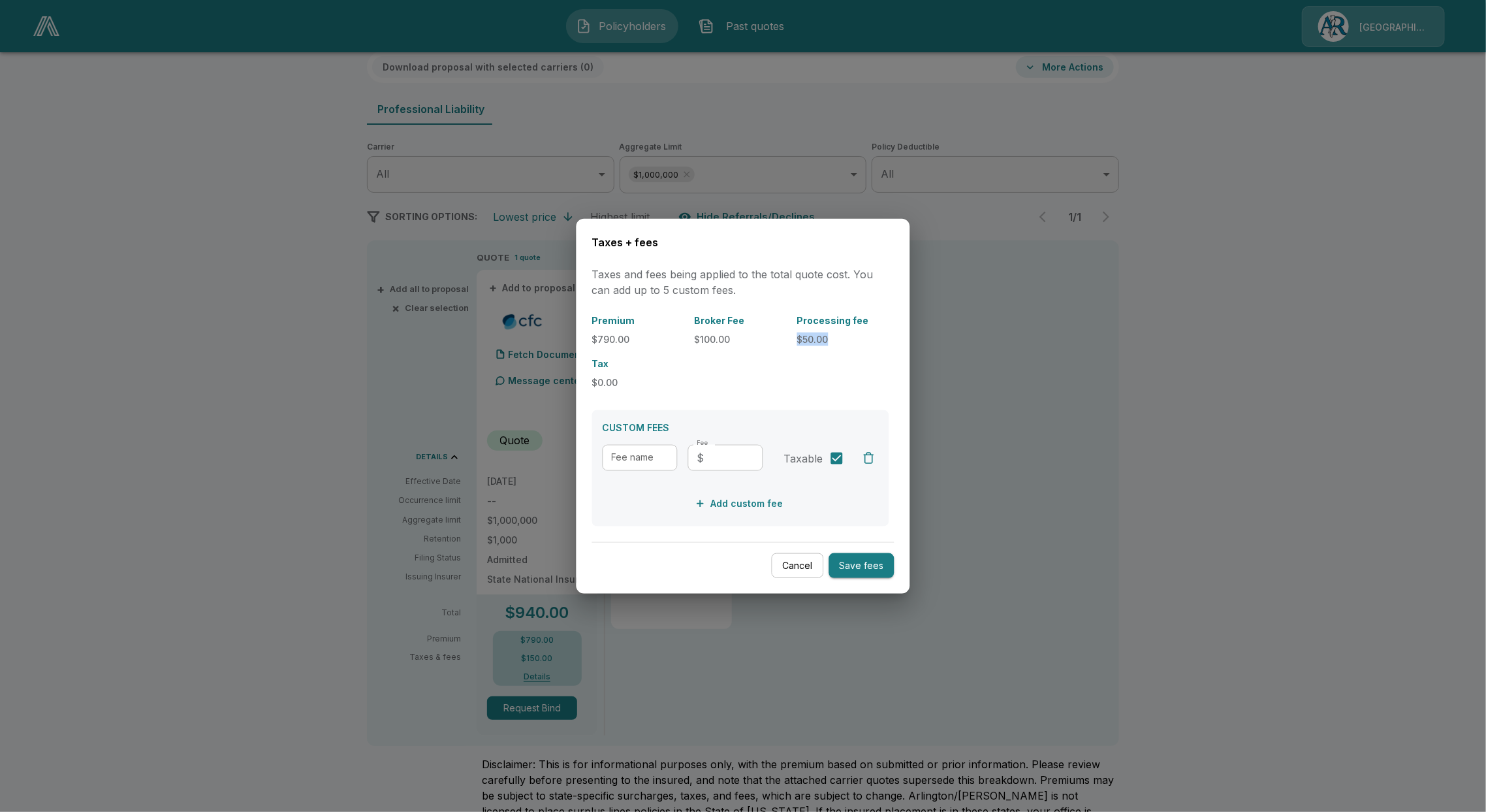
drag, startPoint x: 797, startPoint y: 340, endPoint x: 835, endPoint y: 339, distance: 38.0
click at [835, 339] on div "Premium $790.00 Broker Fee $100.00 Processing fee $50.00 Tax $0.00" at bounding box center [741, 351] width 297 height 75
click at [815, 556] on button "Cancel" at bounding box center [798, 565] width 52 height 25
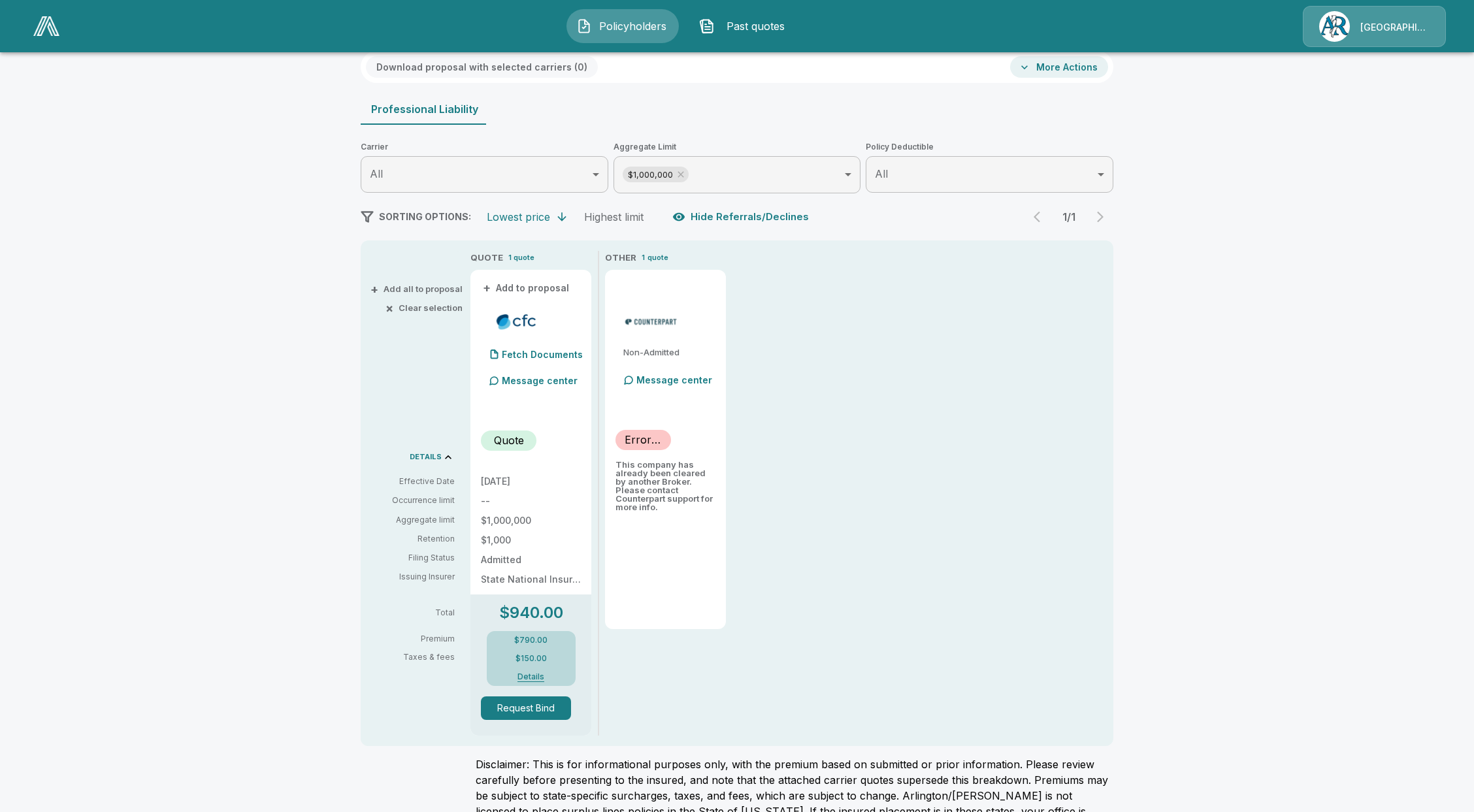
click at [595, 23] on button "Policyholders" at bounding box center [623, 25] width 112 height 34
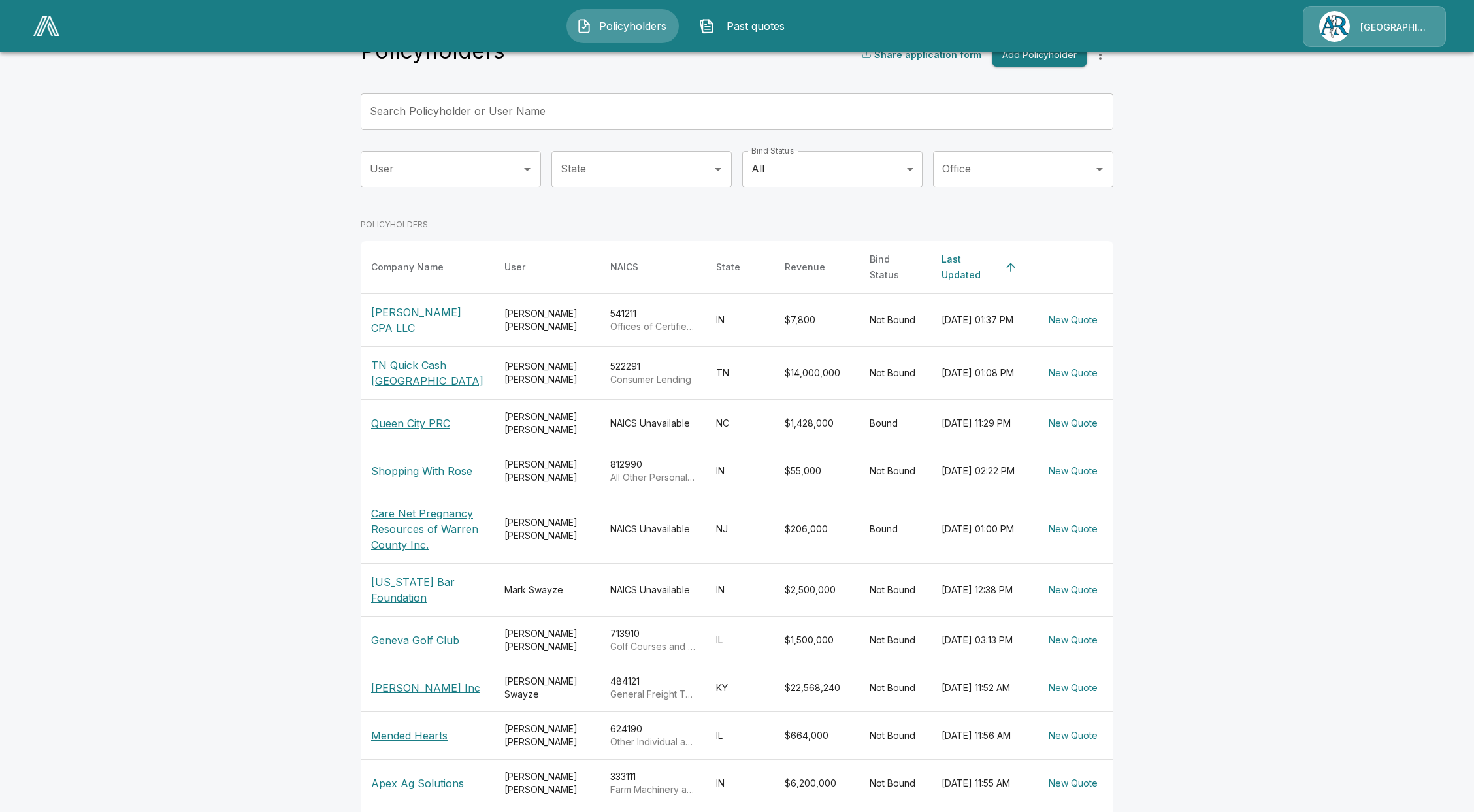
scroll to position [87, 0]
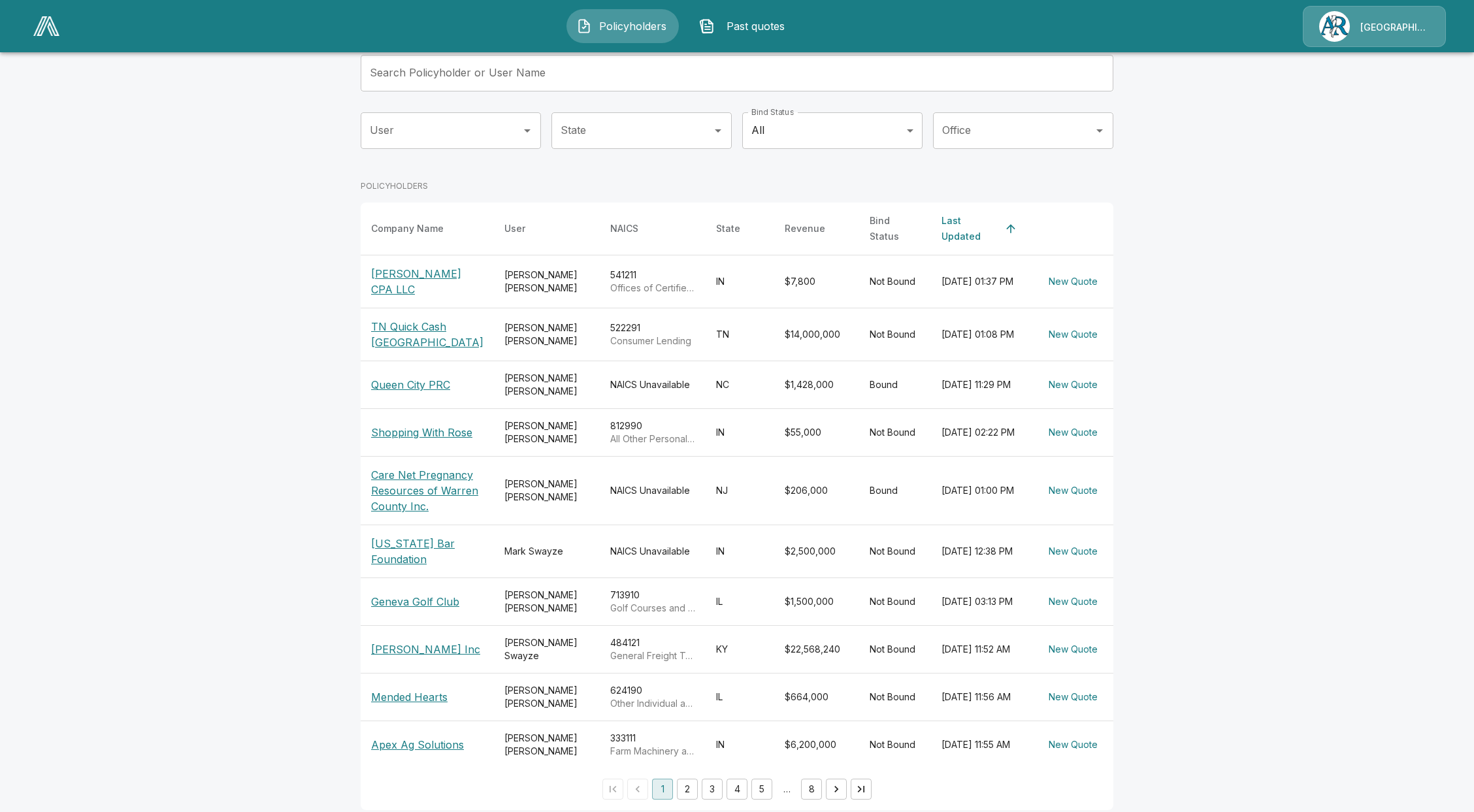
click at [413, 514] on p "Care Net Pregnancy Resources of Warren County Inc." at bounding box center [427, 490] width 112 height 47
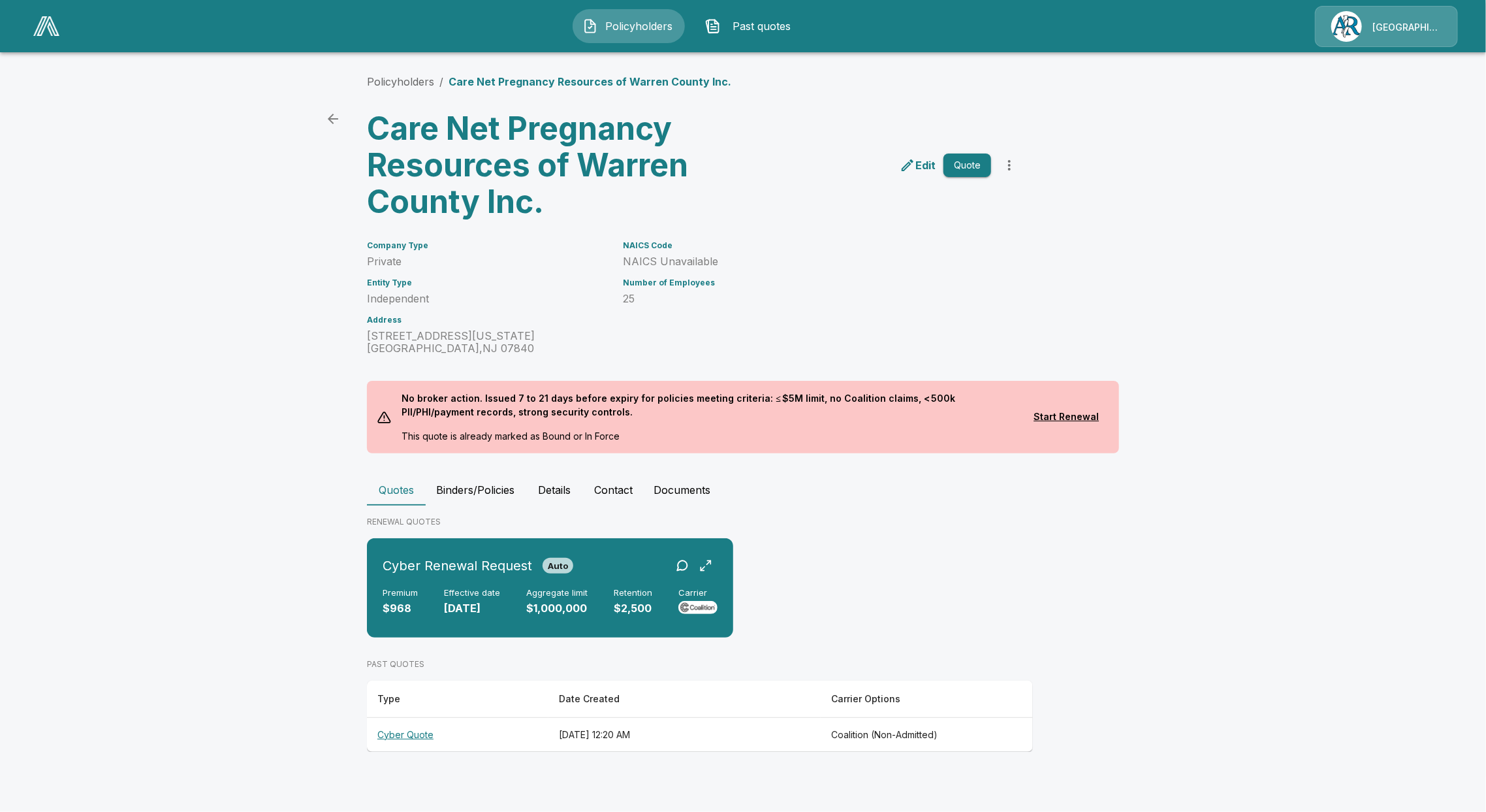
click at [408, 740] on th "Cyber Quote" at bounding box center [458, 735] width 182 height 35
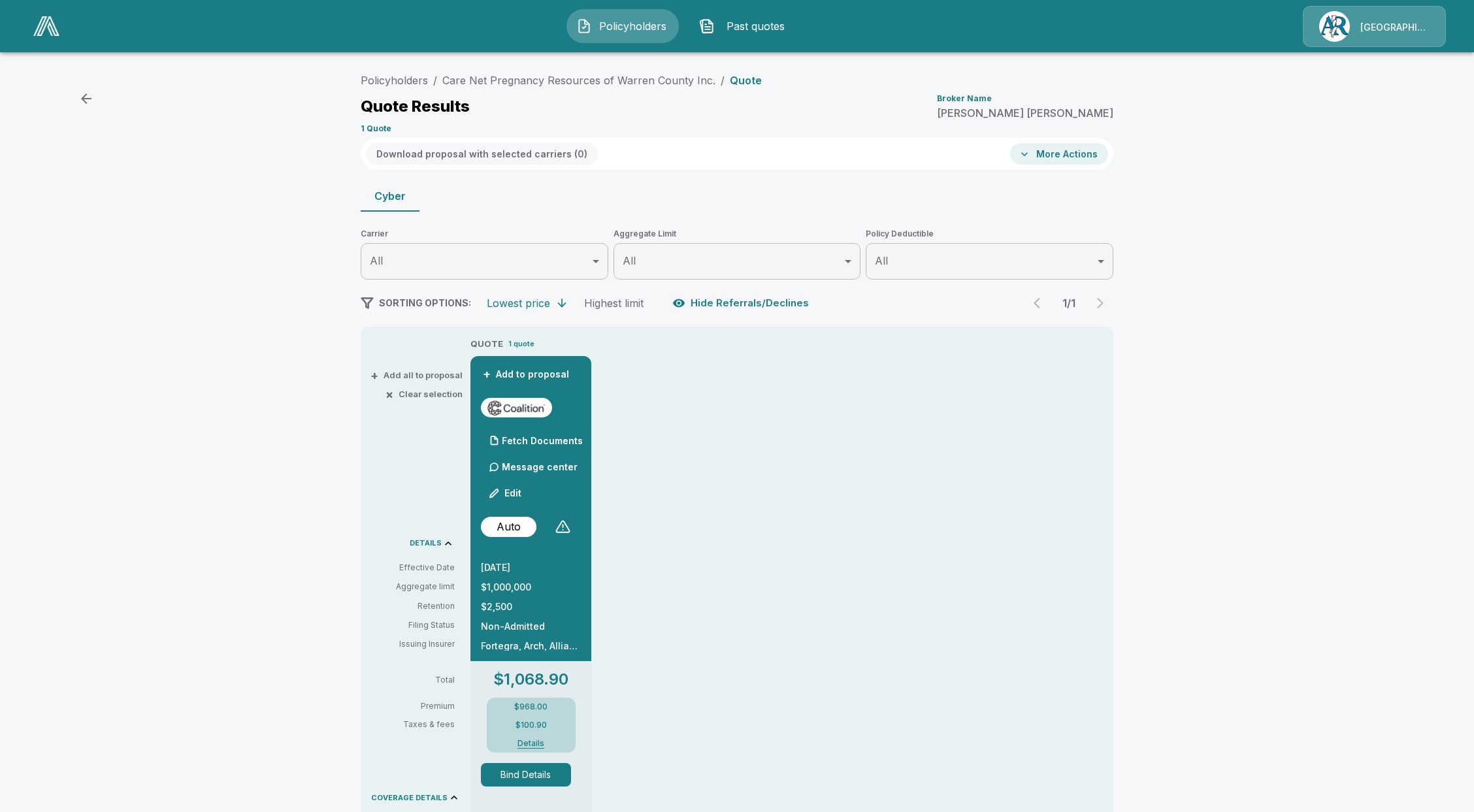
click at [539, 740] on button "Details" at bounding box center [531, 743] width 52 height 8
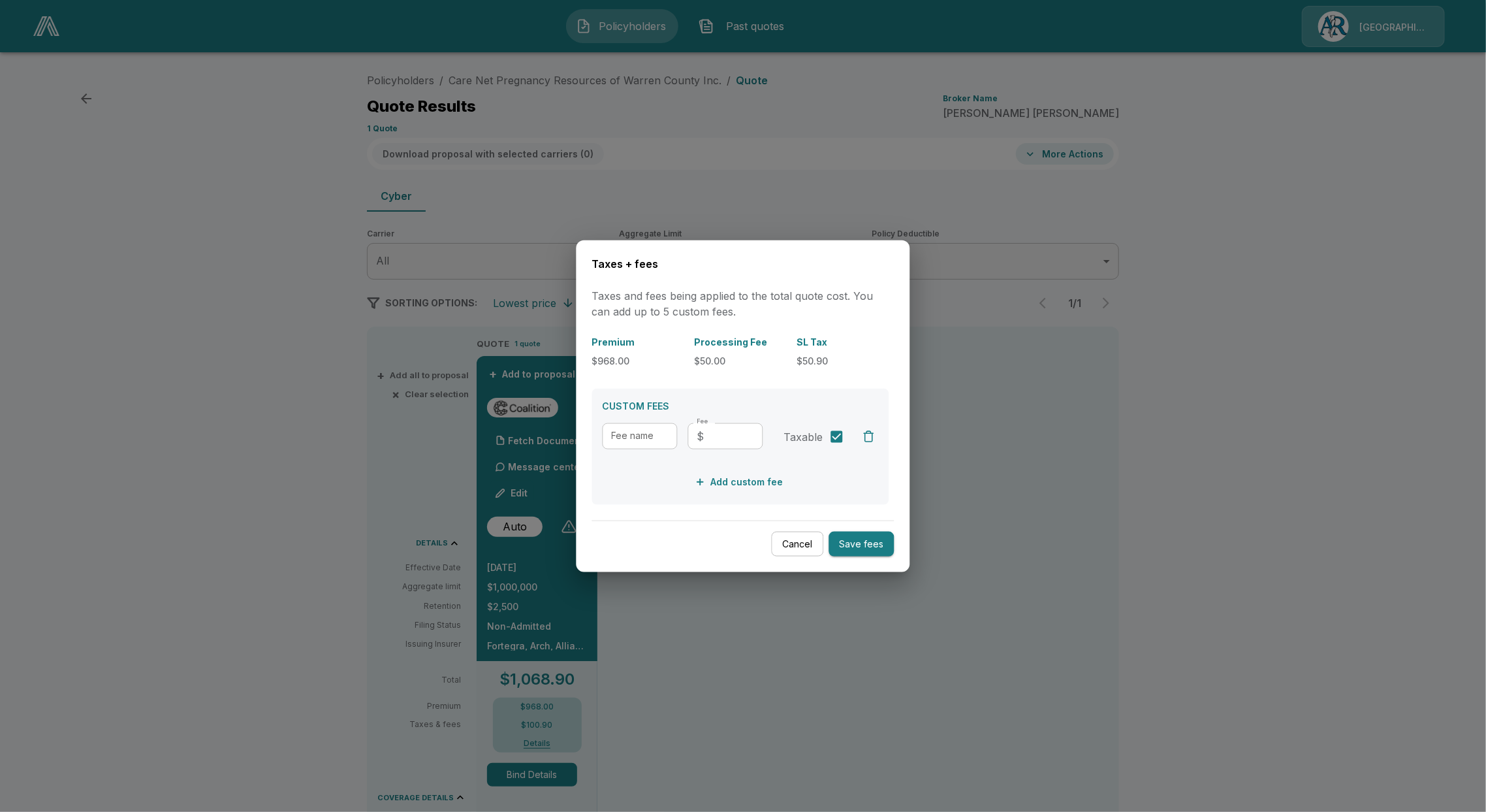
click at [796, 544] on button "Cancel" at bounding box center [798, 543] width 52 height 25
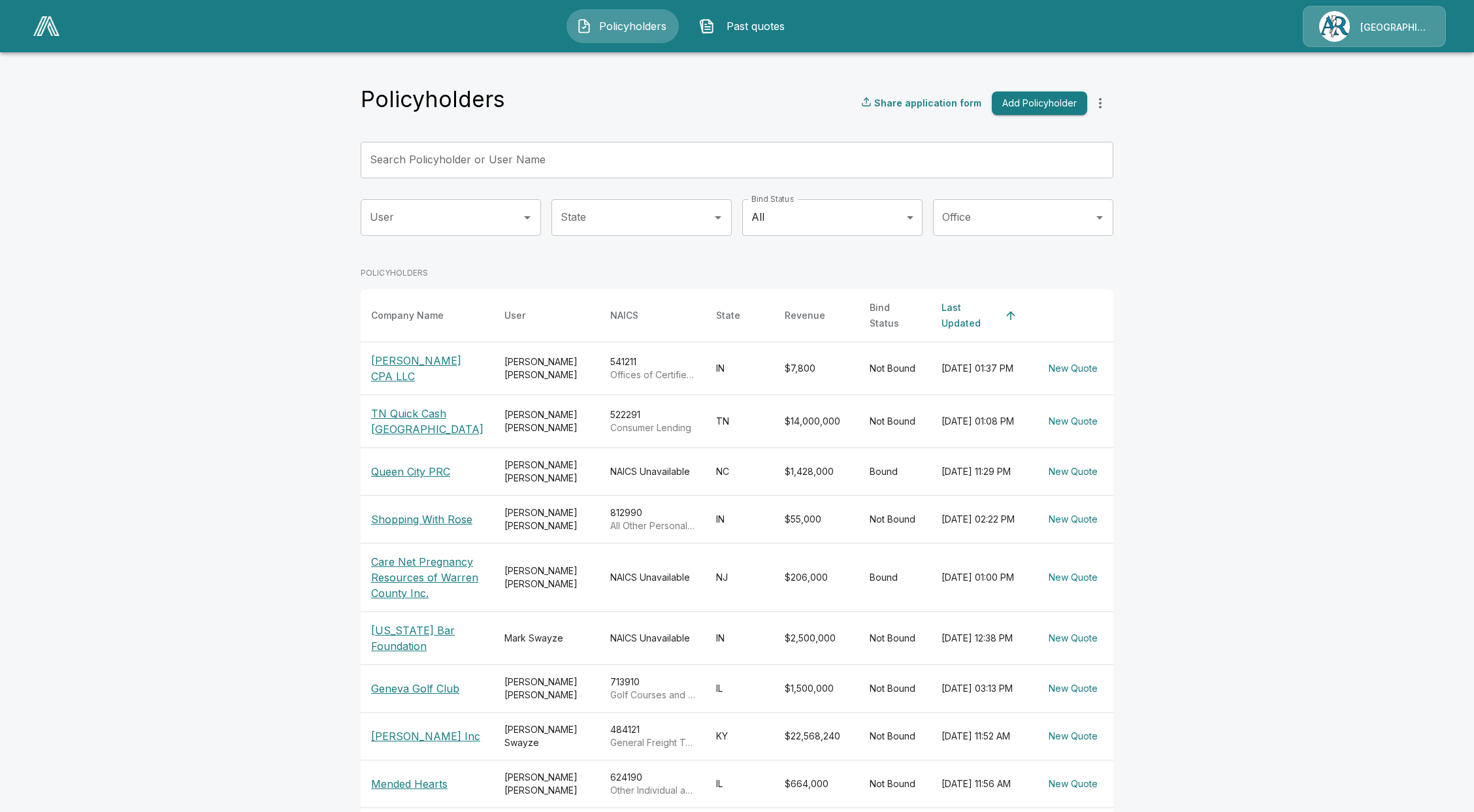
click at [1410, 21] on p "[GEOGRAPHIC_DATA]/[PERSON_NAME]" at bounding box center [1395, 28] width 70 height 14
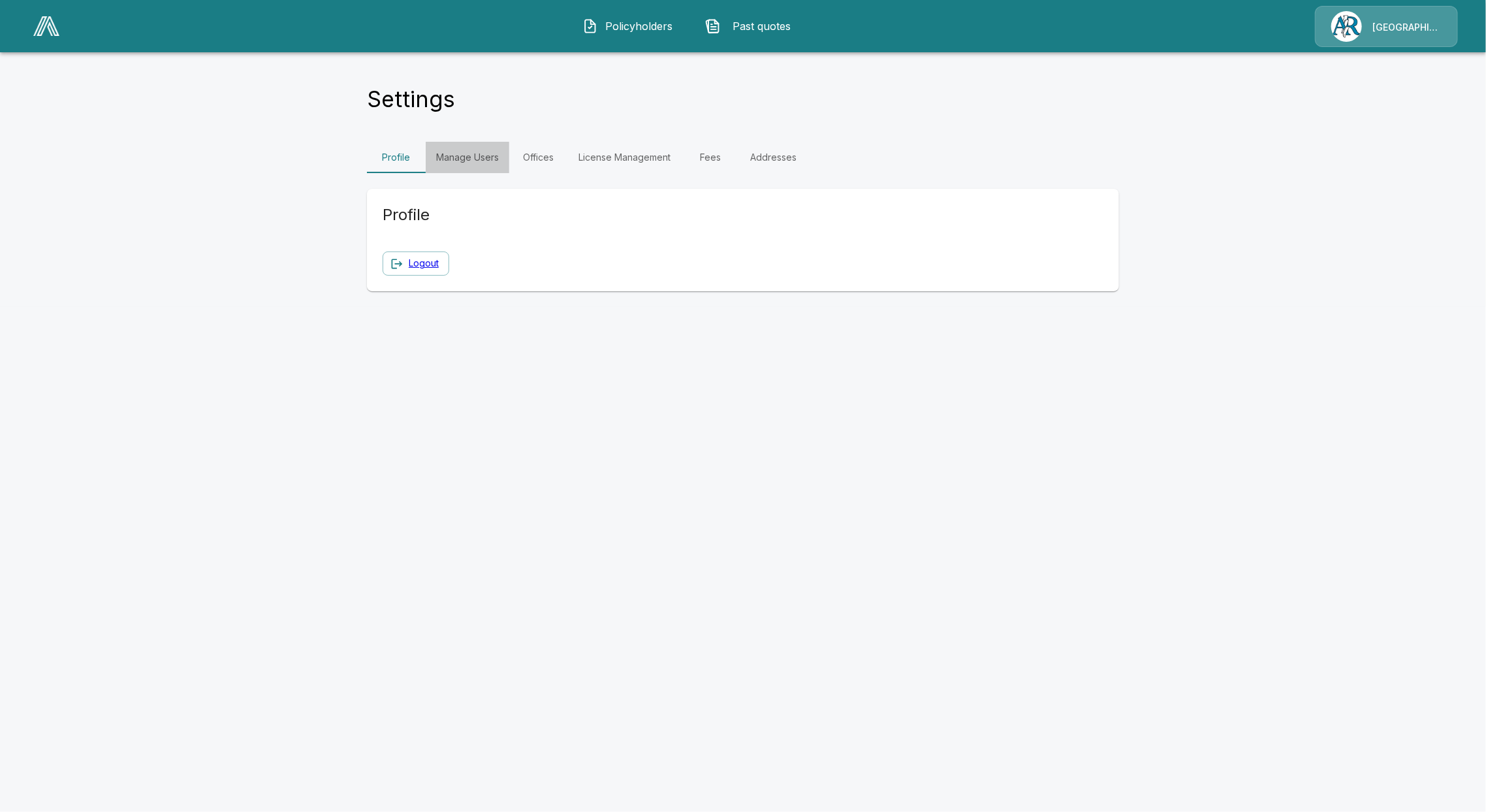
click at [478, 160] on link "Manage Users" at bounding box center [467, 158] width 83 height 31
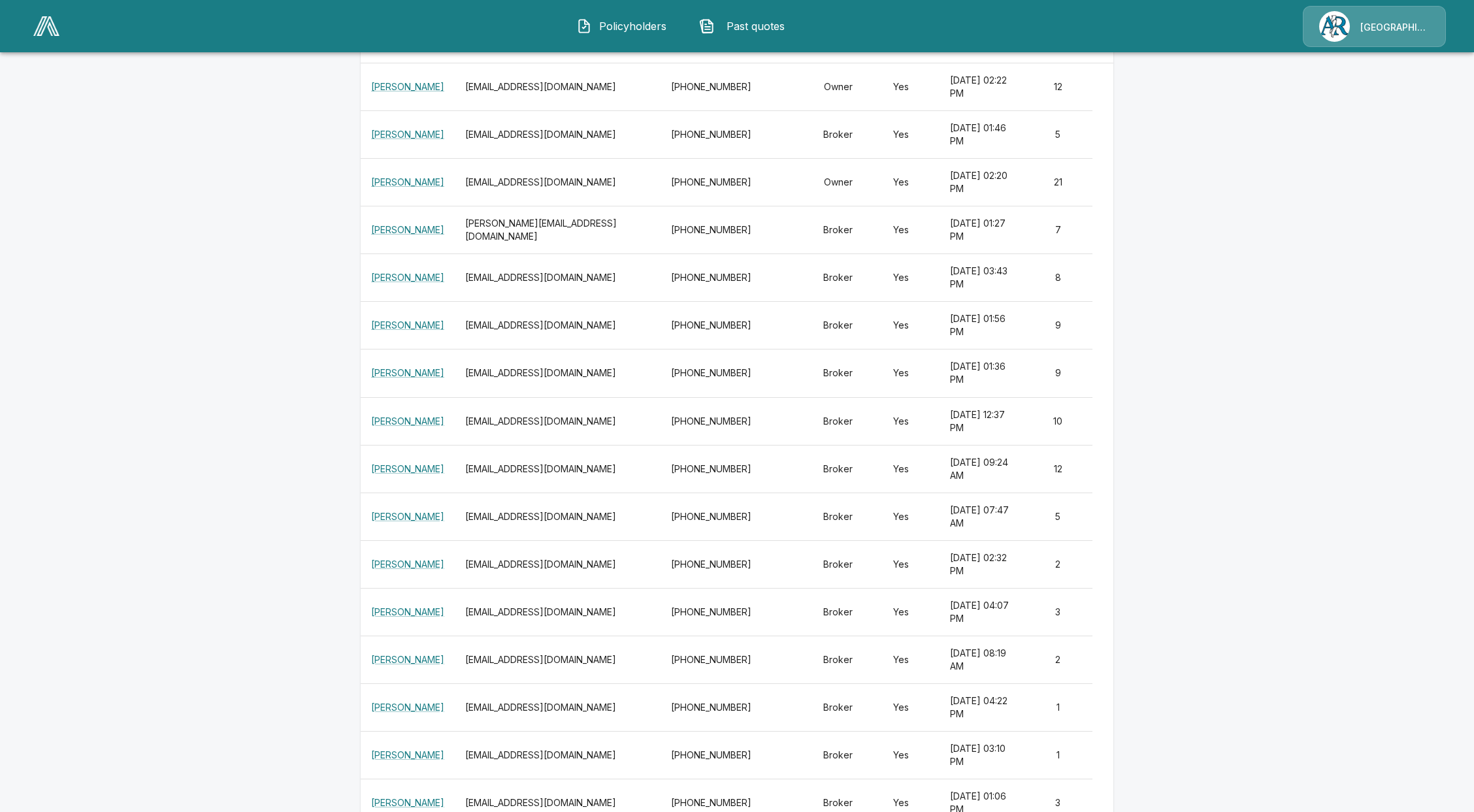
scroll to position [183, 0]
click at [597, 40] on button "Policyholders" at bounding box center [623, 25] width 112 height 34
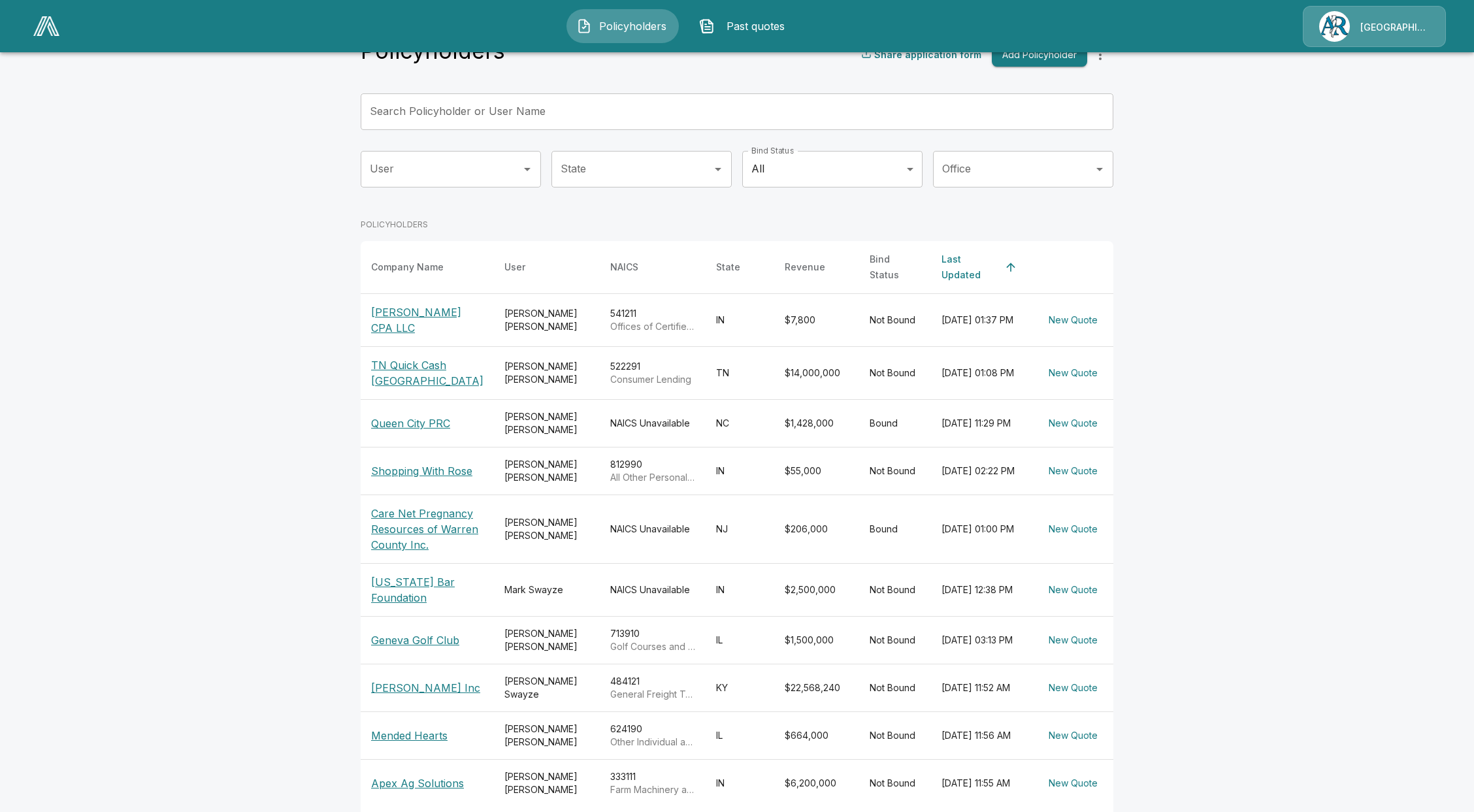
scroll to position [129, 0]
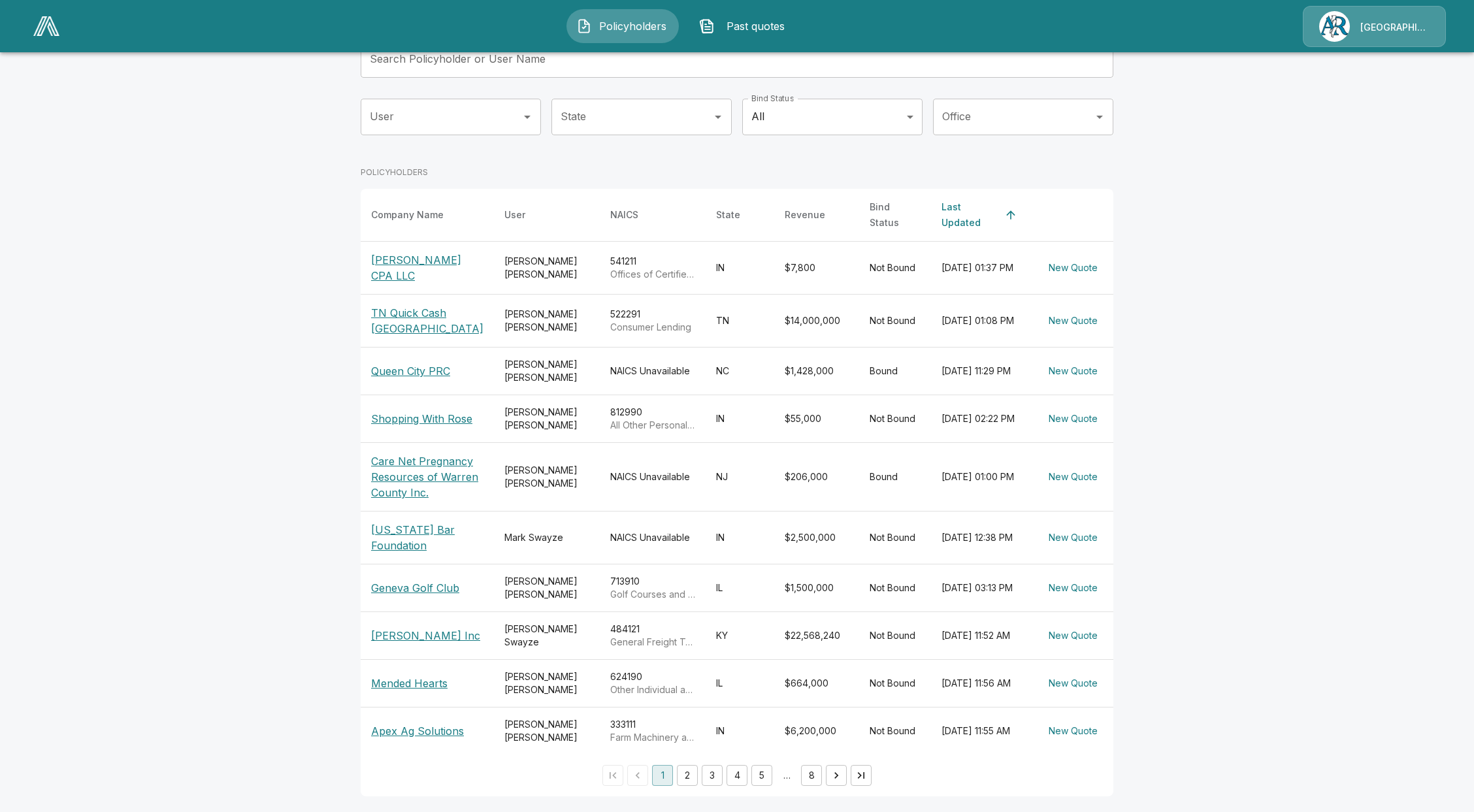
click at [1368, 19] on div "Arlington/Roe" at bounding box center [1395, 27] width 70 height 15
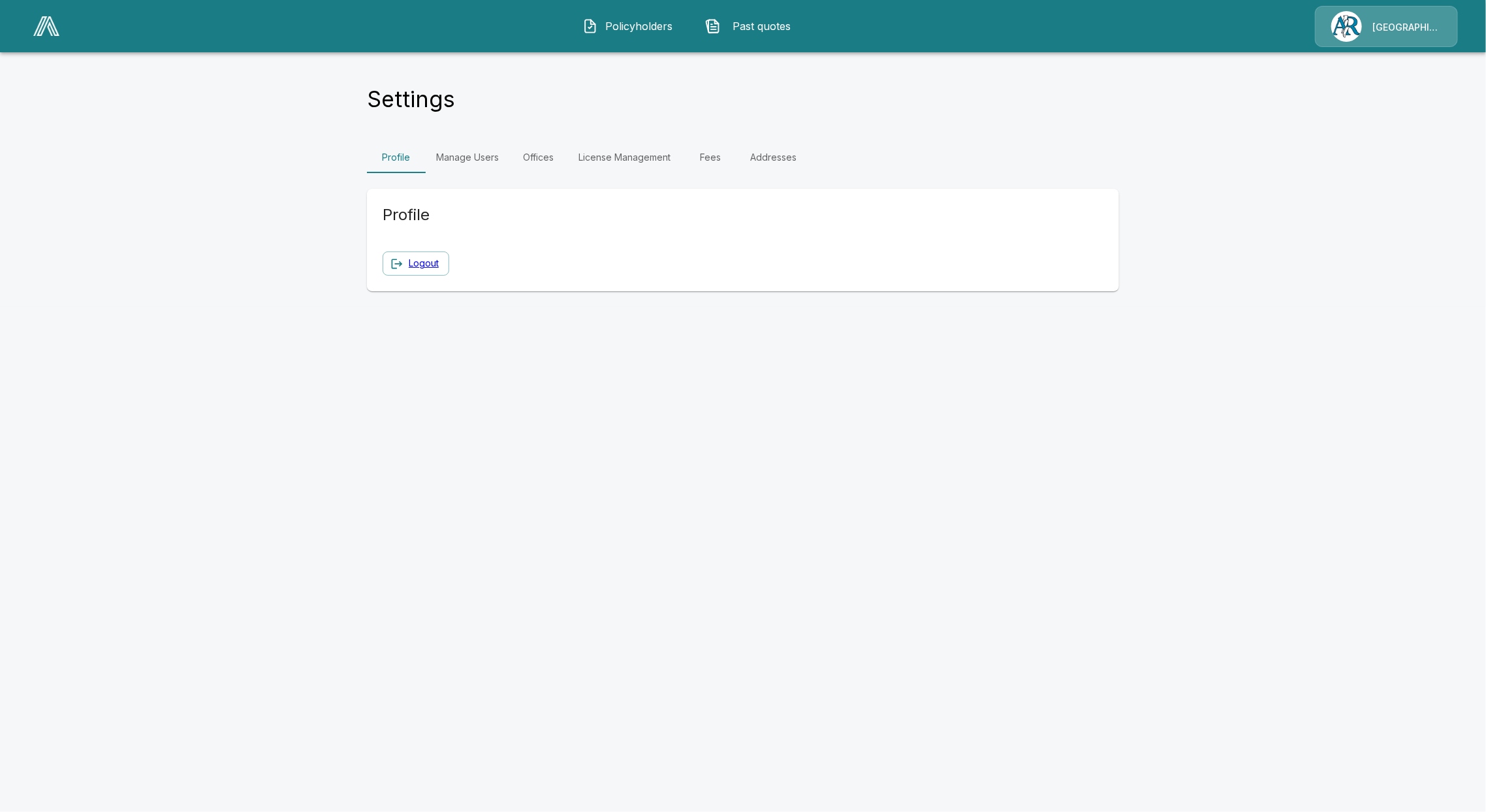
click at [439, 153] on link "Manage Users" at bounding box center [467, 158] width 83 height 31
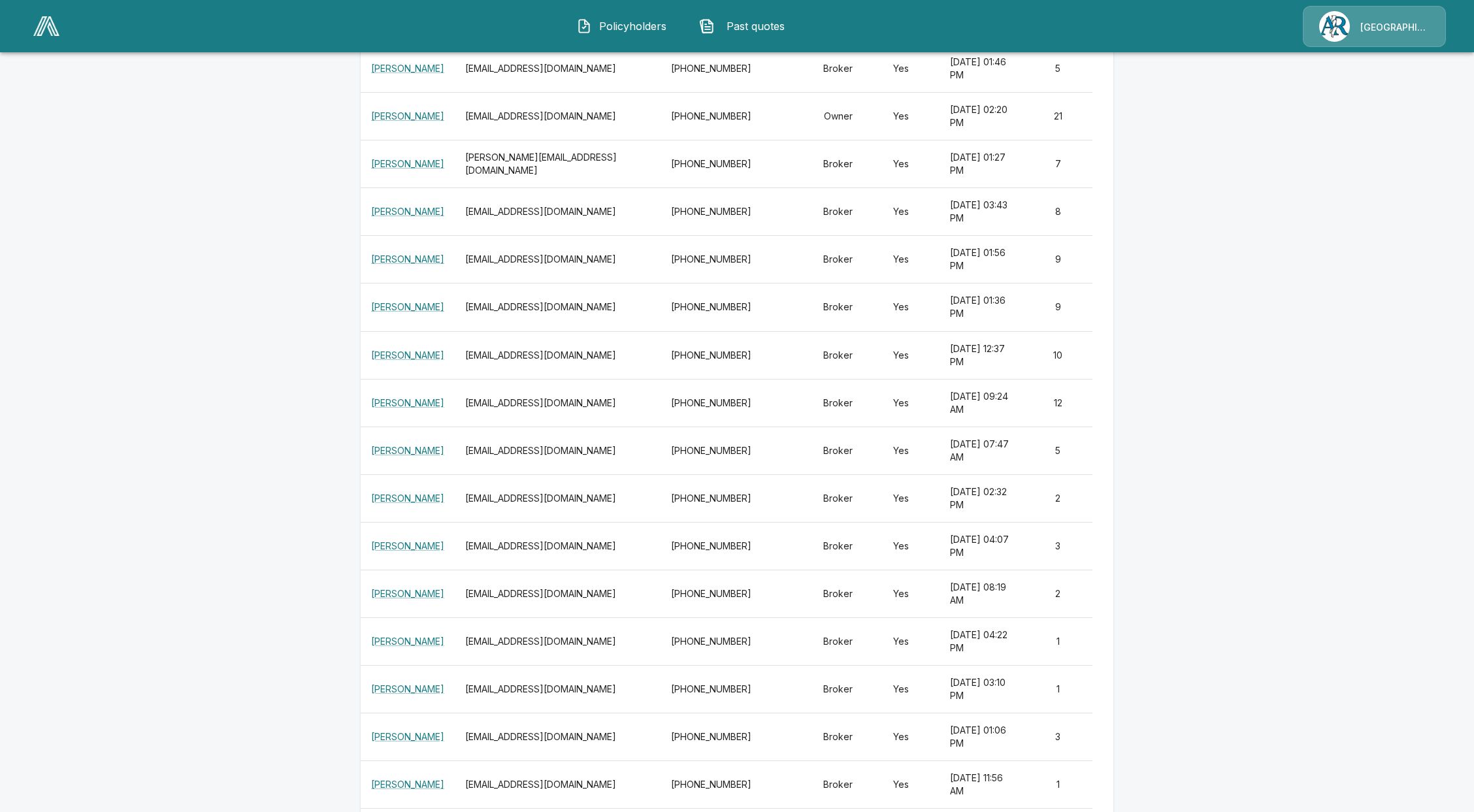
scroll to position [348, 0]
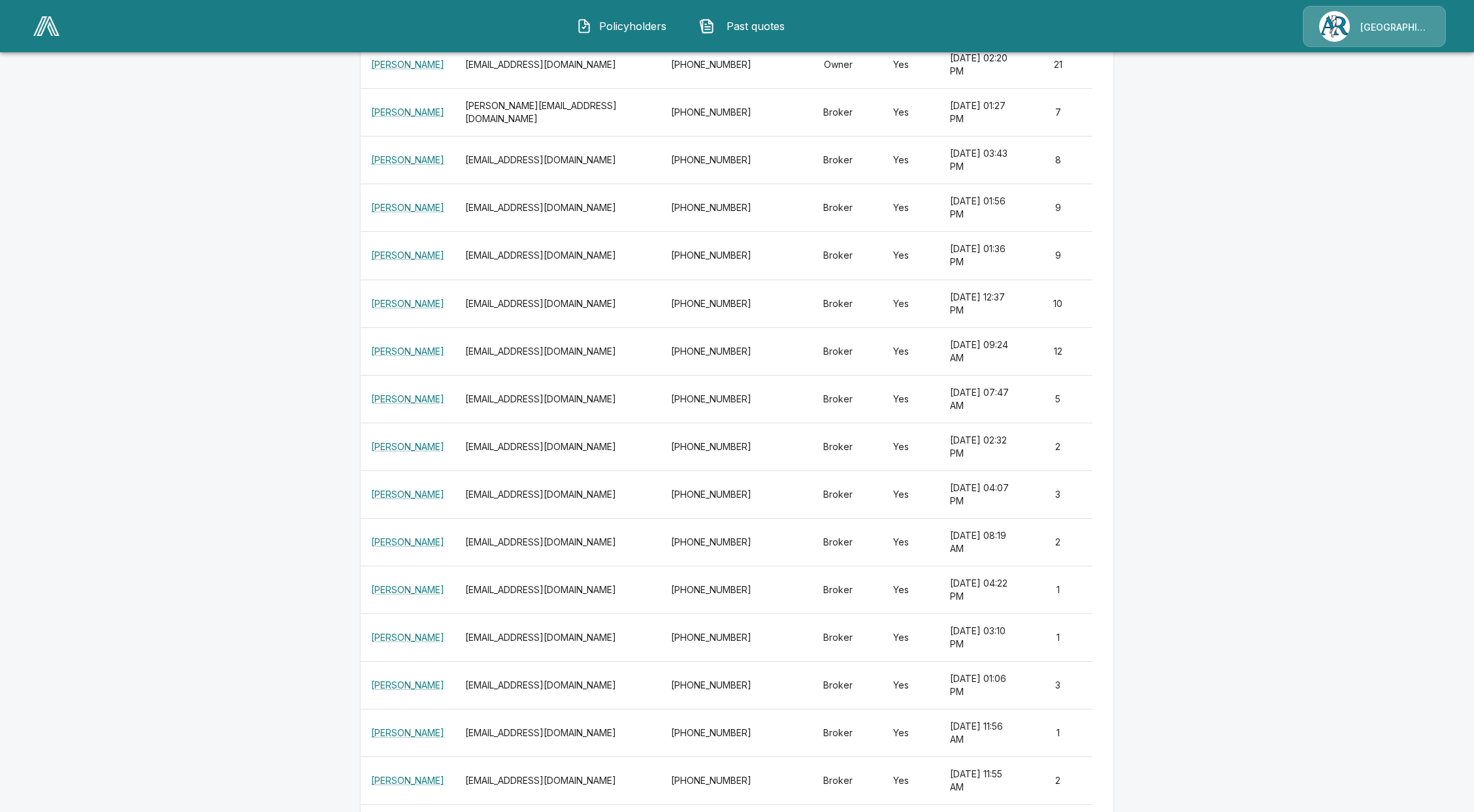
click at [1141, 508] on main "Settings Profile Manage Users Offices License Management Fees Addresses Users A…" at bounding box center [737, 383] width 1474 height 1462
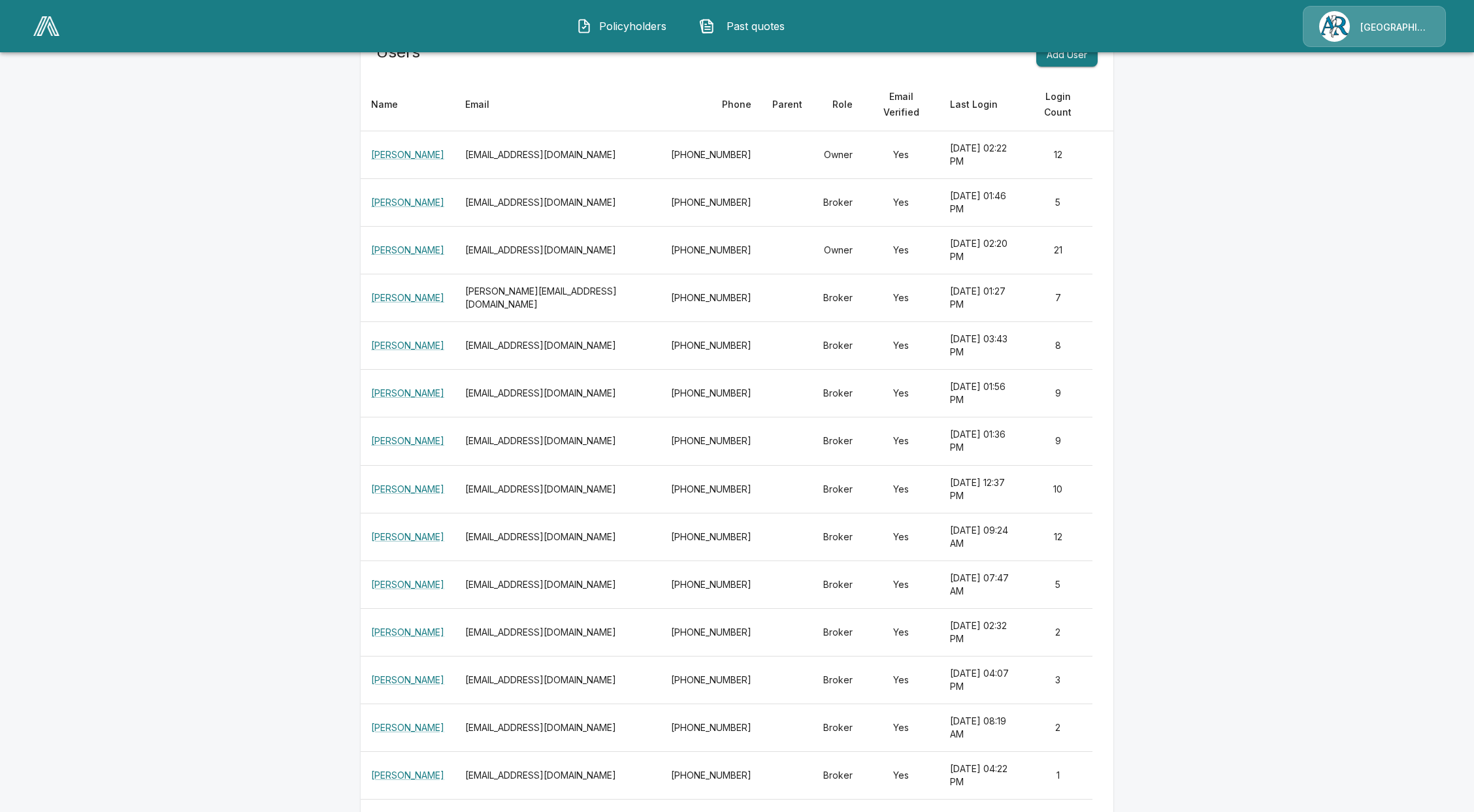
scroll to position [174, 0]
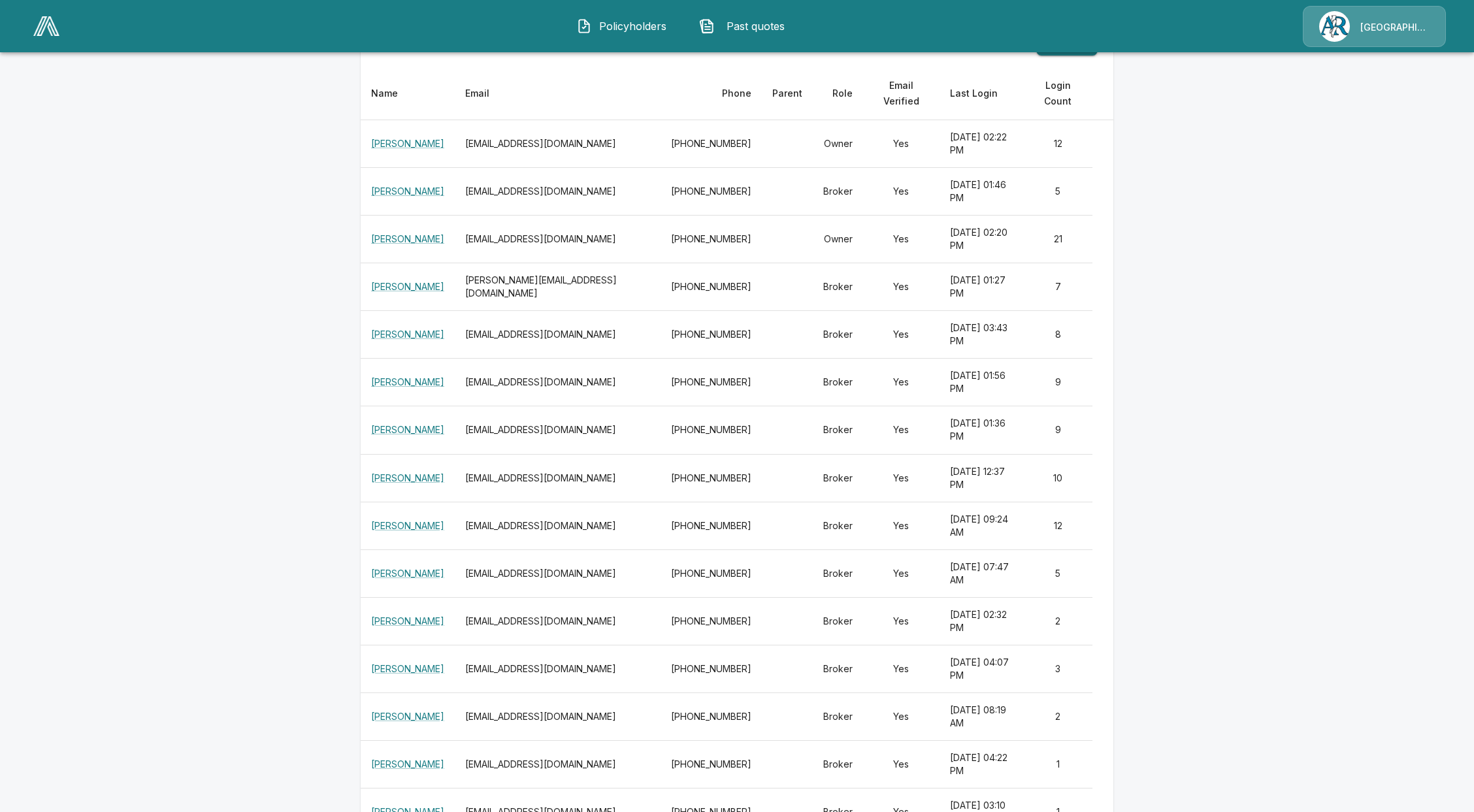
click at [1160, 615] on main "Settings Profile Manage Users Offices License Management Fees Addresses Users A…" at bounding box center [737, 557] width 1474 height 1462
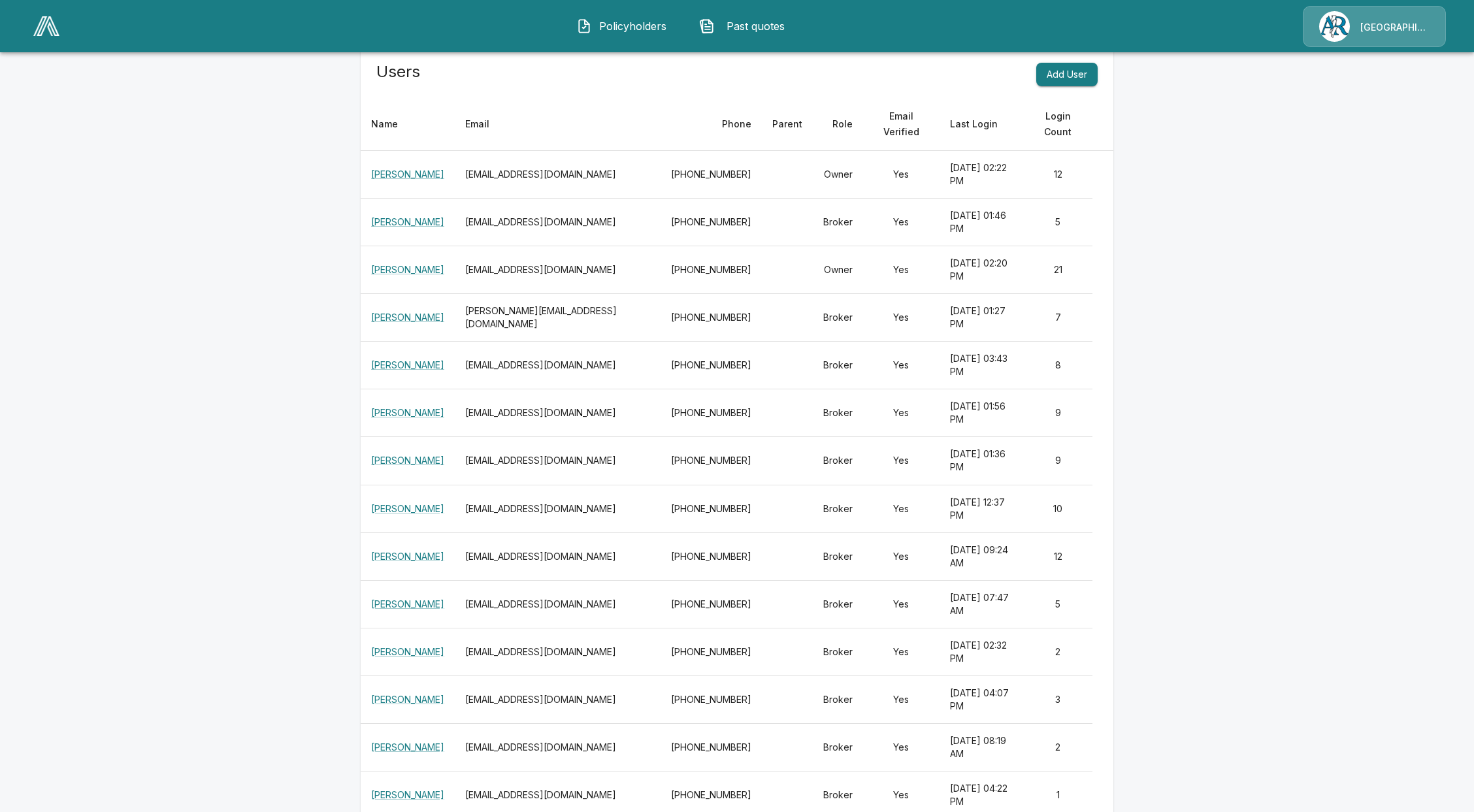
scroll to position [0, 0]
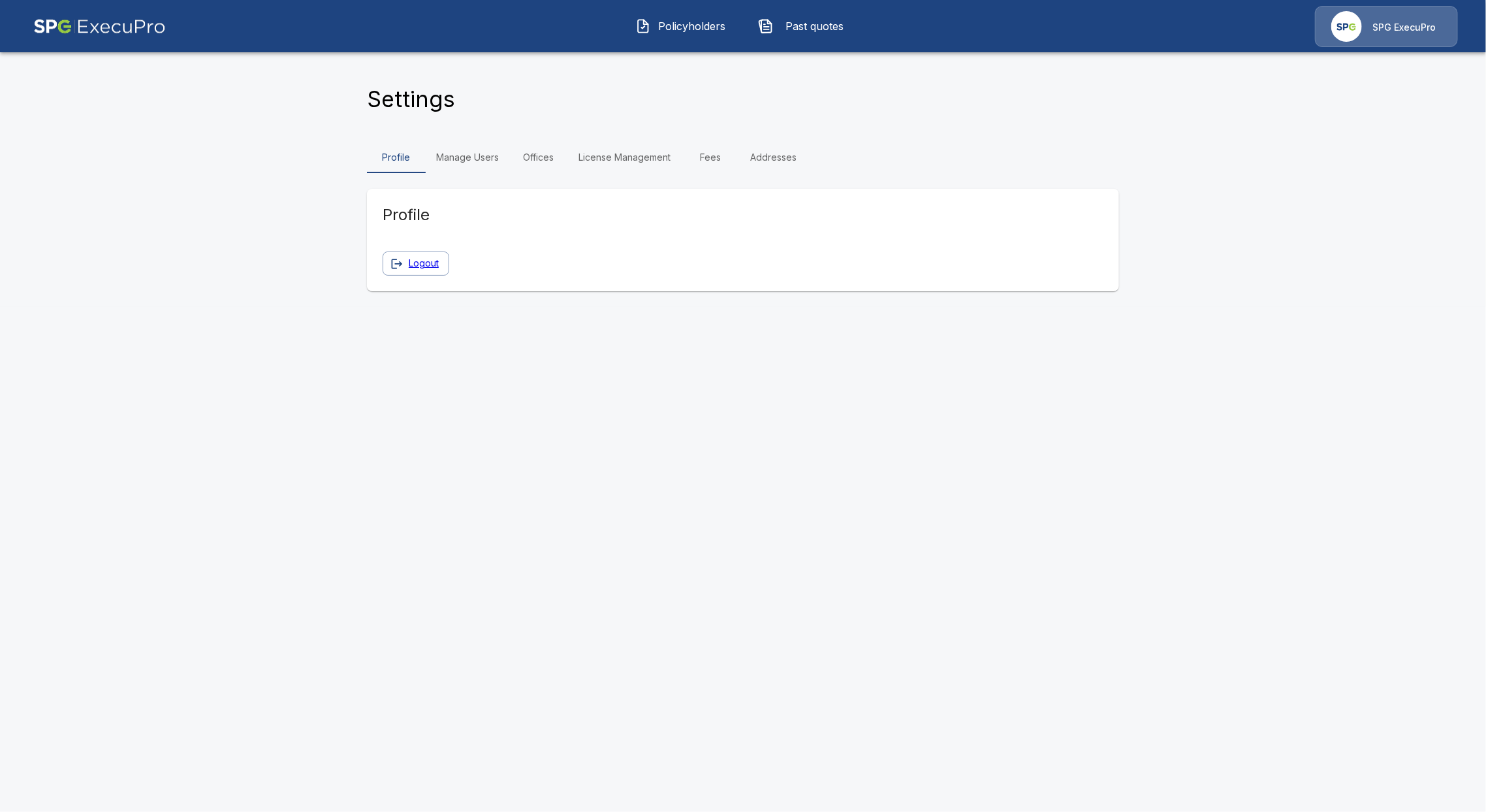
click at [721, 18] on span "Policyholders" at bounding box center [692, 26] width 72 height 15
